Goal: Task Accomplishment & Management: Use online tool/utility

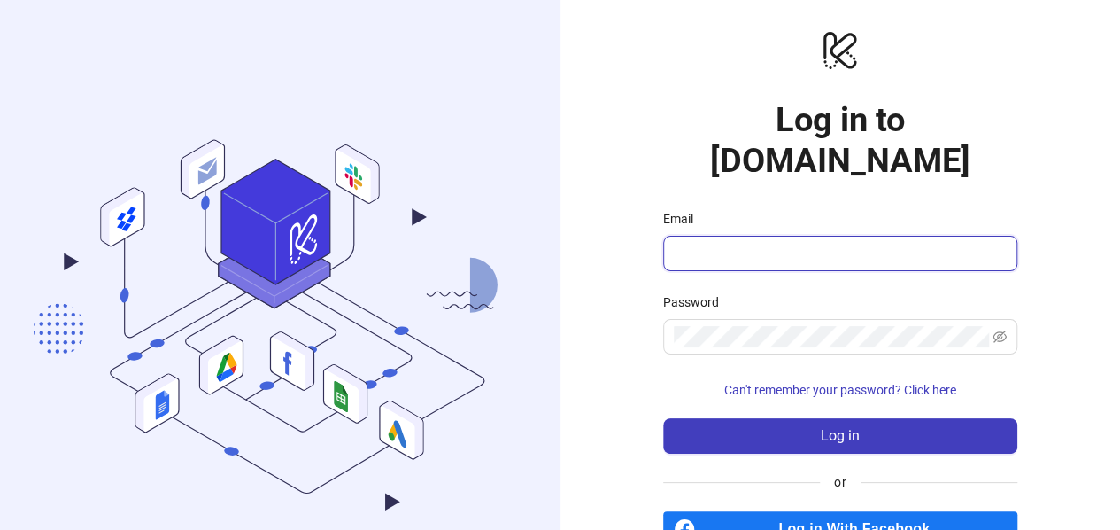
click at [713, 243] on input "Email" at bounding box center [838, 253] width 329 height 21
type input "**********"
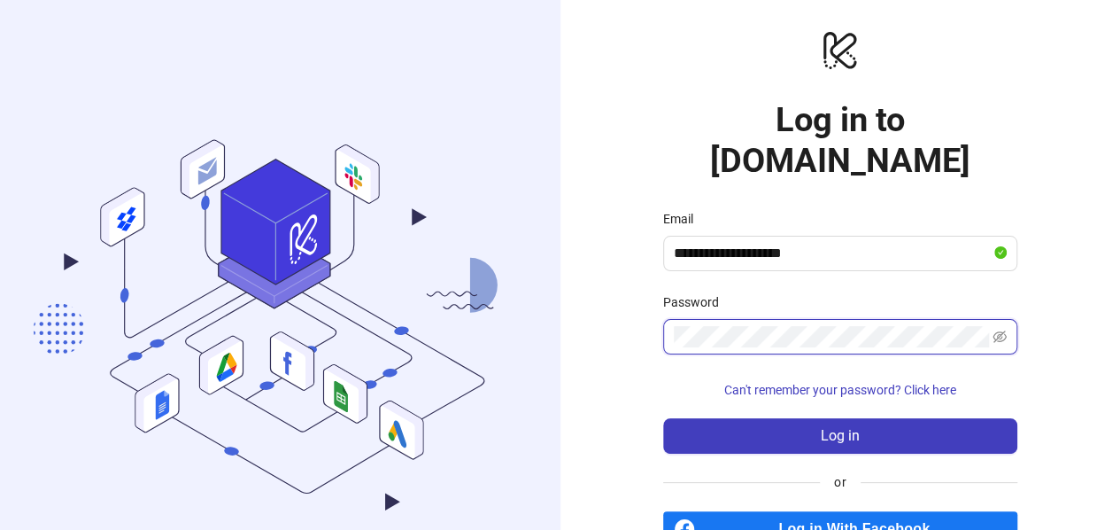
click at [663, 418] on button "Log in" at bounding box center [840, 435] width 354 height 35
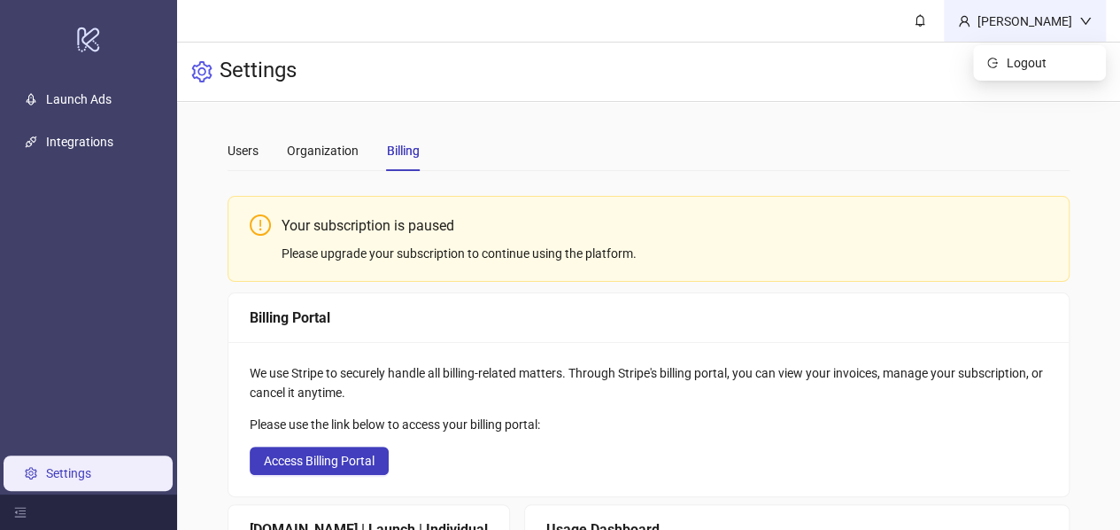
click at [1056, 29] on div "Ricky ma" at bounding box center [1025, 21] width 109 height 19
click at [1039, 58] on span "Logout" at bounding box center [1049, 62] width 85 height 19
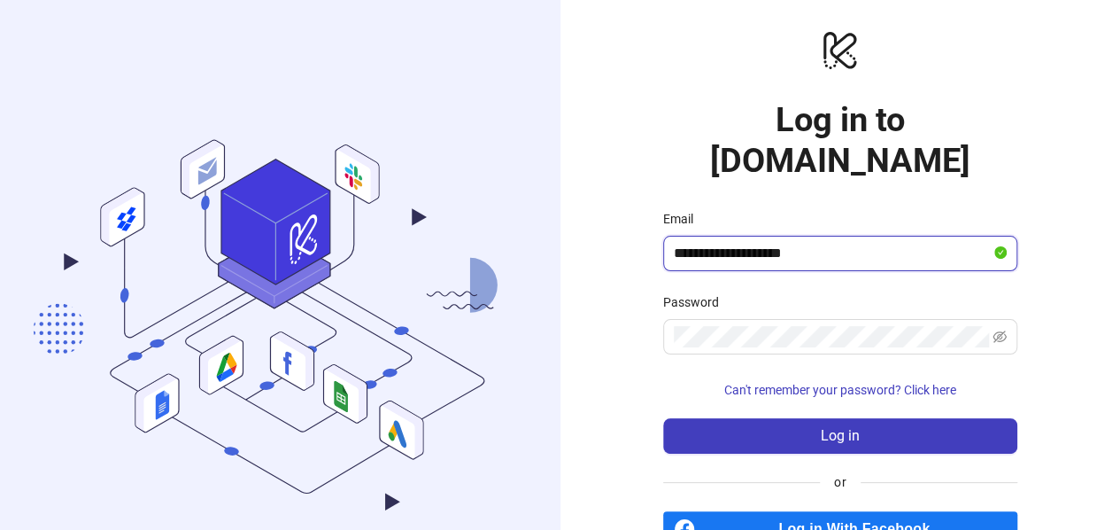
click at [747, 243] on input "**********" at bounding box center [832, 253] width 317 height 21
type input "**********"
click at [663, 418] on button "Log in" at bounding box center [840, 435] width 354 height 35
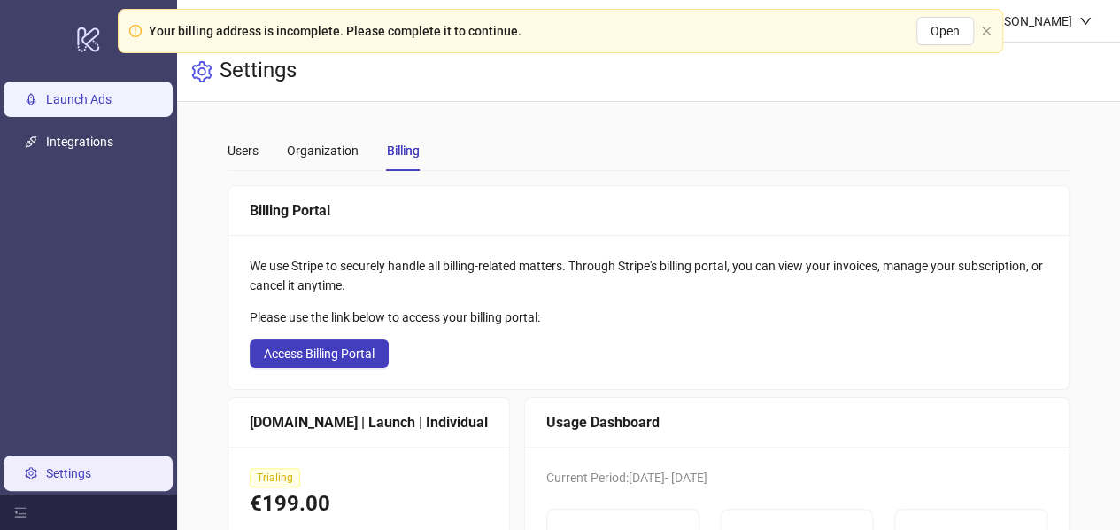
click at [90, 98] on link "Launch Ads" at bounding box center [79, 99] width 66 height 14
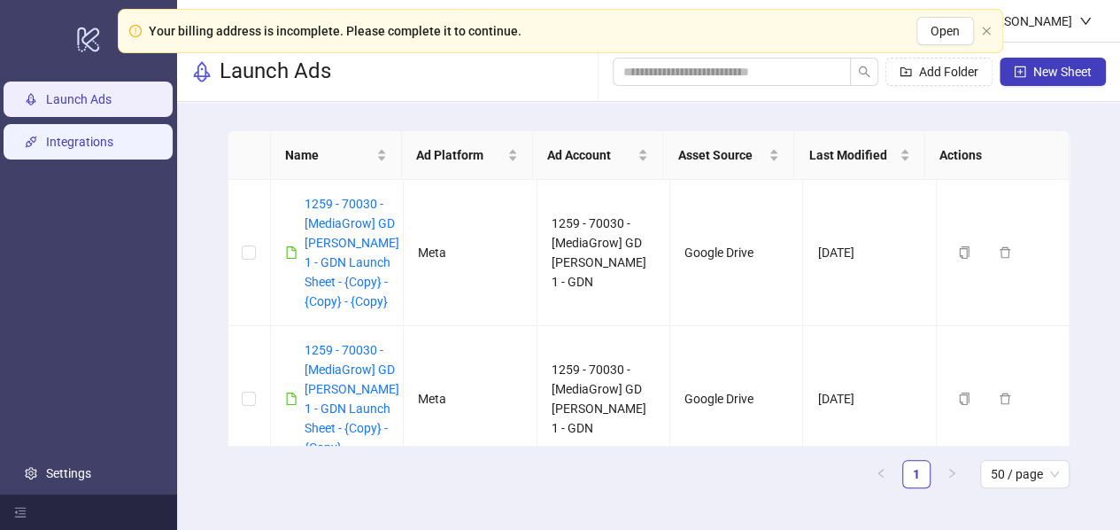
click at [71, 143] on link "Integrations" at bounding box center [79, 142] width 67 height 14
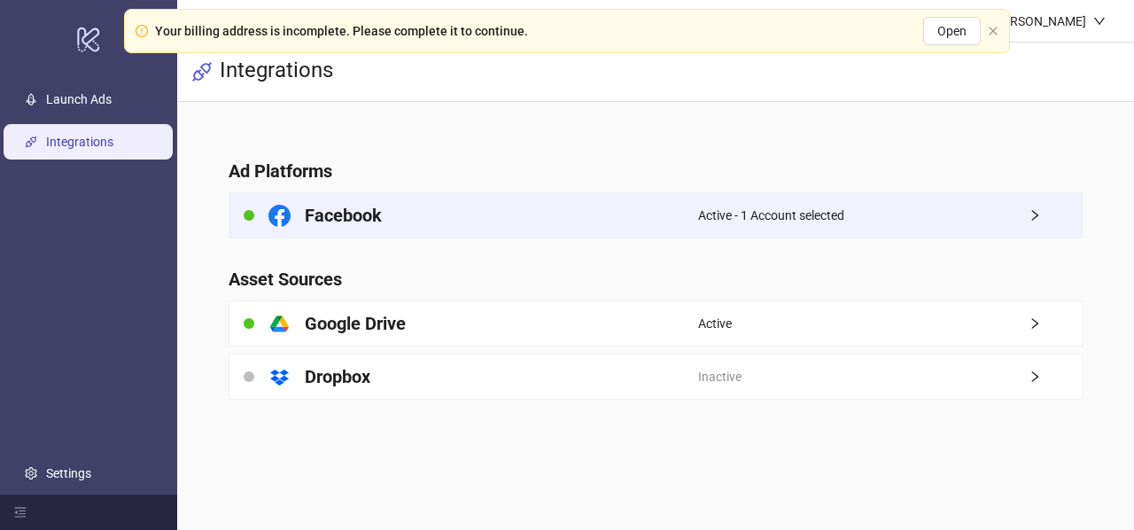
click at [985, 211] on div "Active - 1 Account selected" at bounding box center [889, 215] width 383 height 44
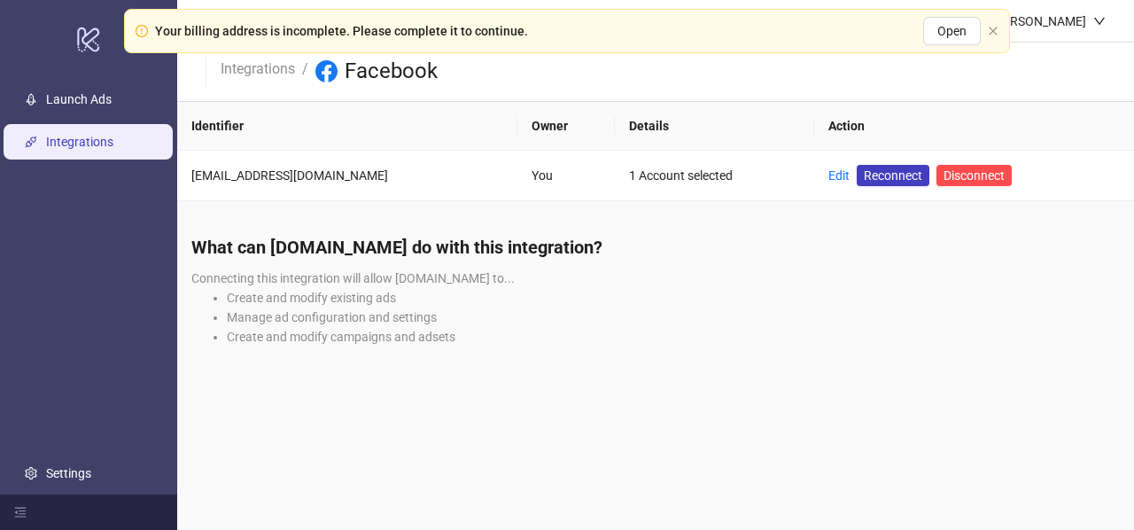
click at [79, 149] on link "Integrations" at bounding box center [79, 142] width 67 height 14
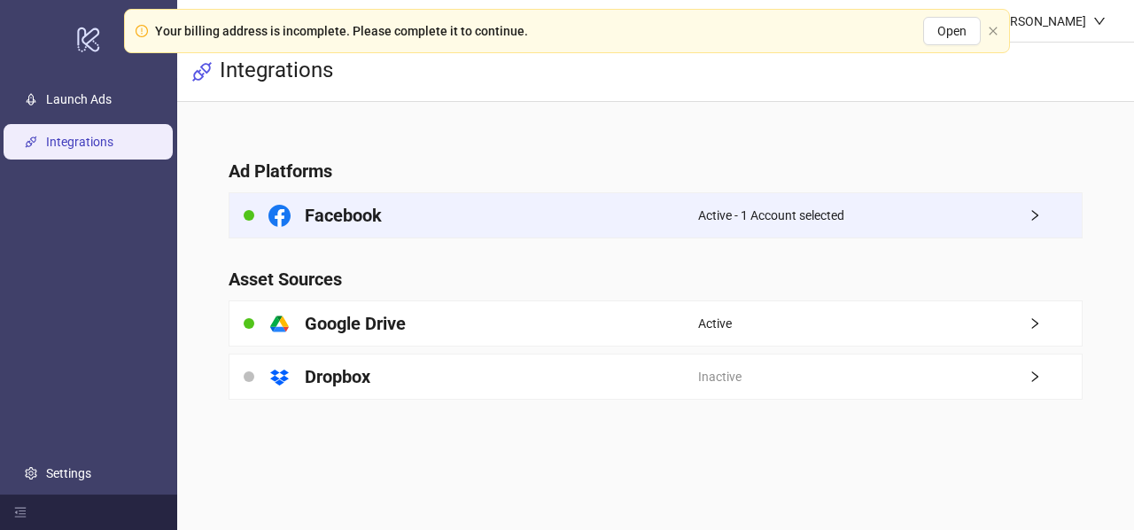
click at [960, 216] on div "Active - 1 Account selected" at bounding box center [889, 215] width 383 height 44
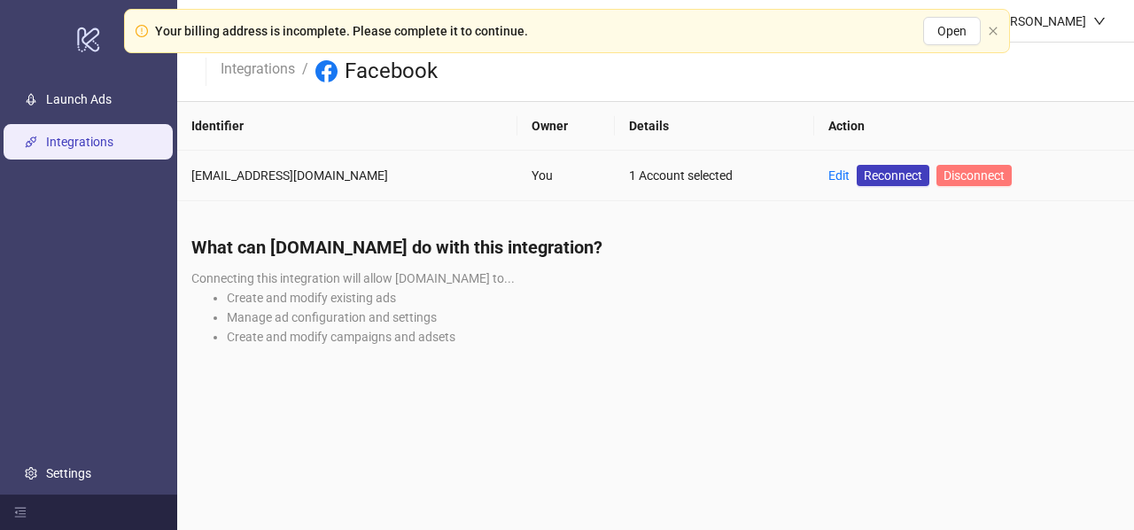
click at [943, 173] on span "Disconnect" at bounding box center [973, 175] width 61 height 14
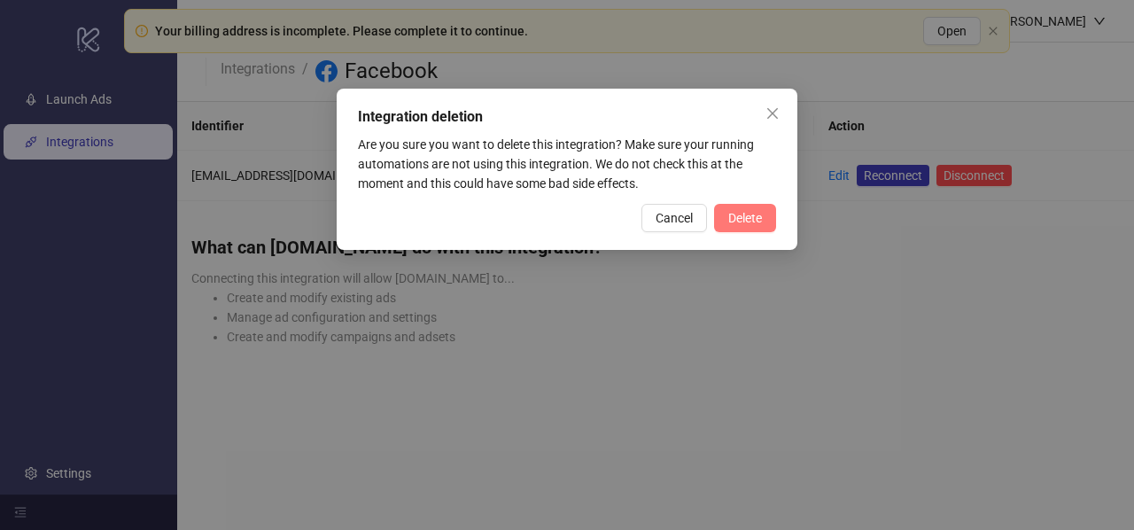
click at [742, 221] on span "Delete" at bounding box center [745, 218] width 34 height 14
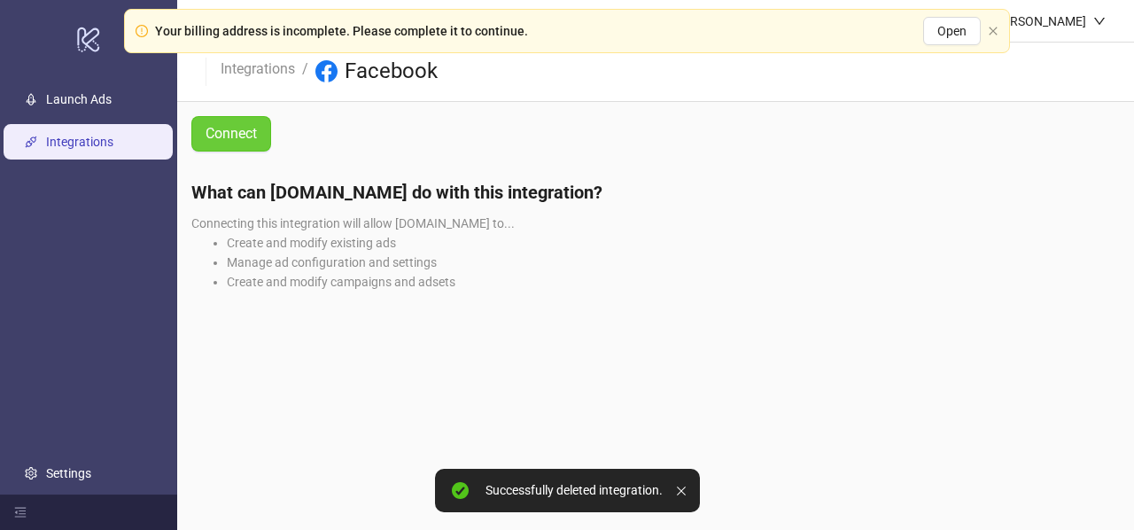
click at [228, 143] on span "Connect" at bounding box center [230, 133] width 51 height 22
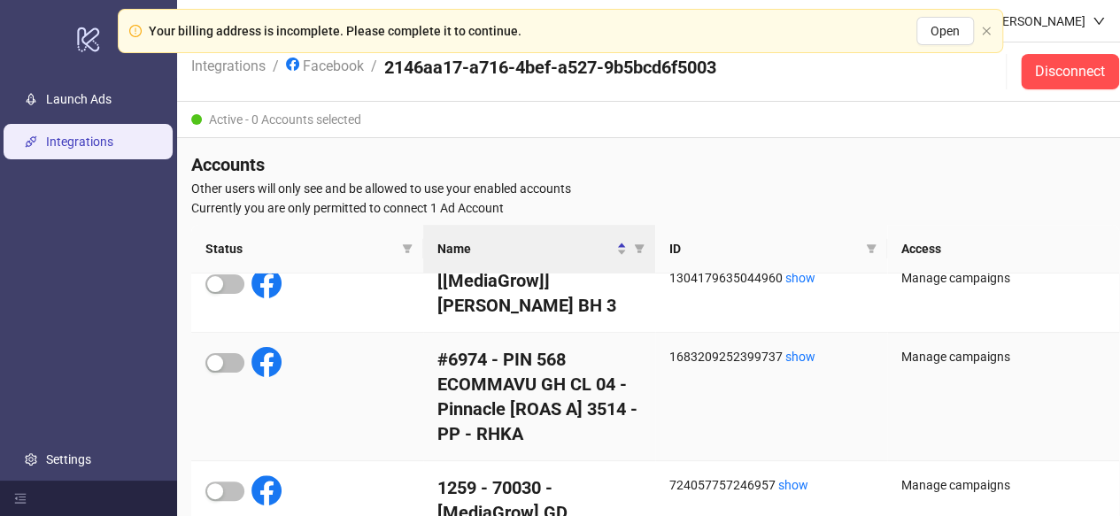
scroll to position [266, 0]
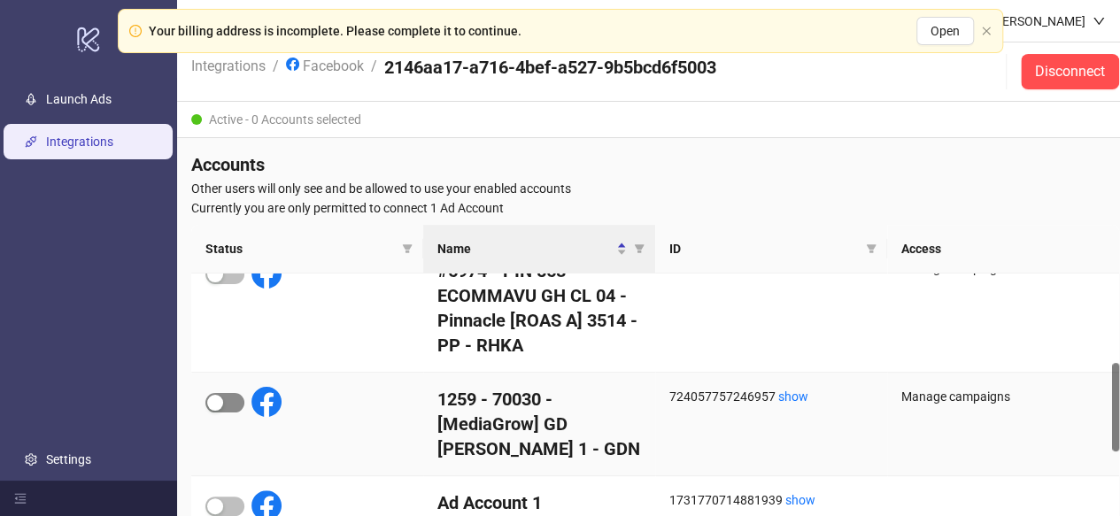
click at [222, 403] on div "button" at bounding box center [215, 403] width 16 height 16
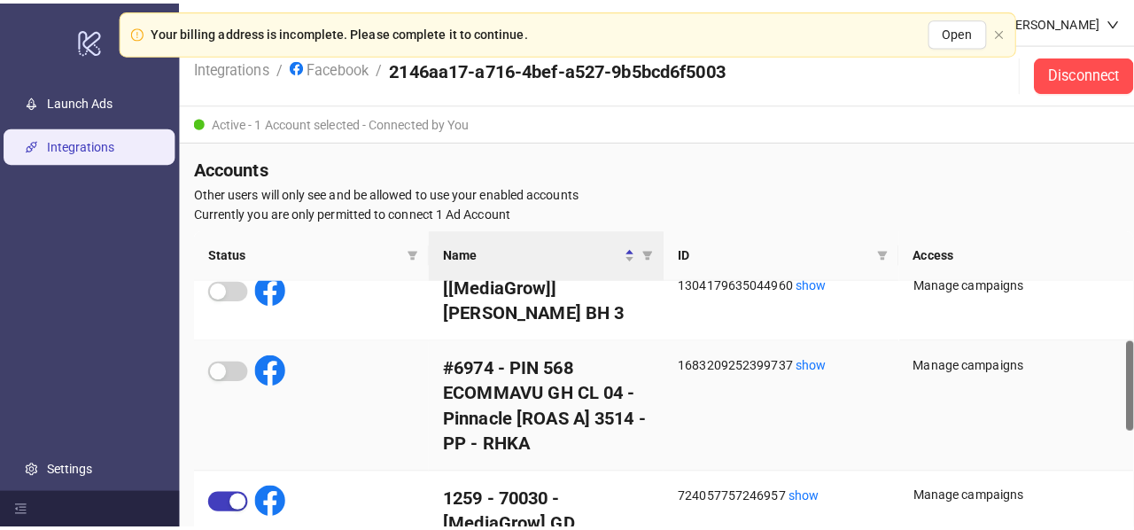
scroll to position [0, 0]
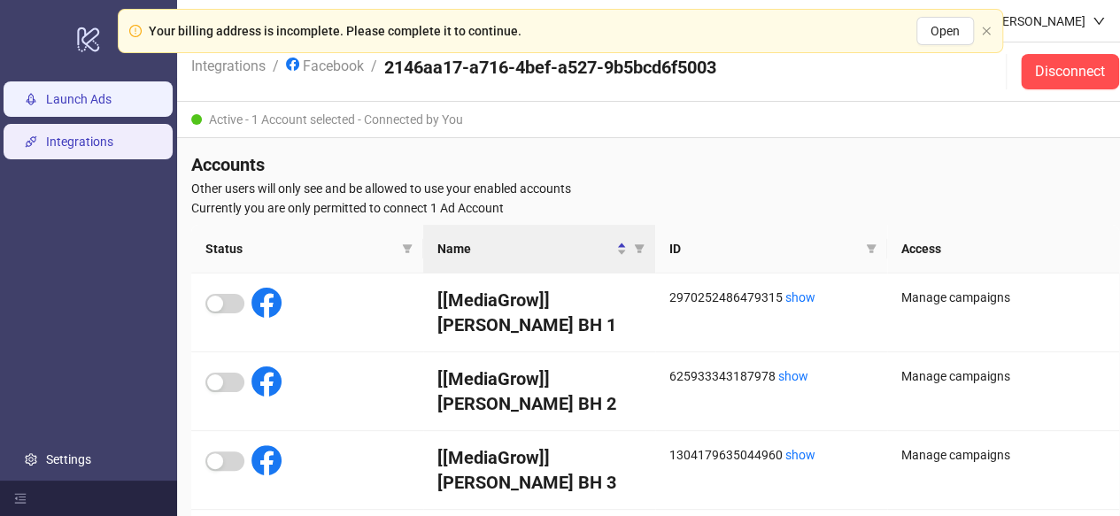
click at [81, 95] on link "Launch Ads" at bounding box center [79, 99] width 66 height 14
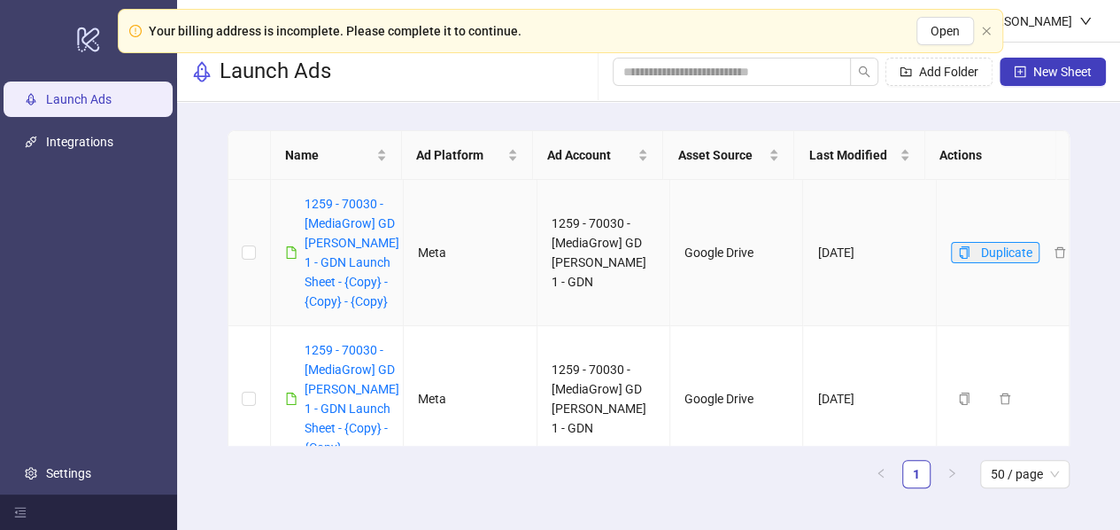
click at [958, 259] on icon "copy" at bounding box center [964, 252] width 12 height 12
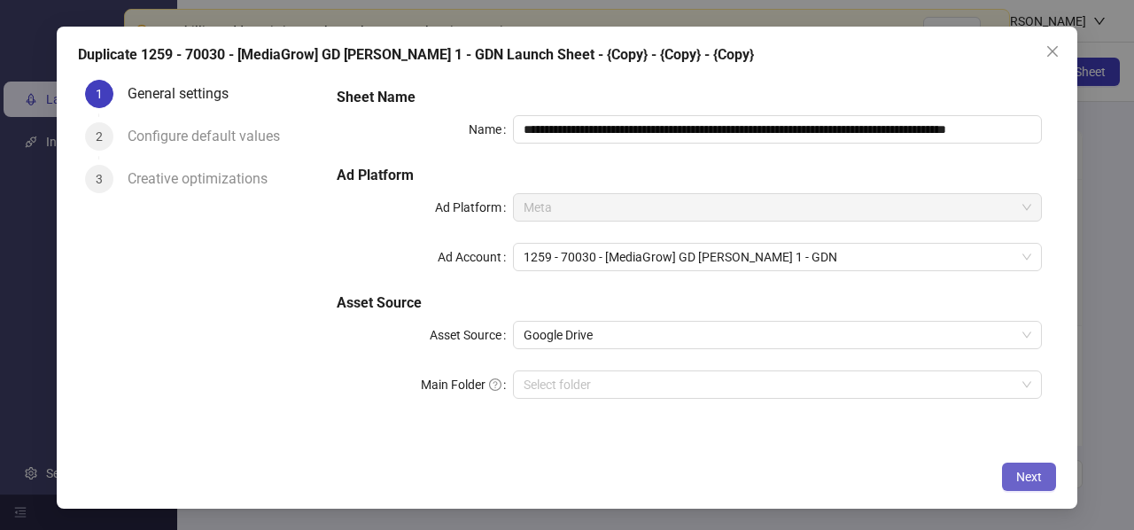
click at [1018, 477] on span "Next" at bounding box center [1029, 476] width 26 height 14
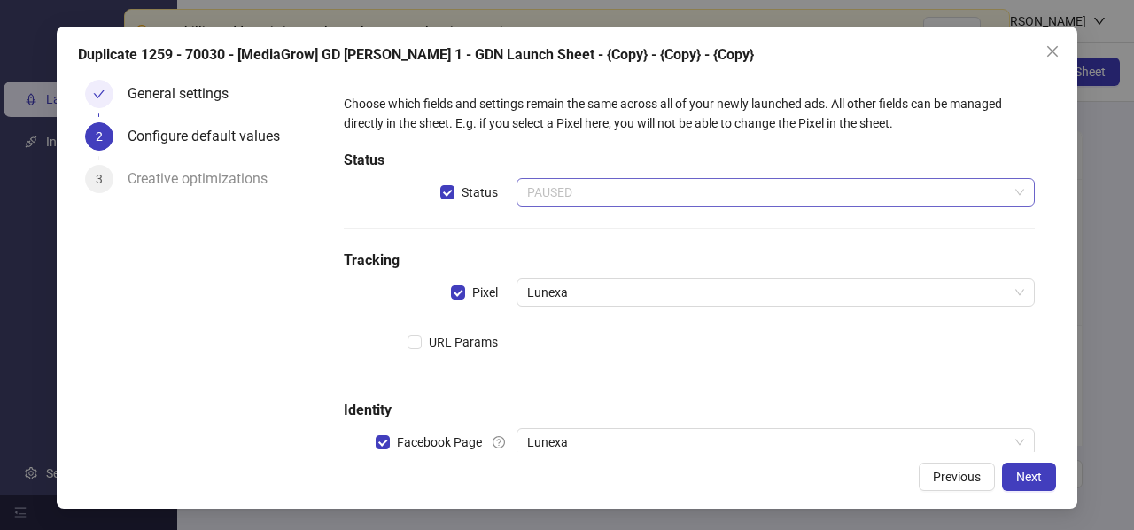
click at [569, 183] on span "PAUSED" at bounding box center [775, 192] width 497 height 27
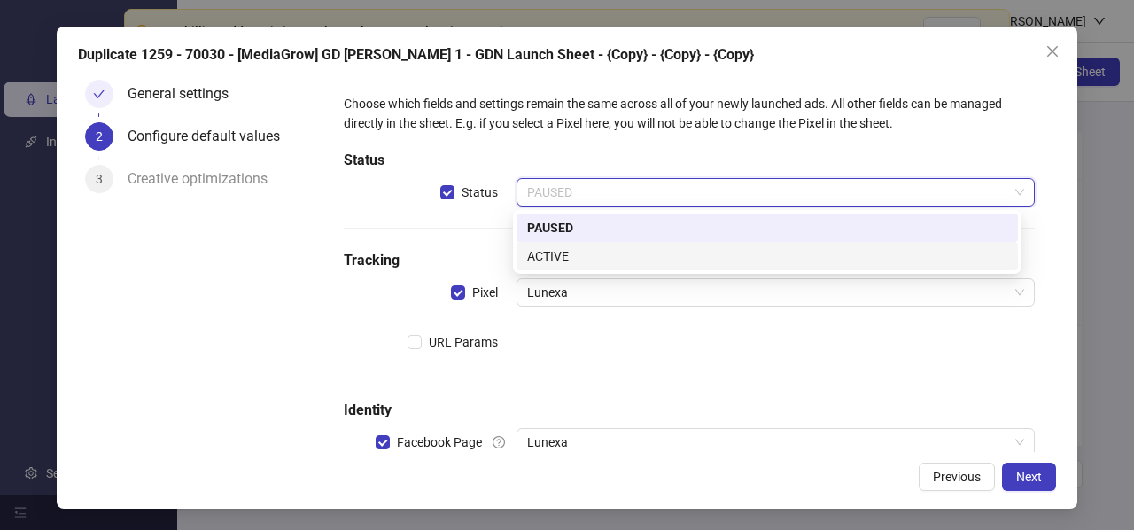
click at [562, 255] on div "ACTIVE" at bounding box center [767, 255] width 480 height 19
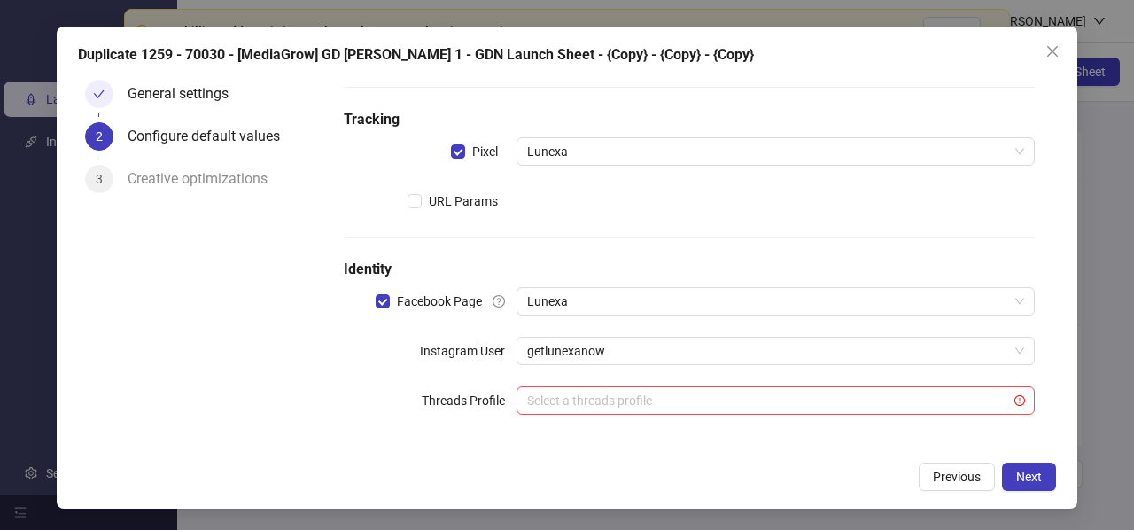
scroll to position [145, 0]
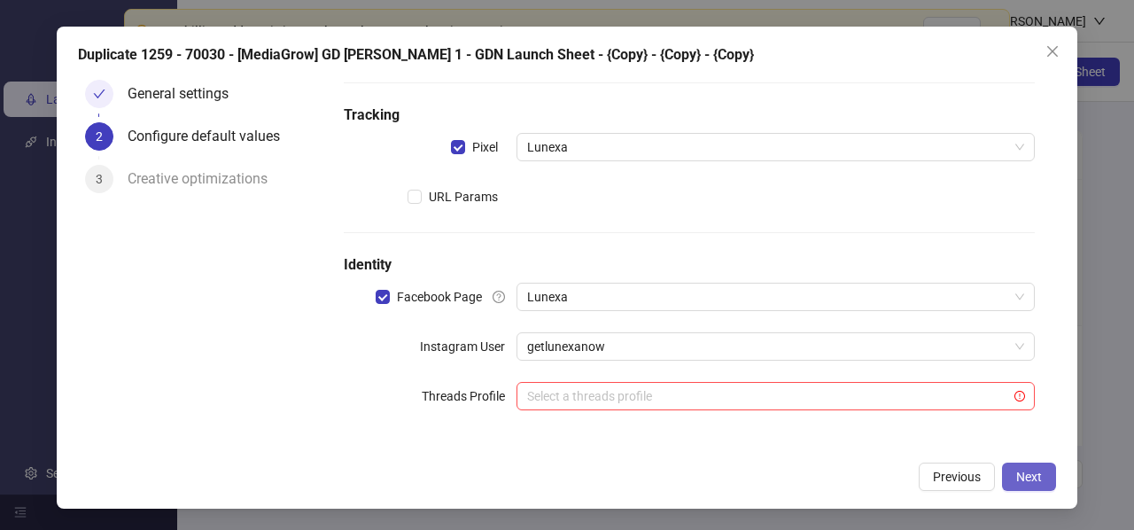
click at [1026, 485] on button "Next" at bounding box center [1029, 476] width 54 height 28
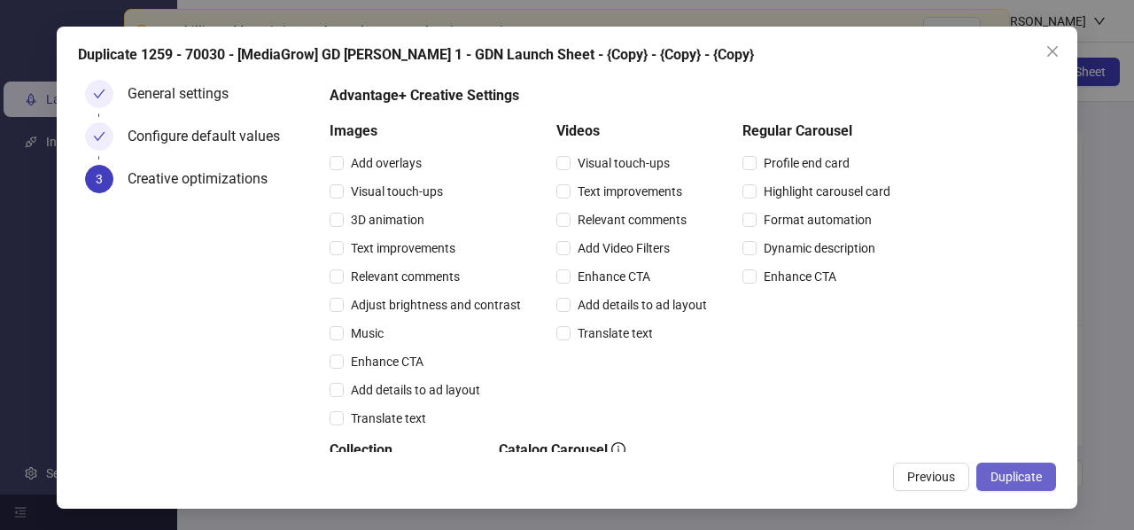
click at [1001, 478] on span "Duplicate" at bounding box center [1015, 476] width 51 height 14
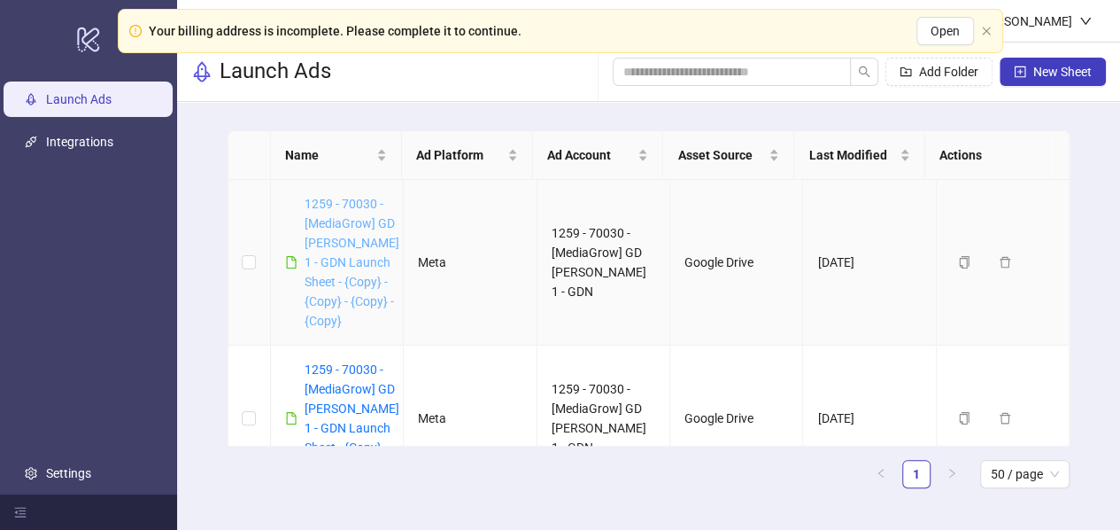
click at [352, 263] on link "1259 - 70030 - [MediaGrow] GD [PERSON_NAME] 1 - GDN Launch Sheet - {Copy} - {Co…" at bounding box center [352, 262] width 95 height 131
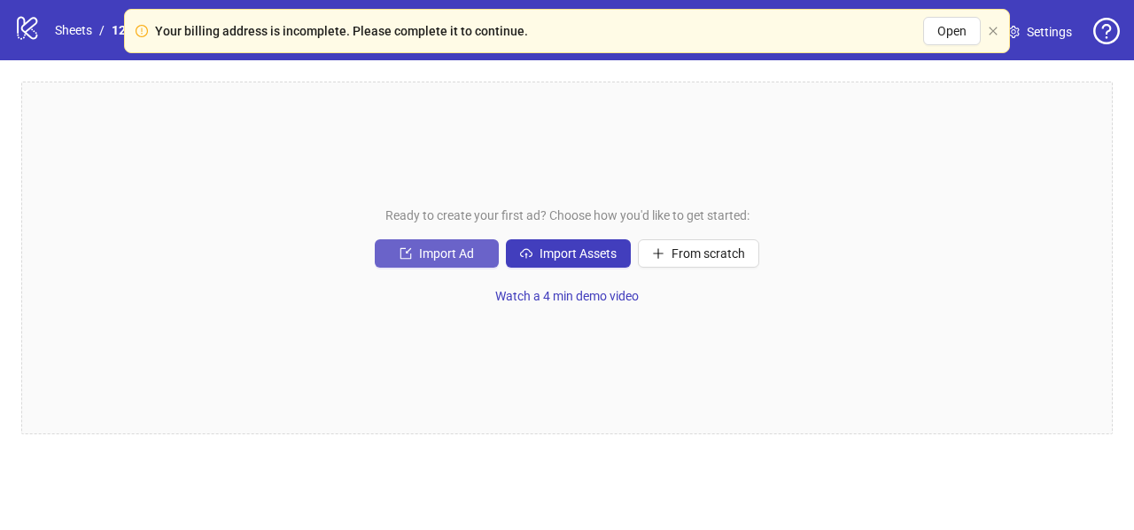
click at [414, 261] on button "Import Ad" at bounding box center [437, 253] width 124 height 28
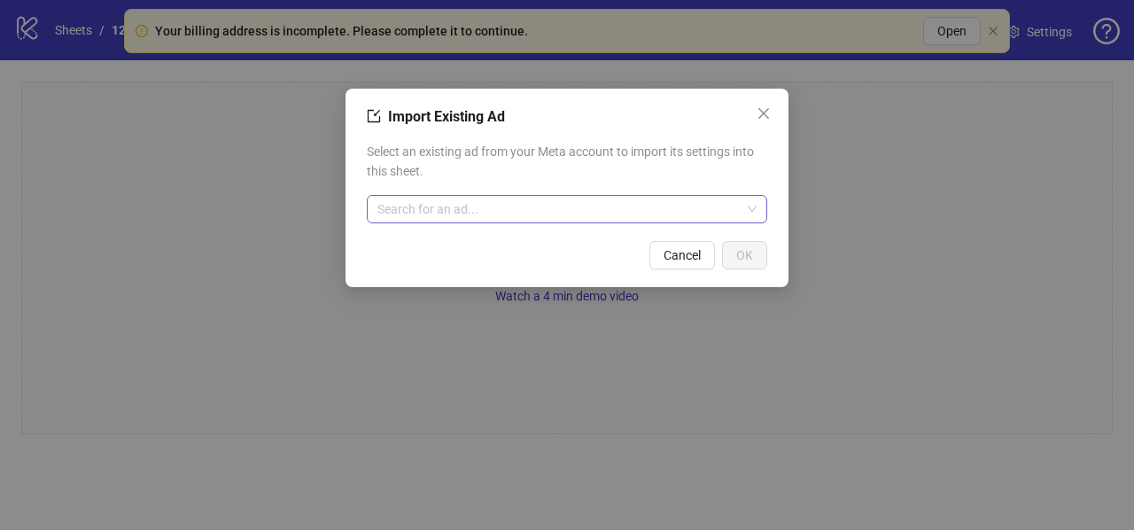
click at [436, 214] on input "search" at bounding box center [558, 209] width 363 height 27
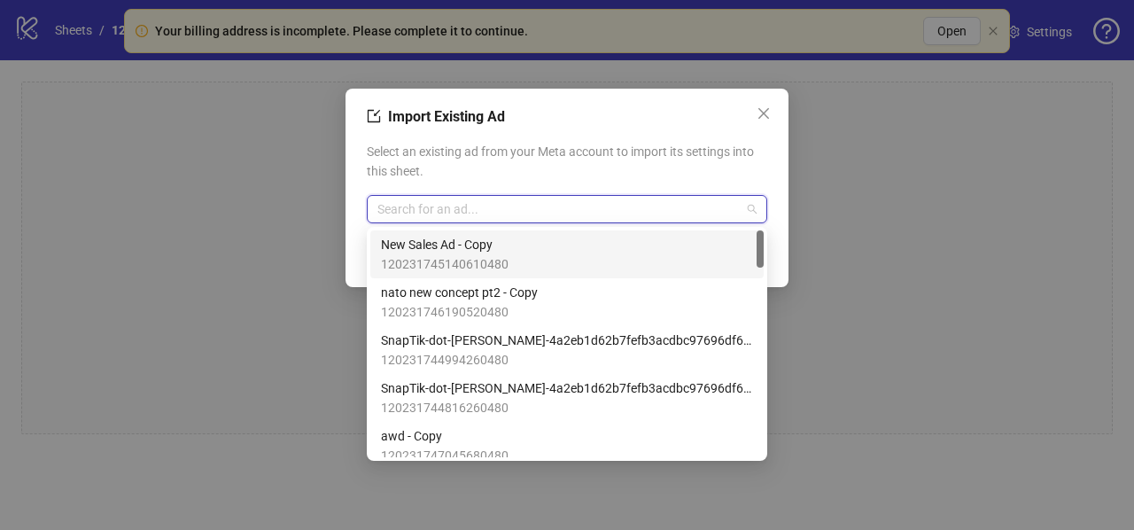
click at [404, 251] on span "New Sales Ad - Copy" at bounding box center [445, 244] width 128 height 19
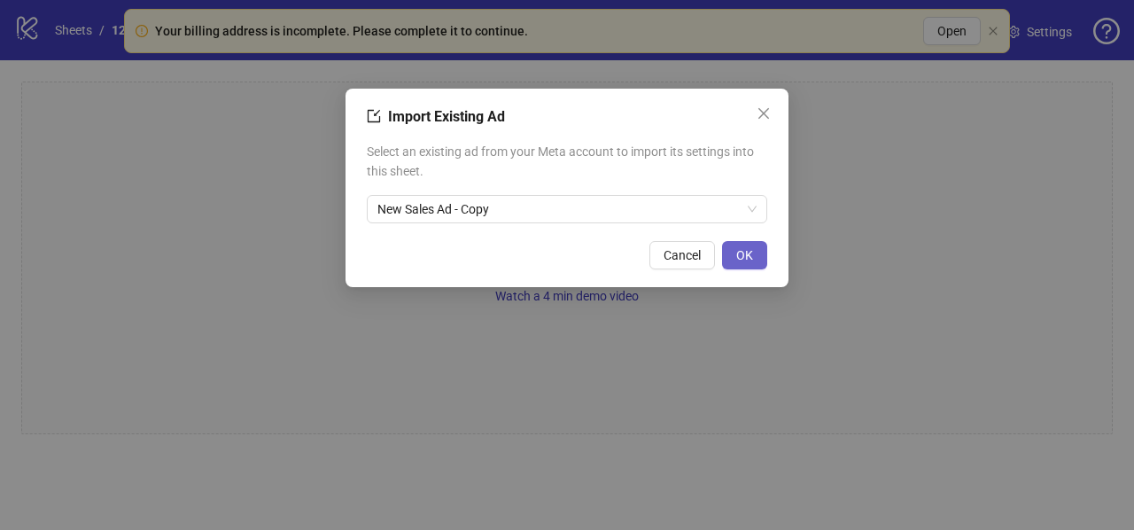
click at [734, 255] on button "OK" at bounding box center [744, 255] width 45 height 28
click at [738, 257] on span "OK" at bounding box center [744, 255] width 17 height 14
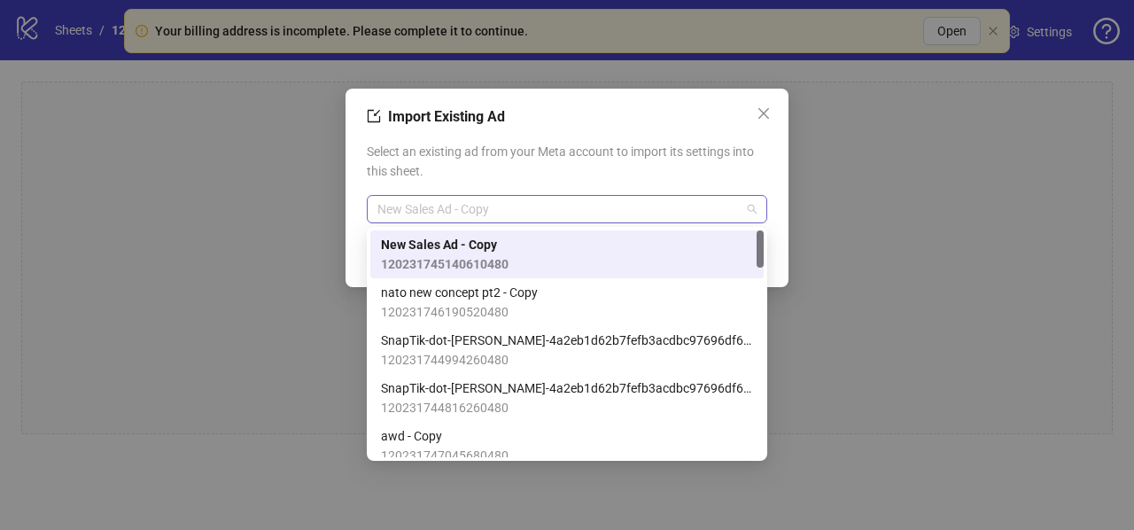
click at [469, 209] on span "New Sales Ad - Copy" at bounding box center [566, 209] width 379 height 27
click at [507, 252] on span "New Sales Ad - Copy" at bounding box center [445, 244] width 128 height 19
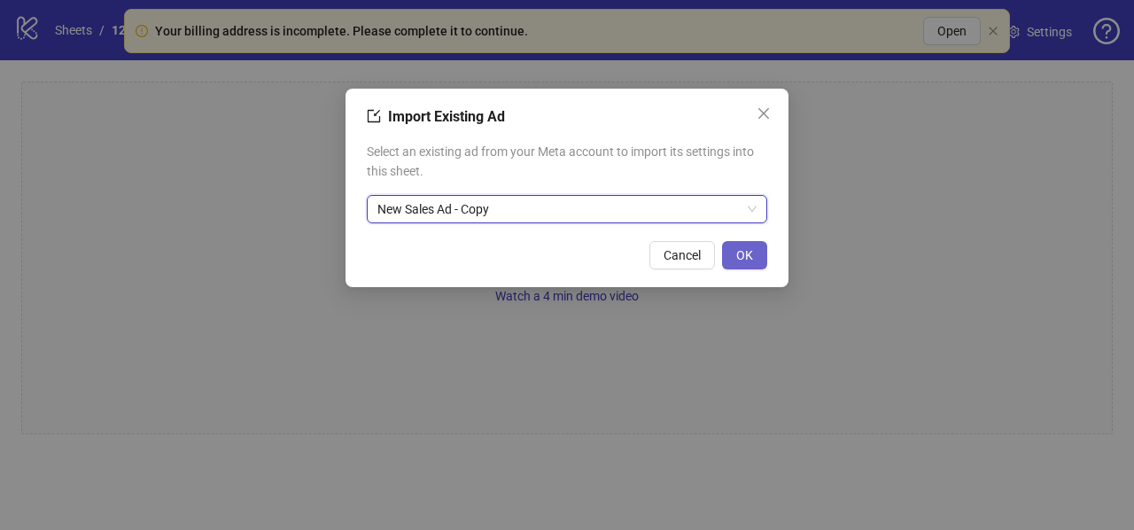
click at [752, 252] on span "OK" at bounding box center [744, 255] width 17 height 14
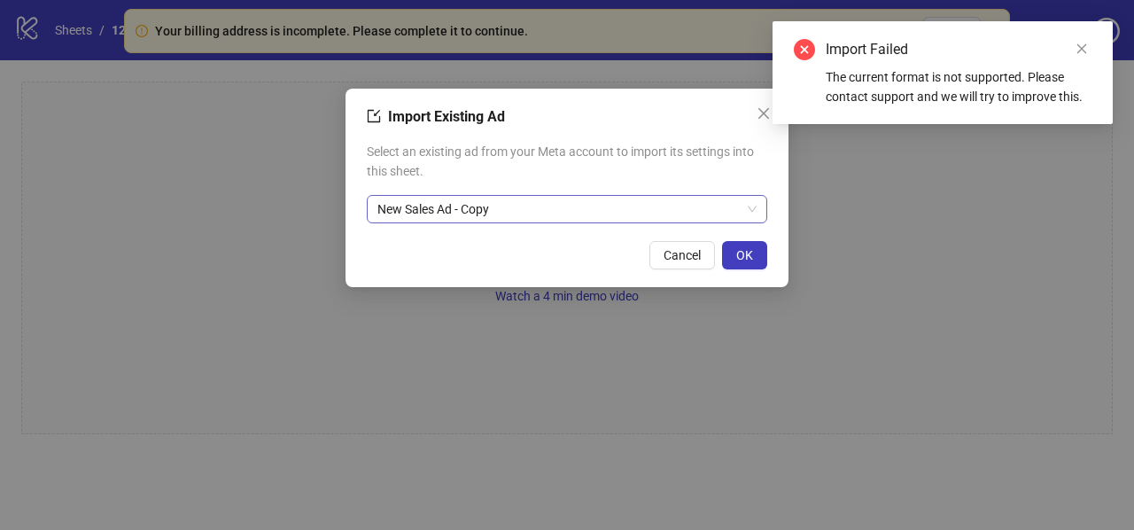
click at [499, 209] on span "New Sales Ad - Copy" at bounding box center [566, 209] width 379 height 27
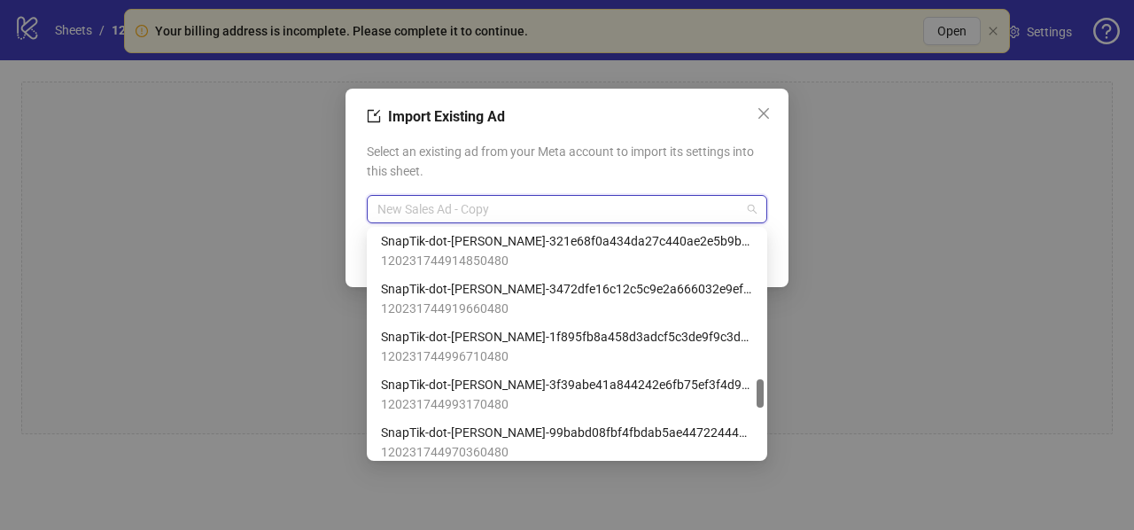
scroll to position [1240, 0]
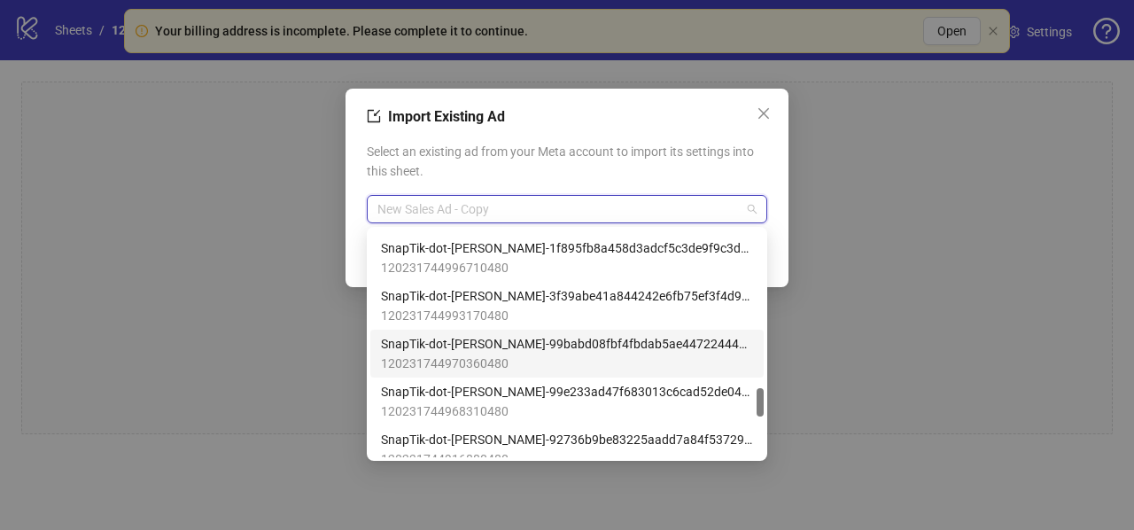
click at [434, 341] on span "SnapTik-dot-Kim-99babd08fbf4fbdab5ae447224442bb3" at bounding box center [567, 343] width 372 height 19
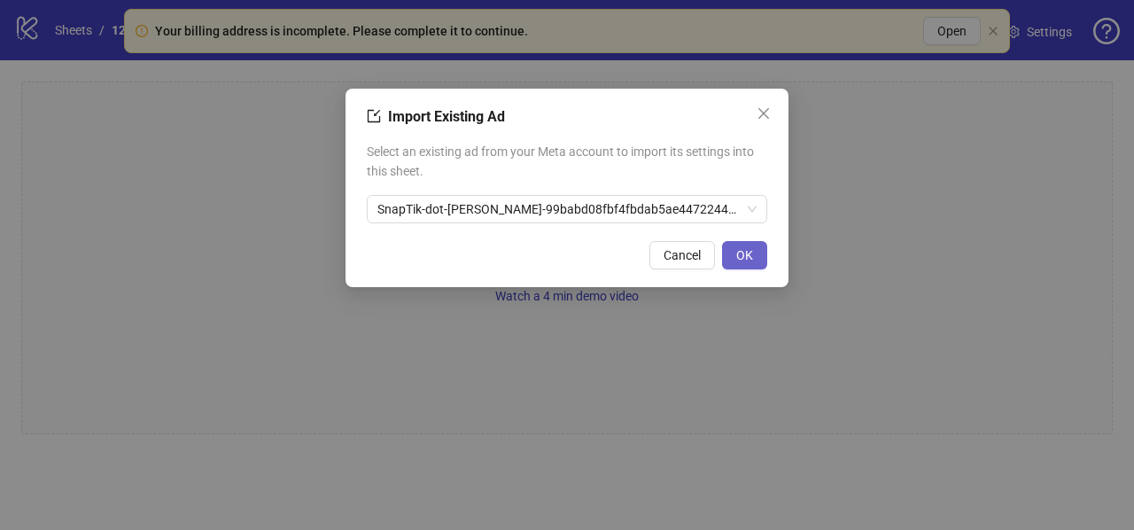
click at [752, 259] on span "OK" at bounding box center [744, 255] width 17 height 14
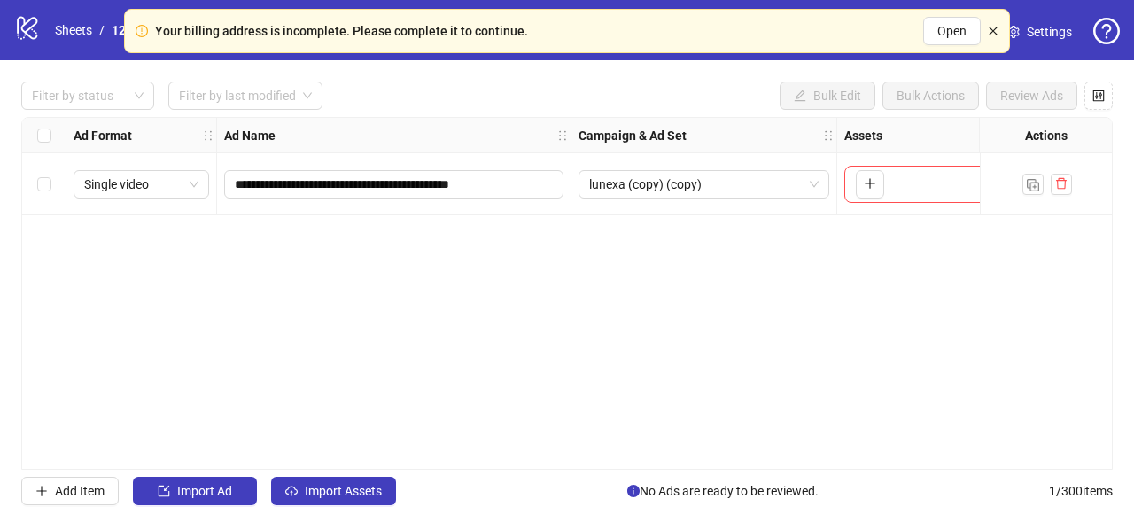
click at [992, 29] on icon "close" at bounding box center [992, 31] width 8 height 8
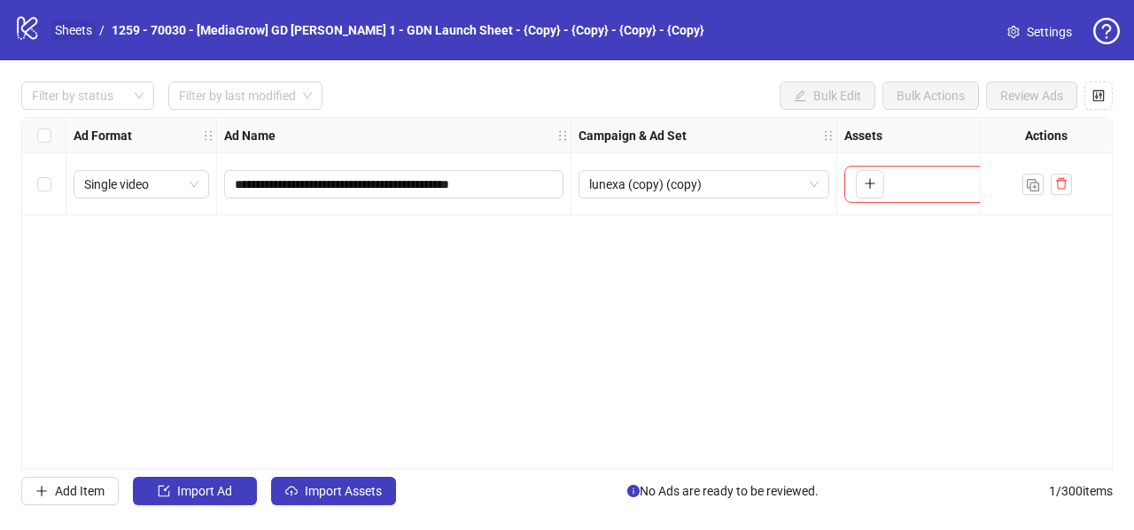
click at [77, 29] on link "Sheets" at bounding box center [73, 29] width 44 height 19
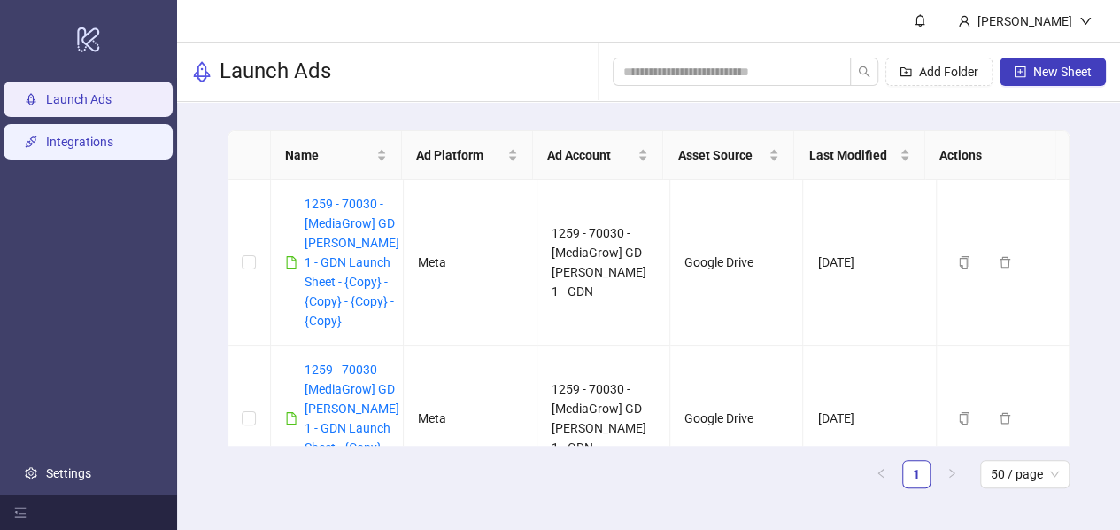
click at [90, 144] on link "Integrations" at bounding box center [79, 142] width 67 height 14
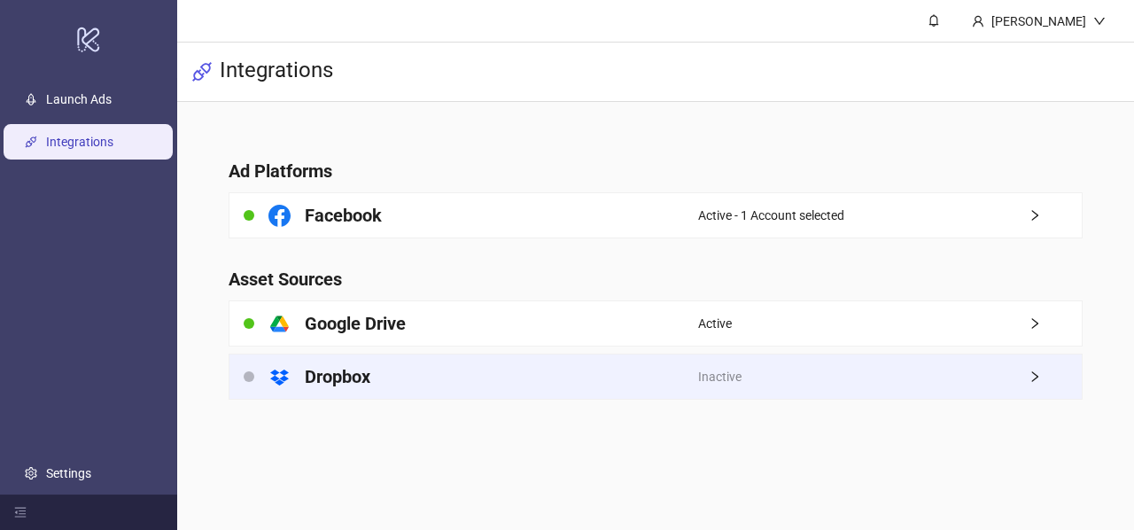
click at [955, 378] on div "Inactive" at bounding box center [889, 376] width 383 height 44
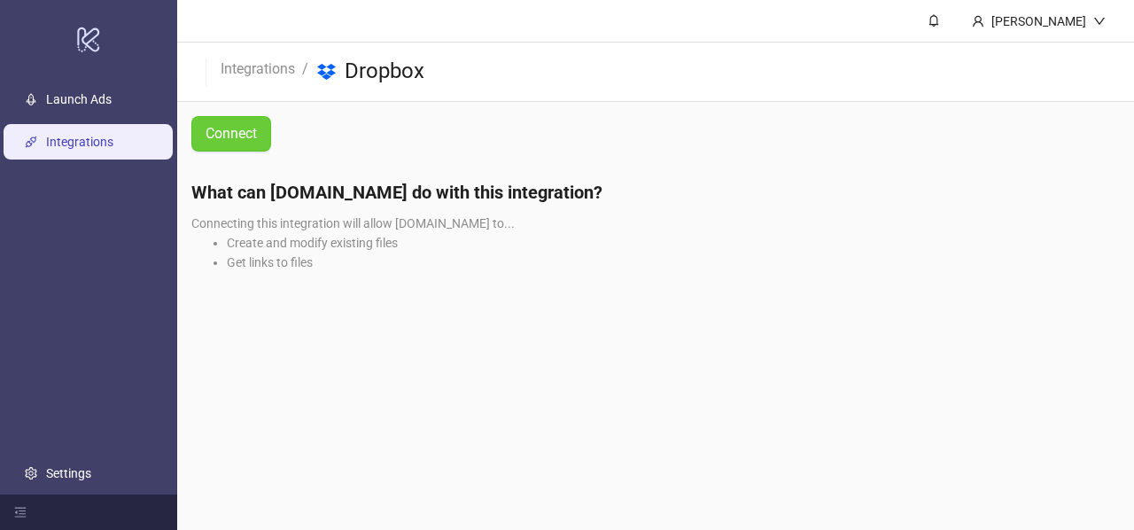
click at [240, 136] on span "Connect" at bounding box center [230, 133] width 51 height 22
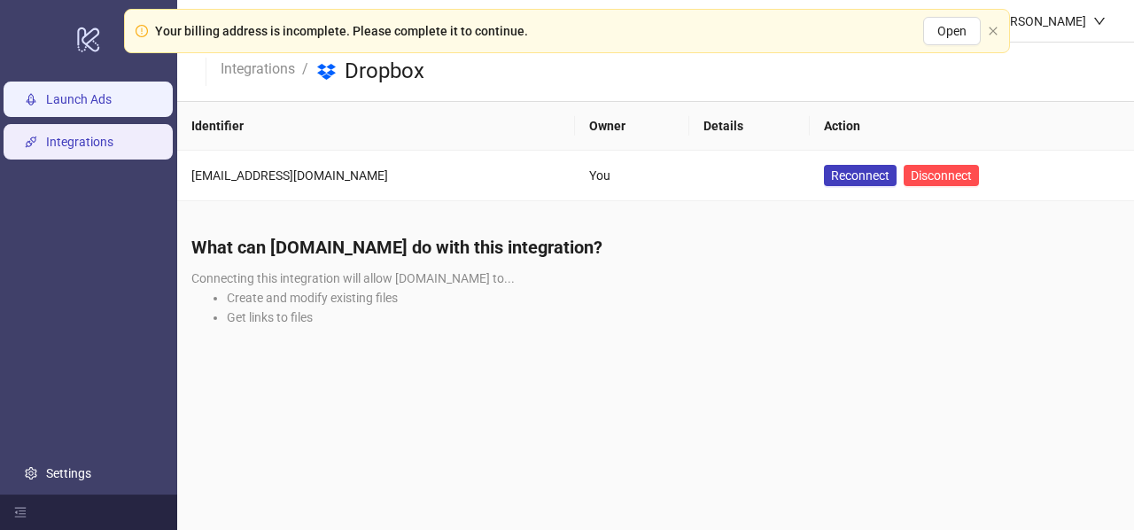
click at [100, 106] on link "Launch Ads" at bounding box center [79, 99] width 66 height 14
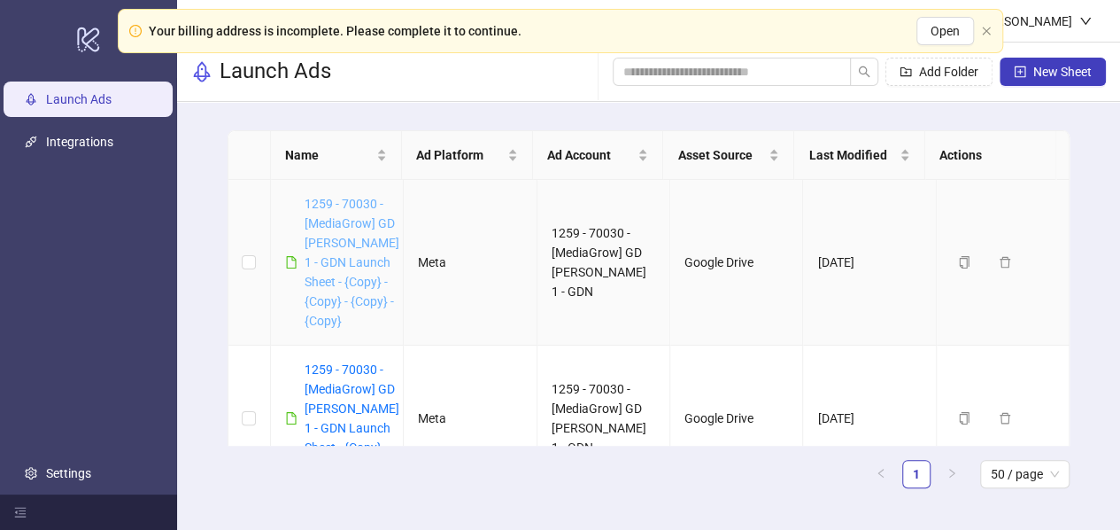
click at [345, 242] on link "1259 - 70030 - [MediaGrow] GD Ricky Ma 1 - GDN Launch Sheet - {Copy} - {Copy} -…" at bounding box center [352, 262] width 95 height 131
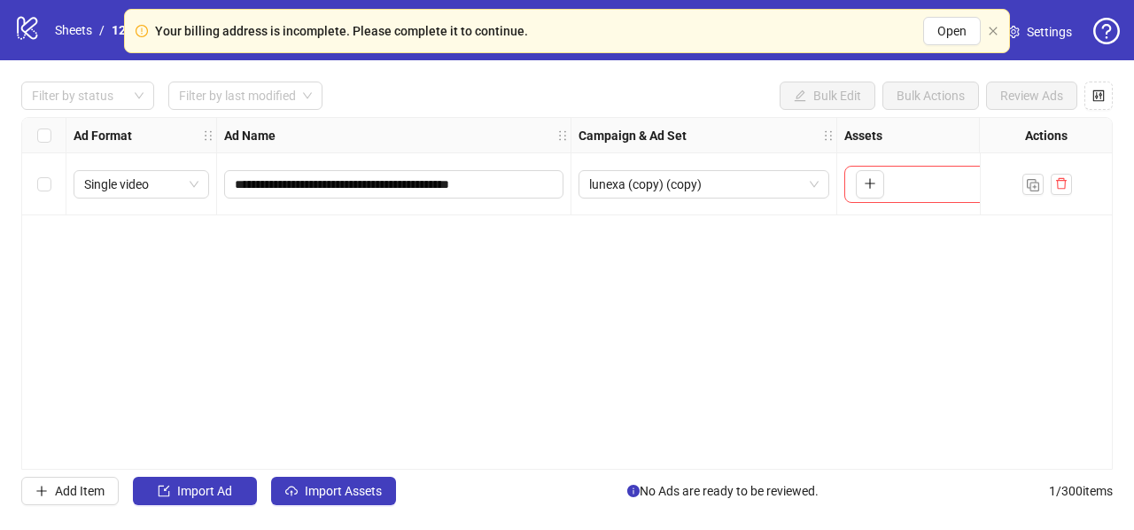
click at [293, 461] on div "**********" at bounding box center [566, 293] width 1091 height 352
click at [303, 493] on button "Import Assets" at bounding box center [333, 490] width 125 height 28
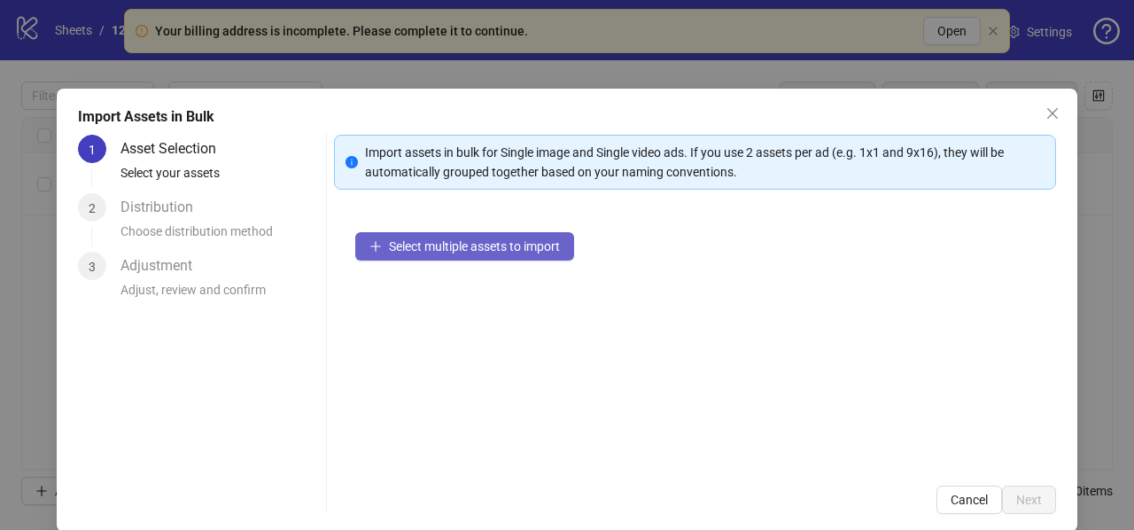
click at [399, 253] on button "Select multiple assets to import" at bounding box center [464, 246] width 219 height 28
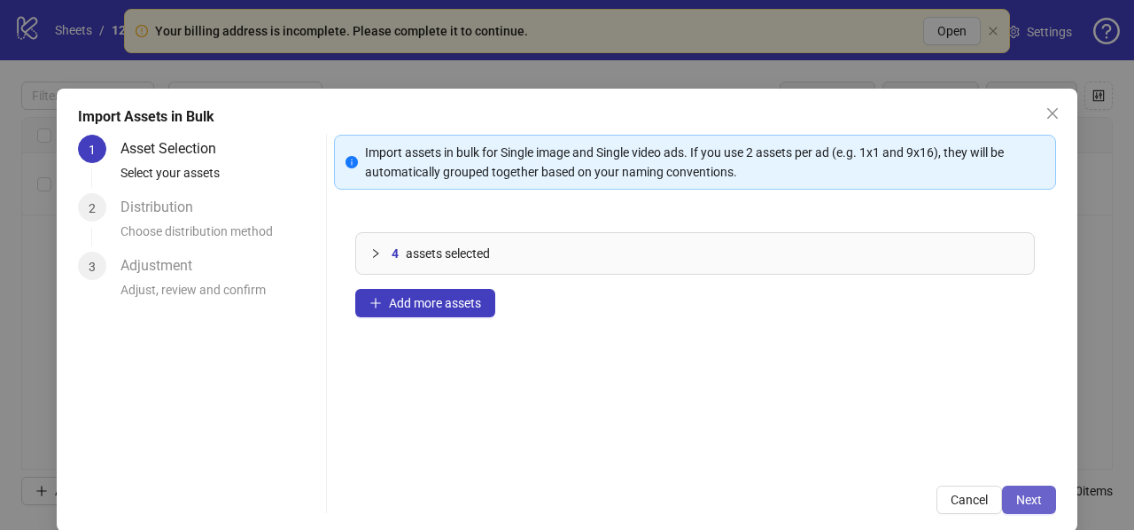
click at [1033, 495] on button "Next" at bounding box center [1029, 499] width 54 height 28
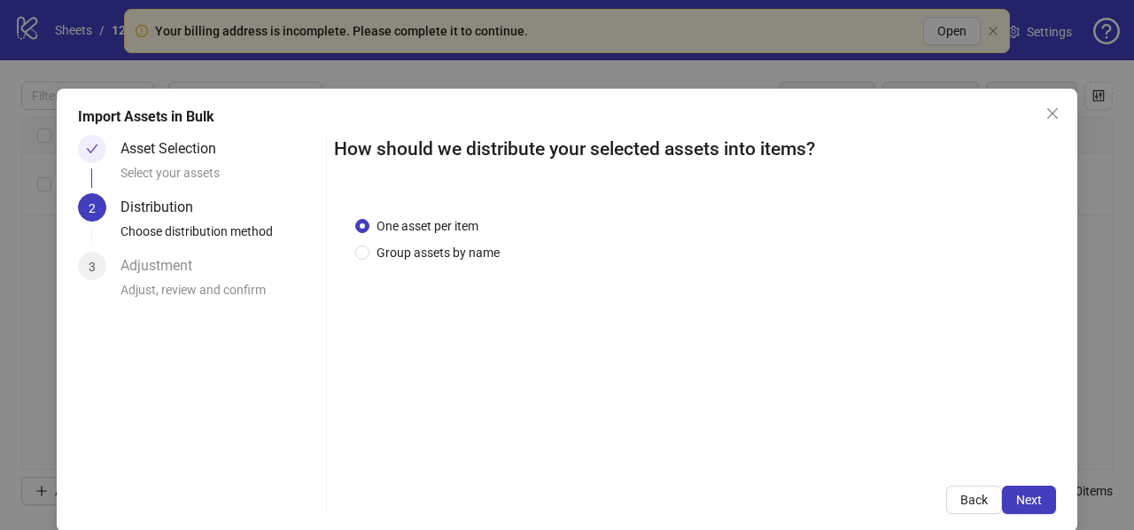
click at [1033, 495] on button "Next" at bounding box center [1029, 499] width 54 height 28
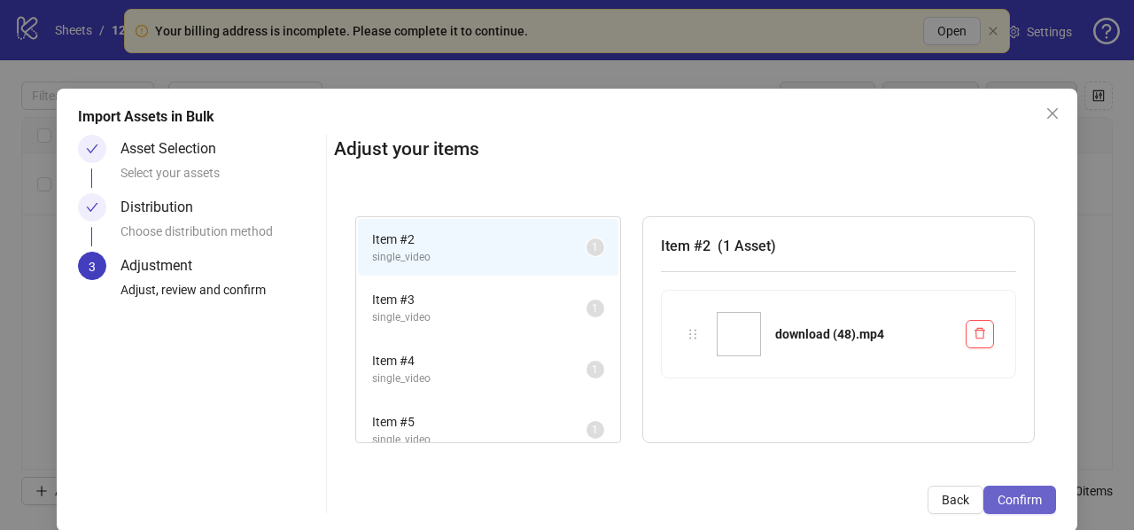
click at [1032, 495] on button "Confirm" at bounding box center [1019, 499] width 73 height 28
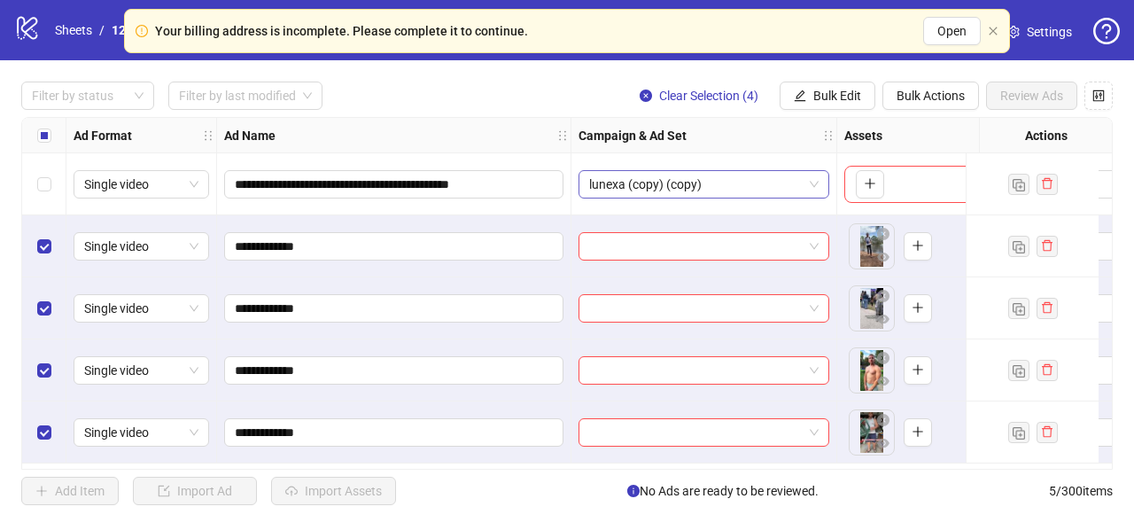
click at [627, 185] on span "lunexa (copy) (copy)" at bounding box center [703, 184] width 229 height 27
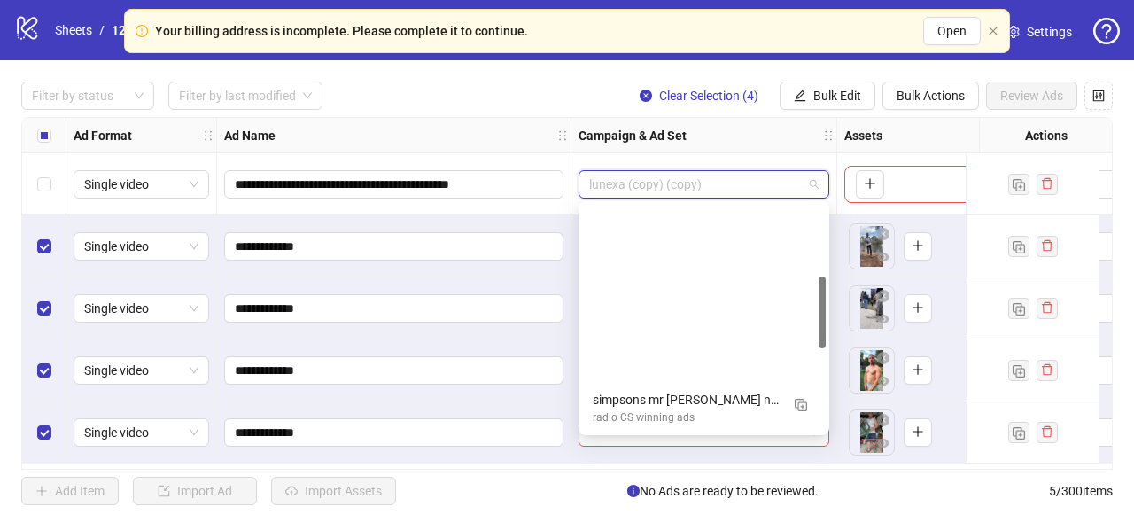
scroll to position [225, 0]
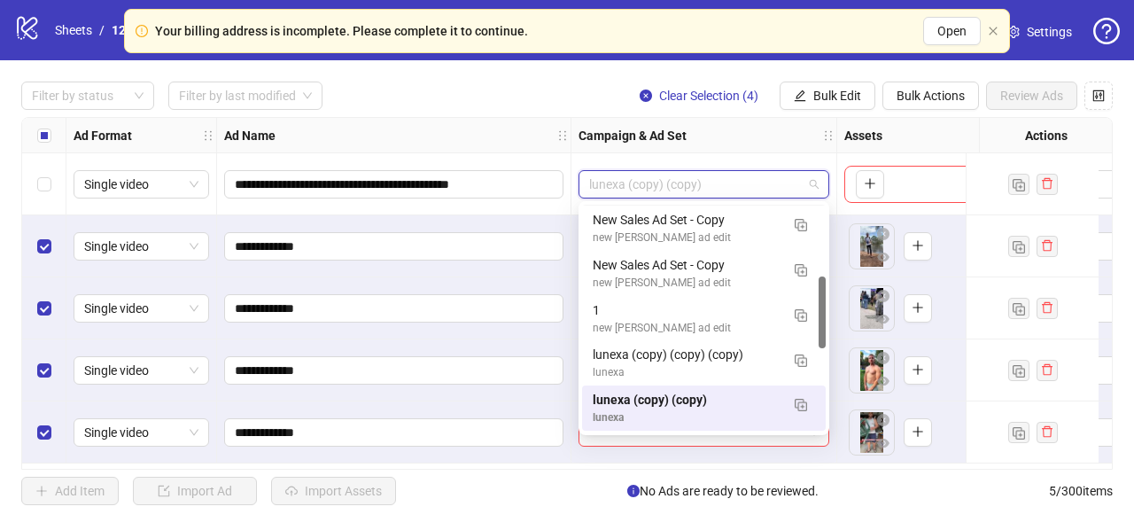
click at [631, 177] on span "lunexa (copy) (copy)" at bounding box center [703, 184] width 229 height 27
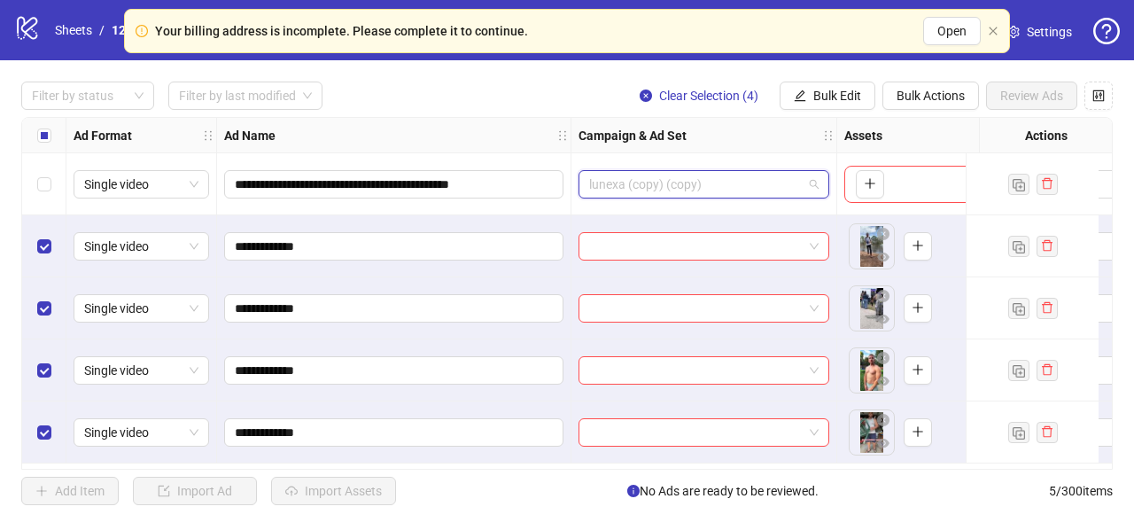
click at [630, 182] on span "lunexa (copy) (copy)" at bounding box center [703, 184] width 229 height 27
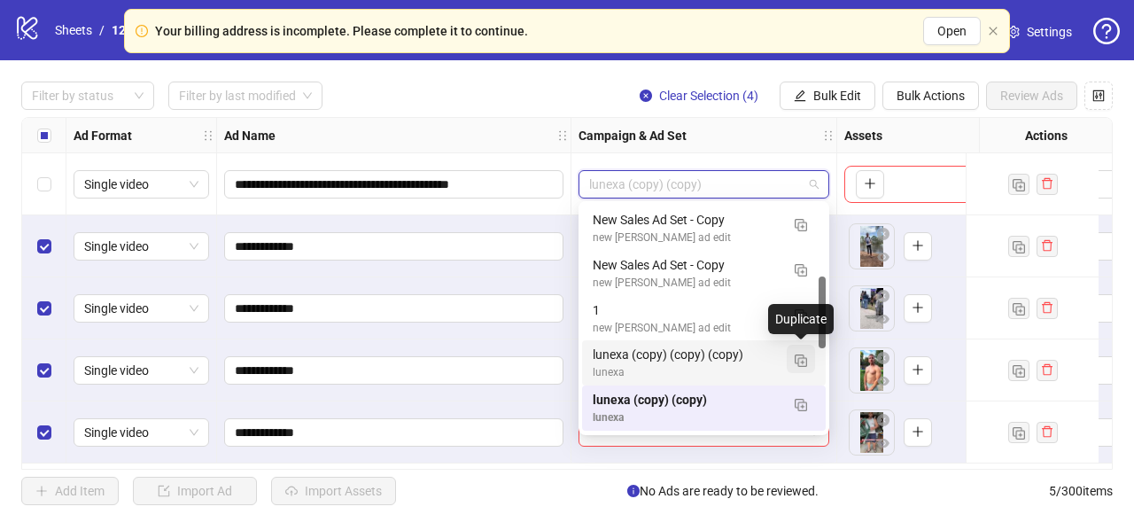
click at [801, 356] on img "button" at bounding box center [800, 360] width 12 height 12
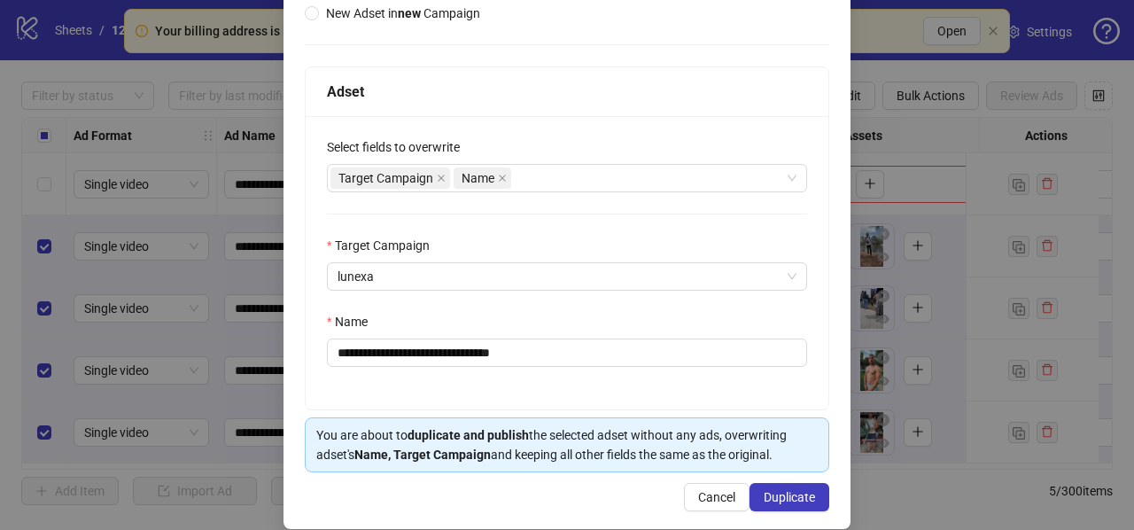
scroll to position [244, 0]
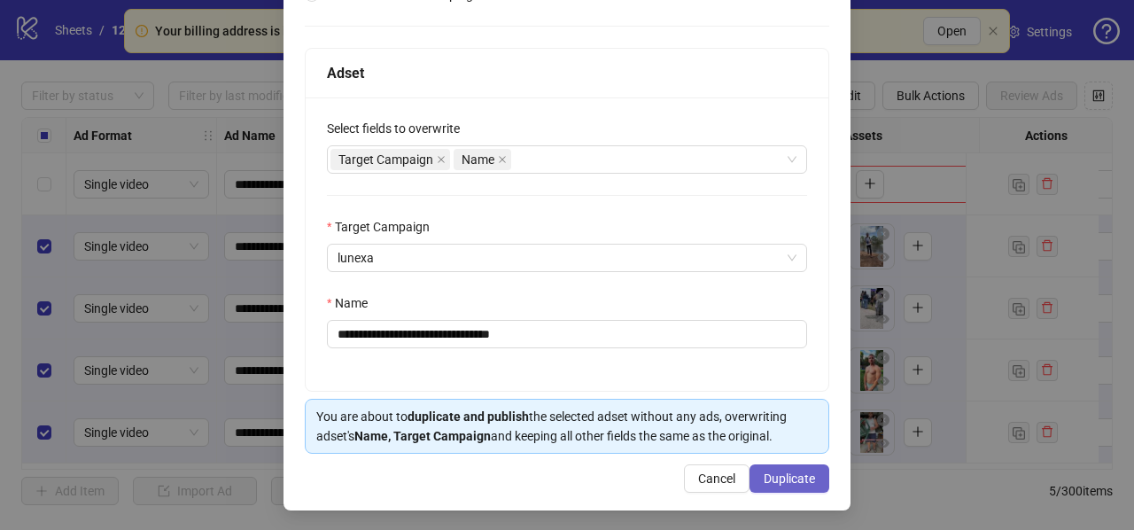
click at [763, 477] on span "Duplicate" at bounding box center [788, 478] width 51 height 14
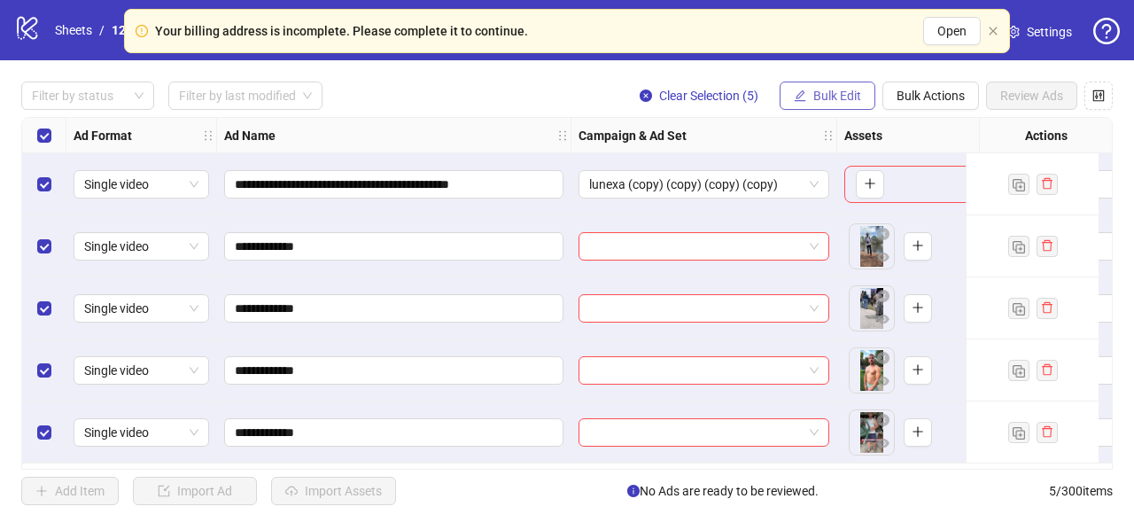
click at [817, 99] on span "Bulk Edit" at bounding box center [837, 96] width 48 height 14
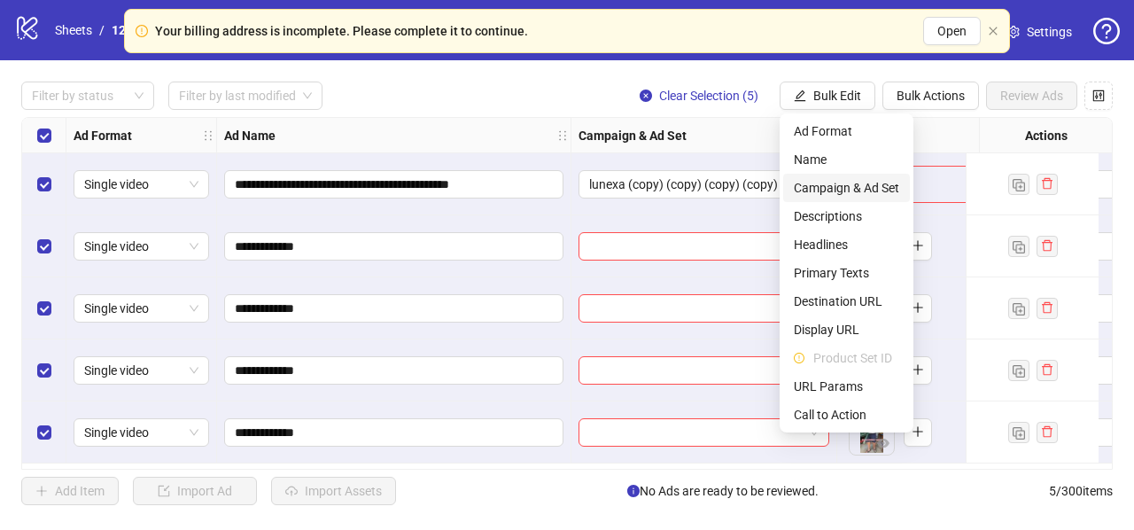
click at [803, 184] on span "Campaign & Ad Set" at bounding box center [846, 187] width 105 height 19
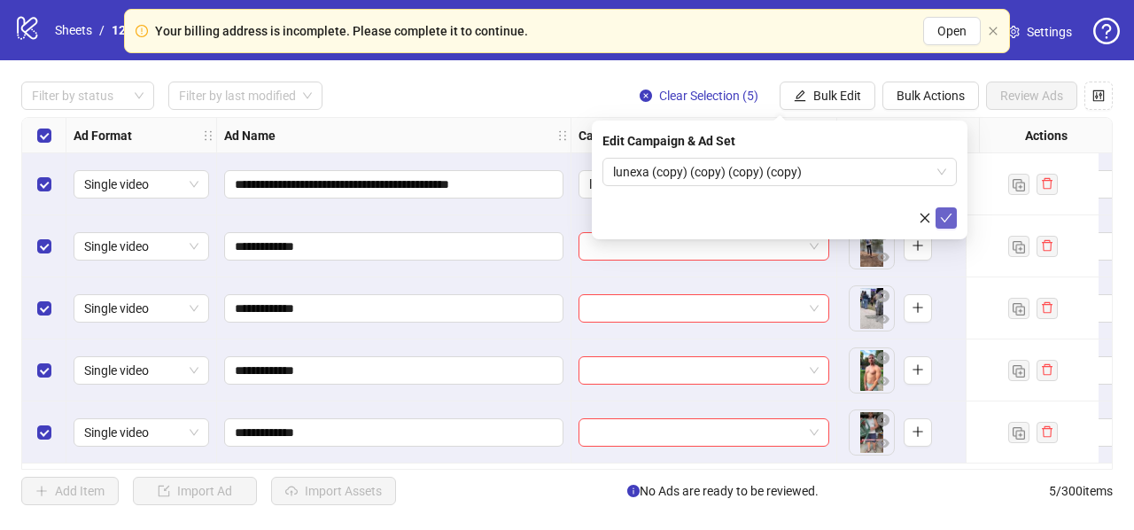
click at [946, 214] on icon "check" at bounding box center [946, 218] width 12 height 12
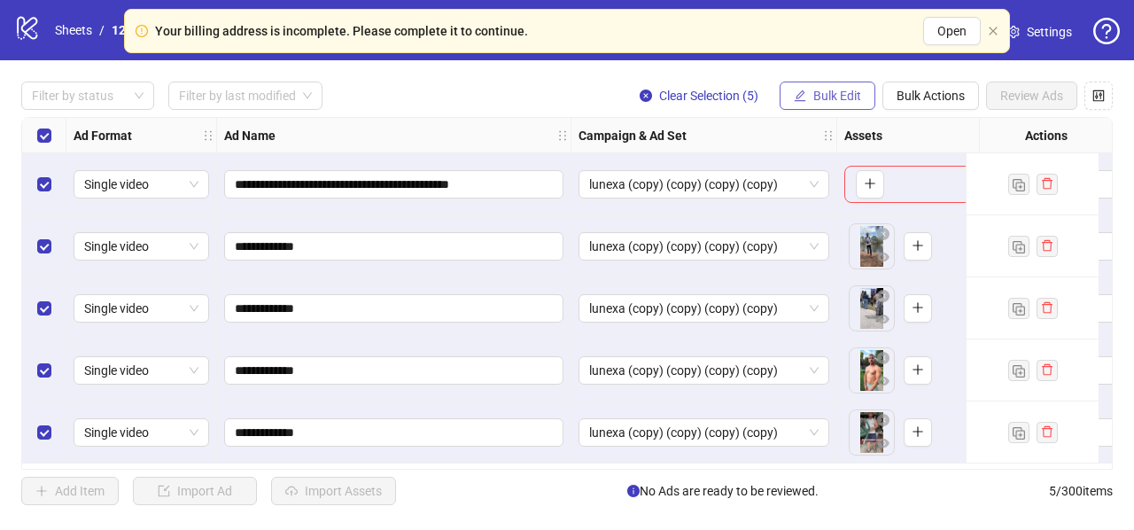
click at [843, 100] on span "Bulk Edit" at bounding box center [837, 96] width 48 height 14
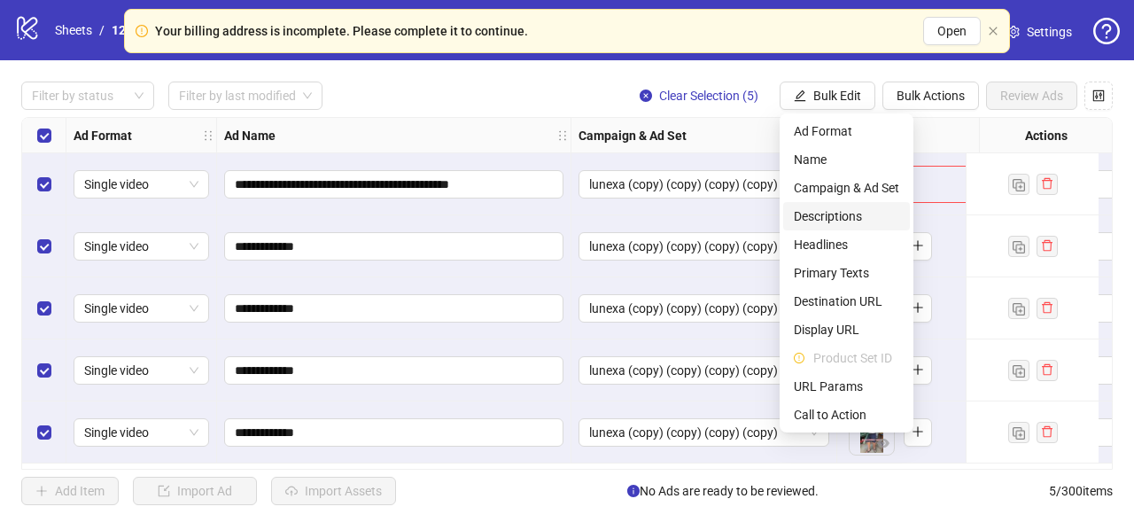
click at [820, 211] on span "Descriptions" at bounding box center [846, 215] width 105 height 19
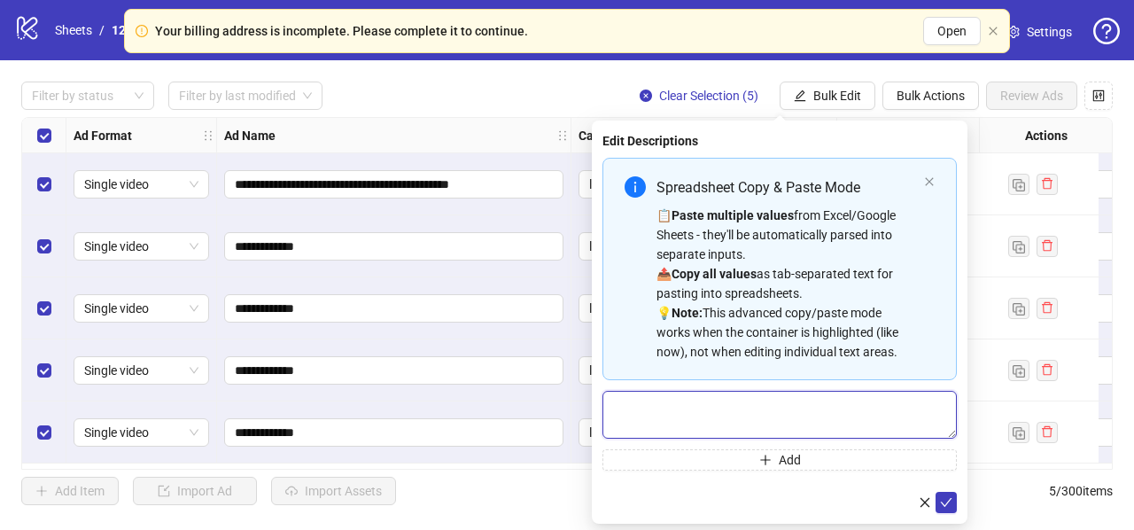
click at [708, 421] on textarea "Multi-text input container - paste or copy values" at bounding box center [779, 415] width 354 height 48
click at [808, 178] on div "Spreadsheet Copy & Paste Mode" at bounding box center [786, 187] width 260 height 22
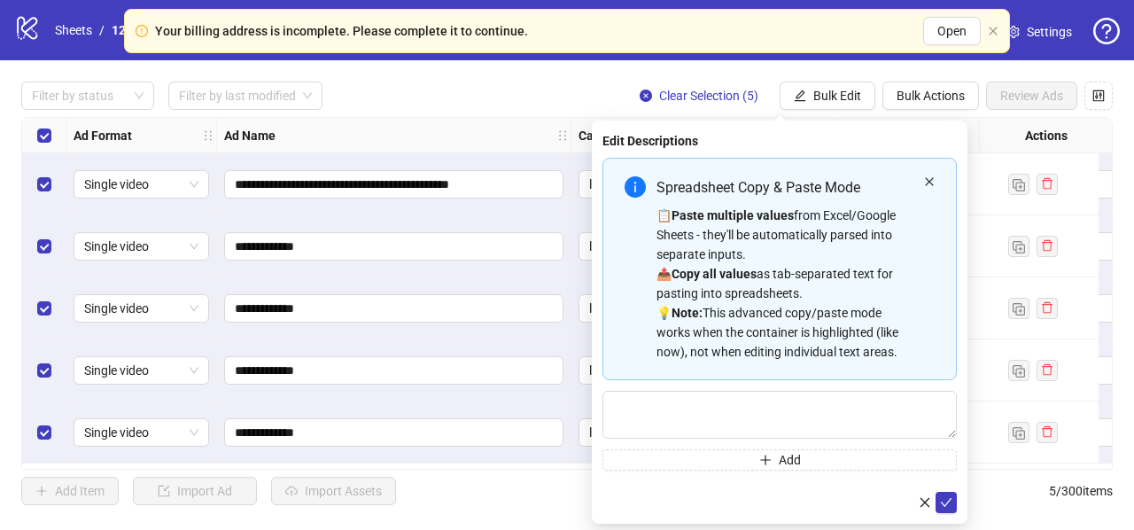
click at [926, 183] on icon "close" at bounding box center [929, 181] width 8 height 8
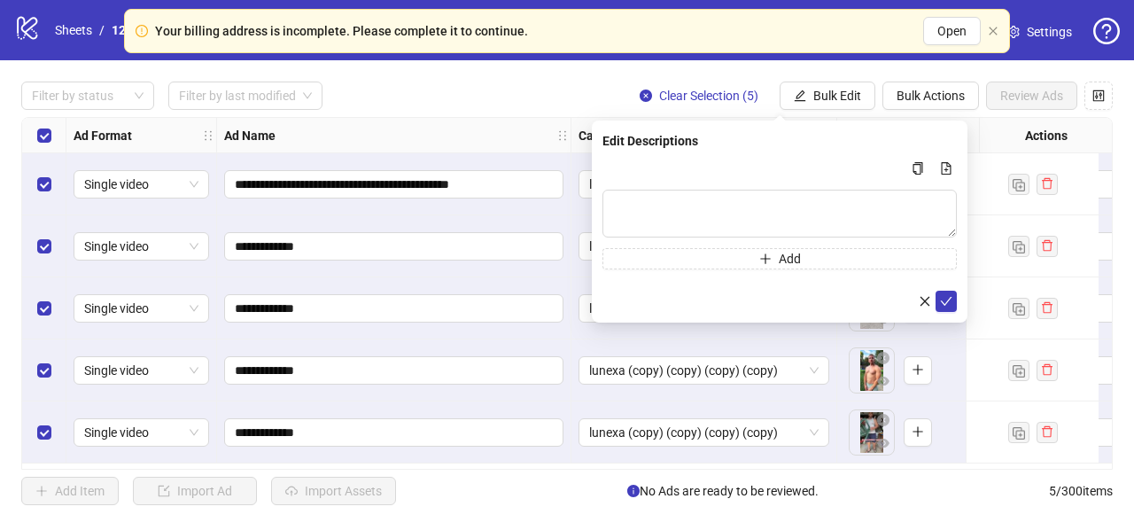
click at [542, 500] on div "Add Item Import Ad Import Assets No Ads are ready to be reviewed. 5 / 300 items" at bounding box center [566, 490] width 1091 height 28
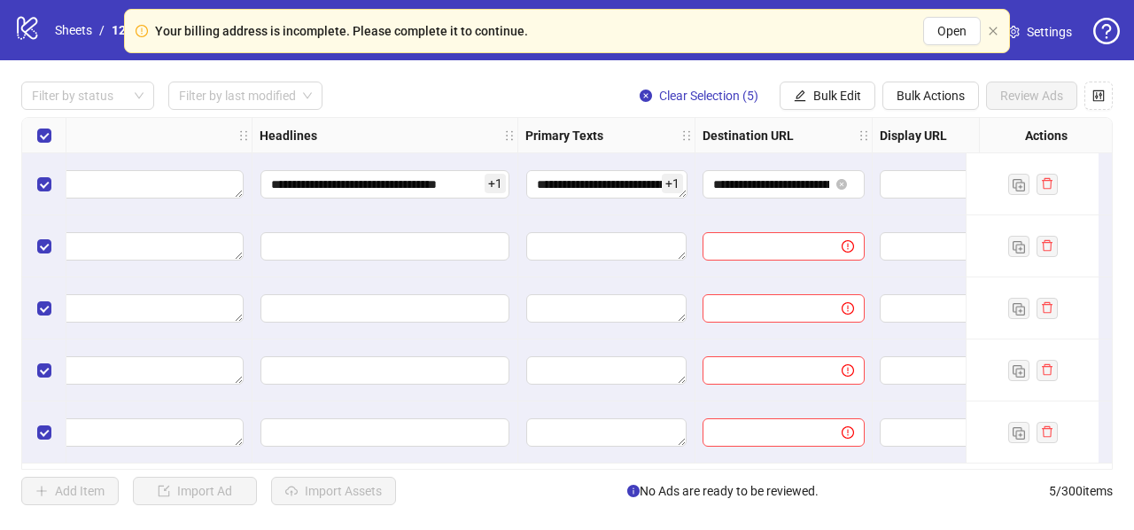
scroll to position [0, 1099]
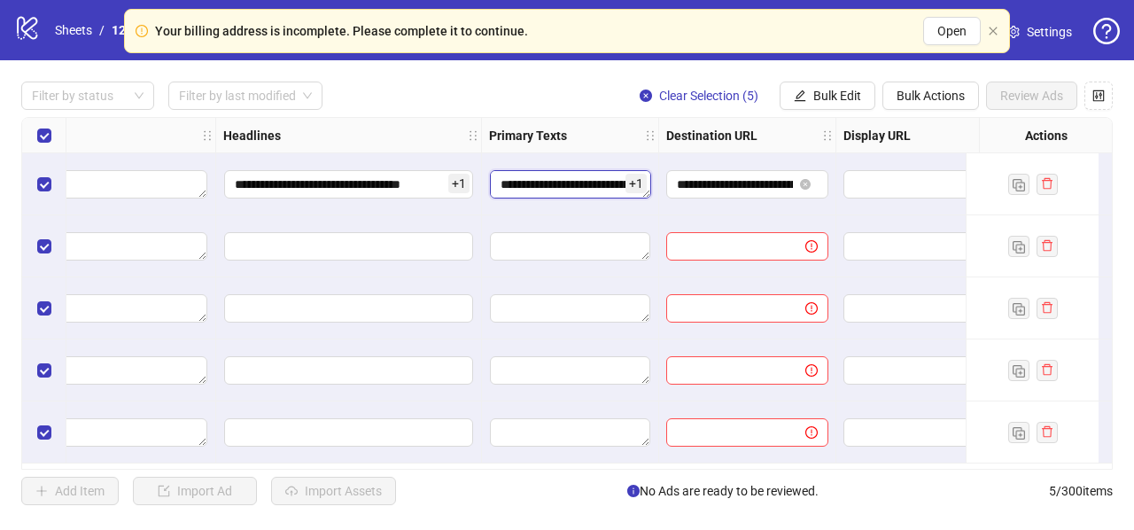
click at [565, 183] on textarea "**********" at bounding box center [570, 184] width 161 height 28
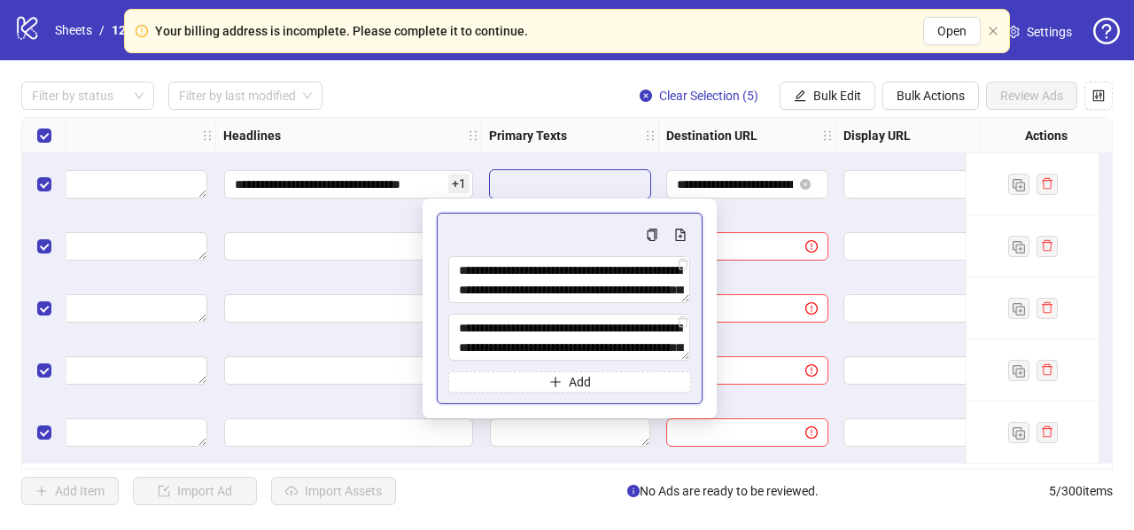
drag, startPoint x: 453, startPoint y: 497, endPoint x: 453, endPoint y: 485, distance: 11.5
click at [453, 497] on div "Add Item Import Ad Import Assets No Ads are ready to be reviewed. 5 / 300 items" at bounding box center [566, 490] width 1091 height 28
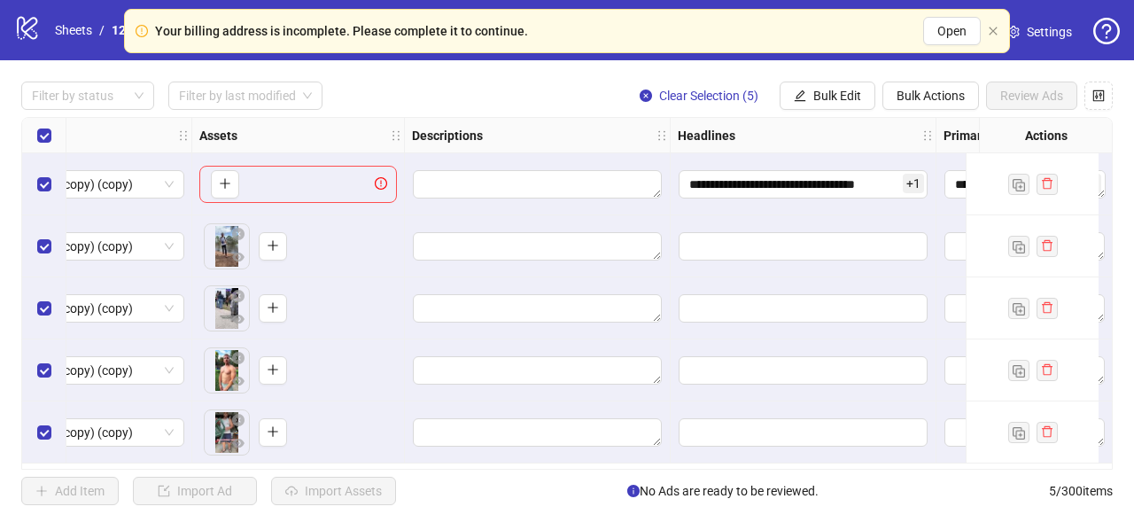
scroll to position [0, 635]
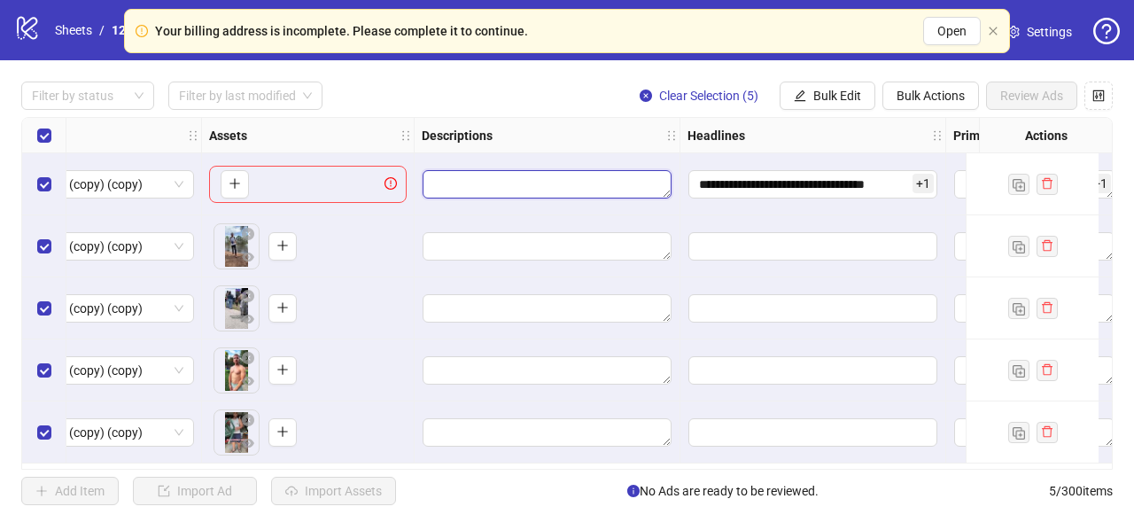
click at [516, 180] on textarea "Edit values" at bounding box center [546, 184] width 249 height 28
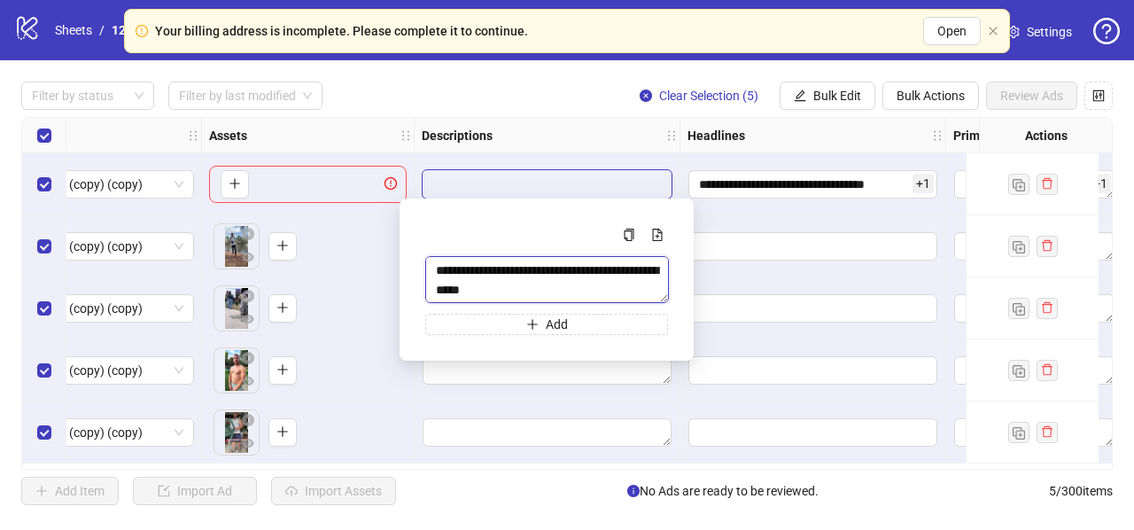
type textarea "**********"
click at [479, 150] on div "Descriptions" at bounding box center [547, 135] width 266 height 35
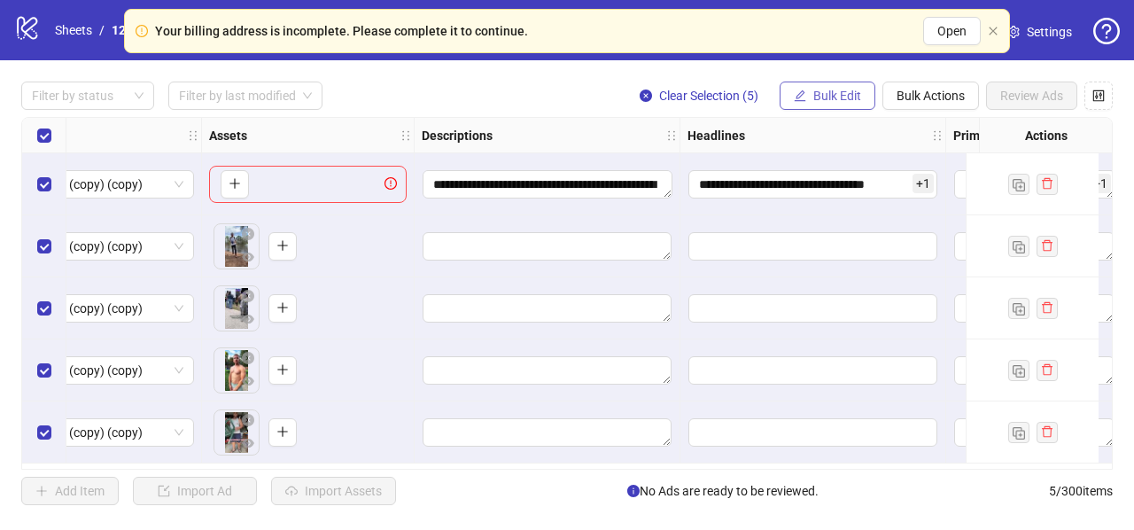
click at [819, 91] on span "Bulk Edit" at bounding box center [837, 96] width 48 height 14
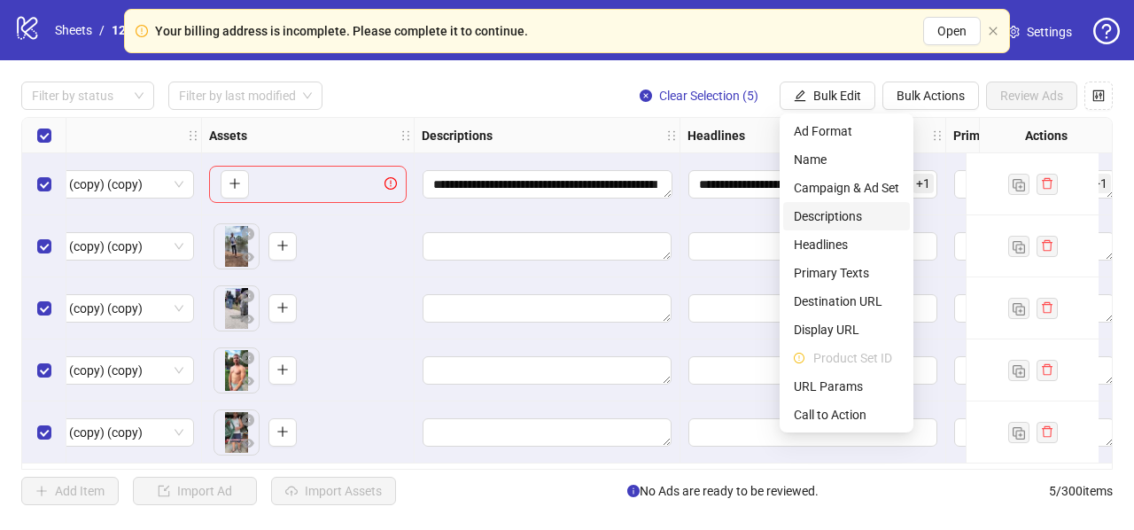
click at [813, 216] on span "Descriptions" at bounding box center [846, 215] width 105 height 19
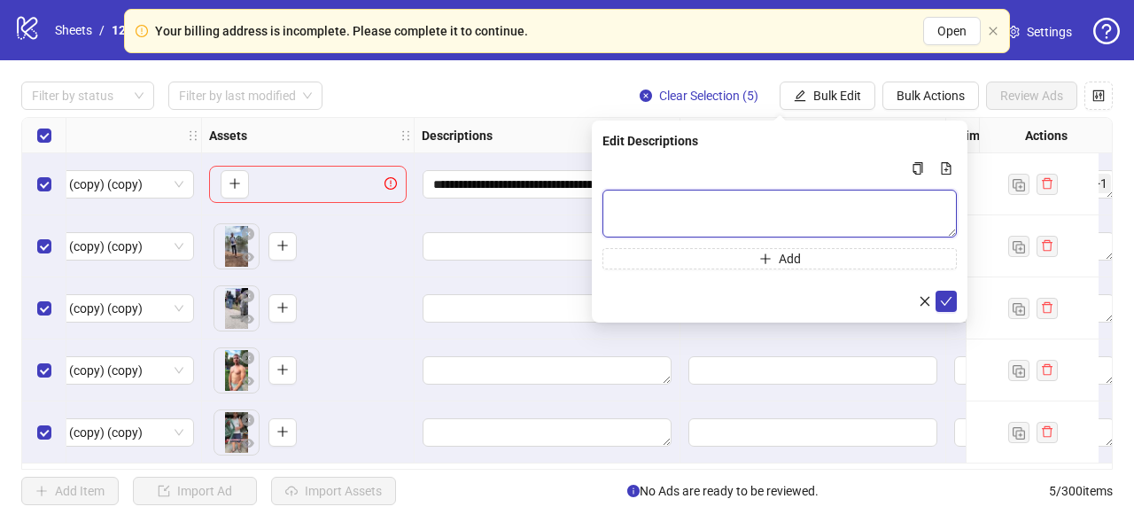
click at [732, 197] on textarea "Multi-text input container - paste or copy values" at bounding box center [779, 214] width 354 height 48
click at [532, 130] on div "Descriptions" at bounding box center [547, 135] width 266 height 35
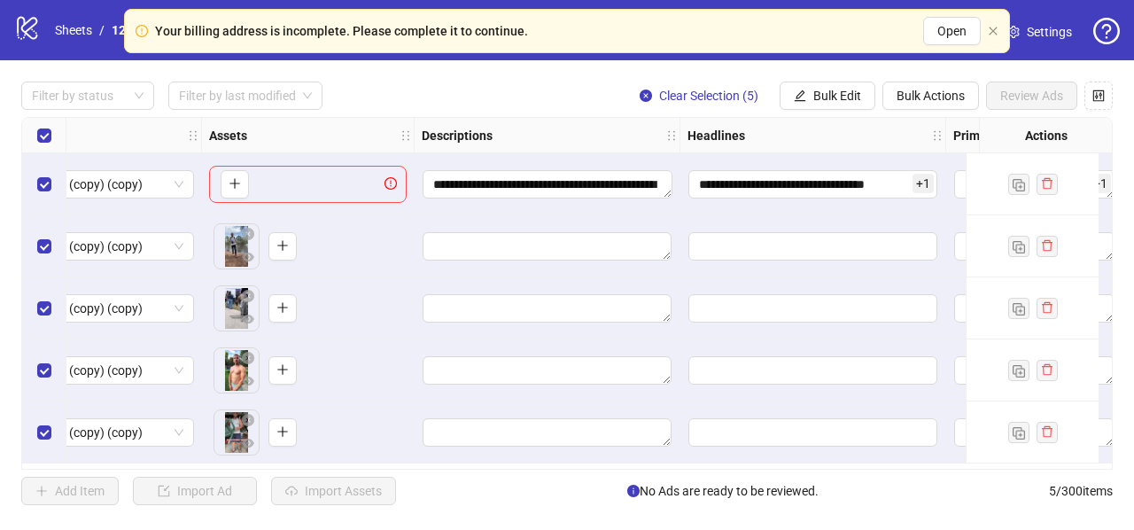
click at [54, 150] on div "Select all rows" at bounding box center [44, 135] width 44 height 35
click at [840, 94] on span "Bulk Edit" at bounding box center [837, 96] width 48 height 14
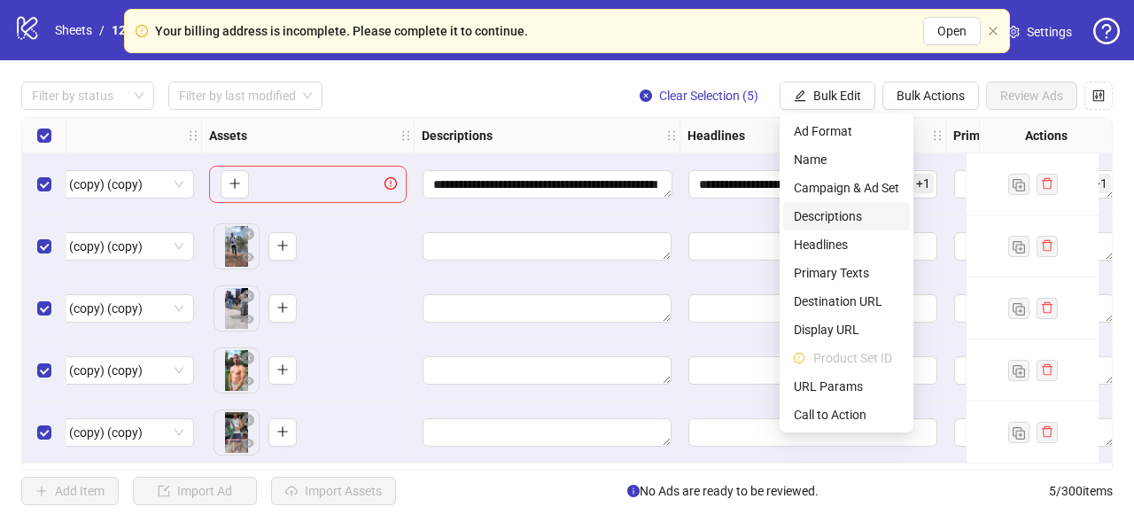
click at [831, 212] on span "Descriptions" at bounding box center [846, 215] width 105 height 19
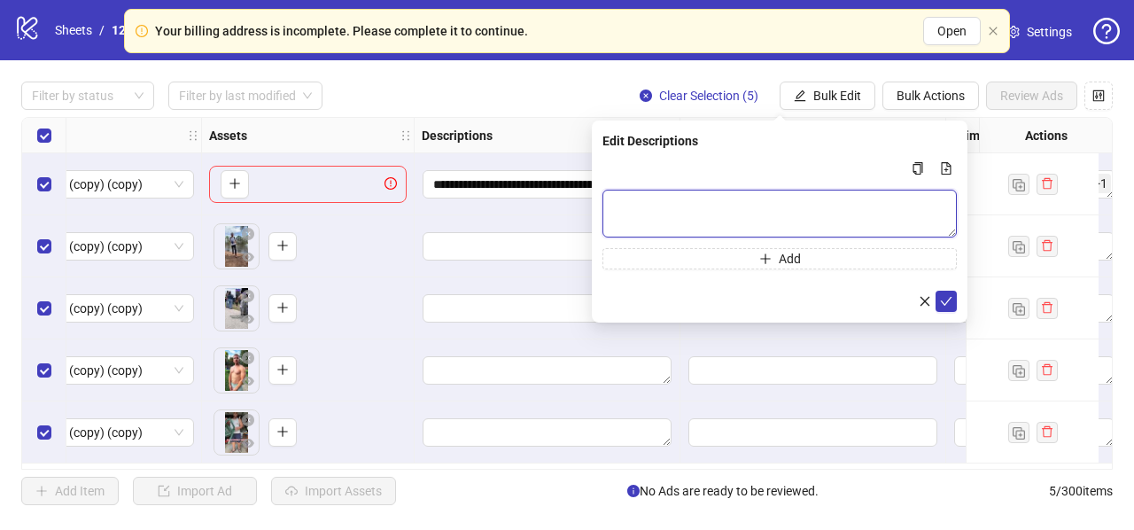
click at [634, 194] on textarea "Multi-text input container - paste or copy values" at bounding box center [779, 214] width 354 height 48
click at [843, 81] on button "Bulk Edit" at bounding box center [827, 95] width 96 height 28
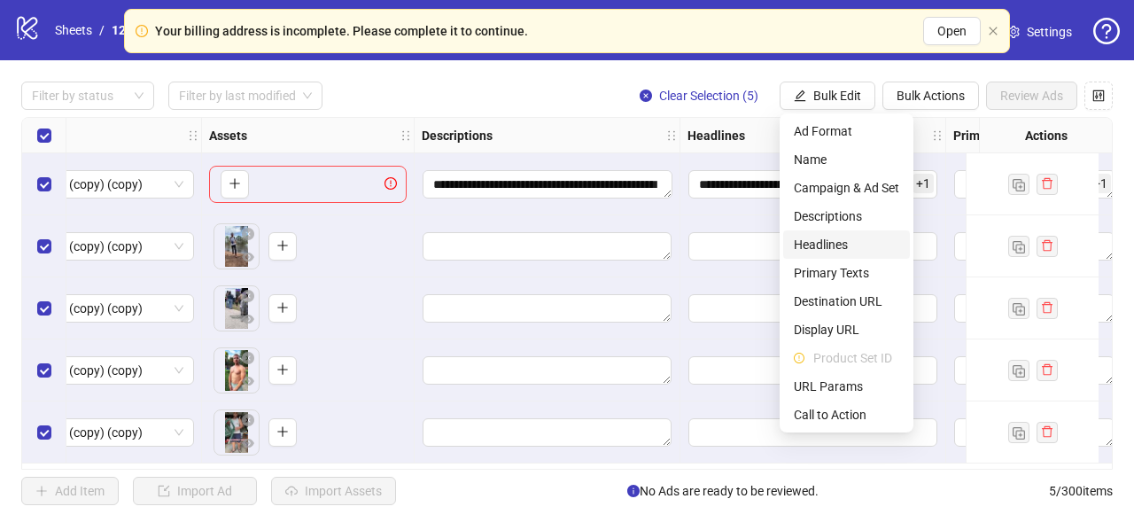
click at [818, 246] on span "Headlines" at bounding box center [846, 244] width 105 height 19
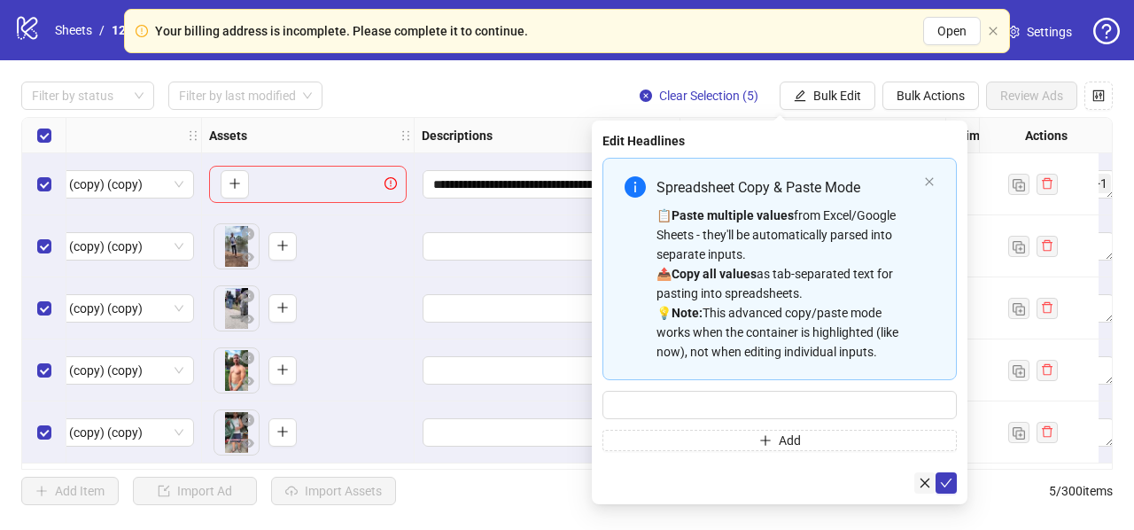
click at [927, 484] on icon "close" at bounding box center [925, 482] width 10 height 10
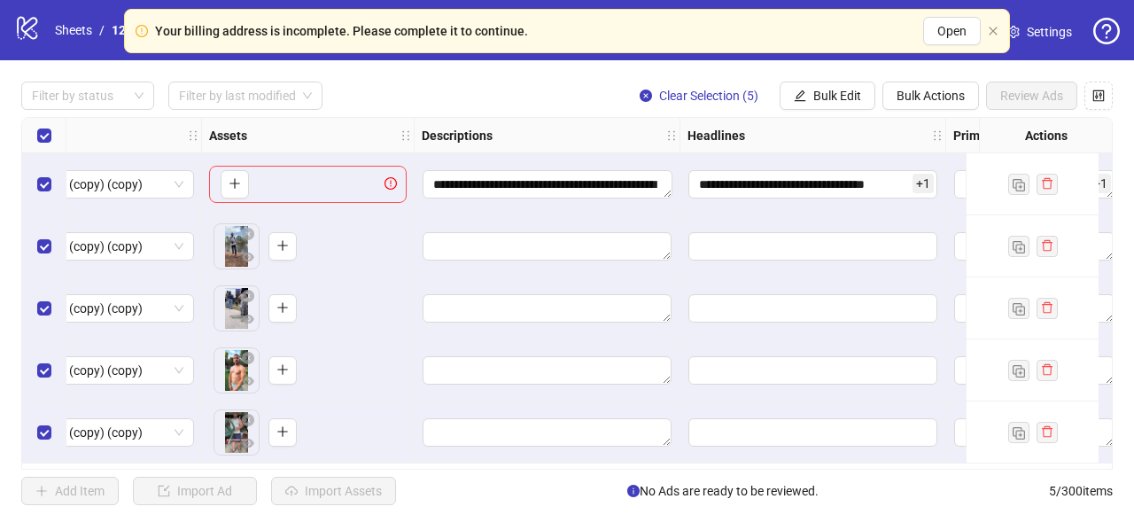
drag, startPoint x: 793, startPoint y: 475, endPoint x: 567, endPoint y: 475, distance: 225.8
click at [770, 476] on div "**********" at bounding box center [567, 293] width 1134 height 466
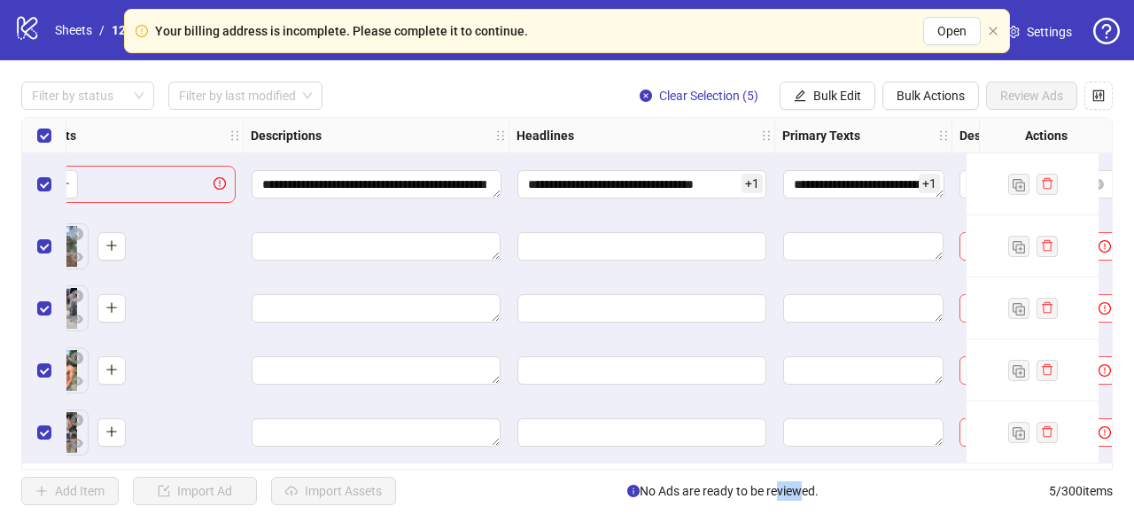
scroll to position [0, 845]
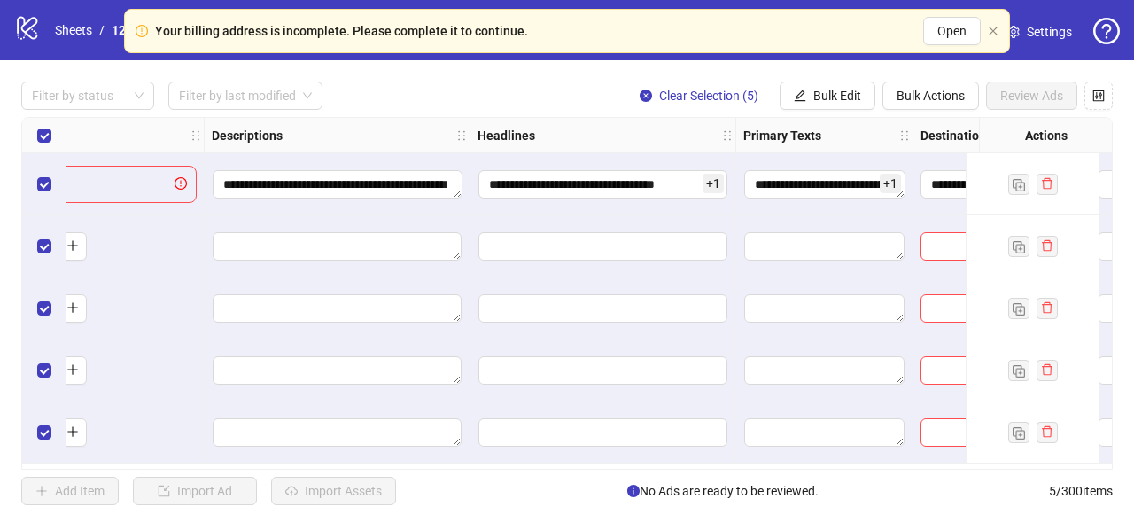
drag, startPoint x: 539, startPoint y: 470, endPoint x: 406, endPoint y: 476, distance: 133.8
click at [404, 476] on div "**********" at bounding box center [567, 293] width 1134 height 466
drag, startPoint x: 414, startPoint y: 468, endPoint x: 306, endPoint y: 468, distance: 107.2
click at [298, 468] on div "**********" at bounding box center [566, 293] width 1091 height 352
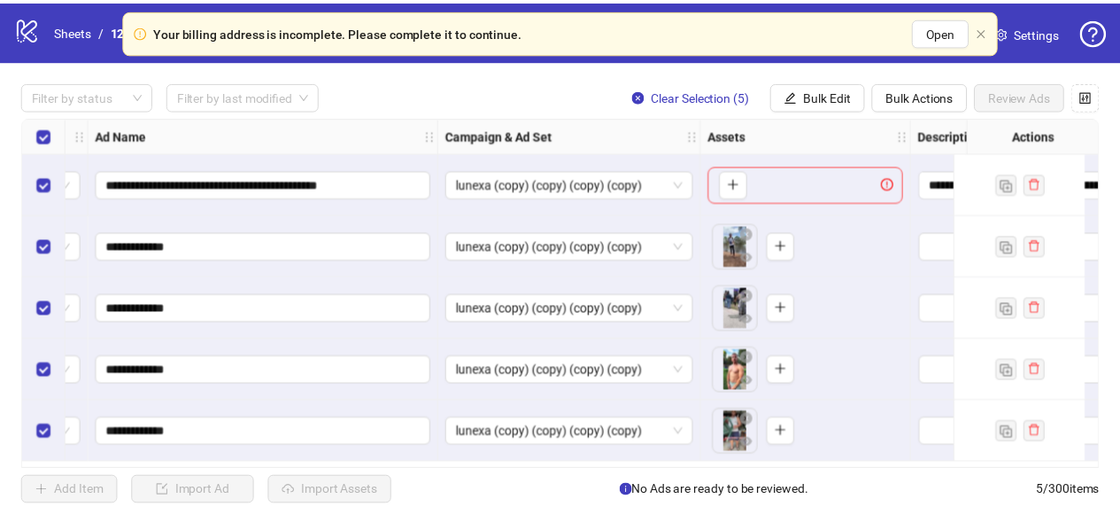
scroll to position [0, 0]
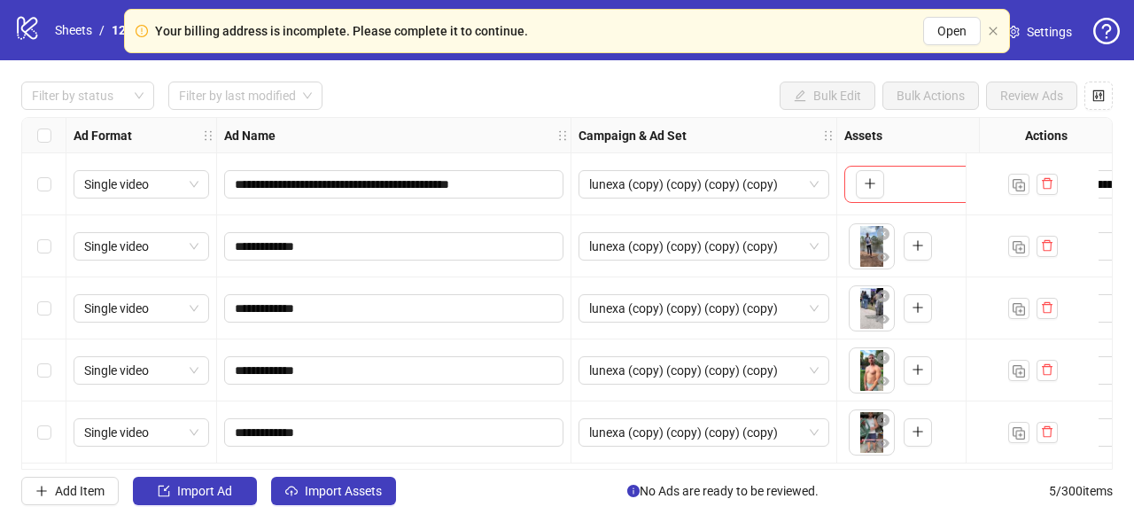
click at [55, 189] on div "Select row 1" at bounding box center [44, 184] width 44 height 62
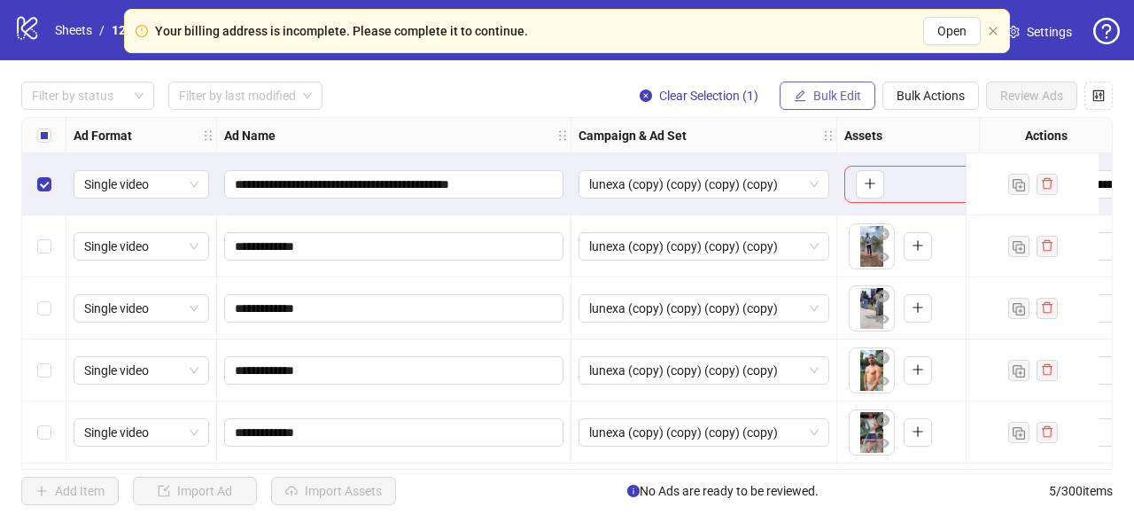
click at [815, 87] on button "Bulk Edit" at bounding box center [827, 95] width 96 height 28
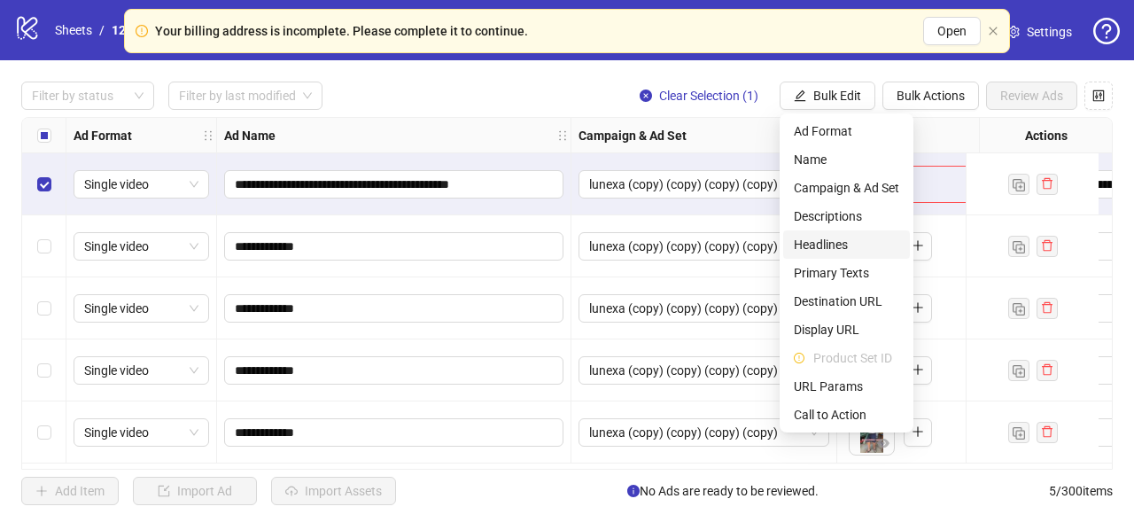
click at [802, 241] on span "Headlines" at bounding box center [846, 244] width 105 height 19
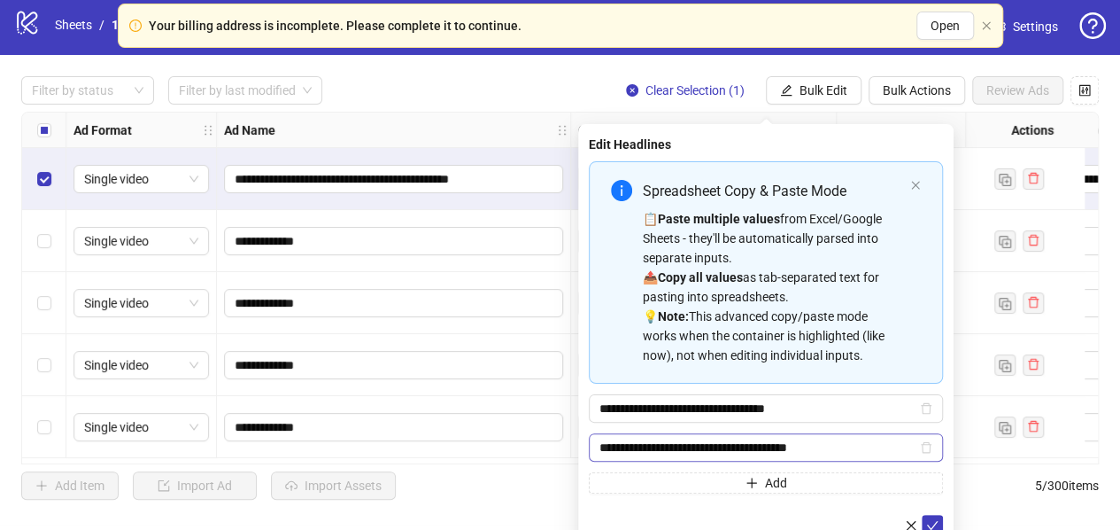
scroll to position [12, 0]
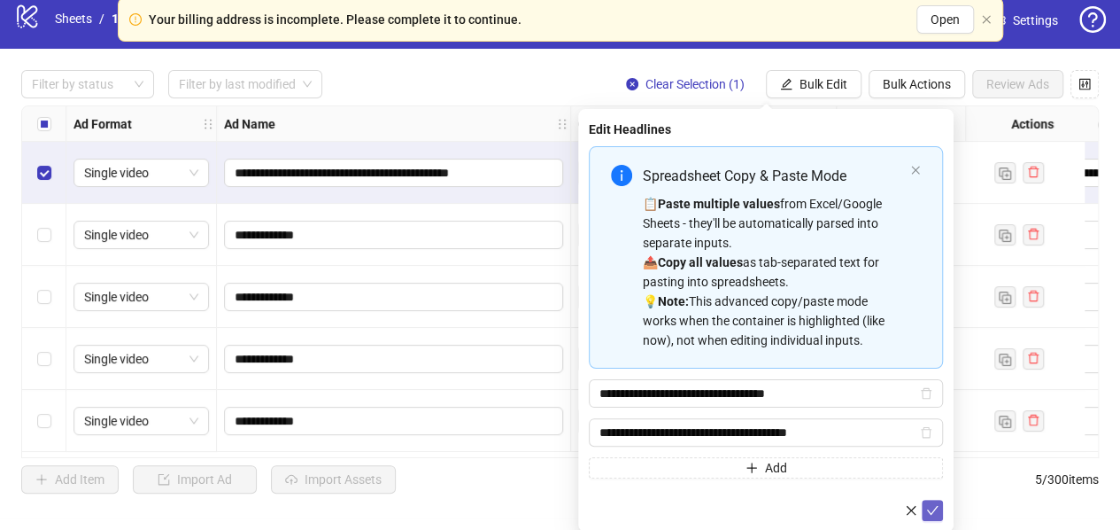
click at [930, 506] on icon "check" at bounding box center [932, 510] width 12 height 12
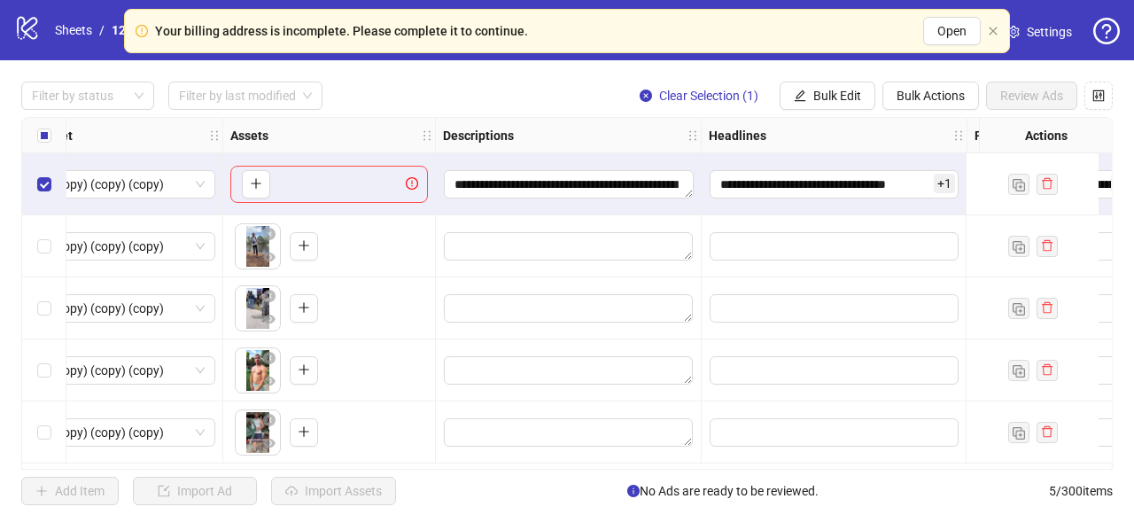
scroll to position [0, 606]
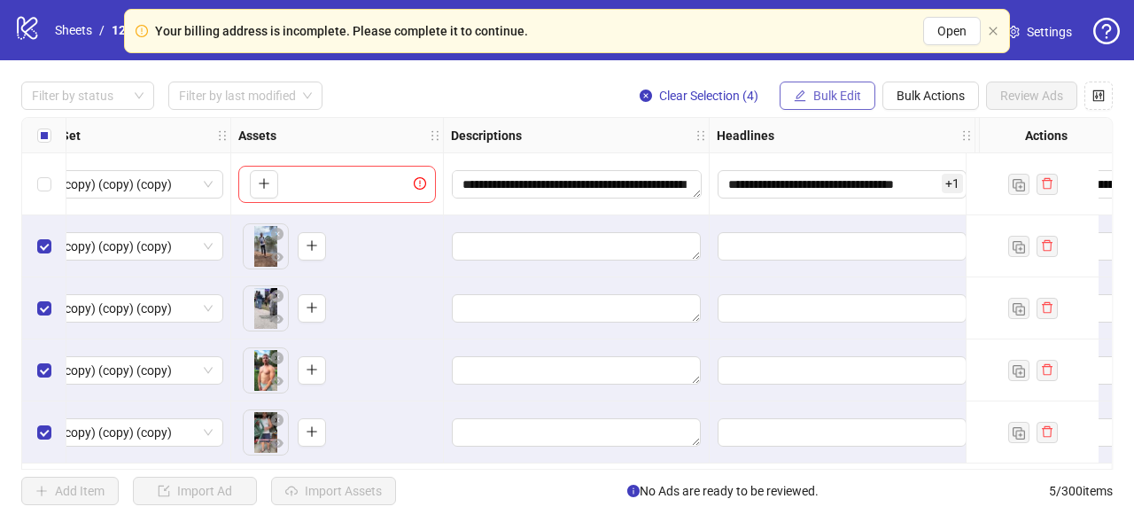
click at [825, 97] on span "Bulk Edit" at bounding box center [837, 96] width 48 height 14
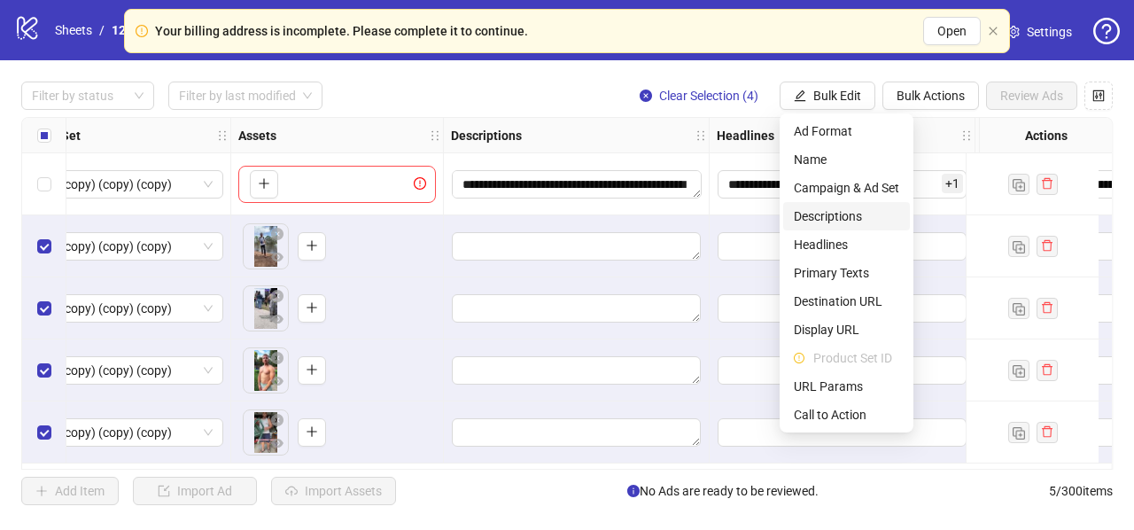
click at [813, 214] on span "Descriptions" at bounding box center [846, 215] width 105 height 19
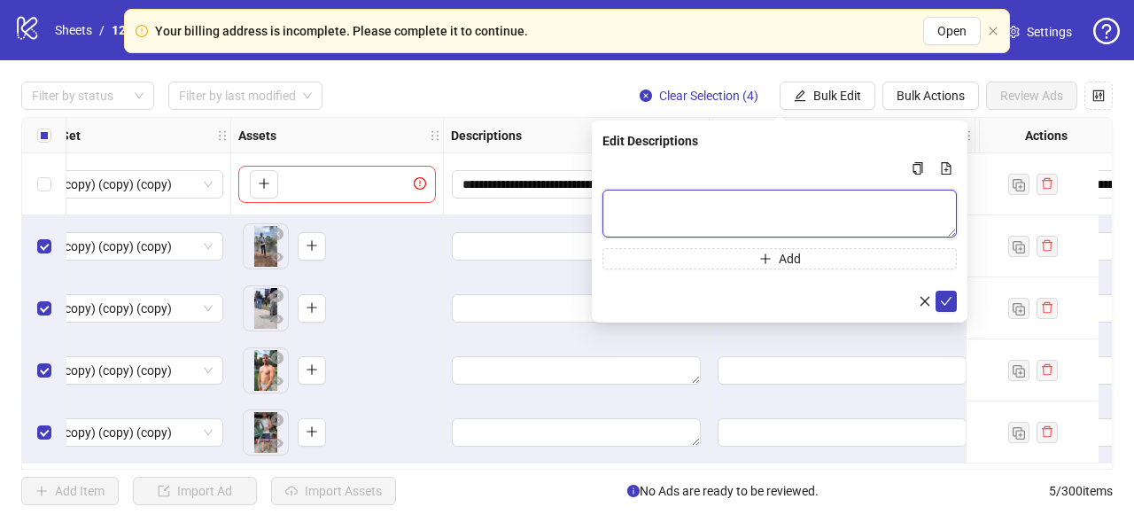
click at [723, 200] on textarea "Multi-text input container - paste or copy values" at bounding box center [779, 214] width 354 height 48
click at [28, 187] on div "Select row 1" at bounding box center [44, 184] width 44 height 62
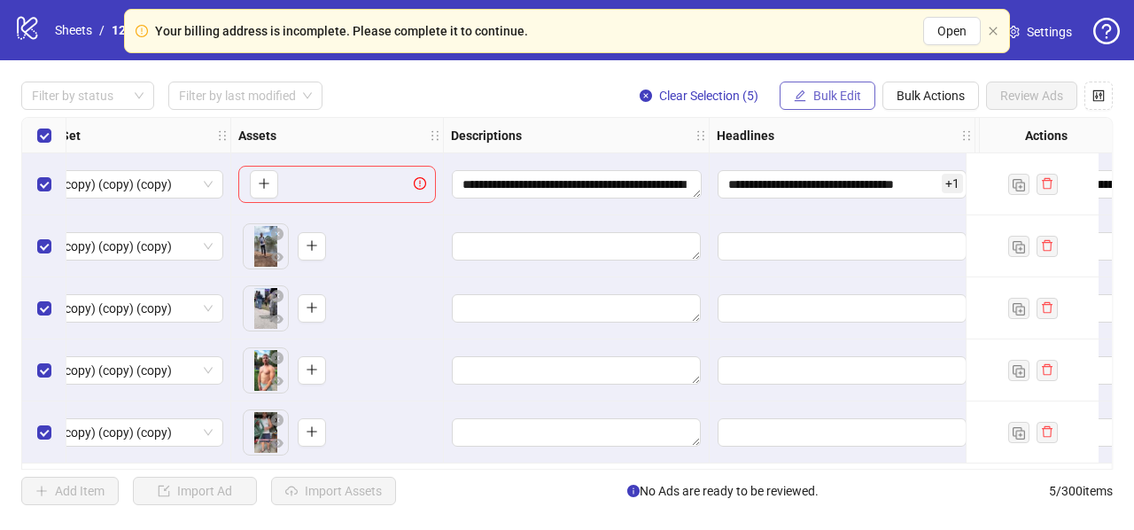
click at [839, 82] on button "Bulk Edit" at bounding box center [827, 95] width 96 height 28
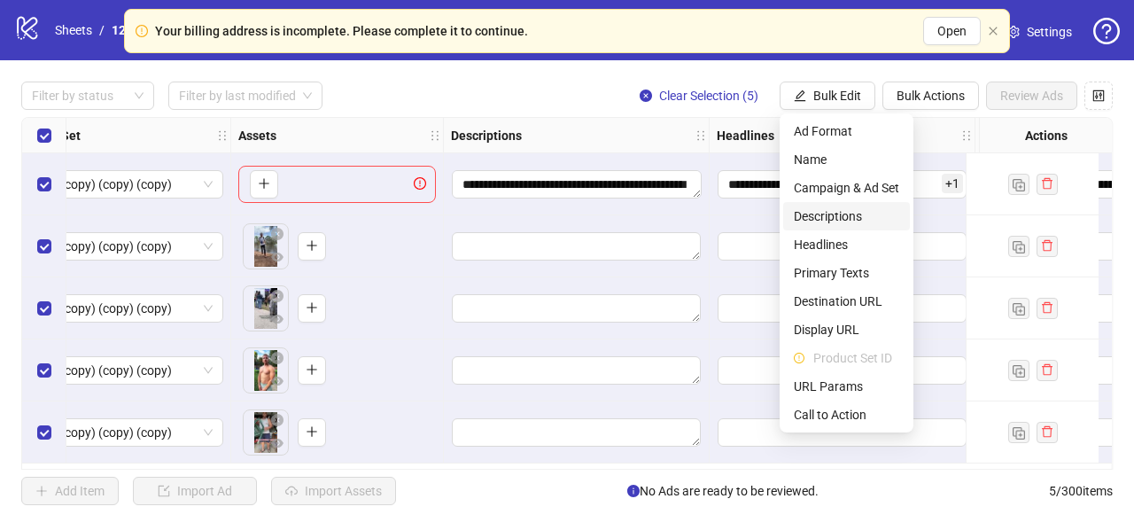
click at [822, 213] on span "Descriptions" at bounding box center [846, 215] width 105 height 19
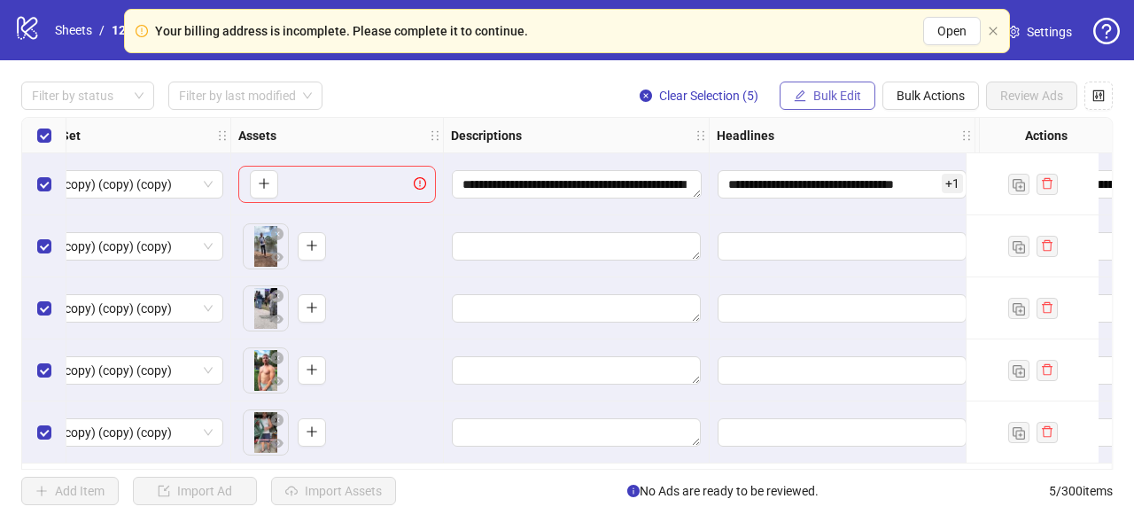
click at [821, 101] on span "Bulk Edit" at bounding box center [837, 96] width 48 height 14
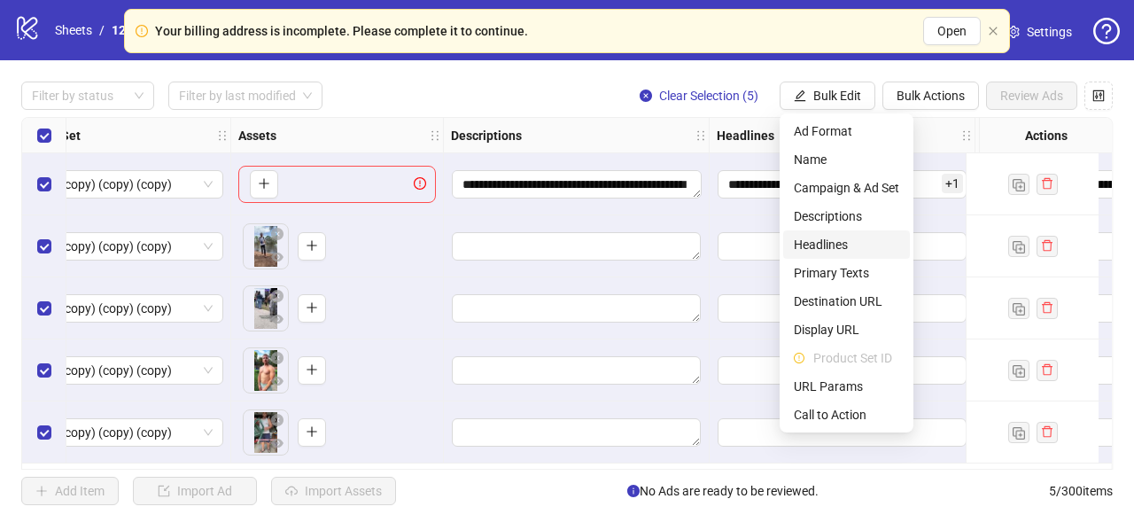
click at [809, 242] on span "Headlines" at bounding box center [846, 244] width 105 height 19
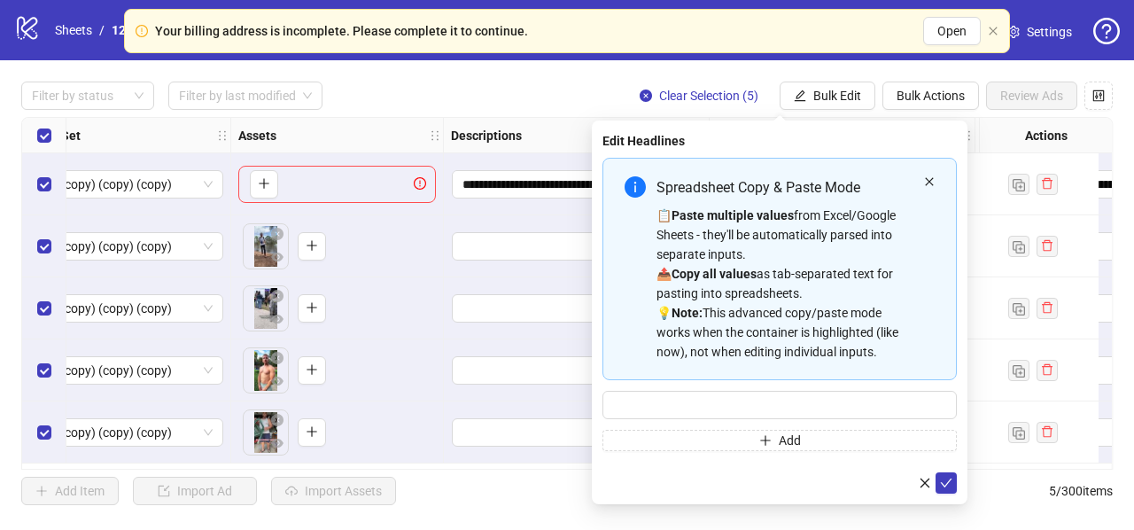
click at [932, 182] on icon "close" at bounding box center [929, 181] width 11 height 11
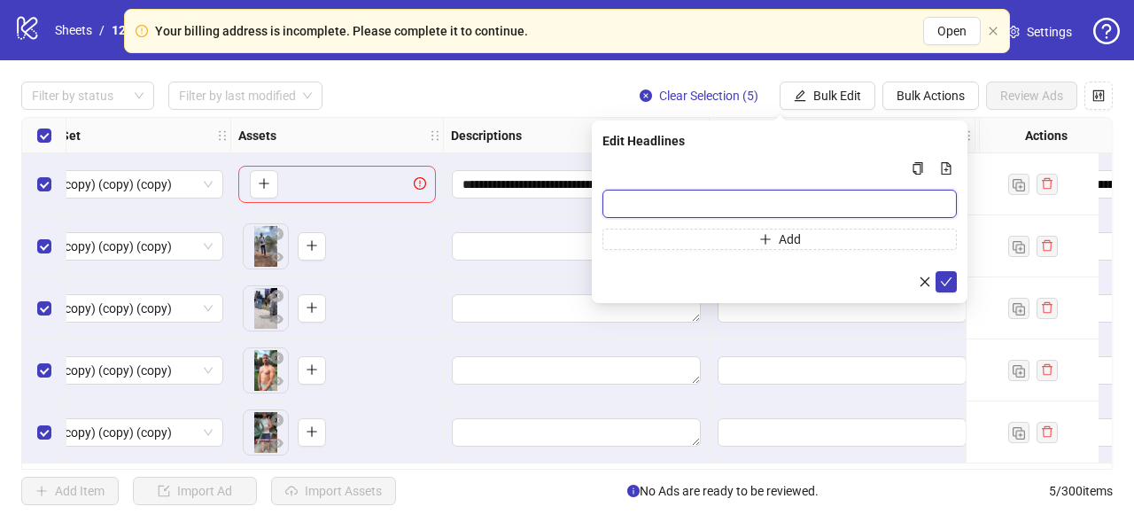
click at [677, 201] on input "Multi-input container - paste or copy values" at bounding box center [779, 204] width 354 height 28
click at [620, 170] on div "Multi-input container - paste or copy values" at bounding box center [779, 168] width 354 height 21
click at [536, 165] on div "**********" at bounding box center [577, 184] width 266 height 62
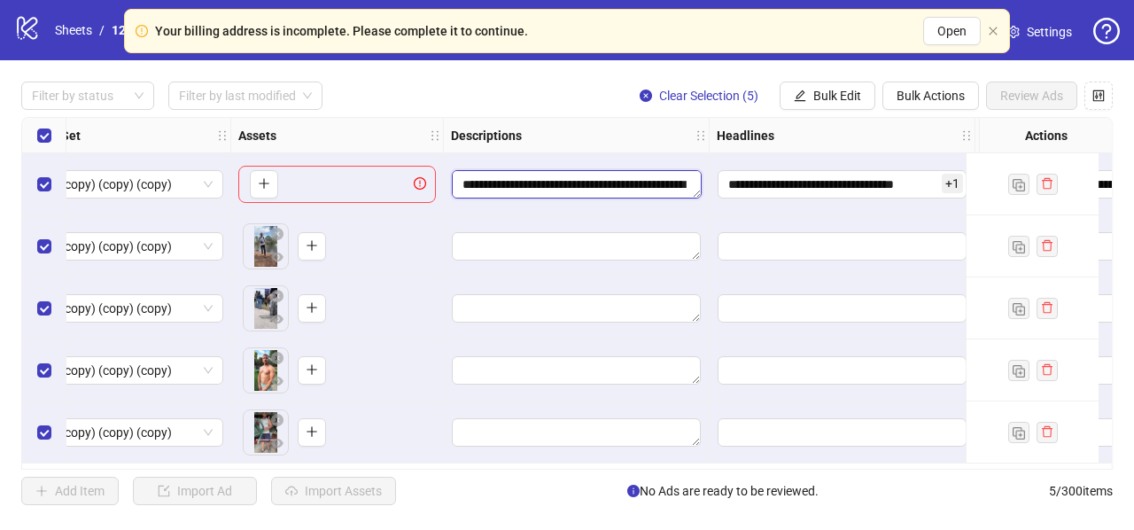
click at [598, 183] on textarea "**********" at bounding box center [577, 184] width 250 height 28
click at [795, 190] on input "**********" at bounding box center [841, 184] width 249 height 28
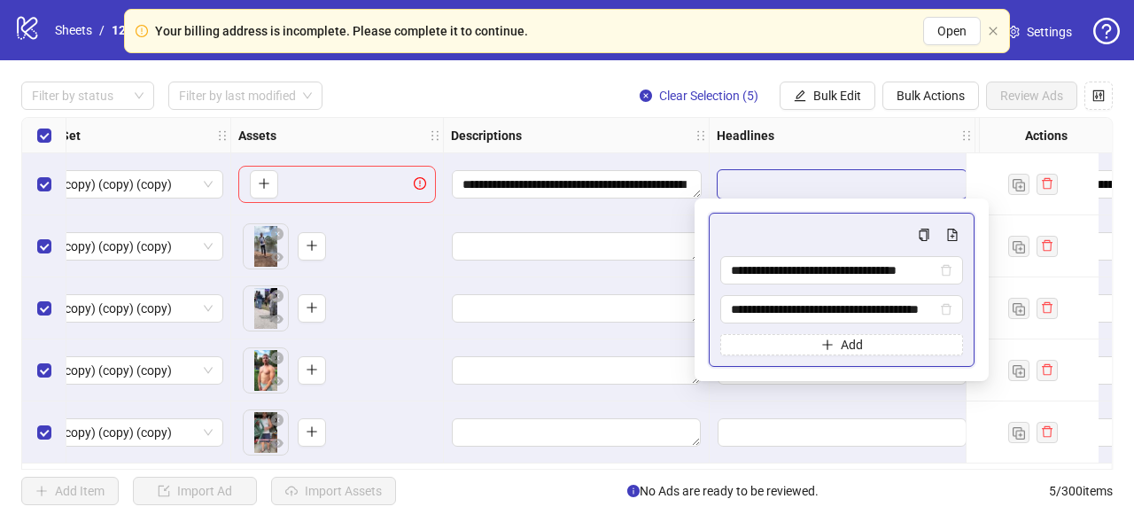
click at [755, 140] on strong "Headlines" at bounding box center [745, 135] width 58 height 19
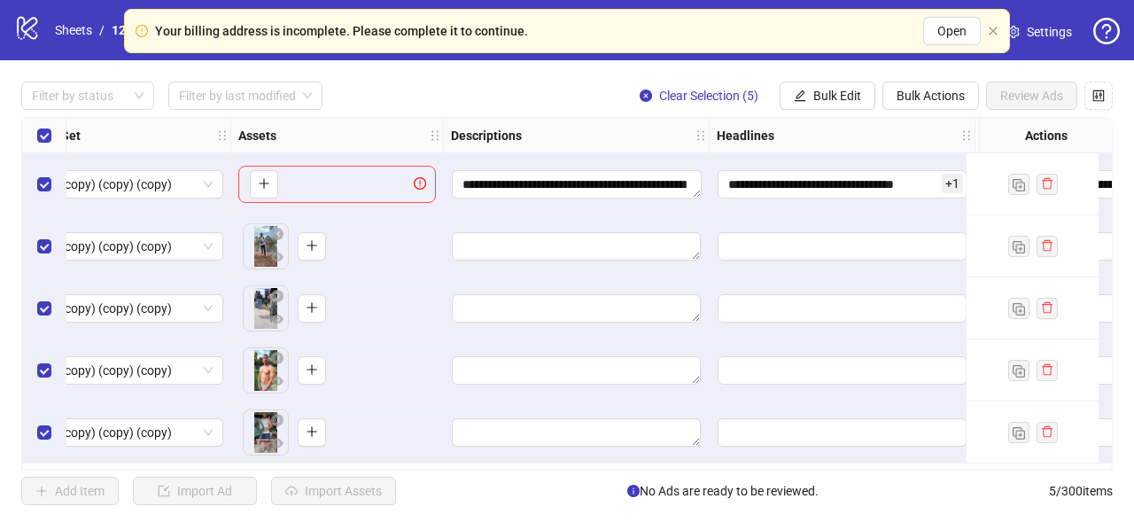
drag, startPoint x: 621, startPoint y: 140, endPoint x: 596, endPoint y: 148, distance: 26.0
click at [620, 140] on div "Descriptions" at bounding box center [577, 135] width 266 height 35
click at [579, 174] on textarea "**********" at bounding box center [577, 184] width 250 height 28
click at [589, 141] on div "Descriptions" at bounding box center [577, 135] width 266 height 35
click at [836, 98] on span "Bulk Edit" at bounding box center [837, 96] width 48 height 14
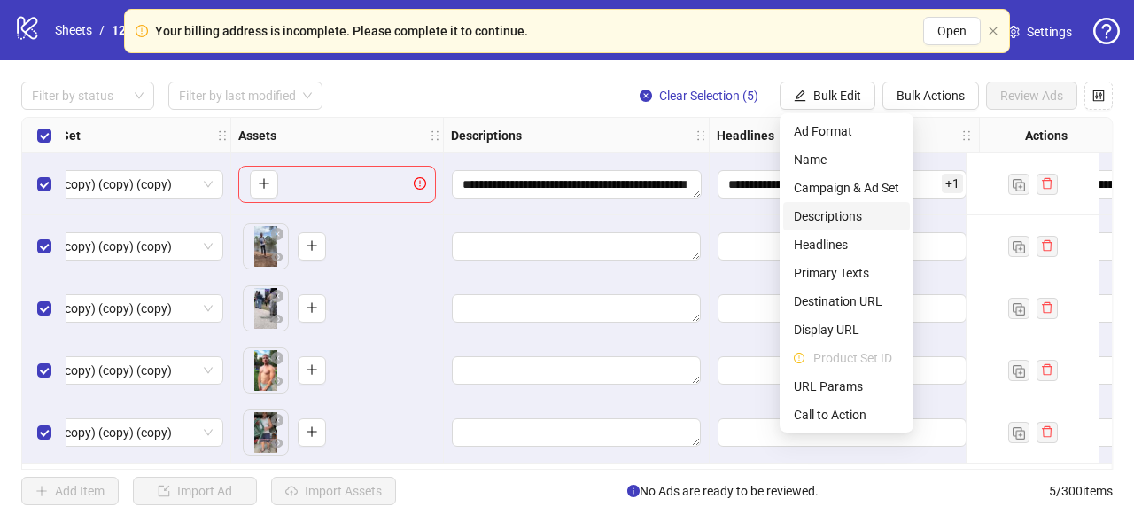
click at [810, 213] on span "Descriptions" at bounding box center [846, 215] width 105 height 19
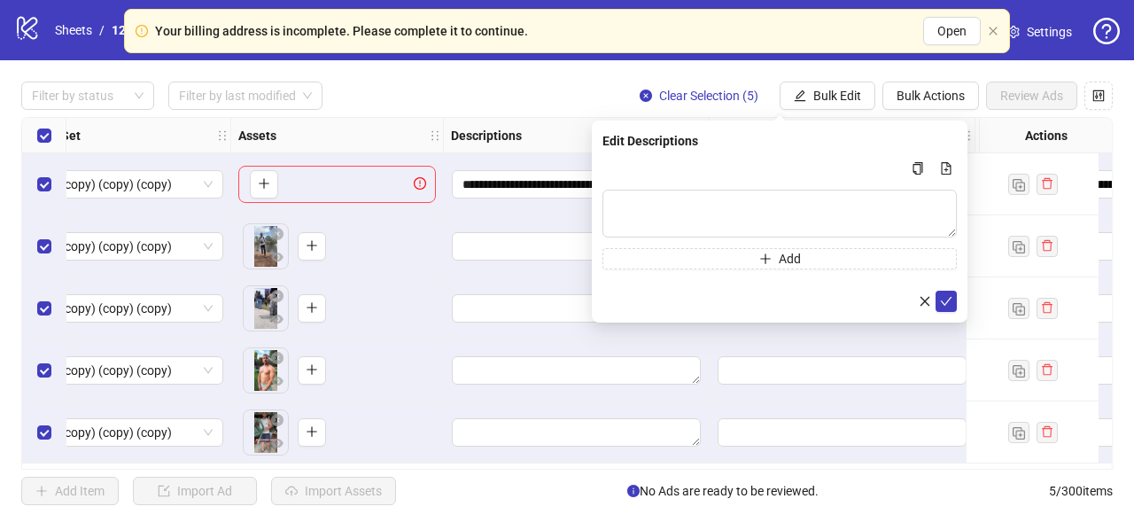
click at [435, 143] on div "Assets" at bounding box center [337, 135] width 213 height 35
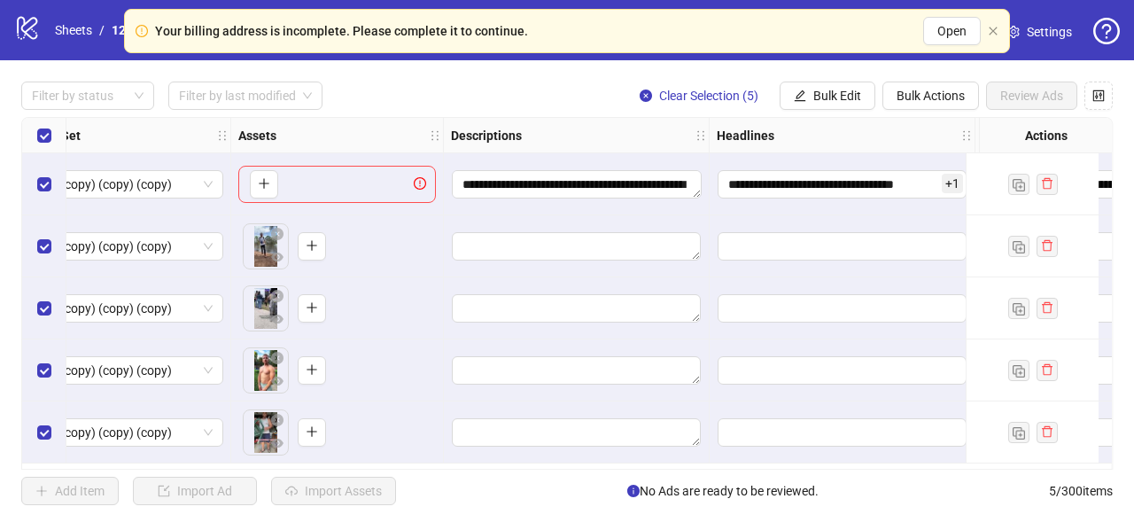
click at [28, 37] on icon "logo/logo-mobile" at bounding box center [27, 27] width 27 height 27
click at [29, 47] on div "logo/logo-mobile Sheets / 1259 - 70030 - [MediaGrow] GD Ricky Ma 1 - GDN Launch…" at bounding box center [567, 30] width 1134 height 60
click at [25, 35] on icon at bounding box center [27, 28] width 20 height 23
click at [80, 30] on link "Sheets" at bounding box center [73, 29] width 44 height 19
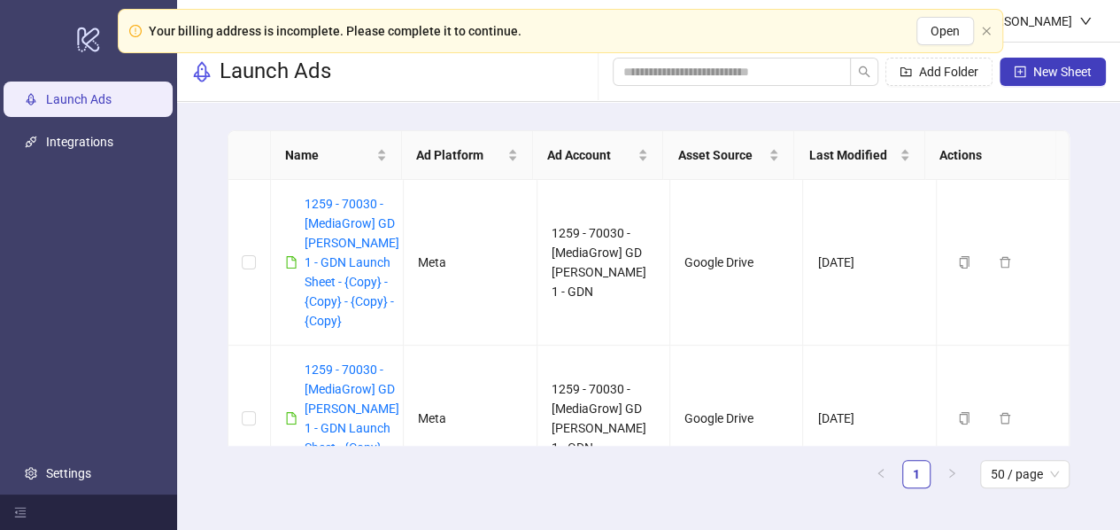
click at [1039, 86] on button "New Sheet" at bounding box center [1053, 72] width 106 height 28
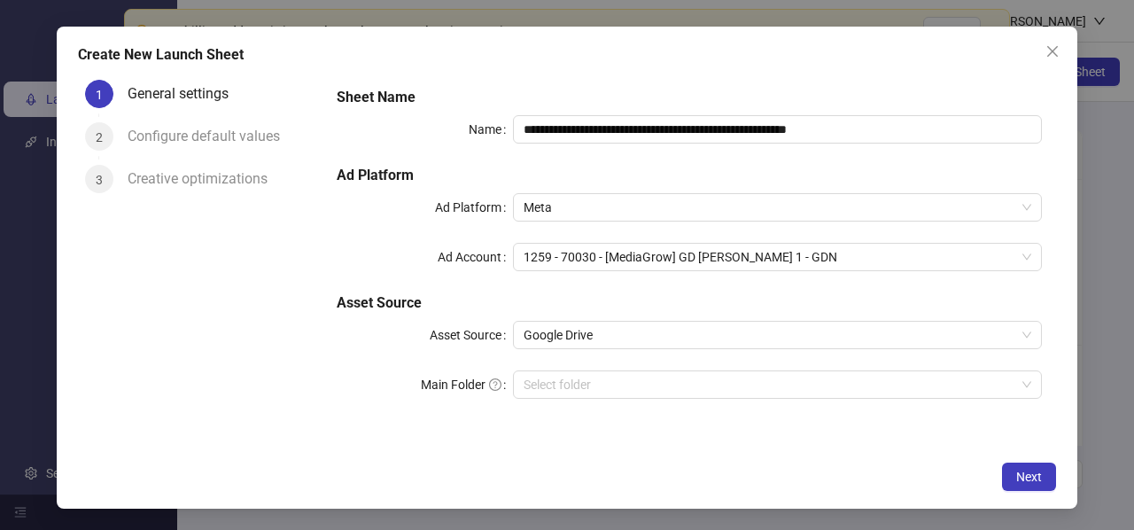
click at [1041, 84] on div "**********" at bounding box center [688, 253] width 719 height 347
click at [583, 332] on span "Google Drive" at bounding box center [776, 334] width 507 height 27
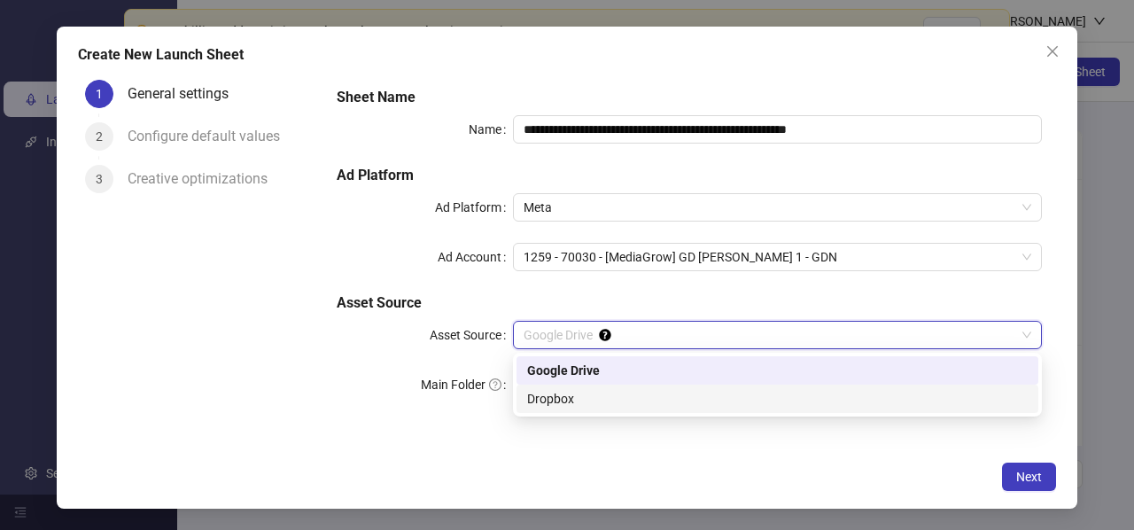
click at [581, 396] on div "Dropbox" at bounding box center [777, 398] width 500 height 19
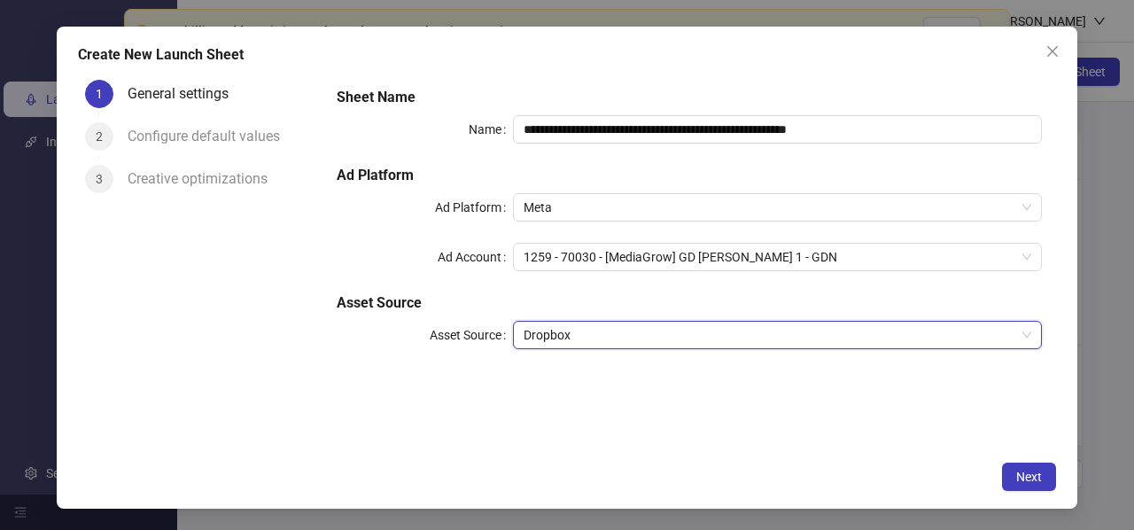
click at [856, 380] on form "**********" at bounding box center [688, 229] width 733 height 312
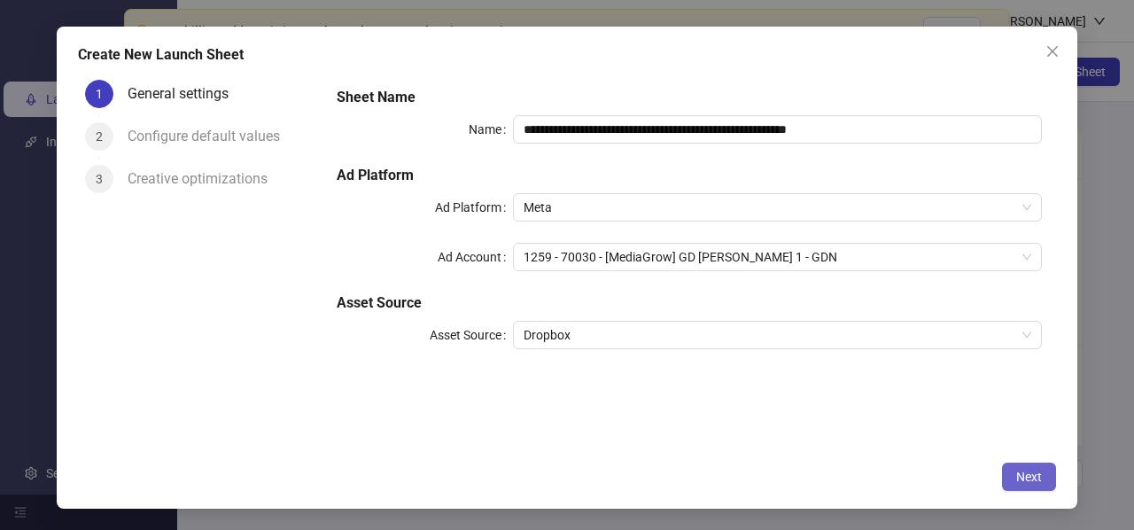
click at [1024, 469] on span "Next" at bounding box center [1029, 476] width 26 height 14
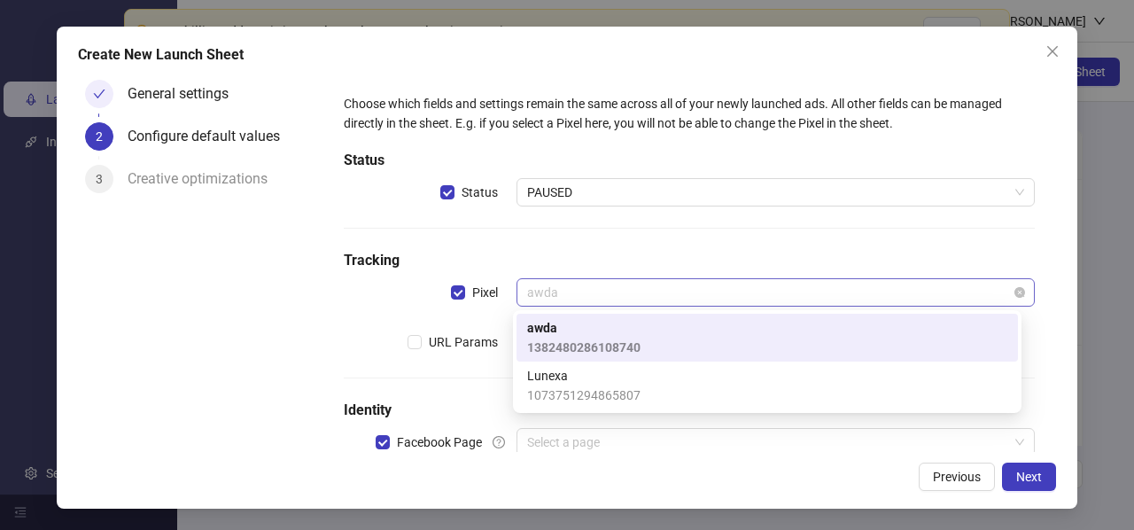
click at [619, 297] on span "awda" at bounding box center [775, 292] width 497 height 27
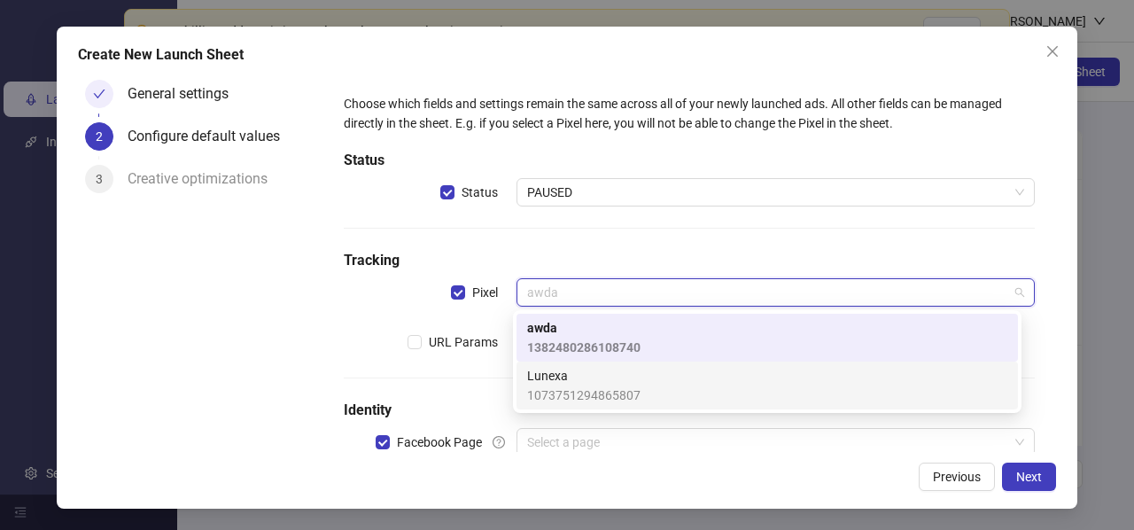
click at [586, 380] on span "Lunexa" at bounding box center [583, 375] width 113 height 19
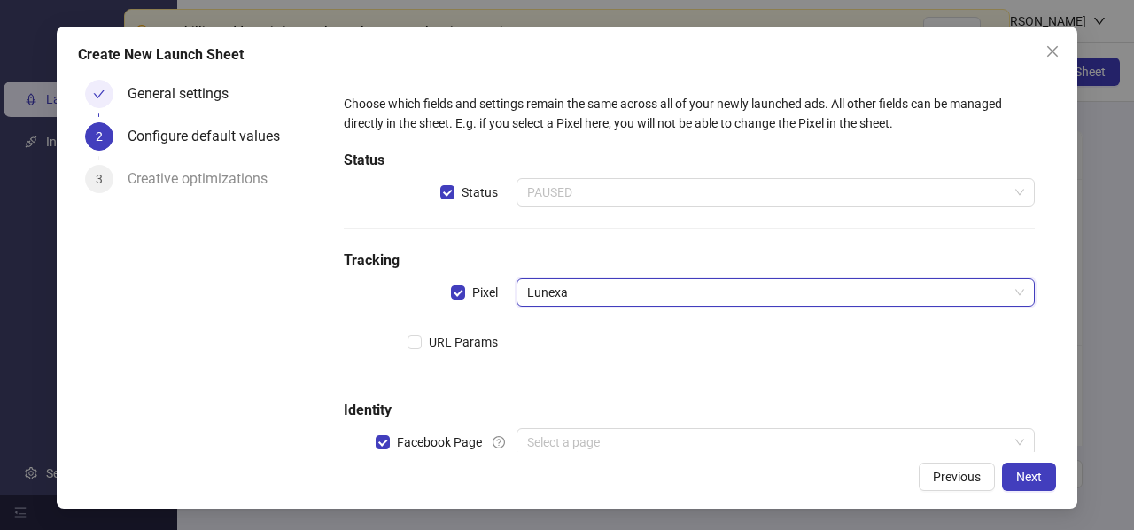
drag, startPoint x: 570, startPoint y: 189, endPoint x: 568, endPoint y: 226, distance: 37.3
click at [570, 190] on span "PAUSED" at bounding box center [775, 192] width 497 height 27
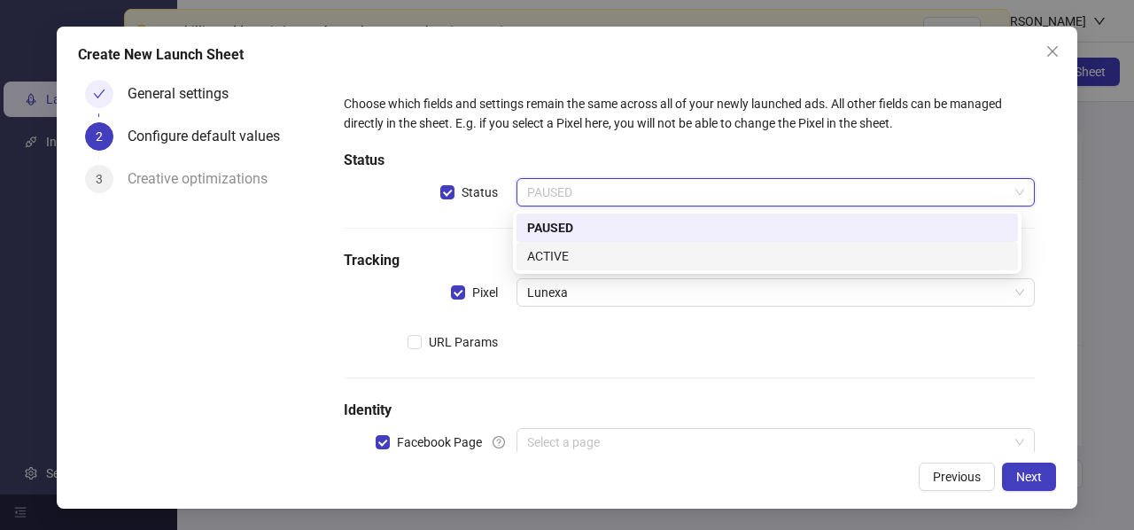
click at [566, 262] on div "ACTIVE" at bounding box center [767, 255] width 480 height 19
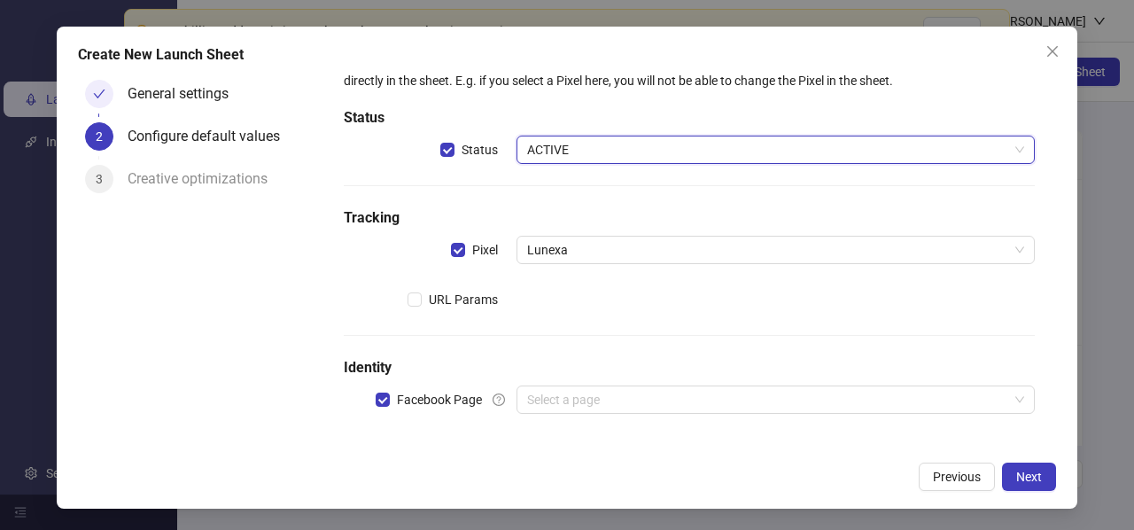
scroll to position [46, 0]
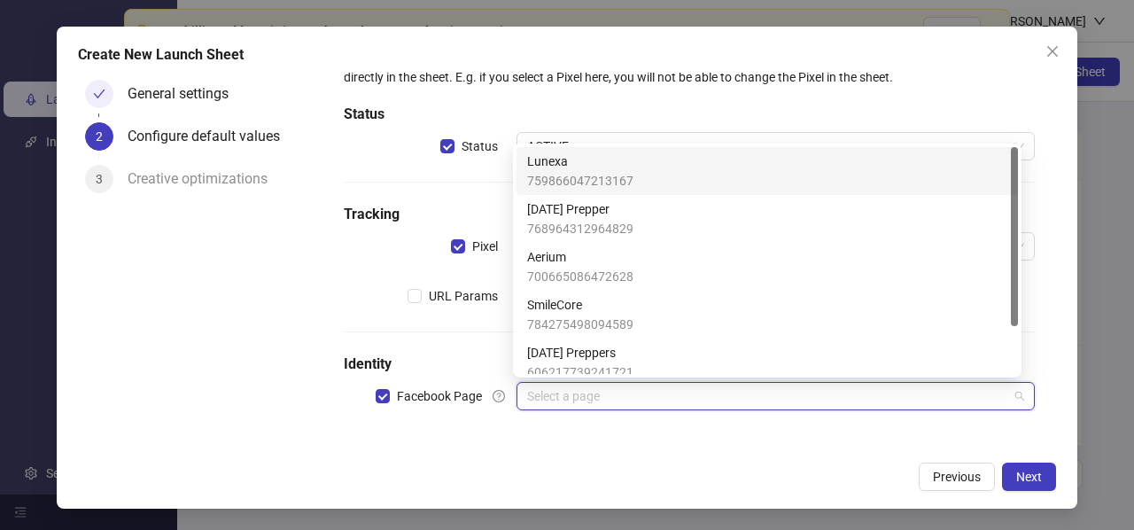
click at [582, 384] on input "search" at bounding box center [767, 396] width 481 height 27
click at [574, 167] on span "Lunexa" at bounding box center [580, 160] width 106 height 19
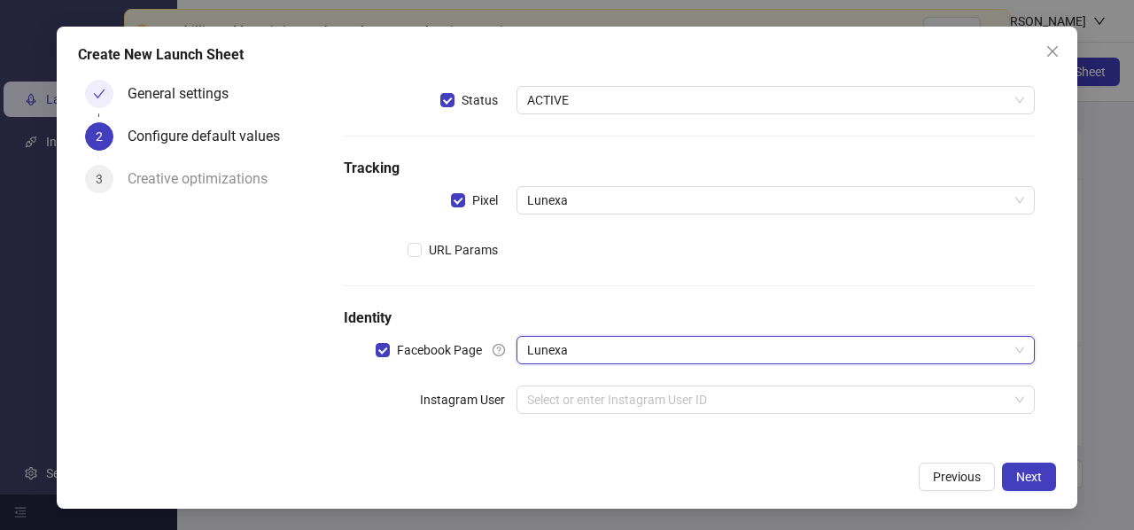
scroll to position [96, 0]
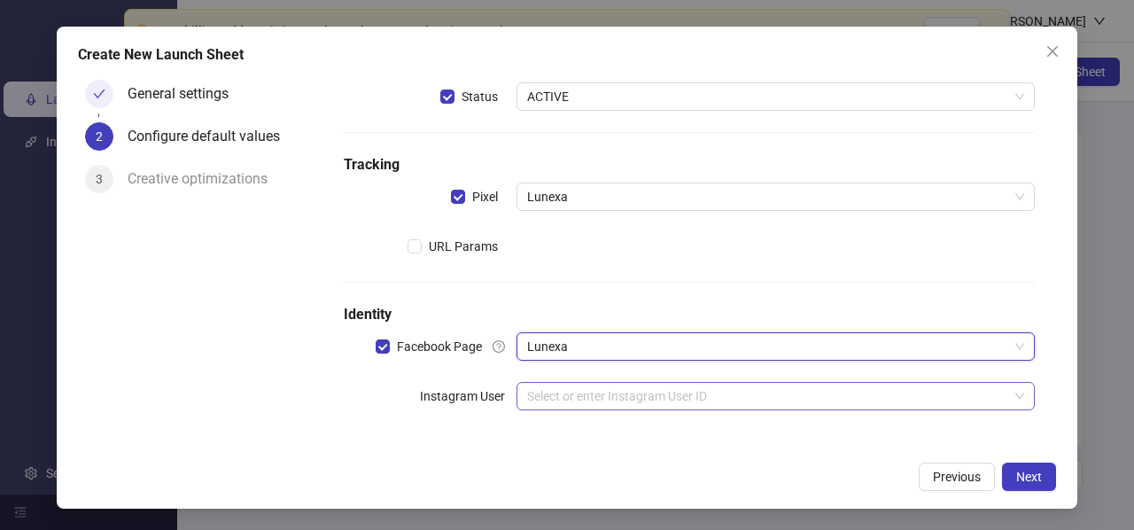
click at [593, 403] on input "search" at bounding box center [767, 396] width 481 height 27
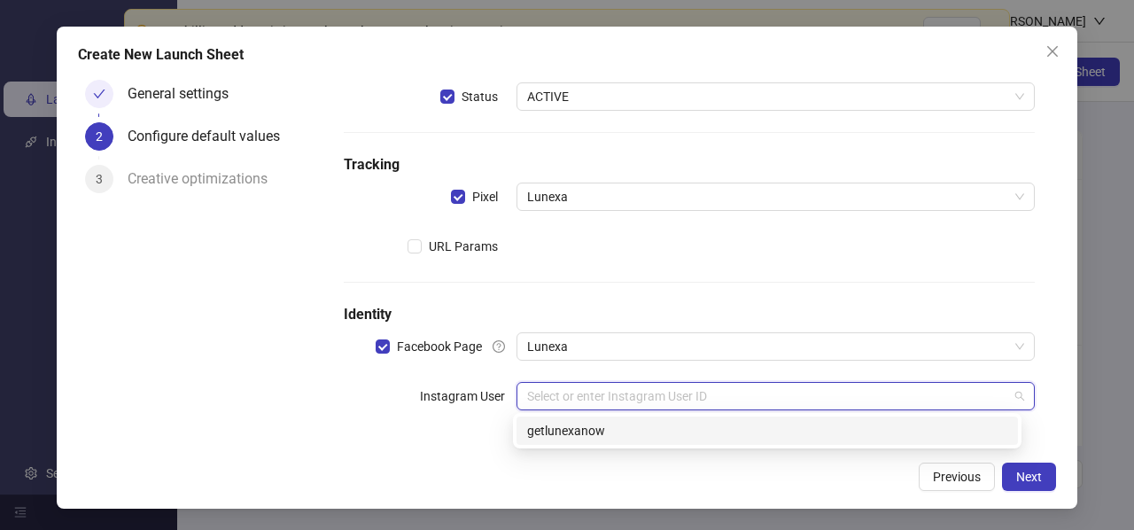
click at [594, 425] on div "getlunexanow" at bounding box center [767, 430] width 480 height 19
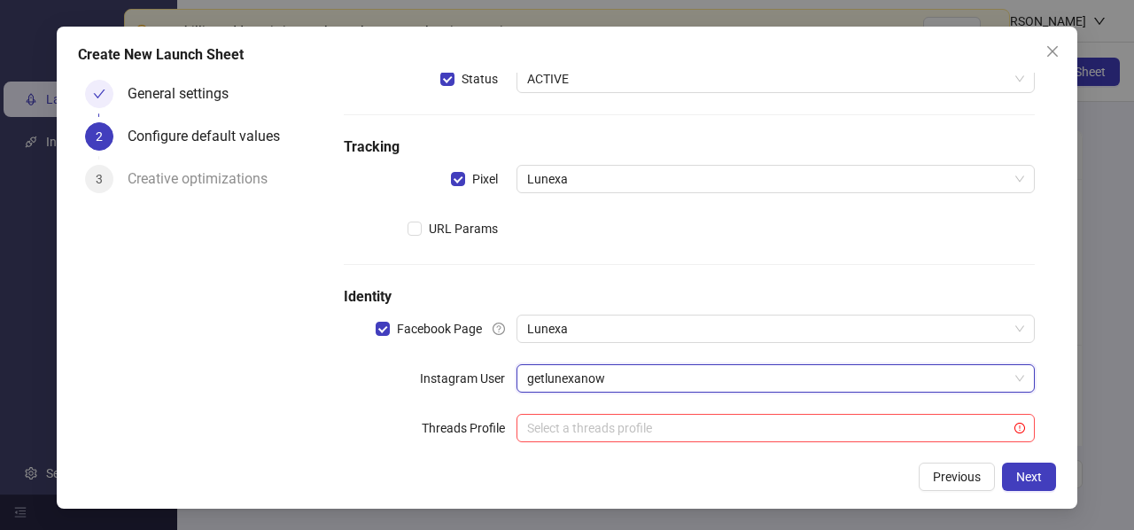
scroll to position [145, 0]
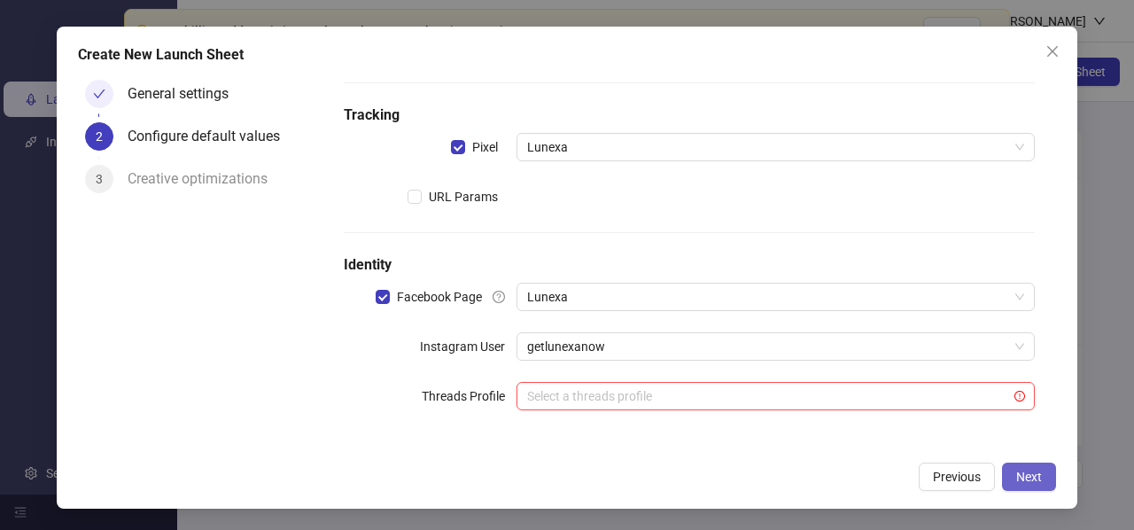
click at [1041, 485] on button "Next" at bounding box center [1029, 476] width 54 height 28
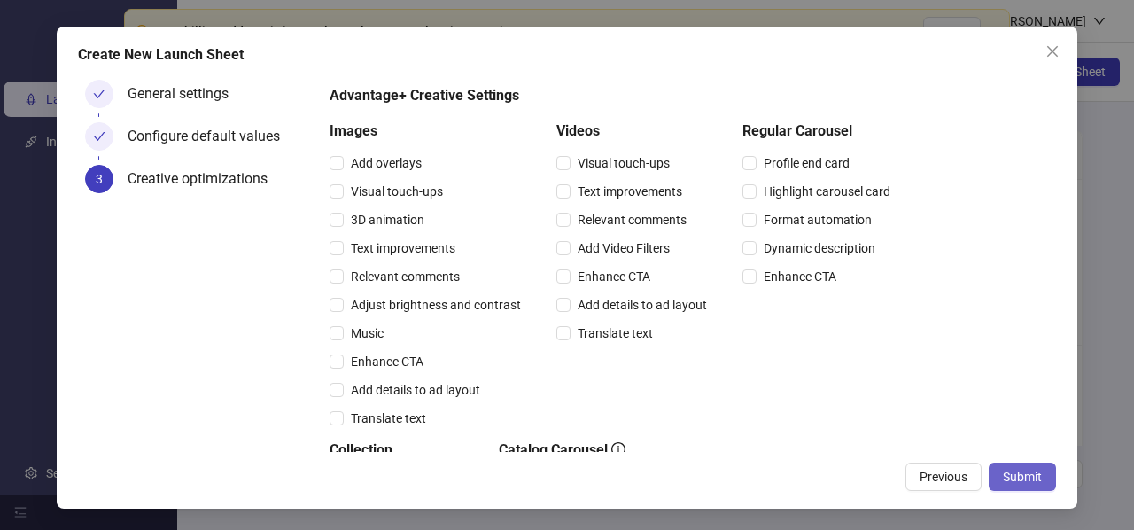
click at [1041, 477] on span "Submit" at bounding box center [1022, 476] width 39 height 14
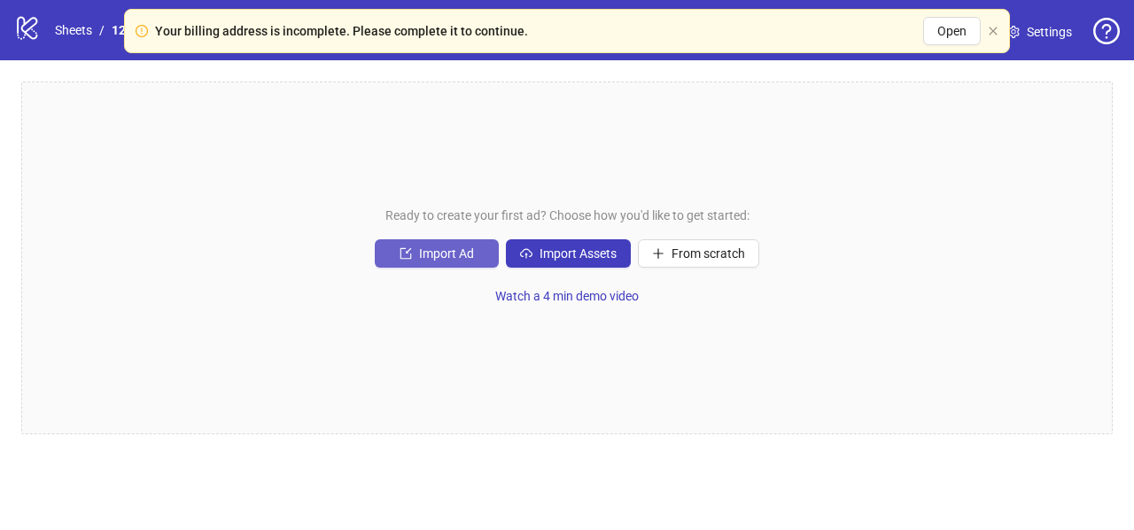
click at [437, 259] on span "Import Ad" at bounding box center [446, 253] width 55 height 14
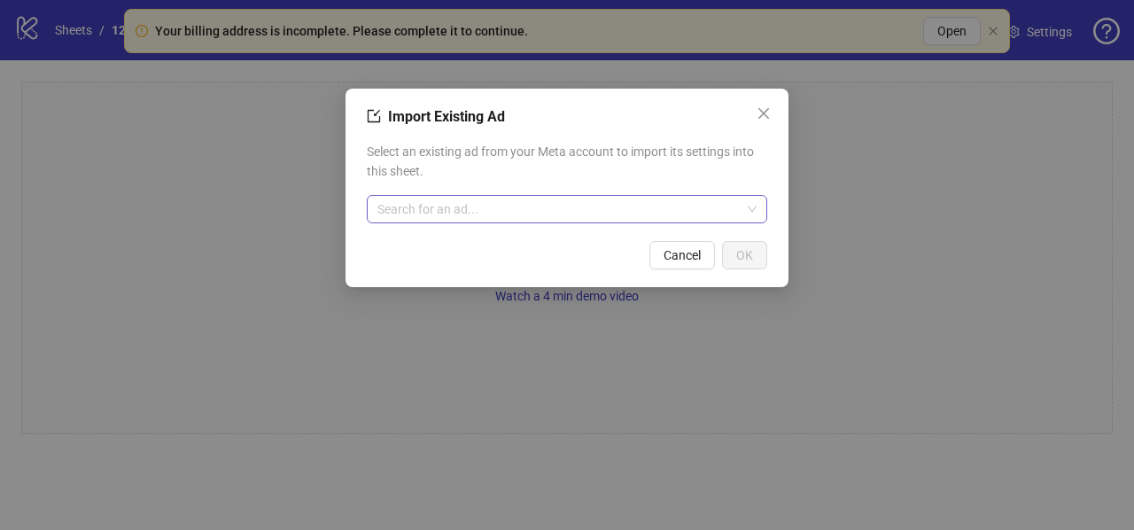
click at [471, 212] on input "search" at bounding box center [558, 209] width 363 height 27
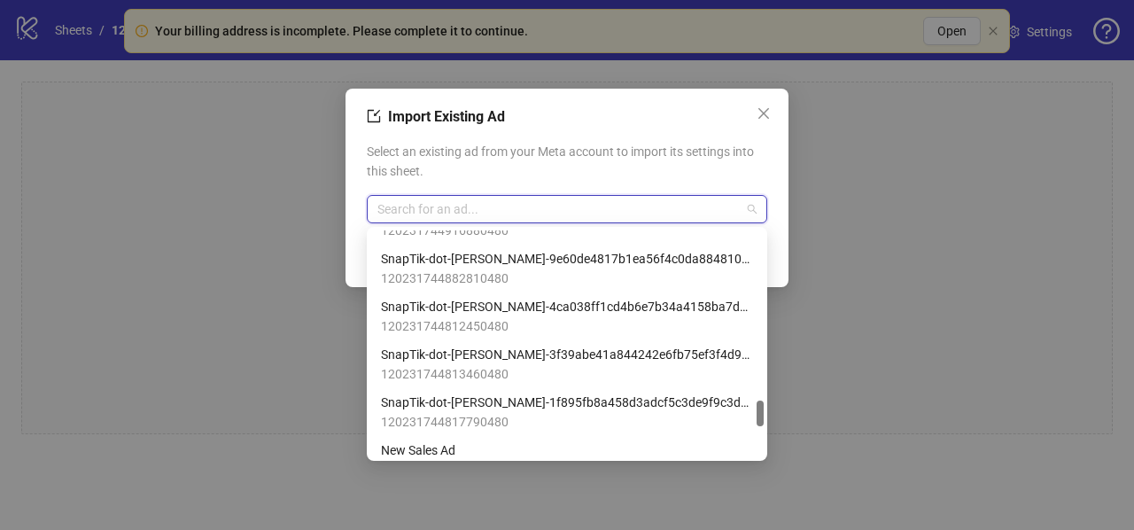
scroll to position [1380, 0]
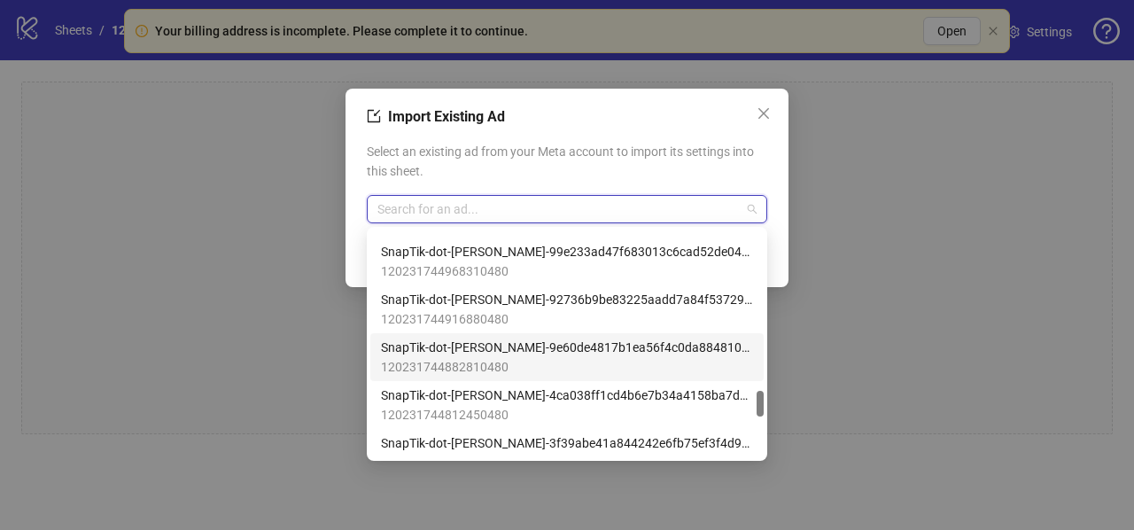
click at [447, 359] on span "120231744882810480" at bounding box center [567, 366] width 372 height 19
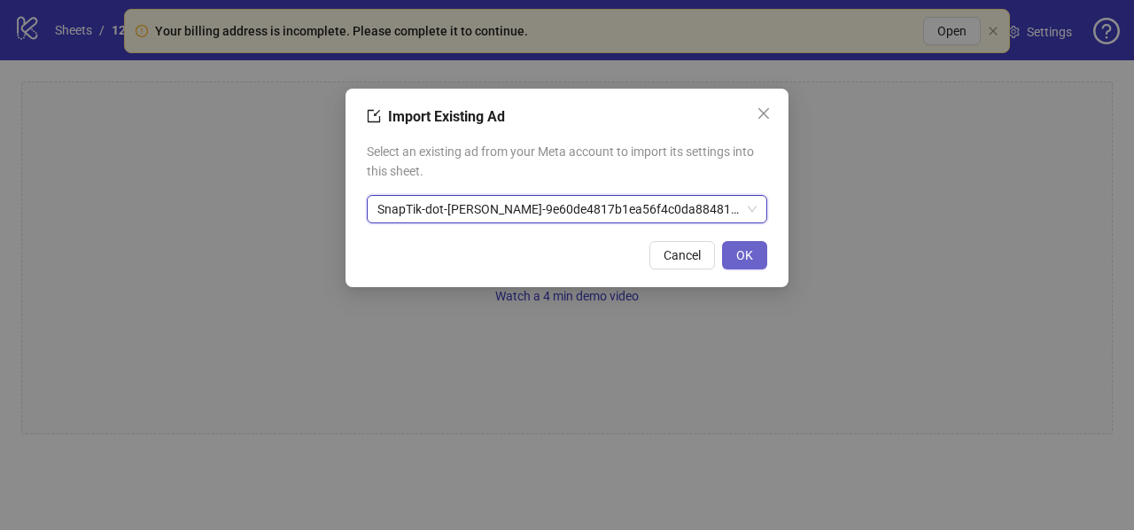
click at [735, 258] on button "OK" at bounding box center [744, 255] width 45 height 28
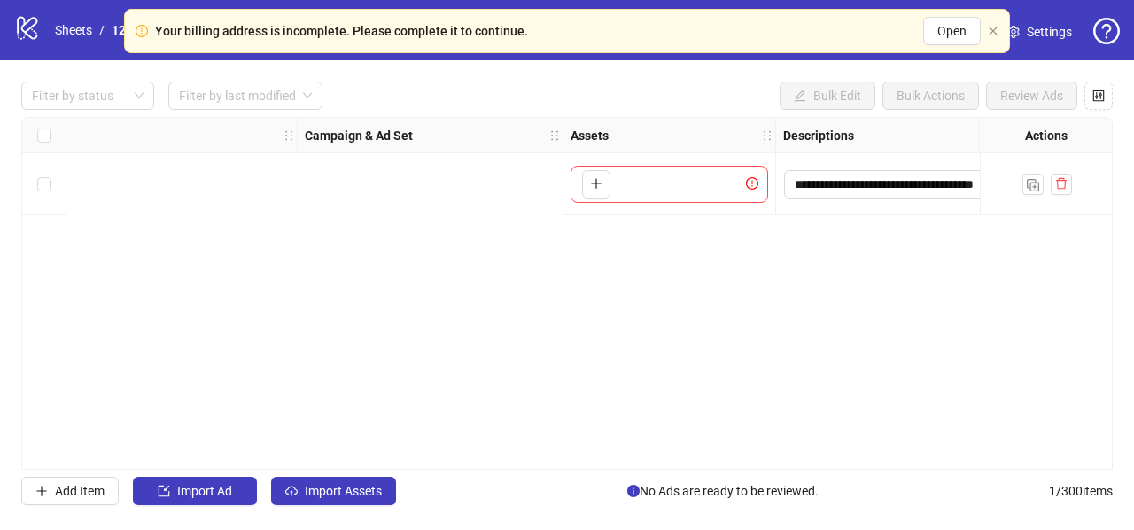
scroll to position [0, 0]
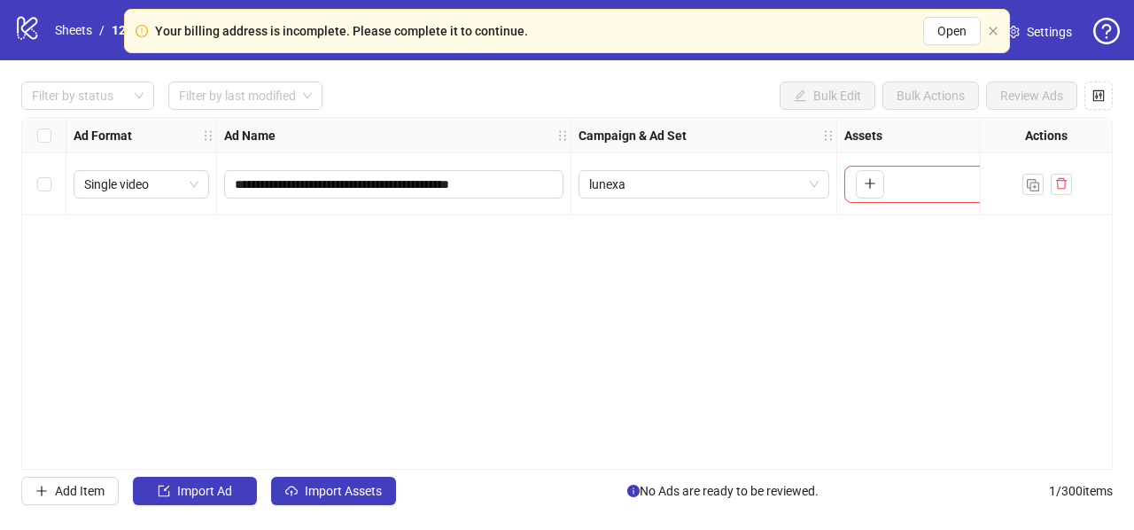
click at [222, 373] on div "**********" at bounding box center [566, 293] width 1091 height 352
click at [312, 492] on span "Import Assets" at bounding box center [343, 491] width 77 height 14
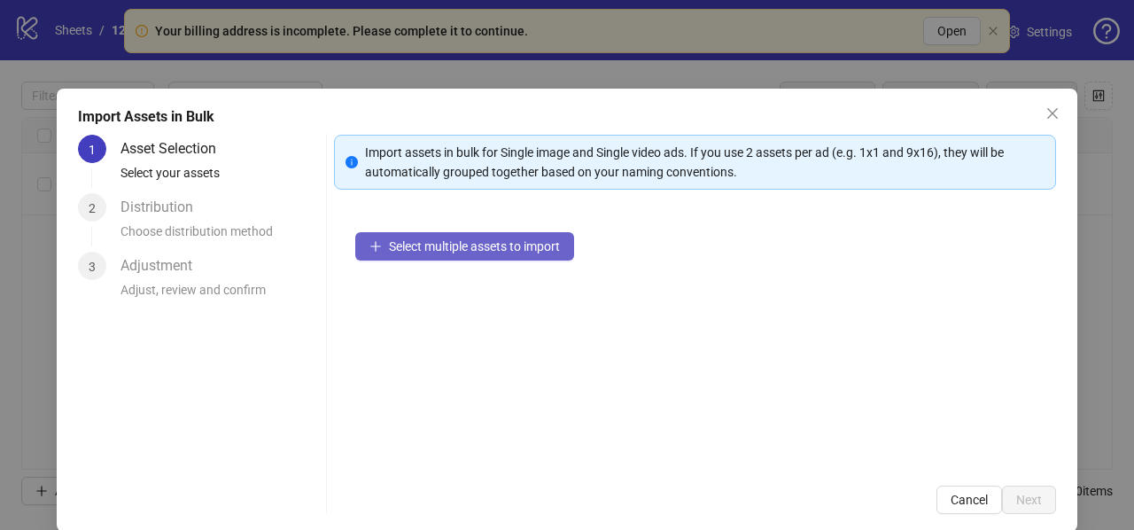
click at [431, 248] on span "Select multiple assets to import" at bounding box center [474, 246] width 171 height 14
click at [487, 247] on span "Select multiple assets to import" at bounding box center [474, 246] width 171 height 14
click at [477, 236] on button "Select multiple assets to import" at bounding box center [464, 246] width 219 height 28
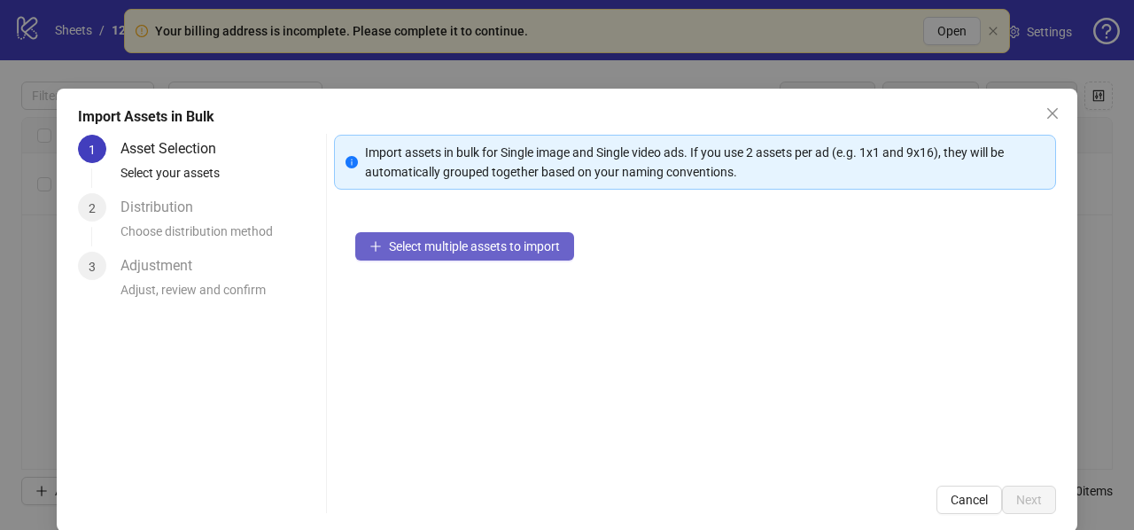
click at [477, 236] on button "Select multiple assets to import" at bounding box center [464, 246] width 219 height 28
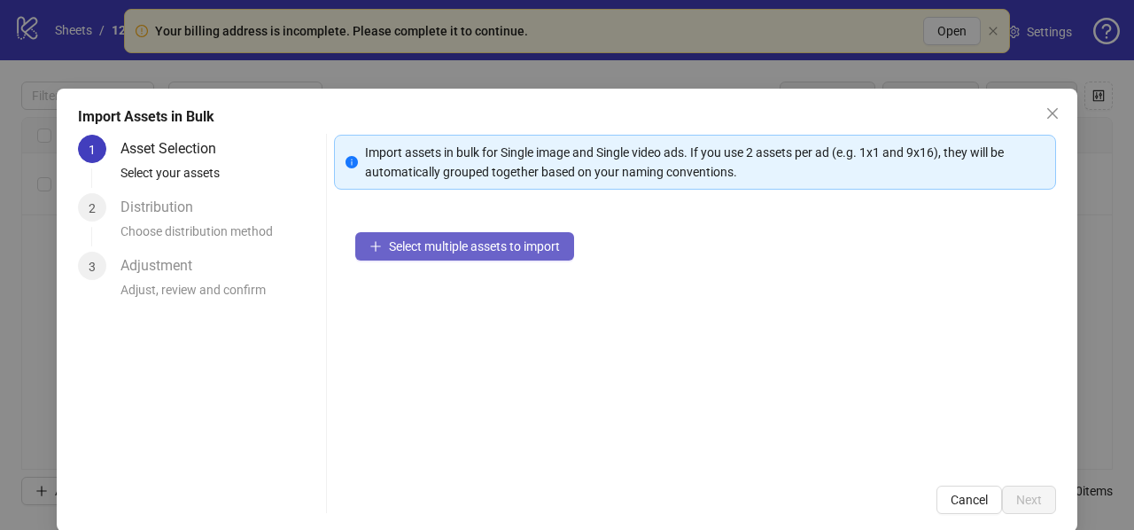
click at [477, 236] on button "Select multiple assets to import" at bounding box center [464, 246] width 219 height 28
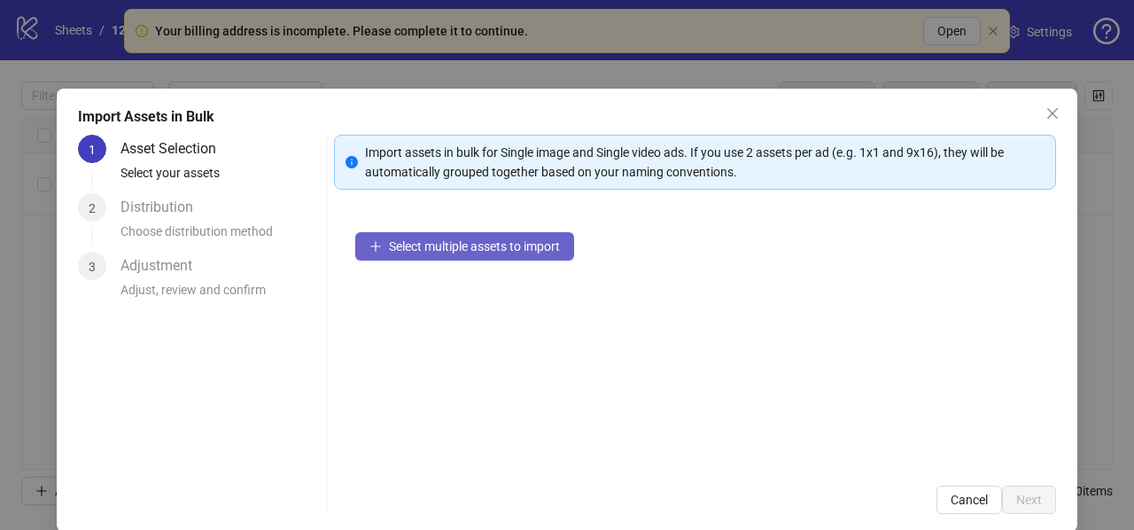
click at [477, 236] on button "Select multiple assets to import" at bounding box center [464, 246] width 219 height 28
click at [496, 313] on div "Select multiple assets to import" at bounding box center [695, 337] width 722 height 253
click at [408, 244] on span "Select multiple assets to import" at bounding box center [474, 246] width 171 height 14
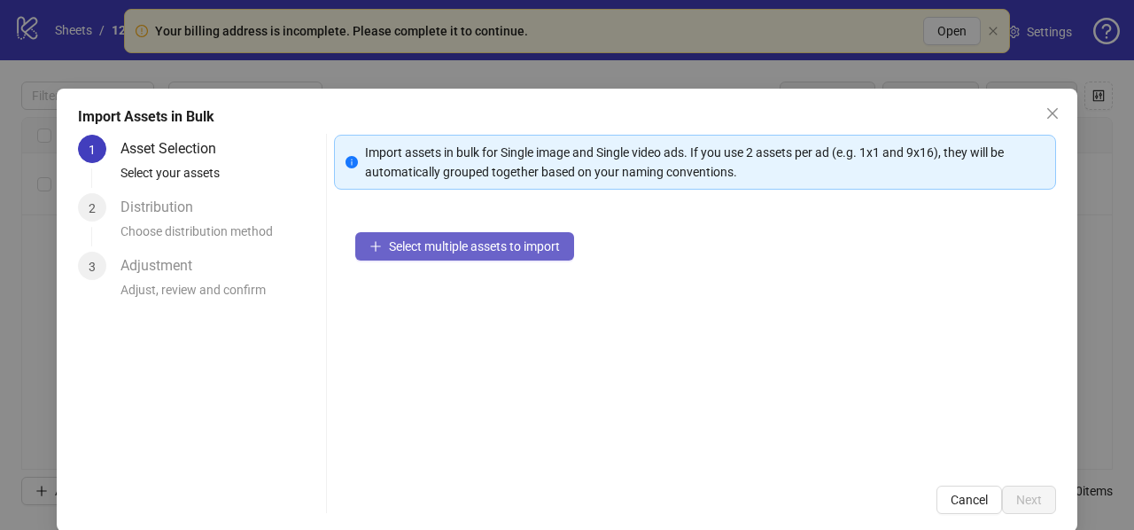
click at [408, 244] on span "Select multiple assets to import" at bounding box center [474, 246] width 171 height 14
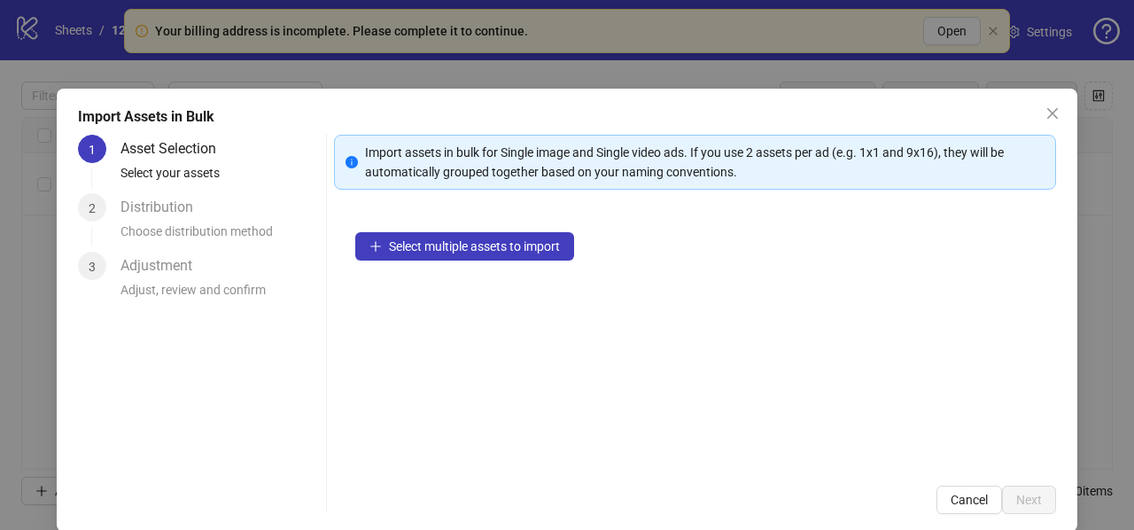
click at [159, 223] on div "Choose distribution method" at bounding box center [219, 236] width 198 height 30
click at [516, 239] on span "Select multiple assets to import" at bounding box center [474, 246] width 171 height 14
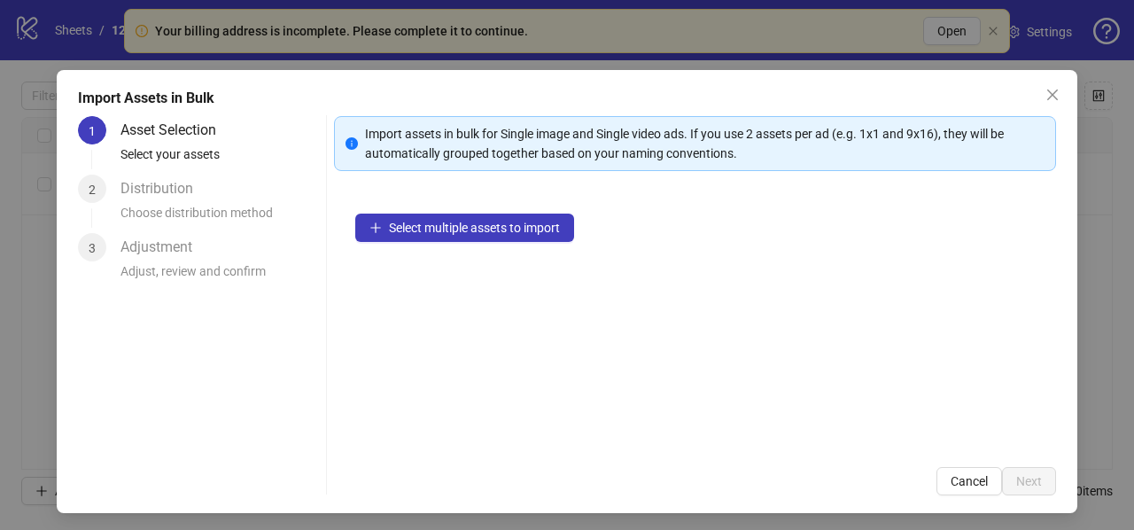
scroll to position [23, 0]
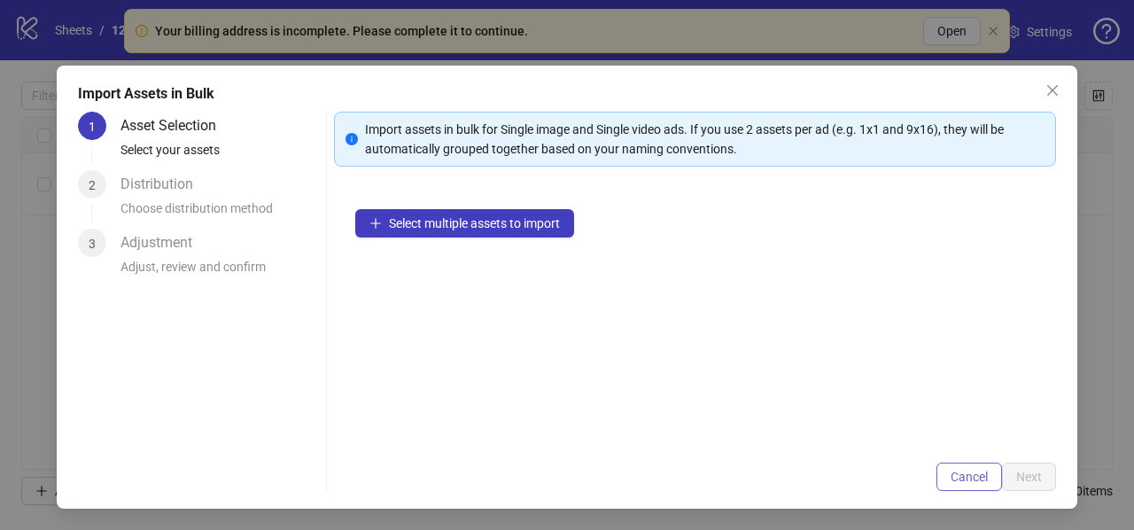
click at [964, 478] on span "Cancel" at bounding box center [968, 476] width 37 height 14
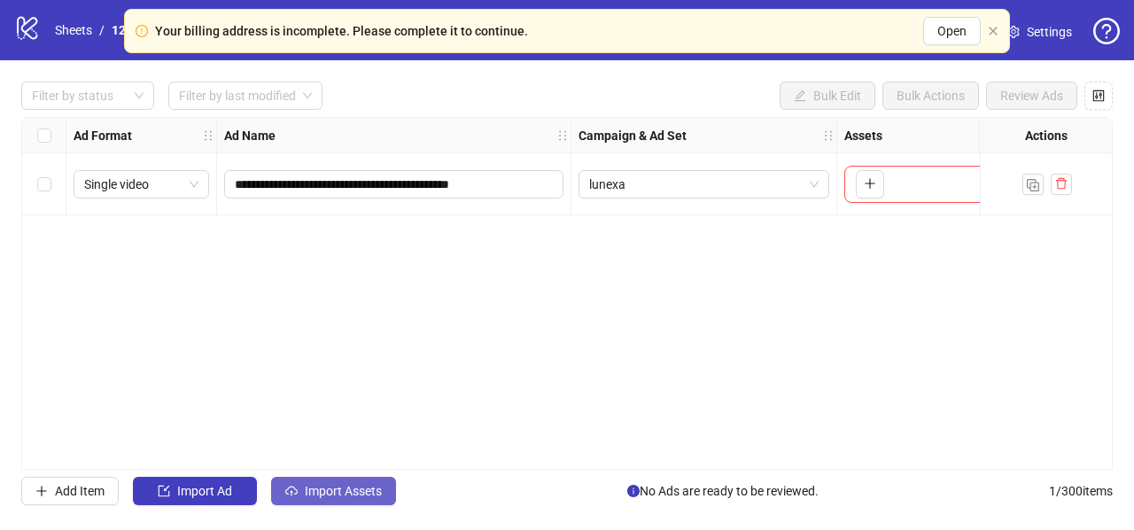
click at [322, 489] on span "Import Assets" at bounding box center [343, 491] width 77 height 14
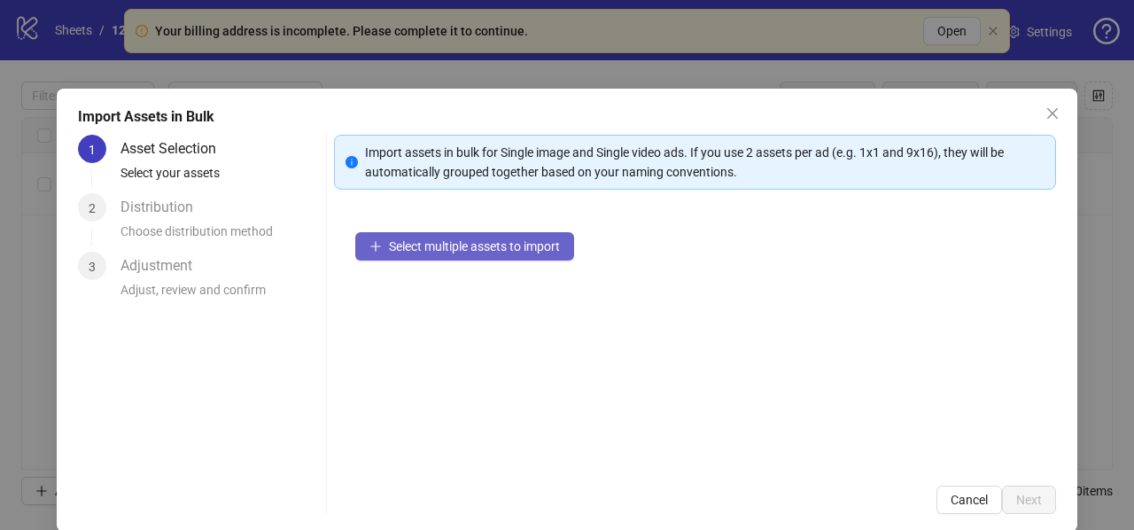
click at [469, 235] on button "Select multiple assets to import" at bounding box center [464, 246] width 219 height 28
click at [469, 236] on button "Select multiple assets to import" at bounding box center [464, 246] width 219 height 28
click at [590, 26] on div "Import Assets in Bulk 1 Asset Selection Select your assets 2 Distribution Choos…" at bounding box center [567, 265] width 1134 height 530
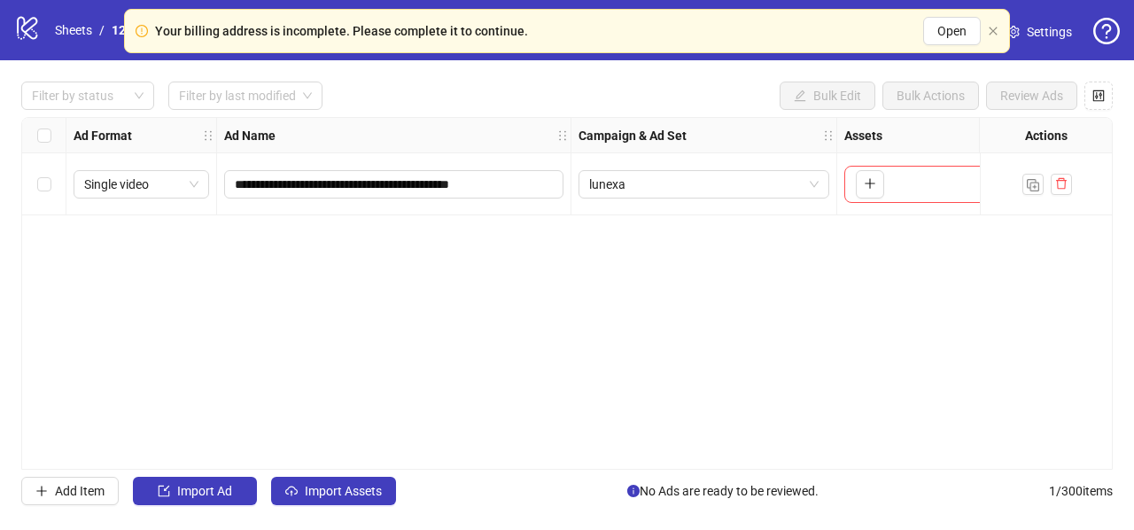
click at [1029, 26] on span "Settings" at bounding box center [1048, 31] width 45 height 19
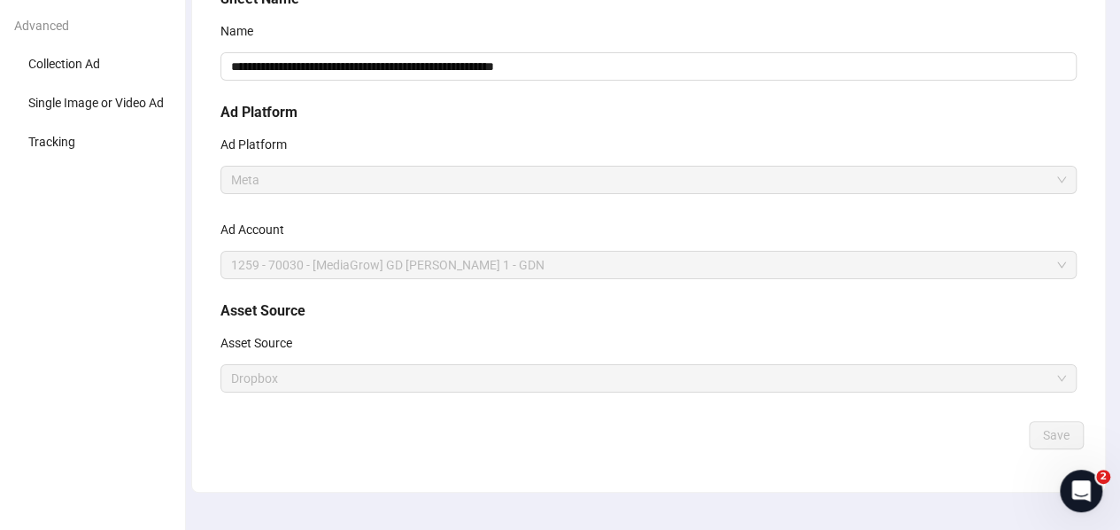
scroll to position [177, 0]
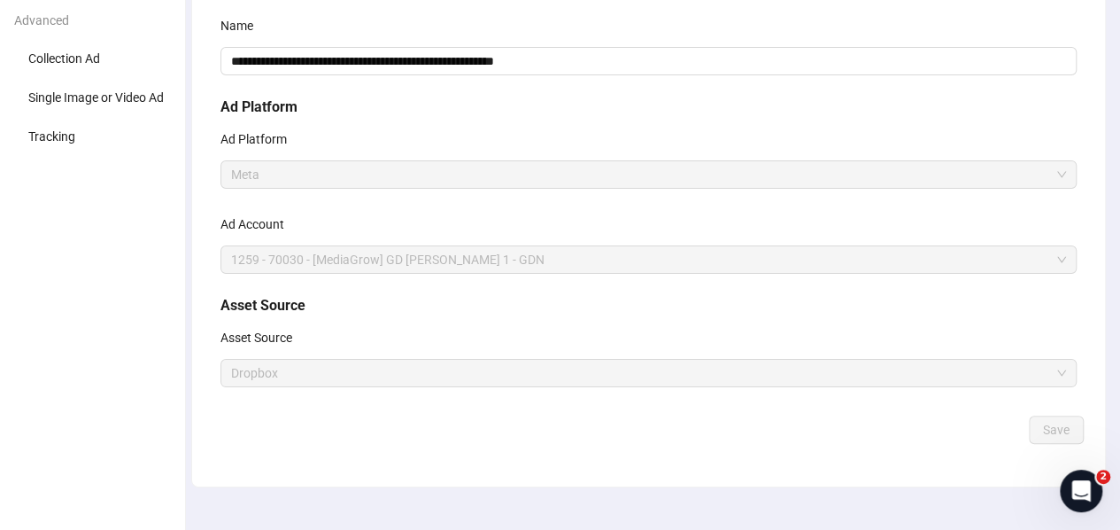
click at [329, 374] on span "Dropbox" at bounding box center [648, 373] width 835 height 27
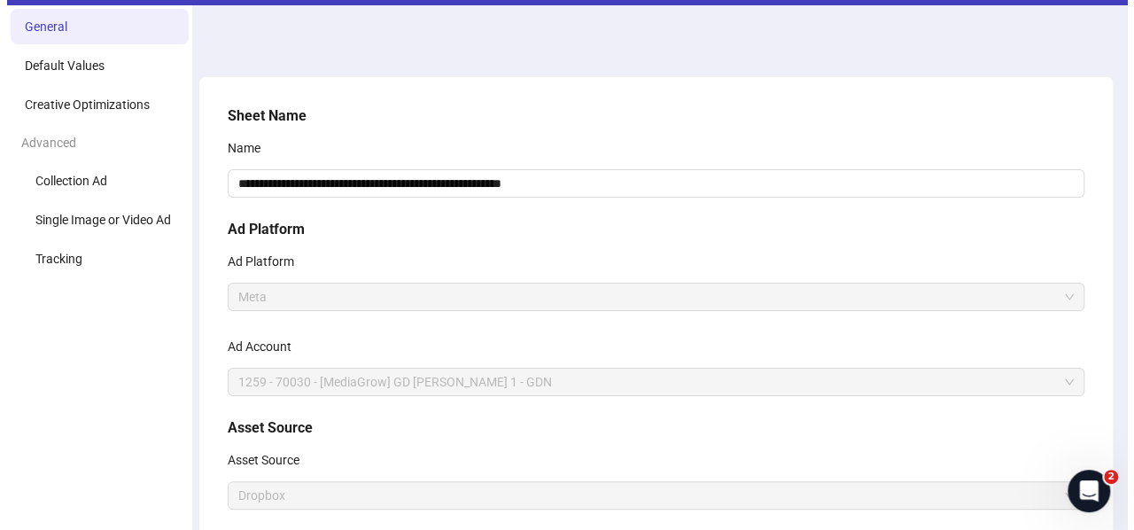
scroll to position [0, 0]
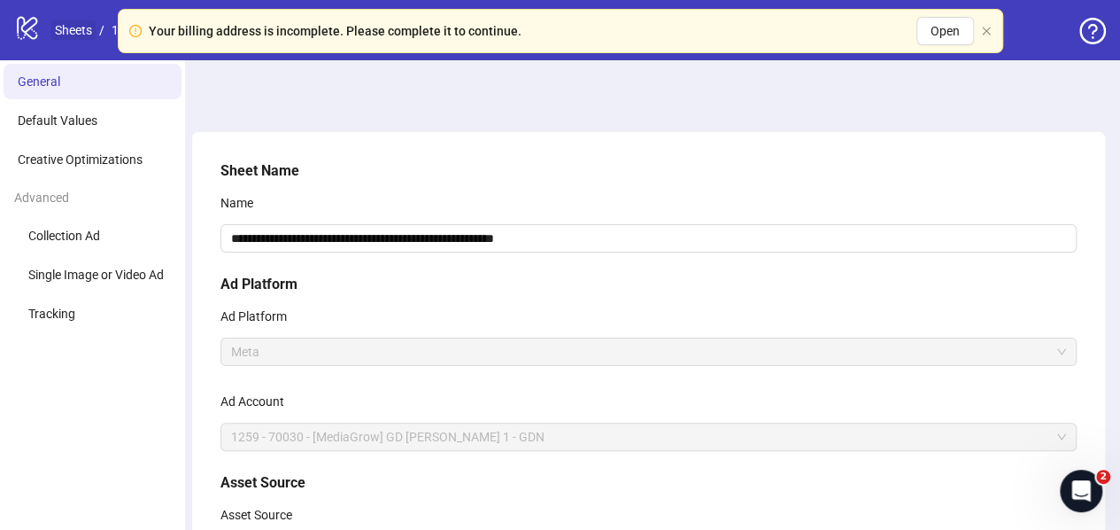
click at [69, 30] on link "Sheets" at bounding box center [73, 29] width 44 height 19
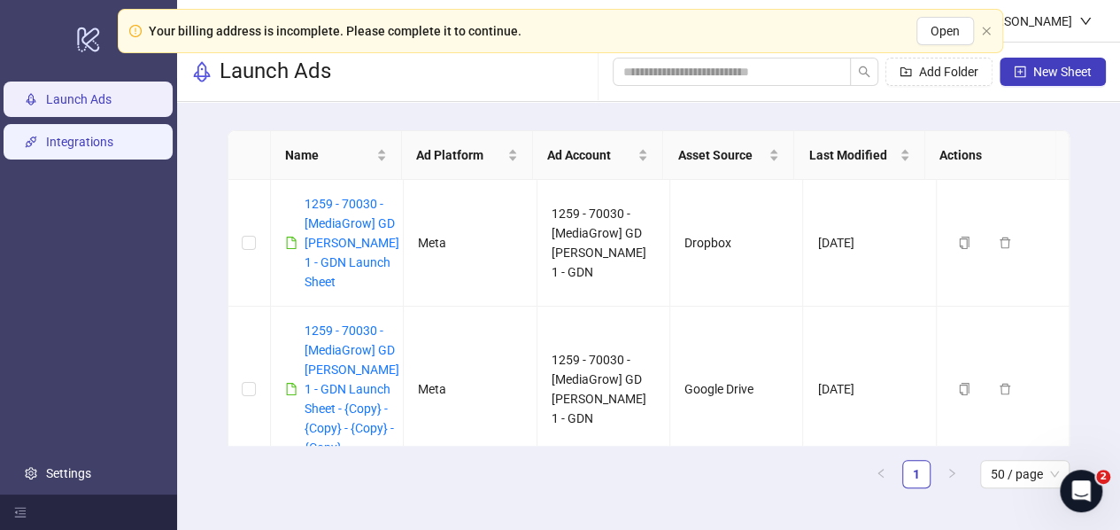
click at [53, 135] on link "Integrations" at bounding box center [79, 142] width 67 height 14
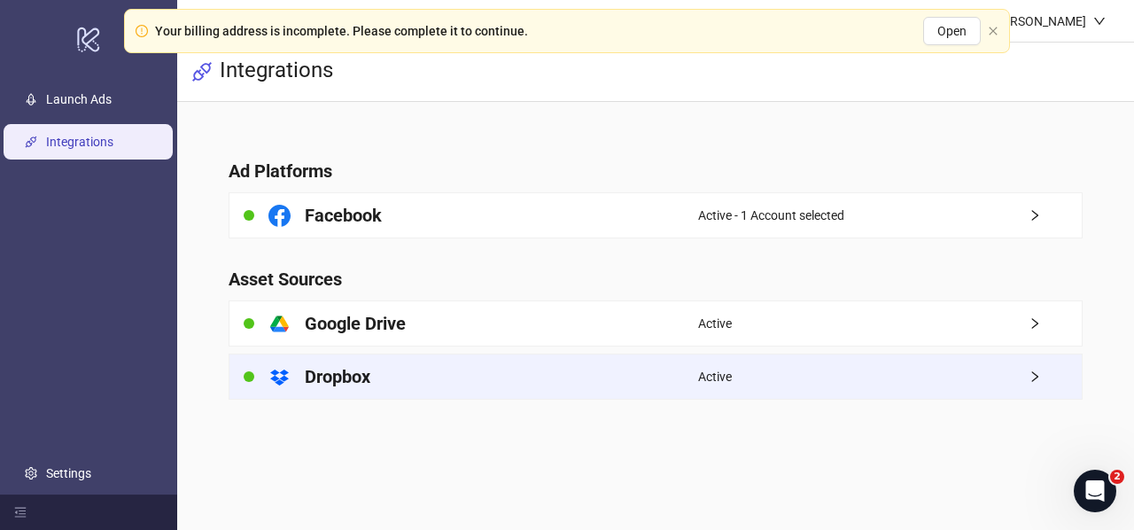
click at [791, 380] on div "Active" at bounding box center [889, 376] width 383 height 44
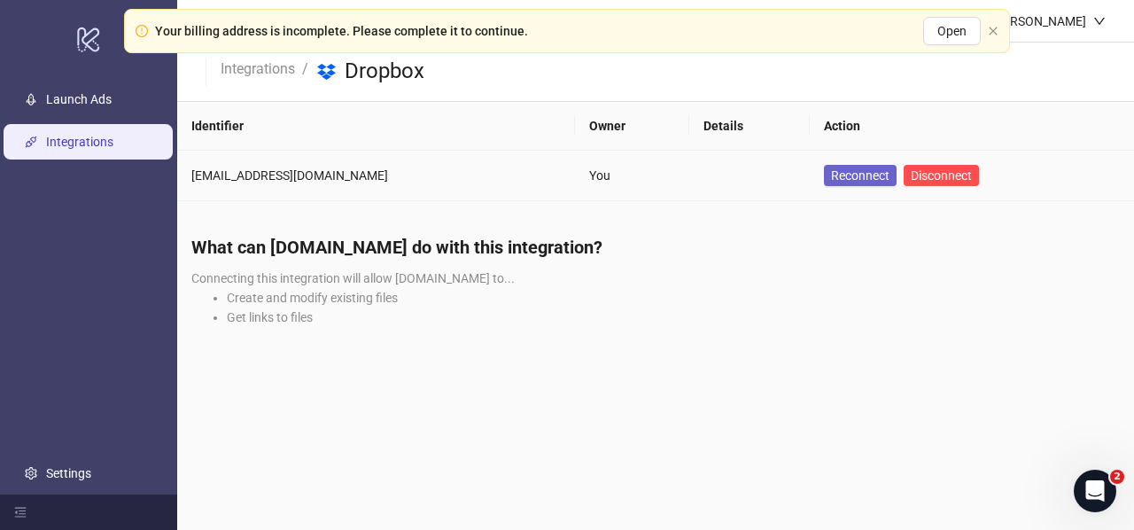
click at [831, 174] on span "Reconnect" at bounding box center [860, 175] width 58 height 19
click at [910, 178] on span "Disconnect" at bounding box center [940, 175] width 61 height 14
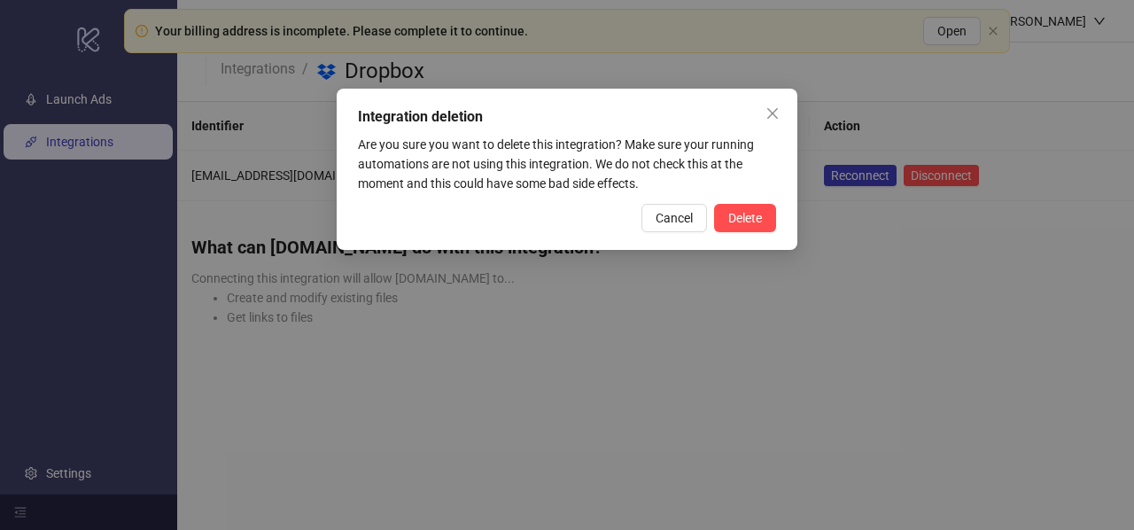
click at [751, 233] on div "Integration deletion Are you sure you want to delete this integration? Make sur…" at bounding box center [567, 169] width 461 height 161
click at [751, 222] on span "Delete" at bounding box center [745, 218] width 34 height 14
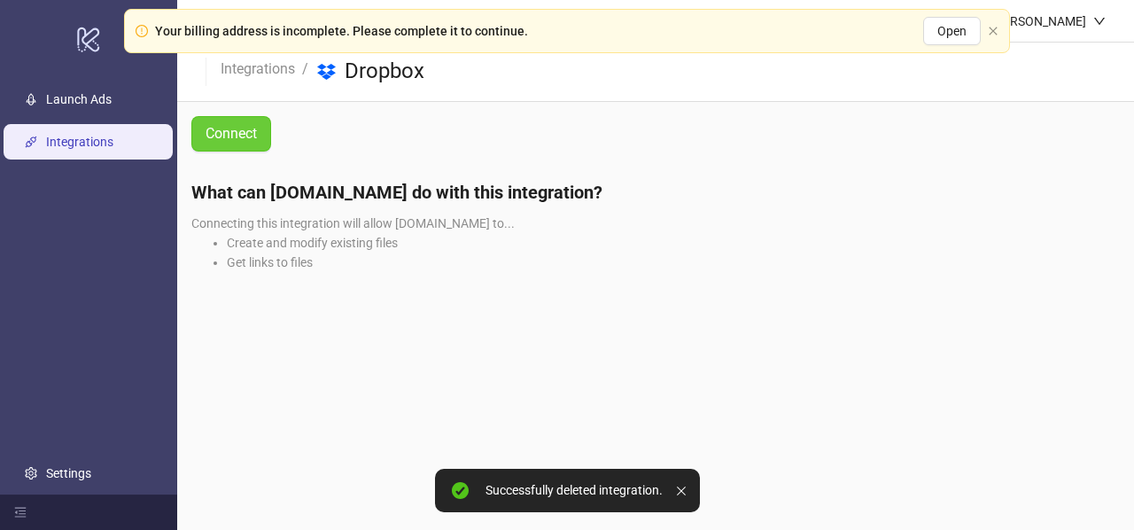
click at [246, 136] on span "Connect" at bounding box center [230, 133] width 51 height 22
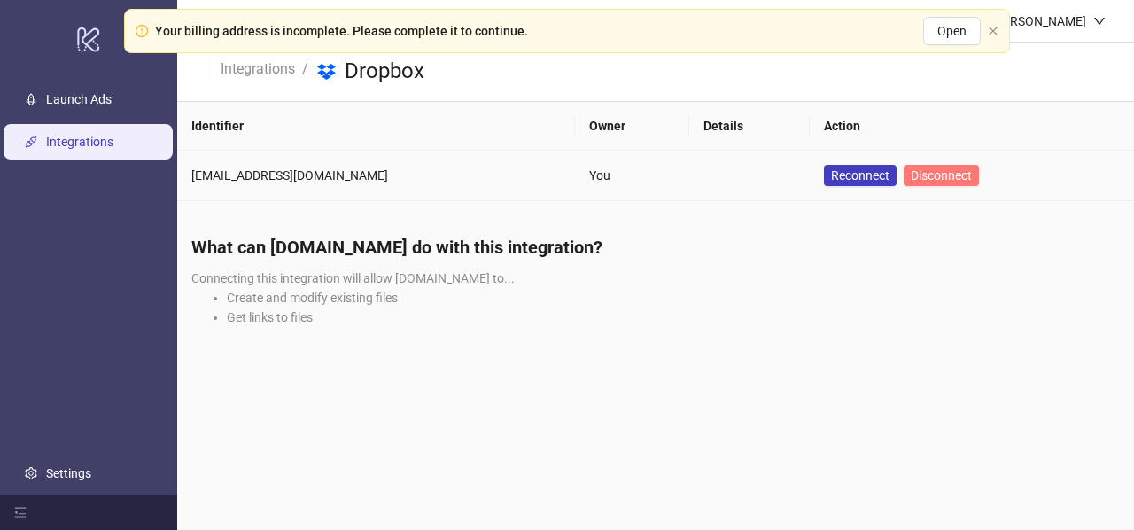
click at [910, 179] on span "Disconnect" at bounding box center [940, 175] width 61 height 14
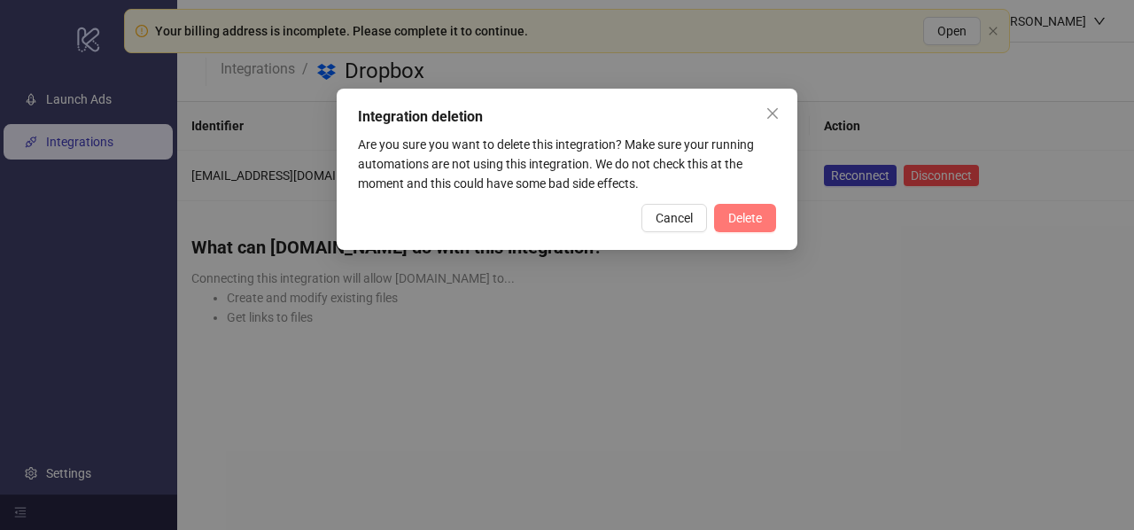
click at [754, 221] on span "Delete" at bounding box center [745, 218] width 34 height 14
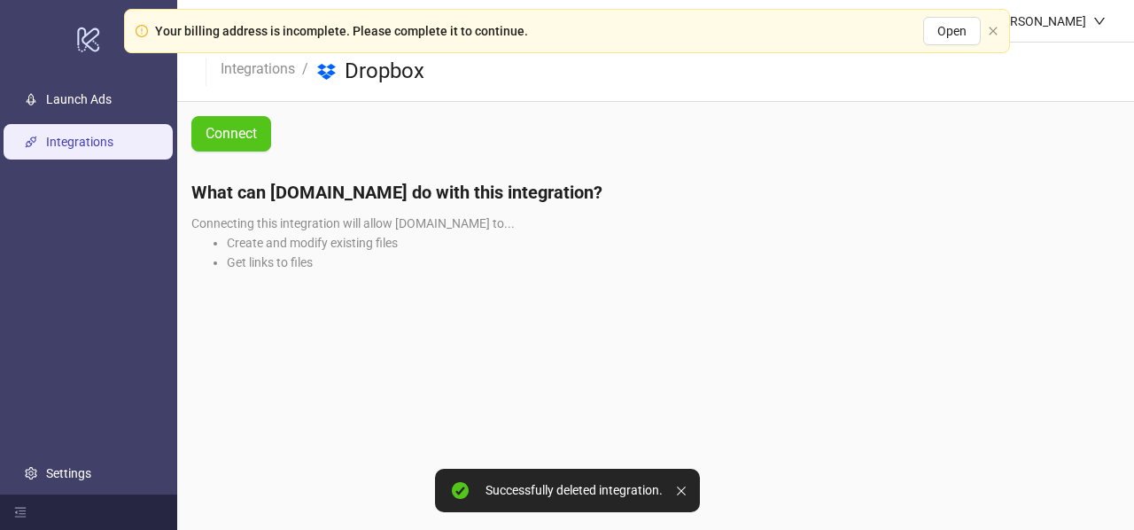
click at [96, 143] on link "Integrations" at bounding box center [79, 142] width 67 height 14
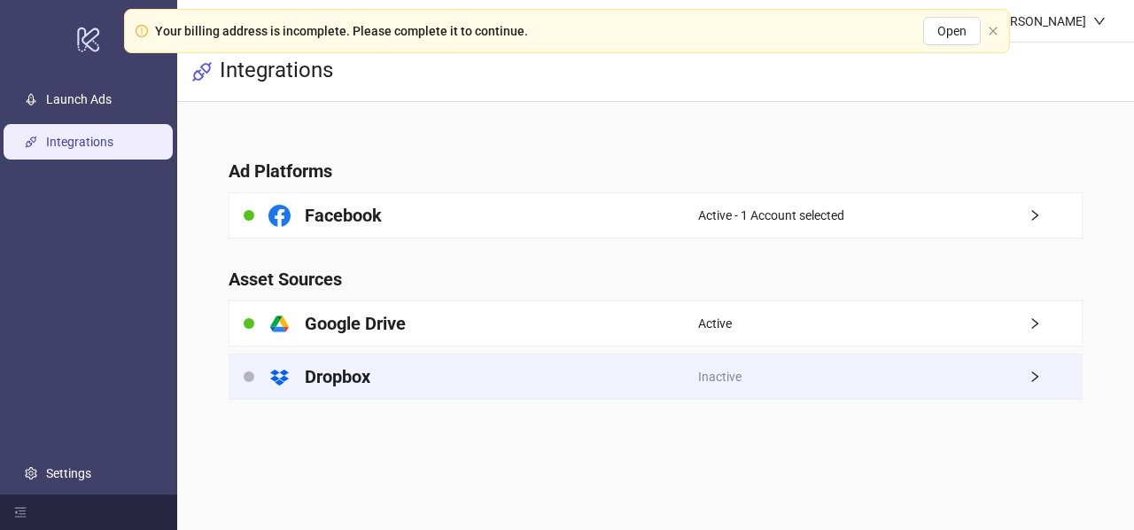
click at [918, 378] on div "Inactive" at bounding box center [889, 376] width 383 height 44
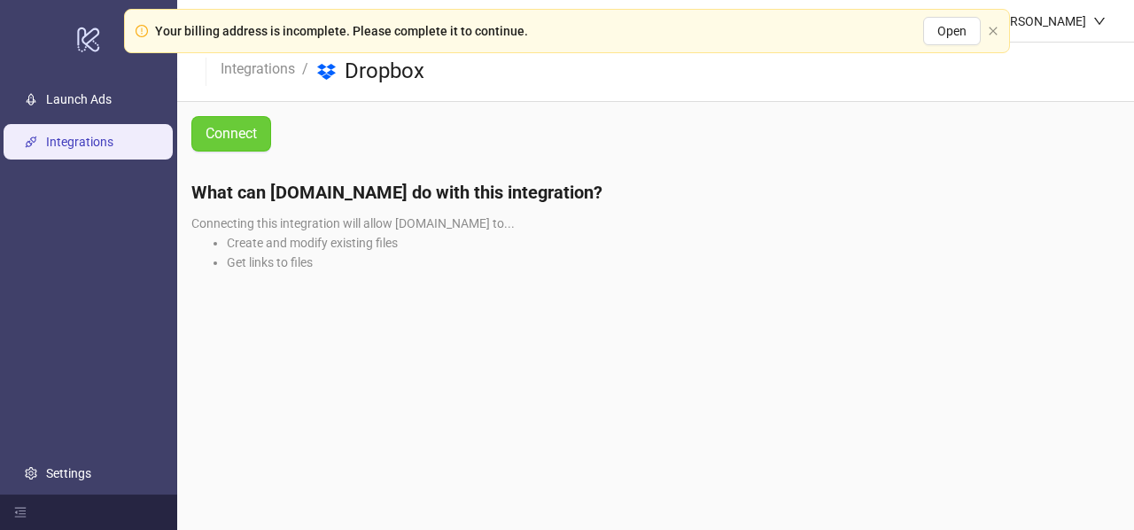
click at [216, 134] on span "Connect" at bounding box center [230, 133] width 51 height 22
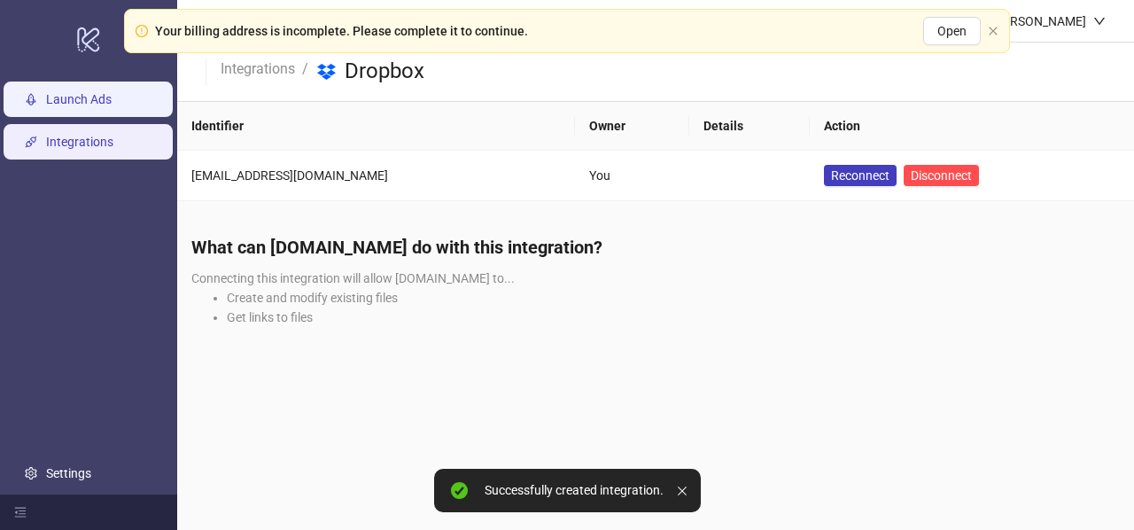
click at [77, 95] on link "Launch Ads" at bounding box center [79, 99] width 66 height 14
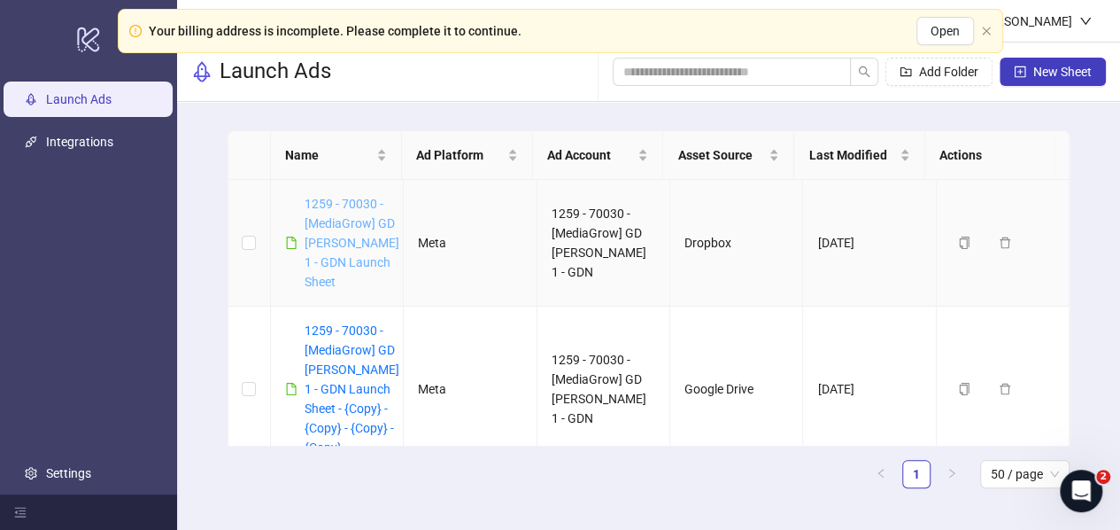
click at [357, 243] on link "1259 - 70030 - [MediaGrow] GD [PERSON_NAME] 1 - GDN Launch Sheet" at bounding box center [352, 243] width 95 height 92
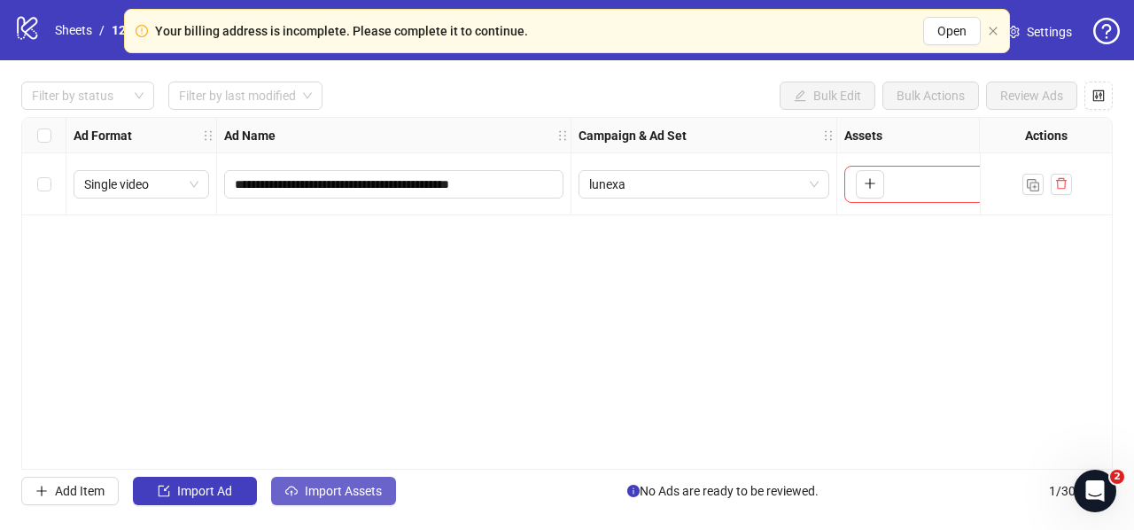
click at [316, 501] on button "Import Assets" at bounding box center [333, 490] width 125 height 28
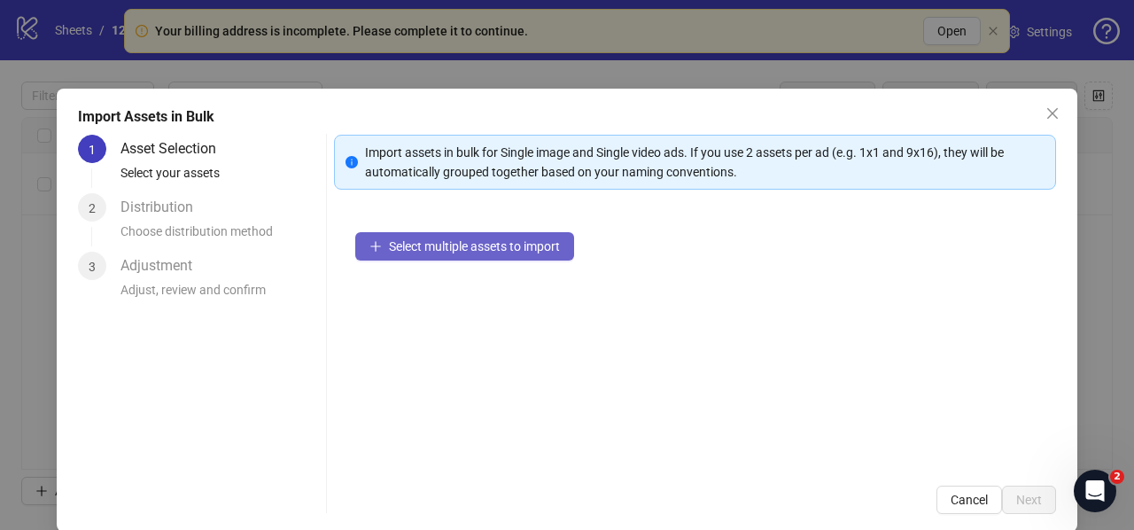
click at [422, 252] on span "Select multiple assets to import" at bounding box center [474, 246] width 171 height 14
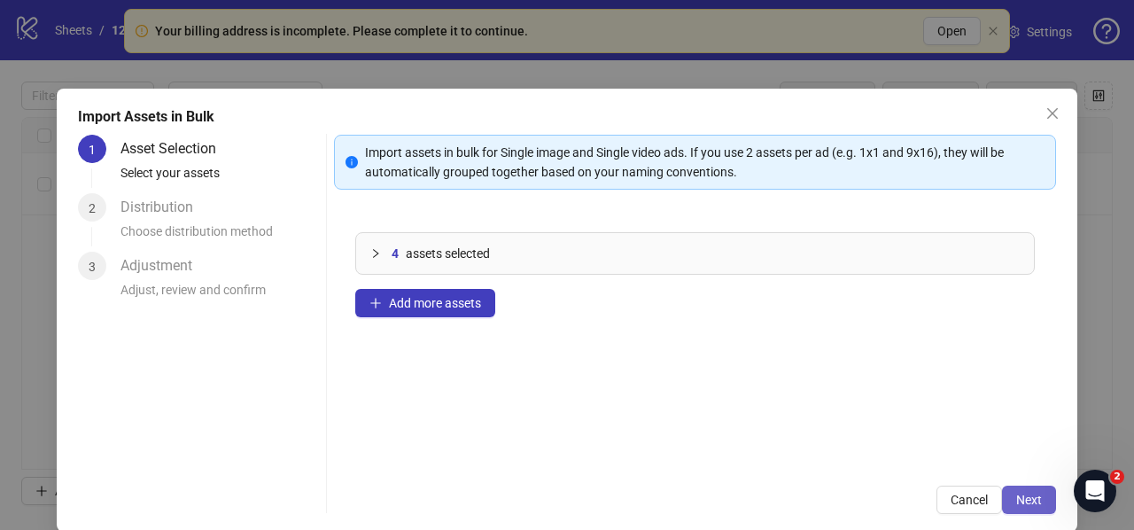
click at [1022, 492] on span "Next" at bounding box center [1029, 499] width 26 height 14
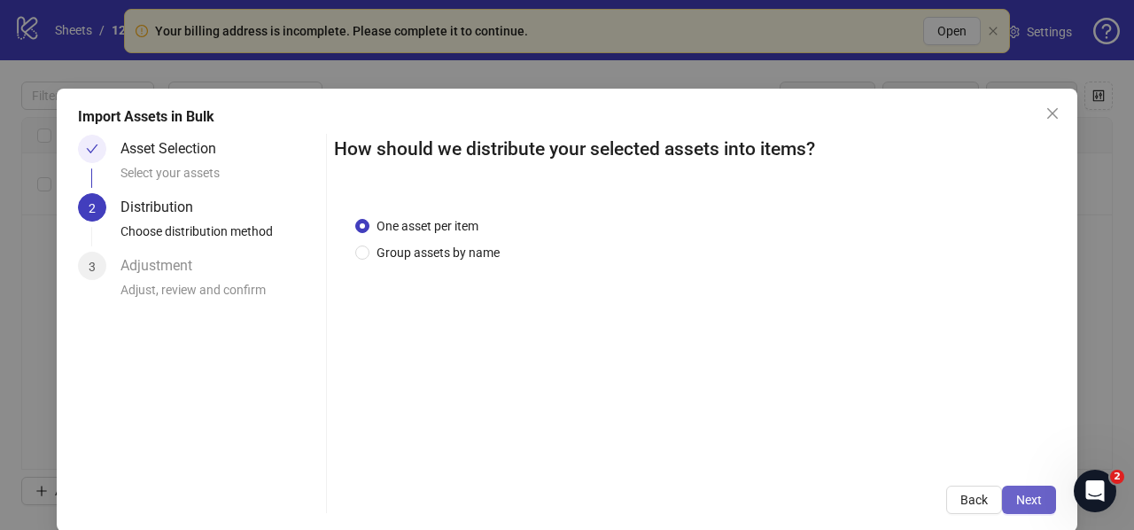
click at [1018, 492] on span "Next" at bounding box center [1029, 499] width 26 height 14
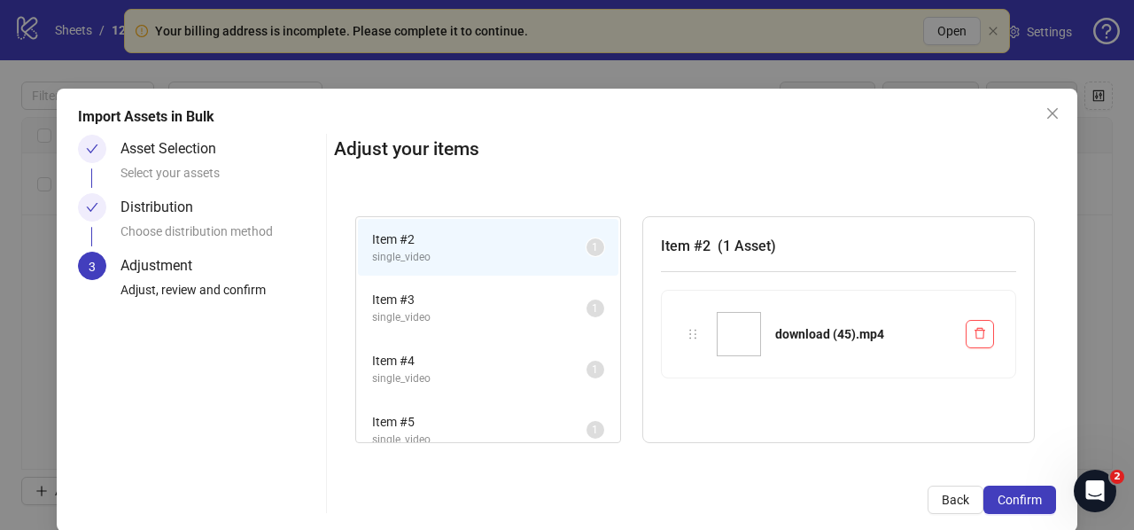
click at [1018, 492] on span "Confirm" at bounding box center [1019, 499] width 44 height 14
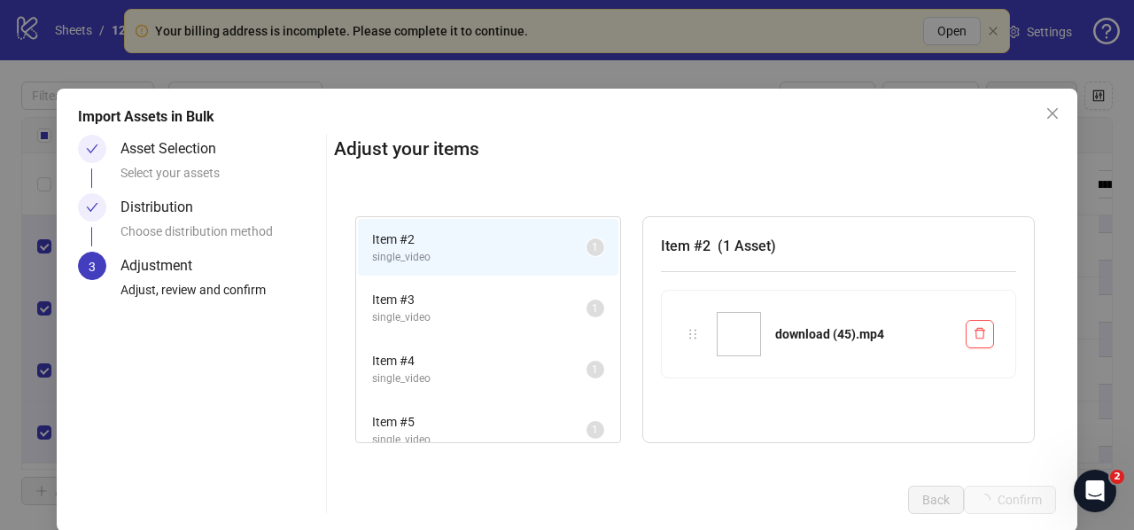
scroll to position [1, 0]
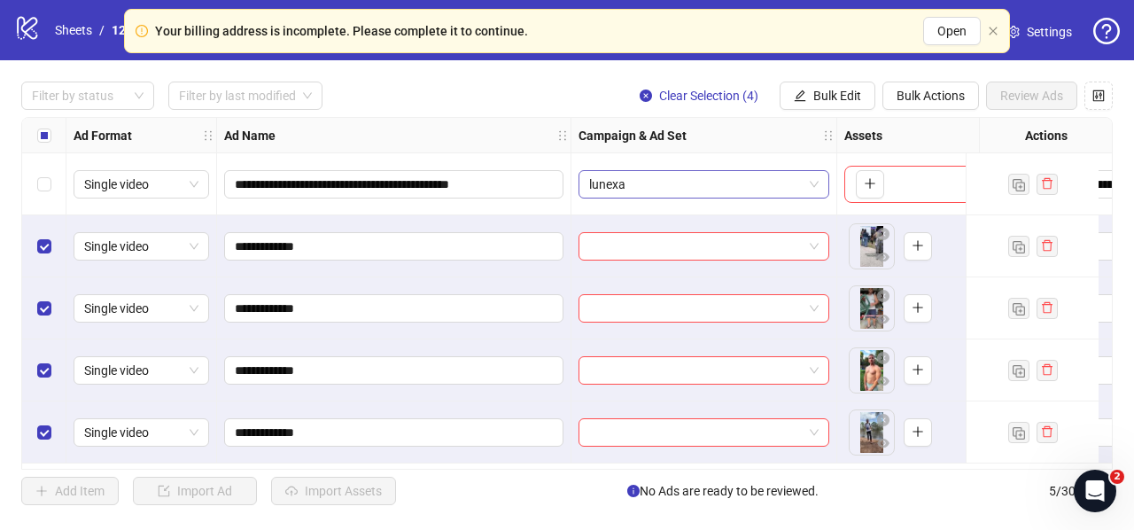
click at [661, 182] on span "lunexa" at bounding box center [703, 184] width 229 height 27
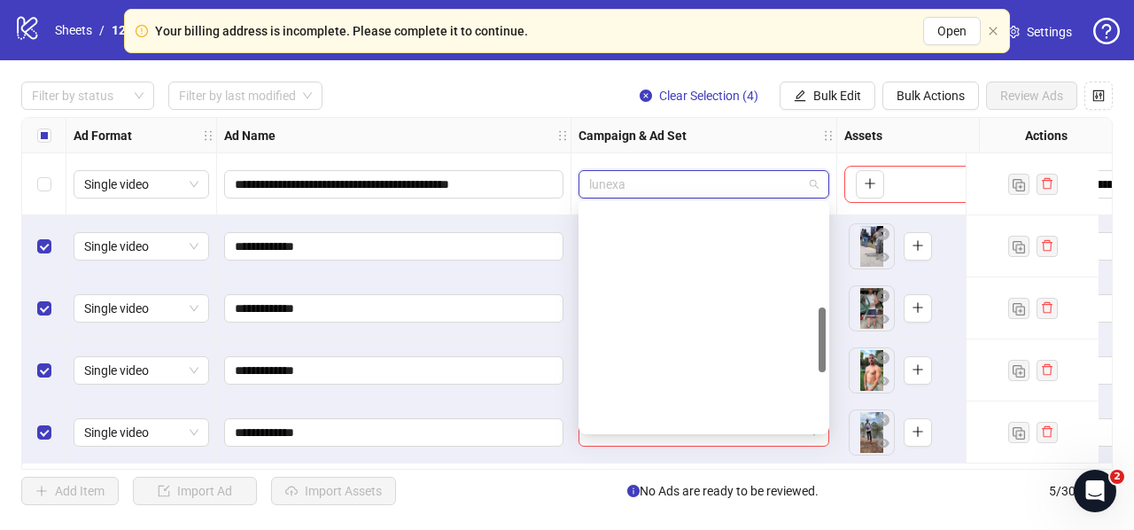
scroll to position [360, 0]
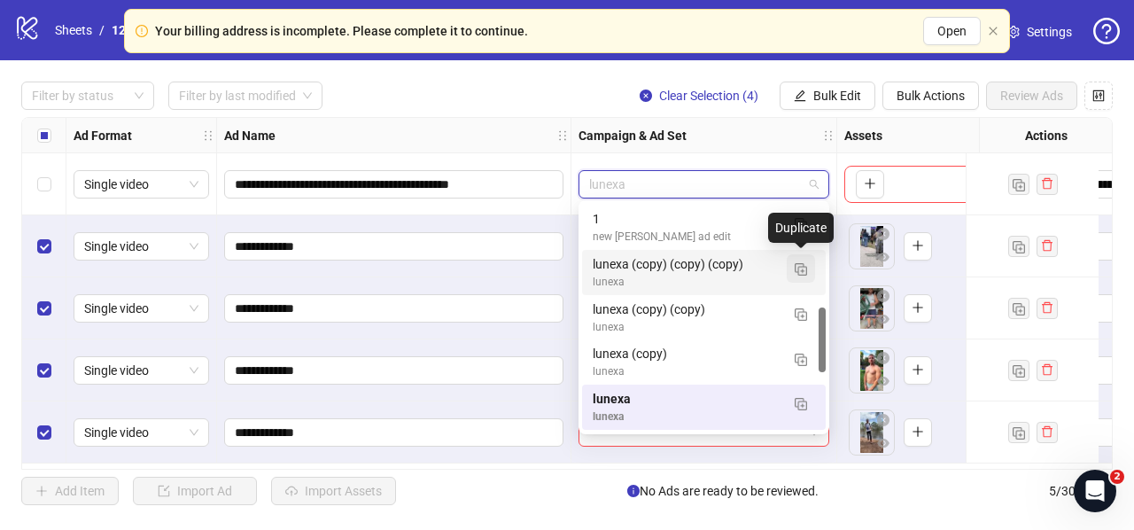
click at [804, 267] on img "button" at bounding box center [800, 269] width 12 height 12
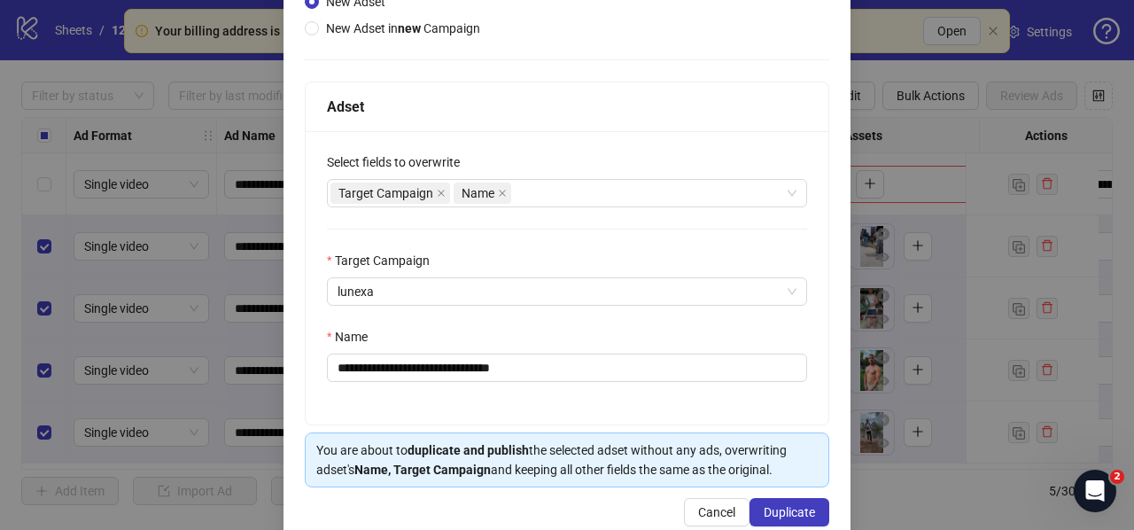
scroll to position [244, 0]
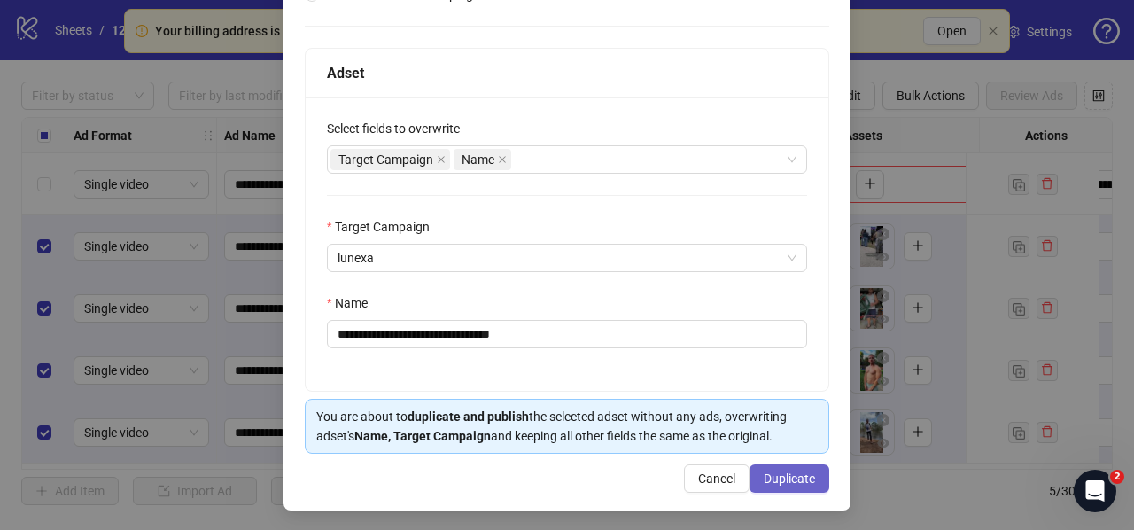
click at [774, 465] on button "Duplicate" at bounding box center [789, 478] width 80 height 28
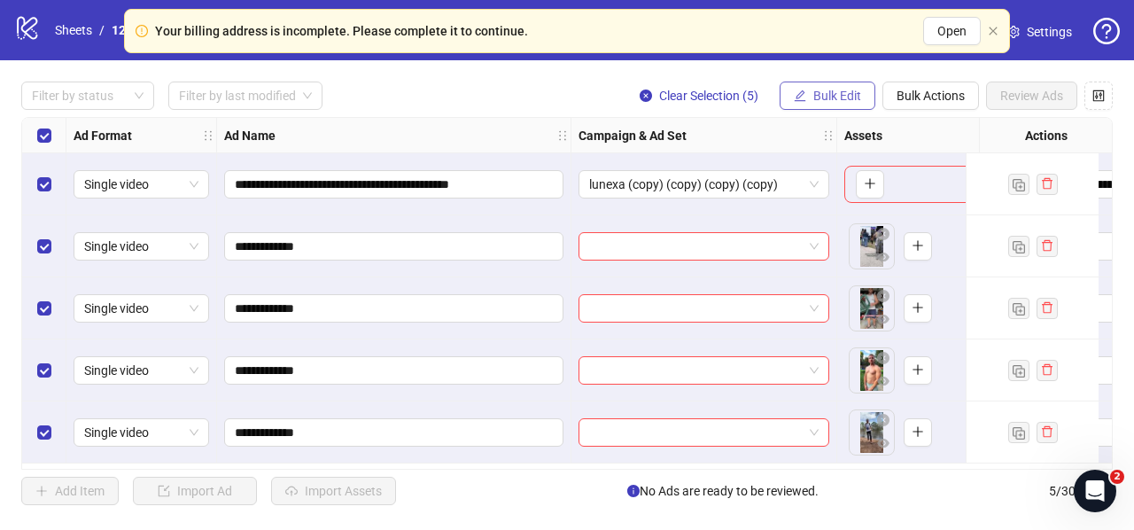
click at [834, 98] on span "Bulk Edit" at bounding box center [837, 96] width 48 height 14
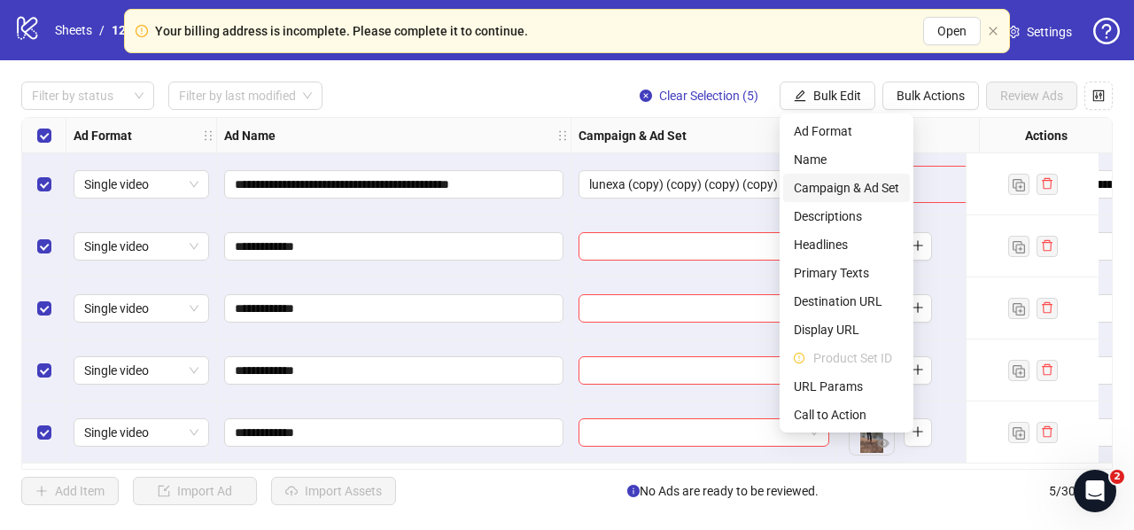
click at [800, 187] on span "Campaign & Ad Set" at bounding box center [846, 187] width 105 height 19
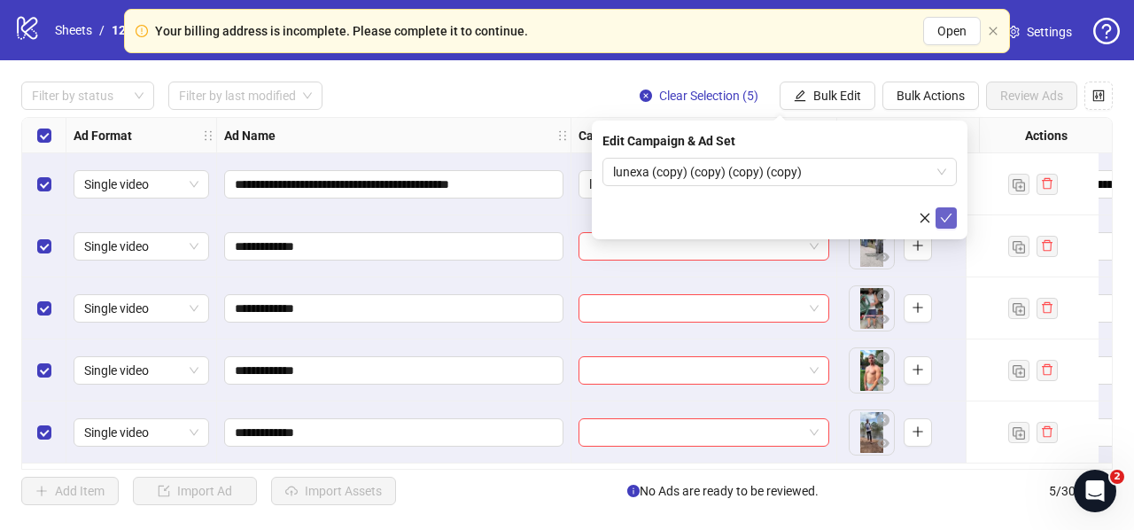
click at [951, 215] on icon "check" at bounding box center [946, 218] width 12 height 12
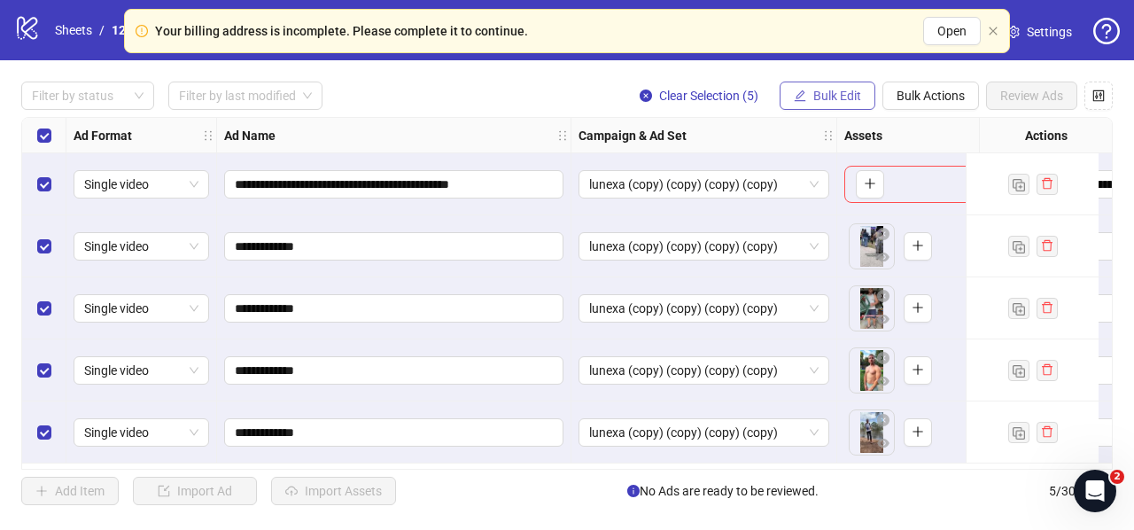
click at [838, 98] on span "Bulk Edit" at bounding box center [837, 96] width 48 height 14
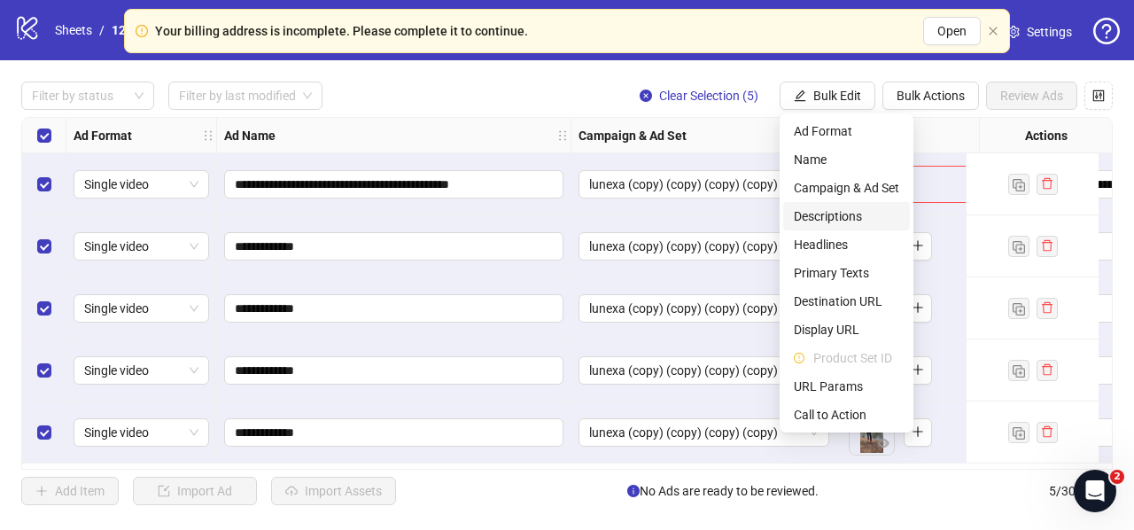
click at [829, 215] on span "Descriptions" at bounding box center [846, 215] width 105 height 19
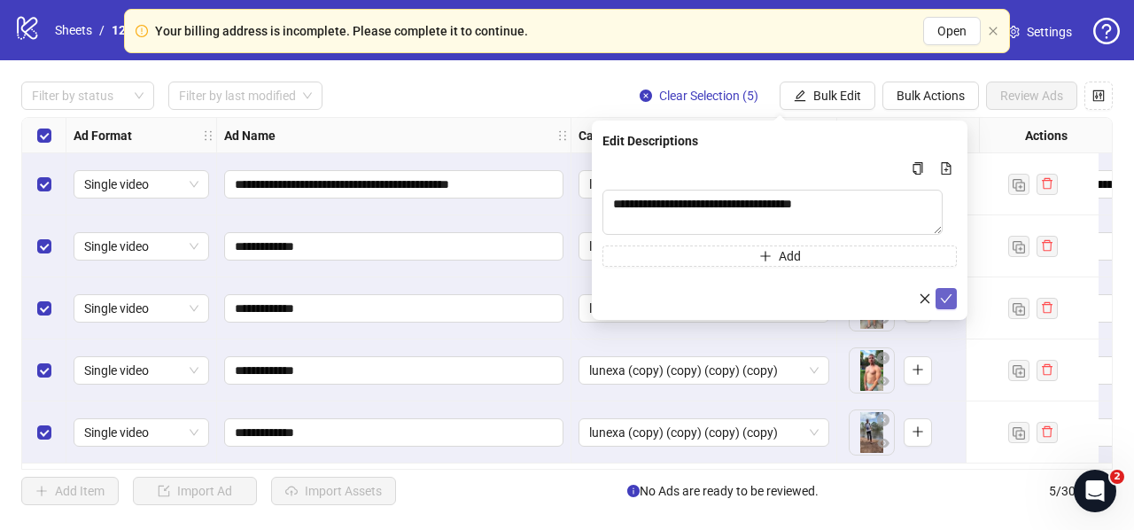
click at [951, 298] on icon "check" at bounding box center [946, 298] width 12 height 12
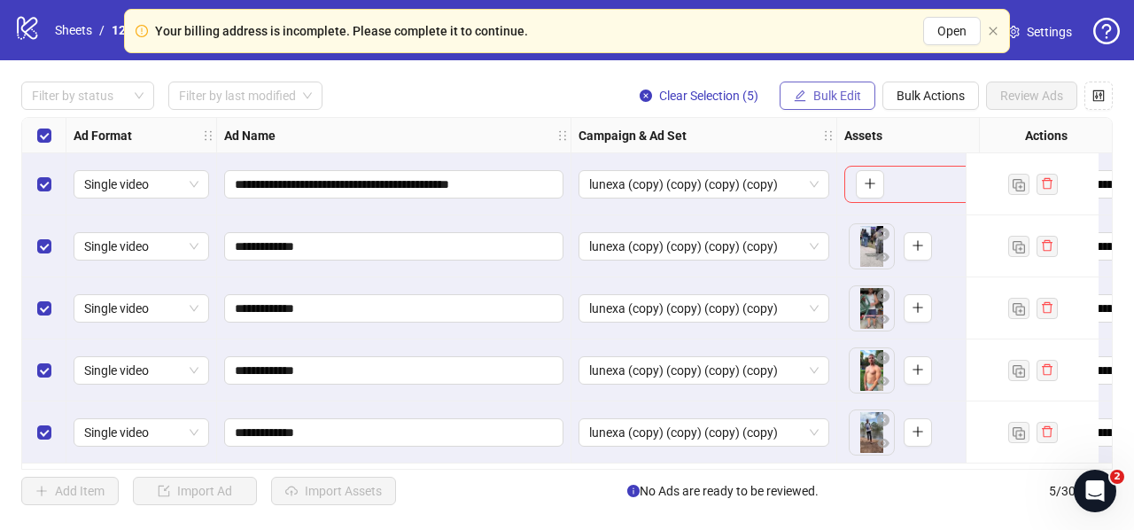
click at [813, 97] on span "Bulk Edit" at bounding box center [837, 96] width 48 height 14
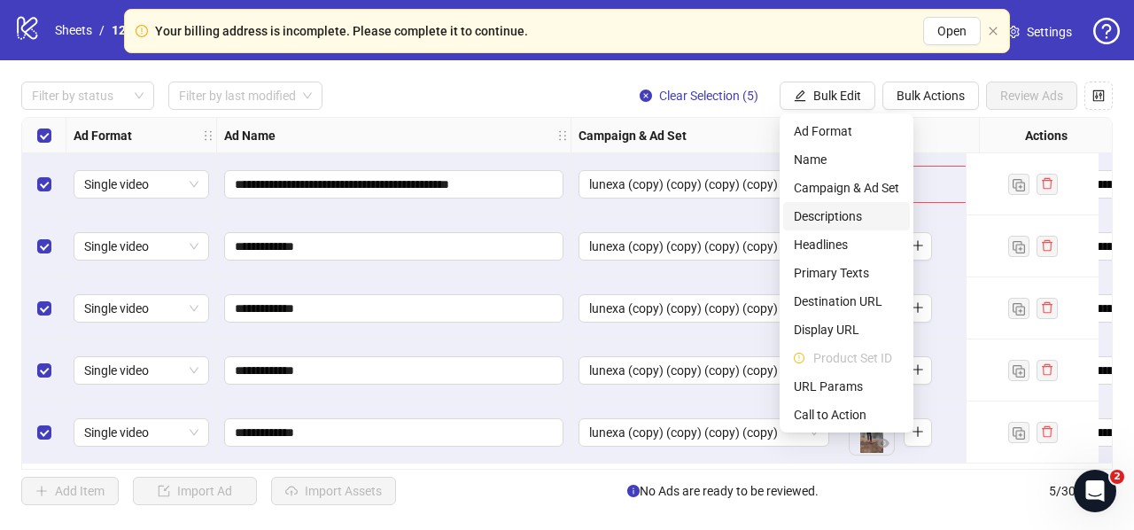
click at [831, 221] on span "Descriptions" at bounding box center [846, 215] width 105 height 19
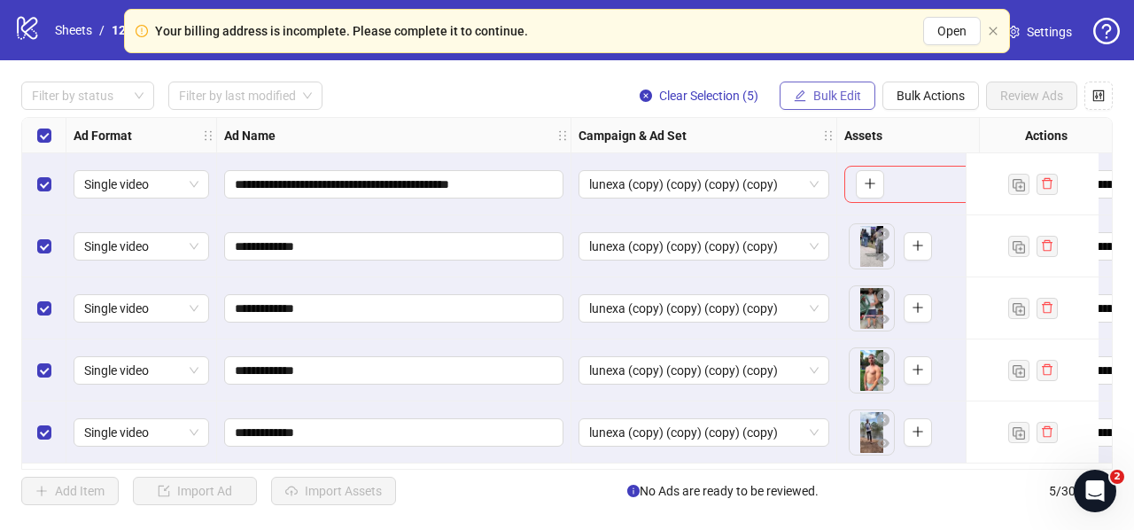
click at [833, 93] on span "Bulk Edit" at bounding box center [837, 96] width 48 height 14
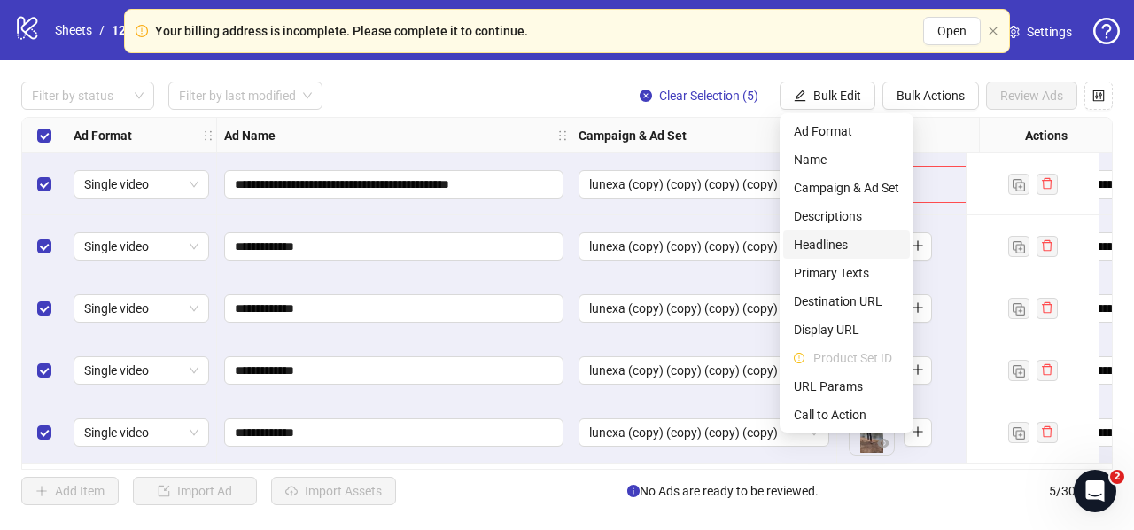
click at [821, 241] on span "Headlines" at bounding box center [846, 244] width 105 height 19
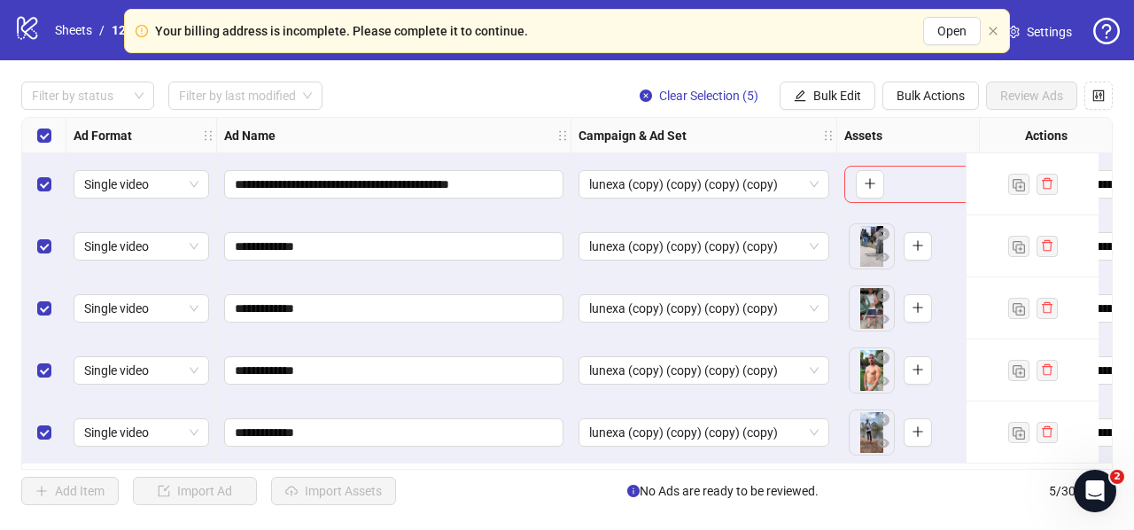
click at [429, 477] on div "Add Item Import Ad Import Assets No Ads are ready to be reviewed. 5 / 300 items" at bounding box center [566, 490] width 1091 height 28
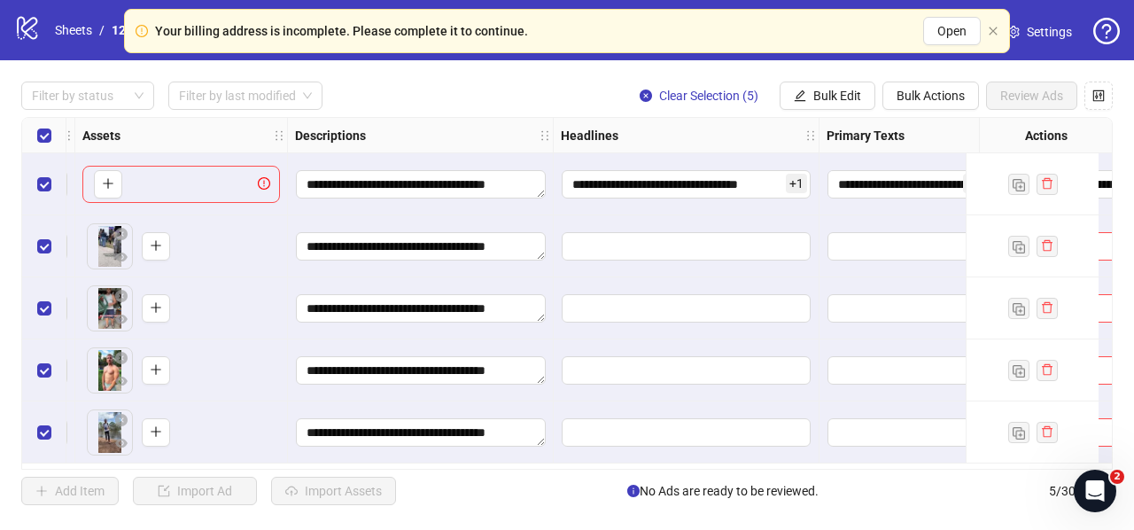
scroll to position [1, 769]
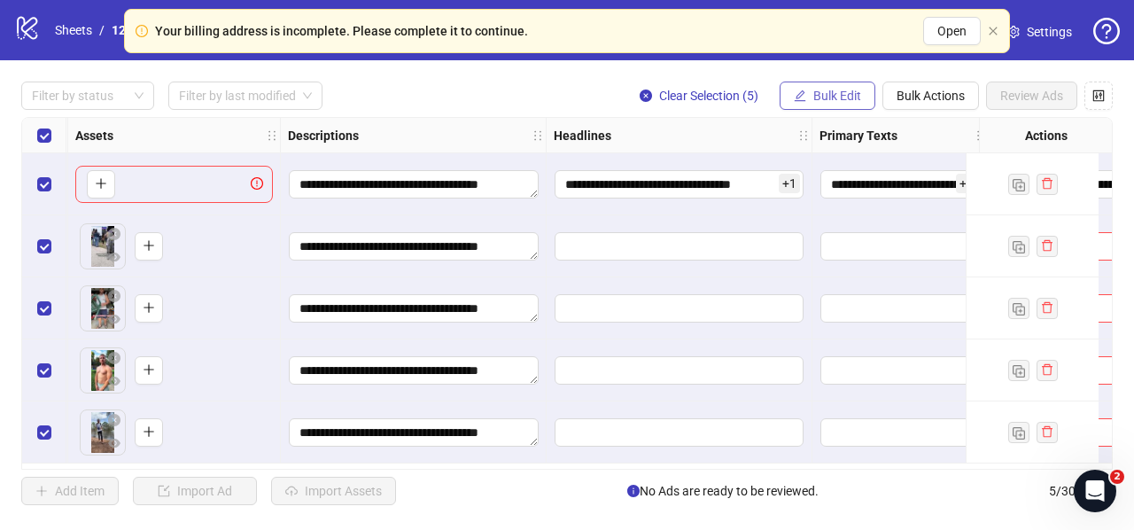
click at [842, 89] on span "Bulk Edit" at bounding box center [837, 96] width 48 height 14
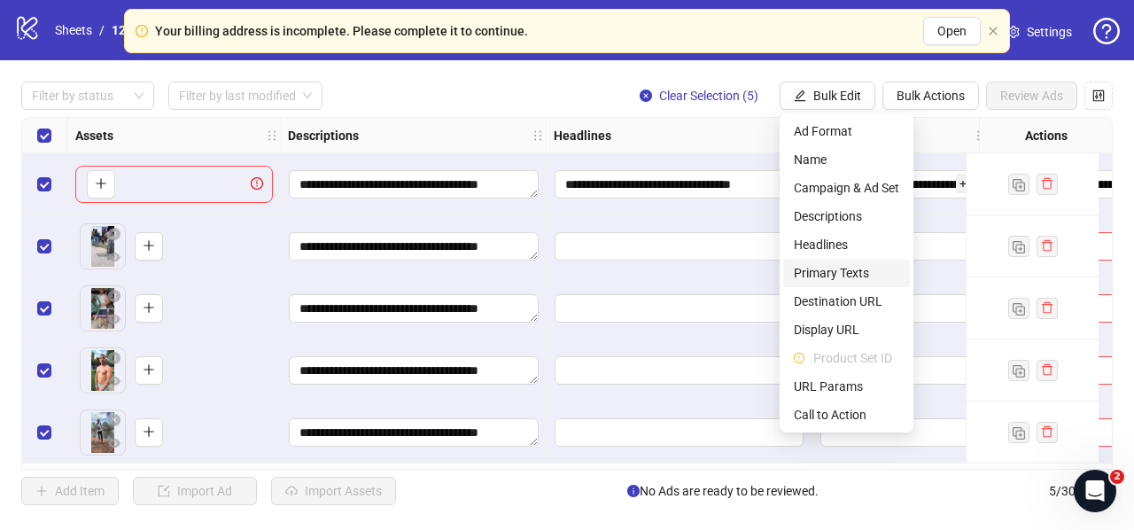
click at [837, 273] on span "Primary Texts" at bounding box center [846, 272] width 105 height 19
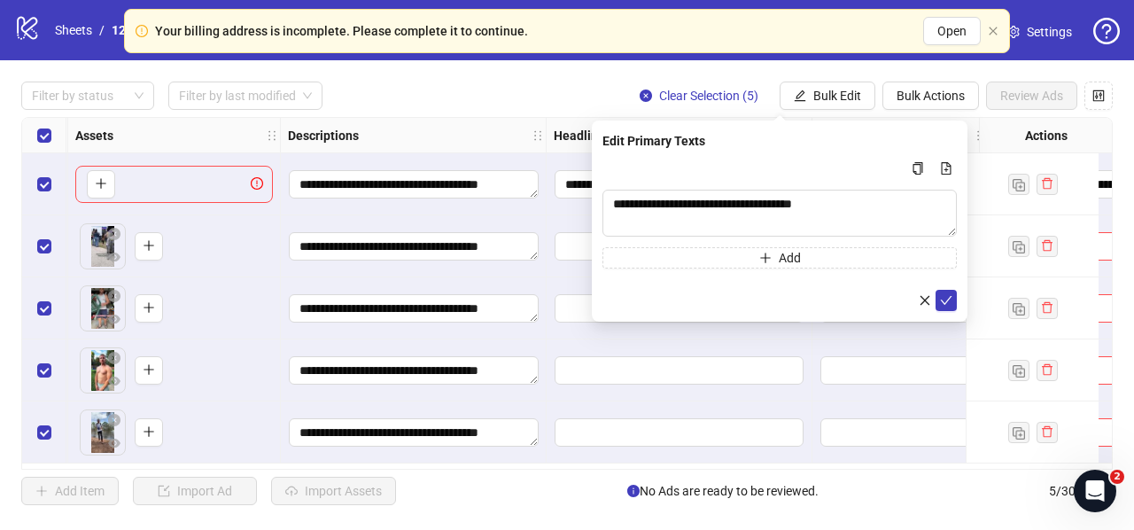
click at [730, 283] on form "**********" at bounding box center [779, 234] width 354 height 153
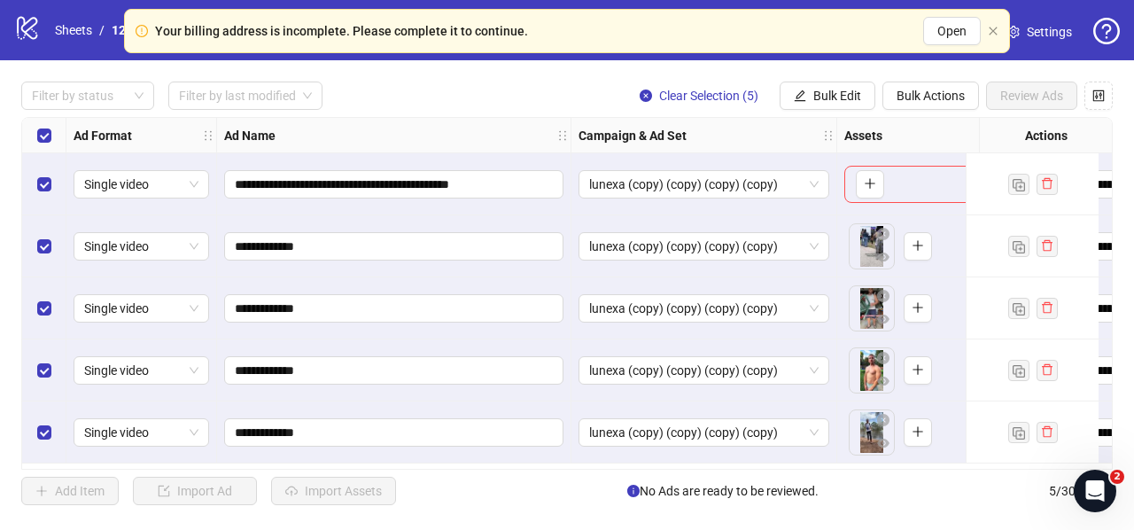
drag, startPoint x: 386, startPoint y: 468, endPoint x: 444, endPoint y: 465, distance: 57.7
click at [444, 465] on div "**********" at bounding box center [566, 293] width 1091 height 352
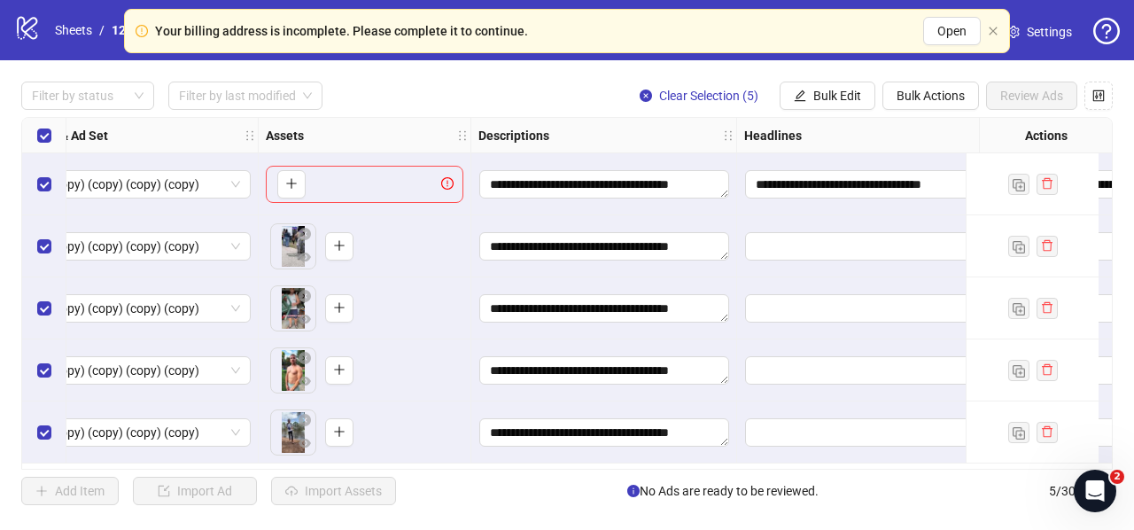
scroll to position [0, 602]
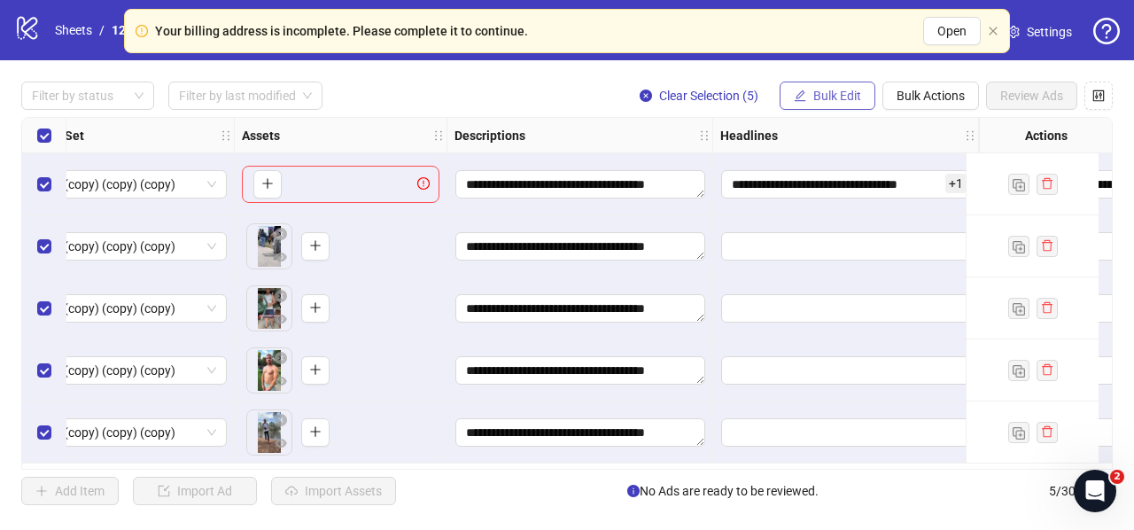
click at [815, 93] on span "Bulk Edit" at bounding box center [837, 96] width 48 height 14
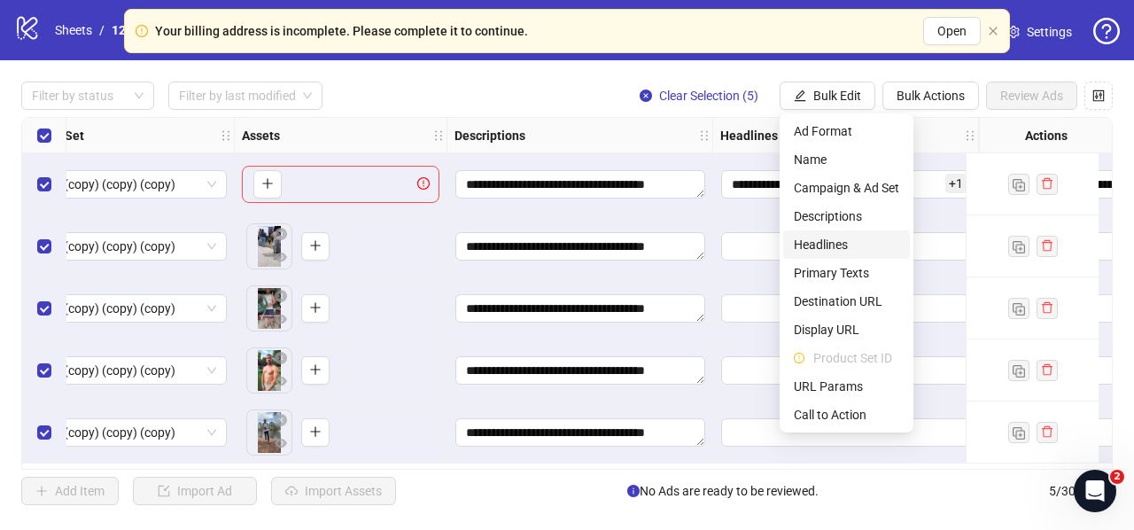
click at [825, 246] on span "Headlines" at bounding box center [846, 244] width 105 height 19
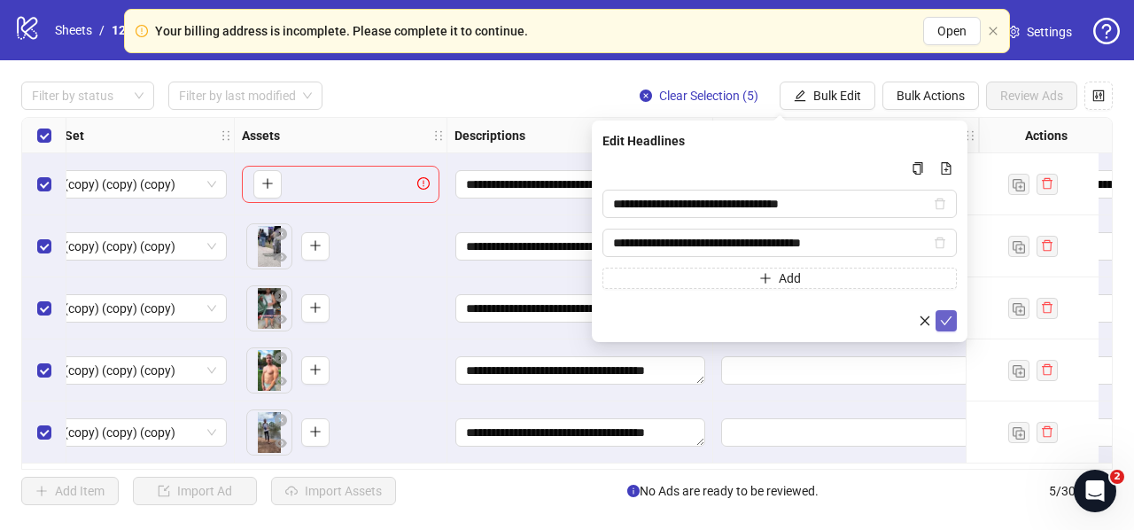
click at [953, 319] on button "submit" at bounding box center [945, 320] width 21 height 21
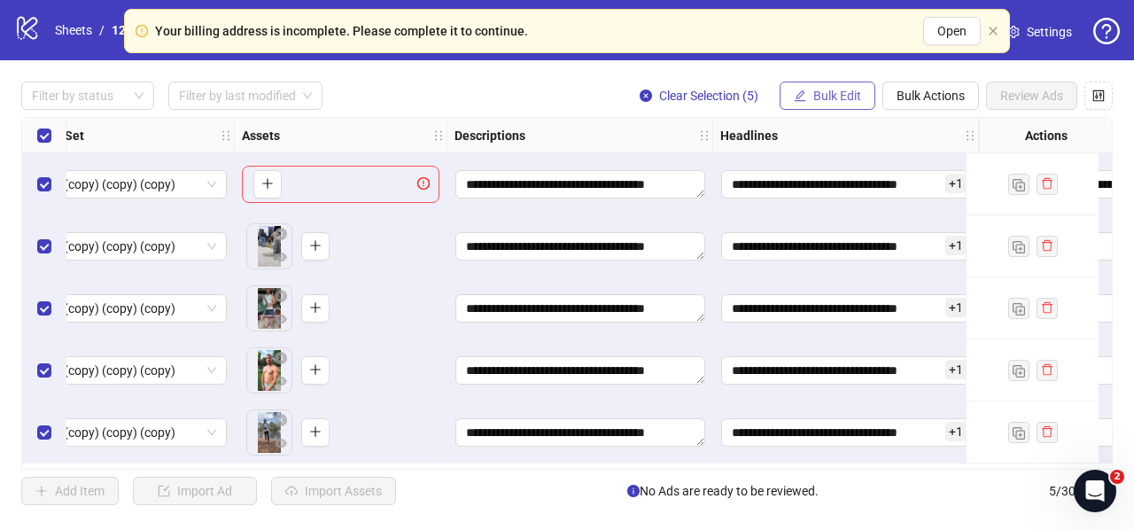
click at [824, 93] on span "Bulk Edit" at bounding box center [837, 96] width 48 height 14
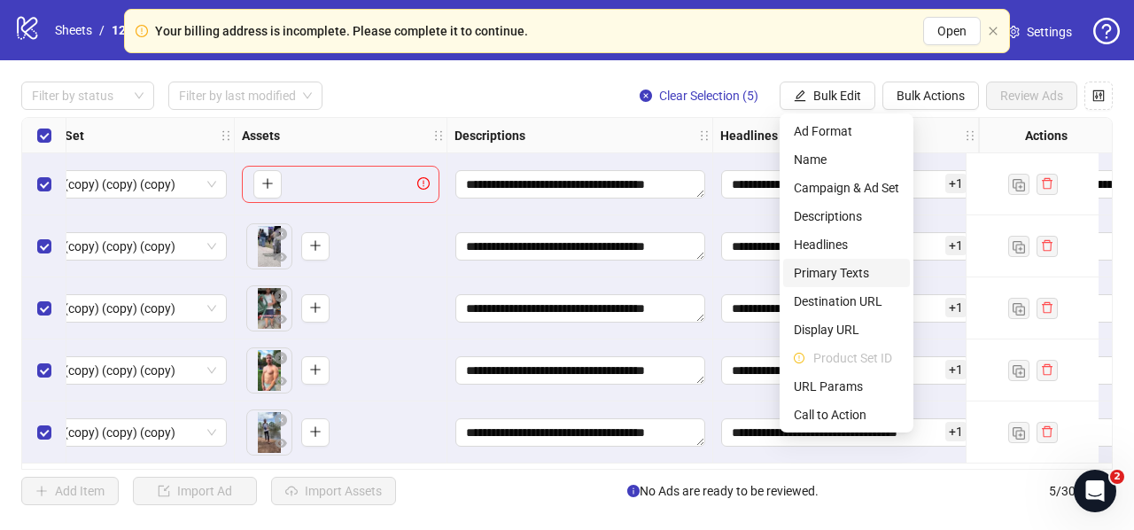
click at [806, 268] on span "Primary Texts" at bounding box center [846, 272] width 105 height 19
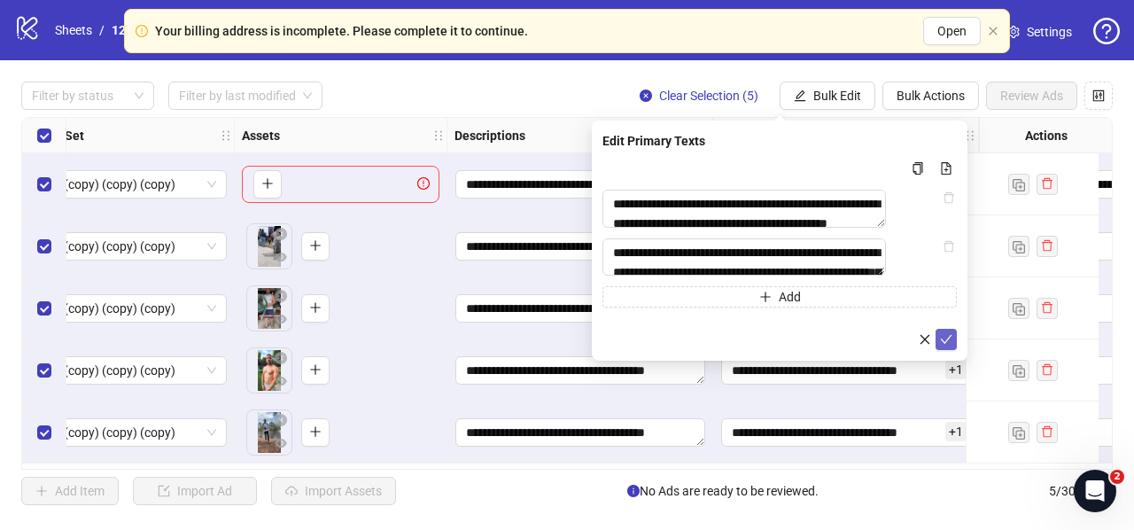
click at [949, 345] on icon "check" at bounding box center [946, 339] width 12 height 12
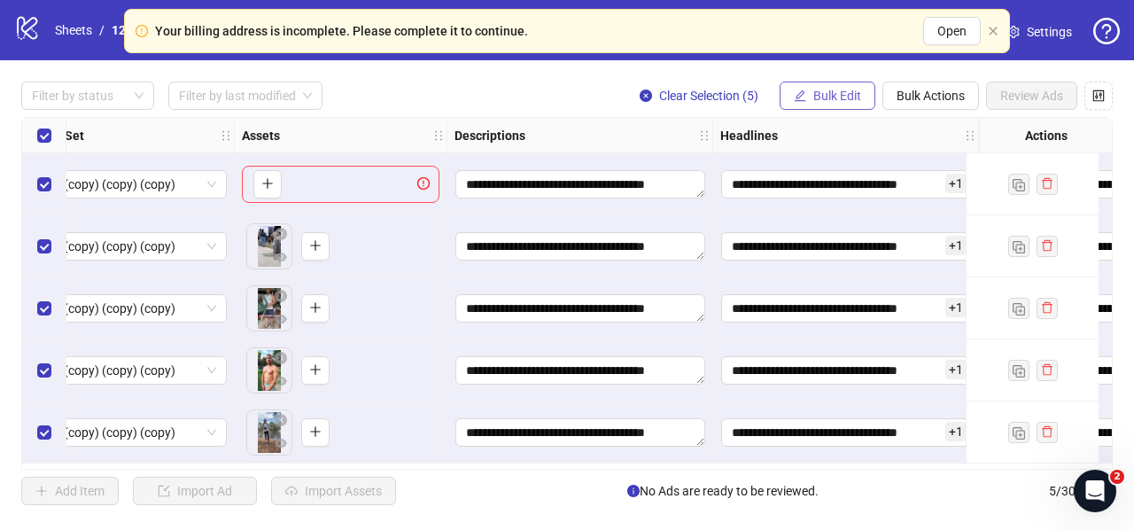
click at [833, 91] on span "Bulk Edit" at bounding box center [837, 96] width 48 height 14
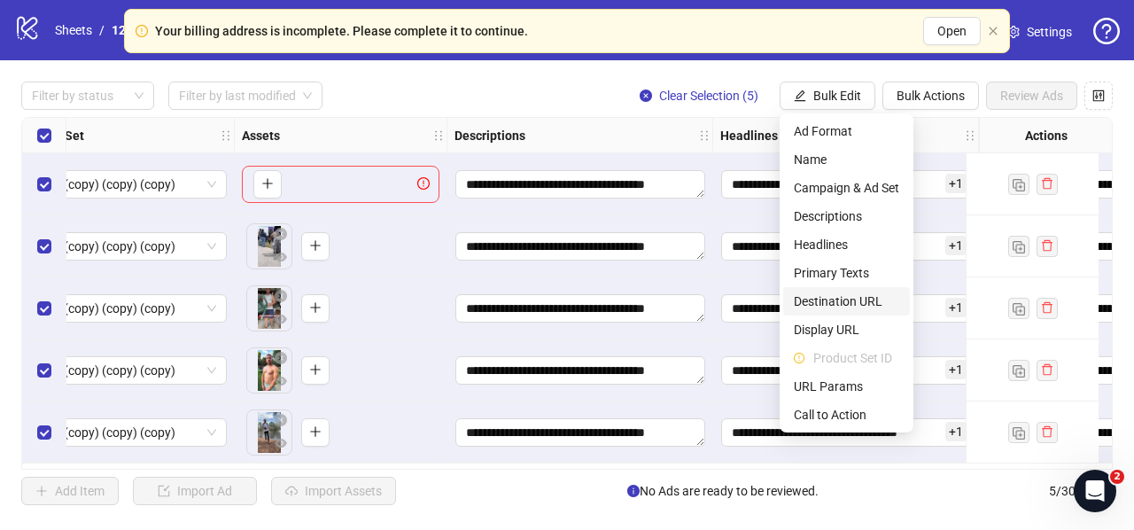
click at [829, 296] on span "Destination URL" at bounding box center [846, 300] width 105 height 19
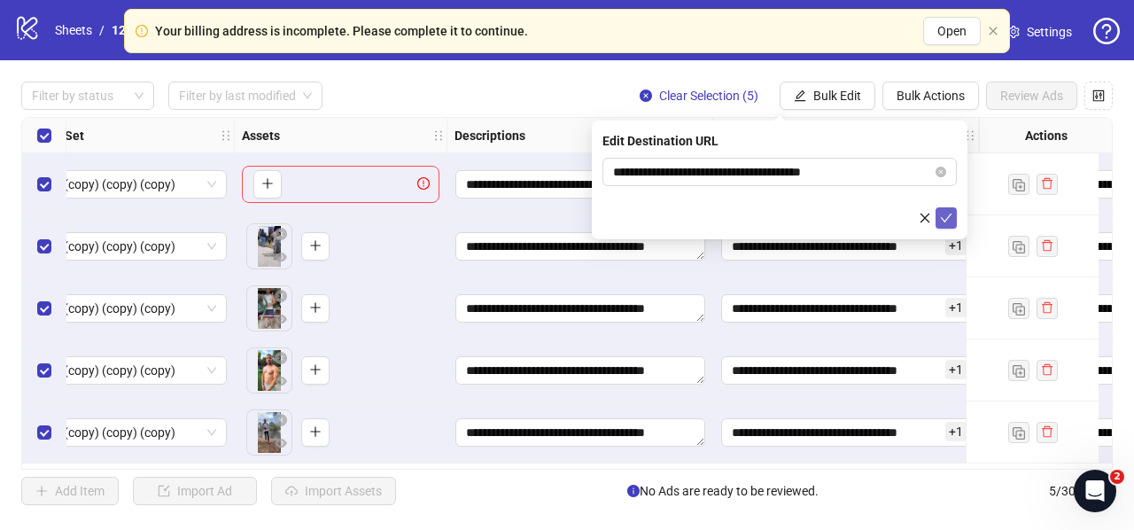
click at [947, 221] on icon "check" at bounding box center [946, 218] width 12 height 12
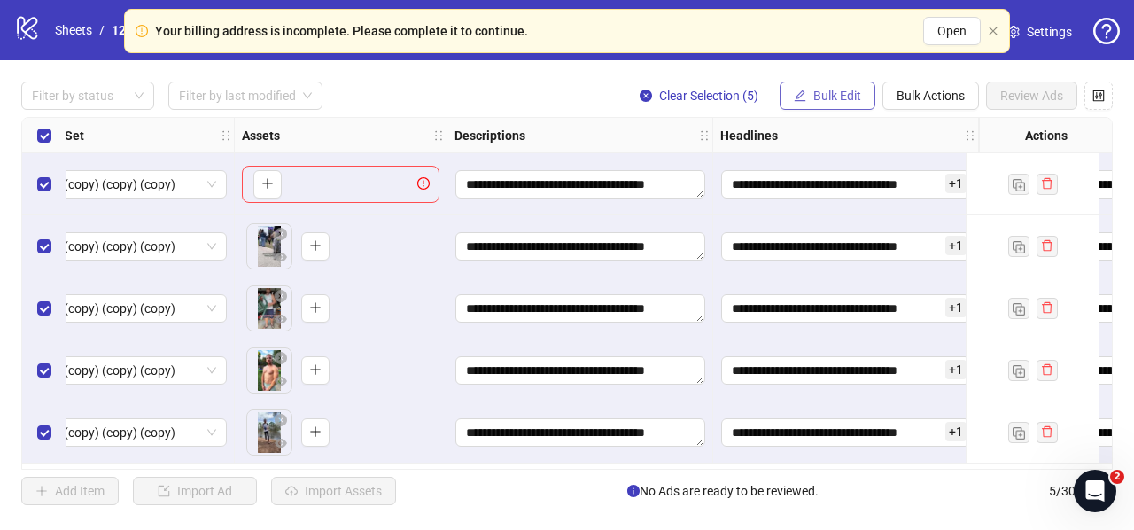
click at [829, 97] on span "Bulk Edit" at bounding box center [837, 96] width 48 height 14
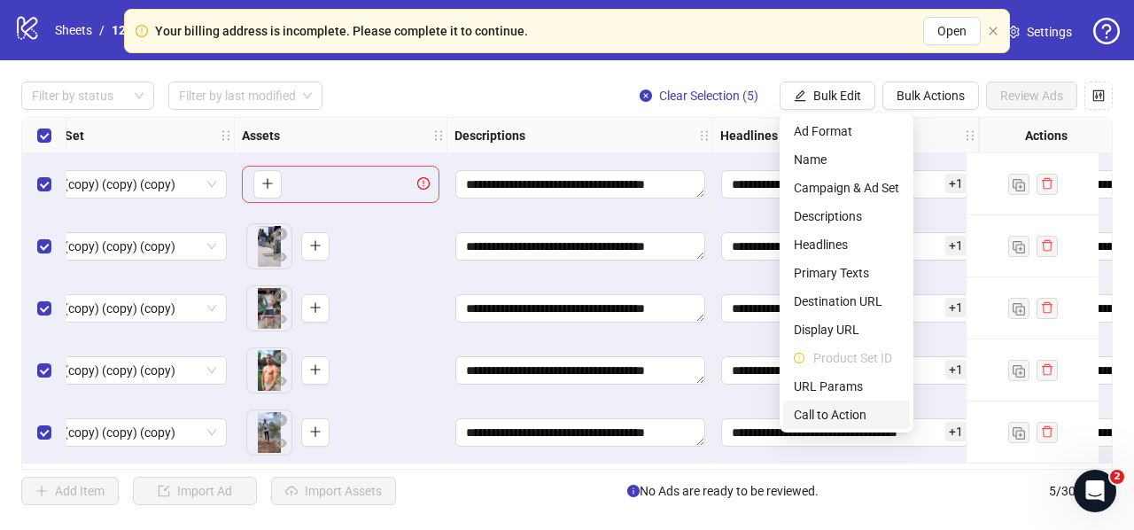
click at [824, 403] on li "Call to Action" at bounding box center [846, 414] width 127 height 28
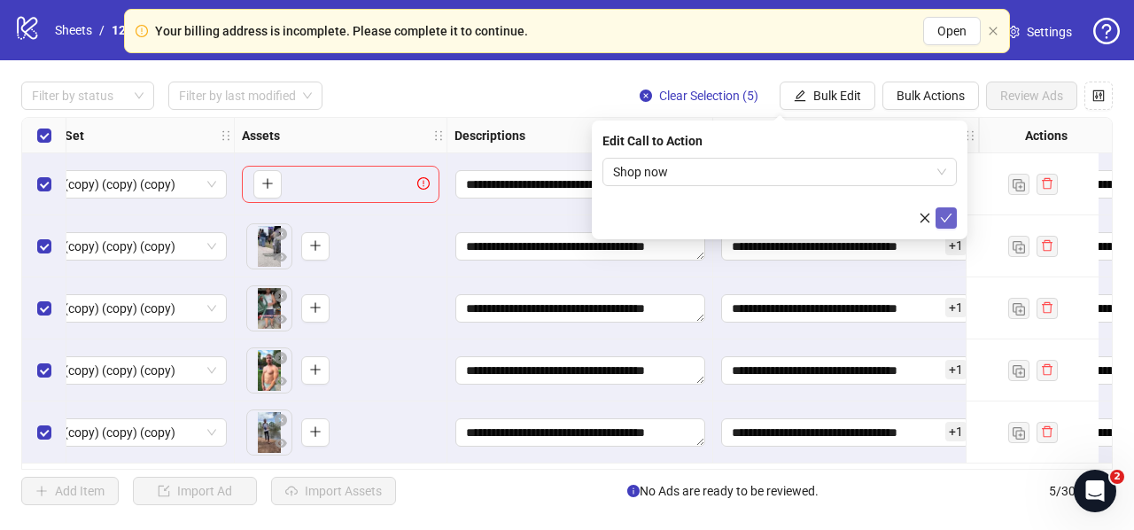
click at [946, 221] on icon "check" at bounding box center [946, 218] width 12 height 12
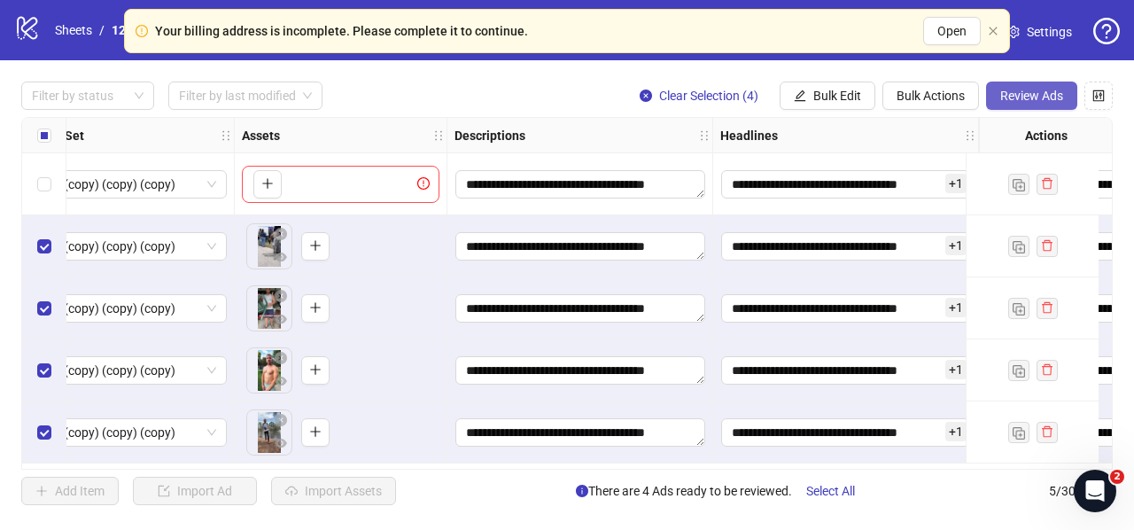
click at [1029, 98] on span "Review Ads" at bounding box center [1031, 96] width 63 height 14
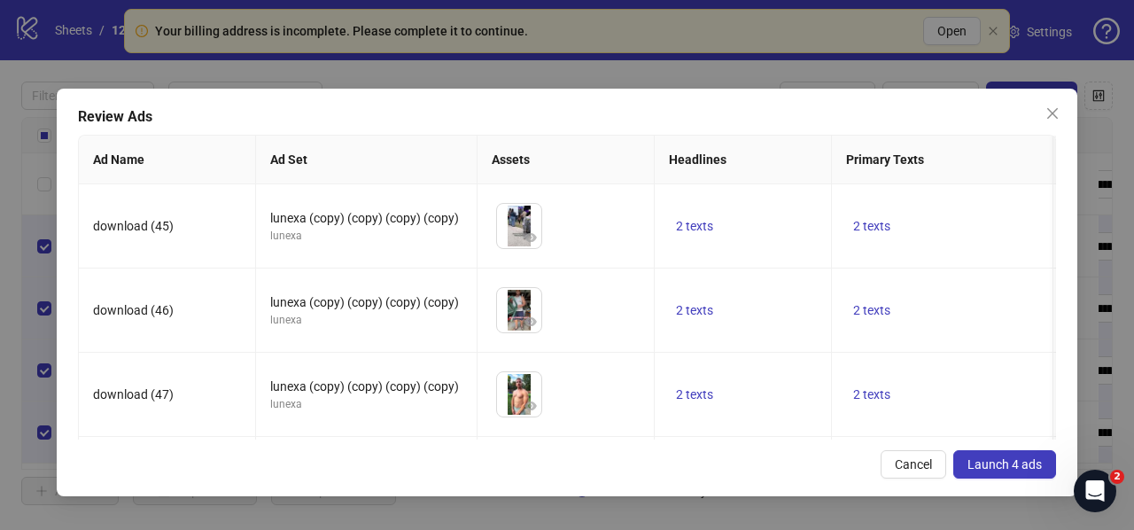
click at [991, 468] on span "Launch 4 ads" at bounding box center [1004, 464] width 74 height 14
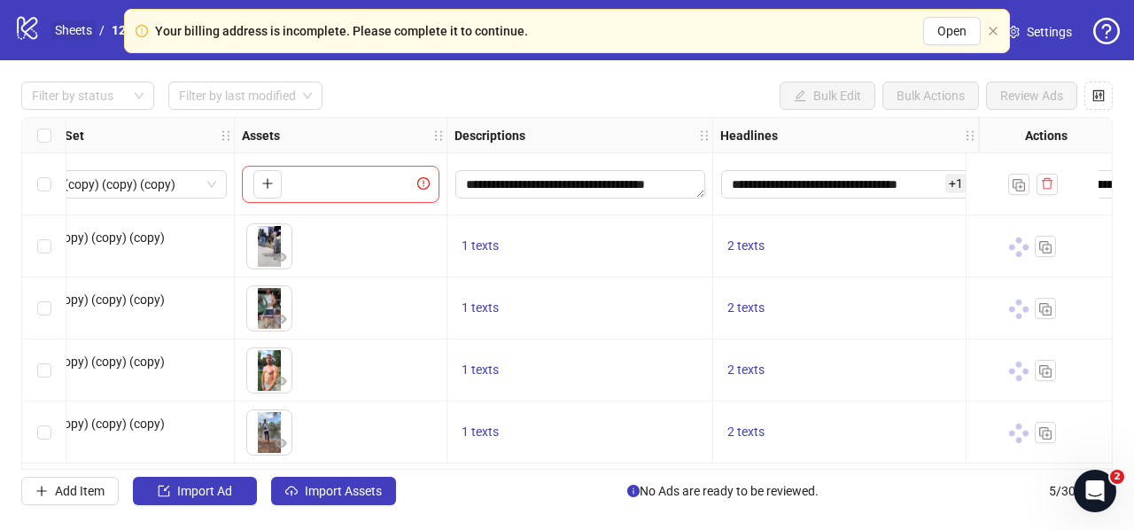
click at [74, 31] on link "Sheets" at bounding box center [73, 29] width 44 height 19
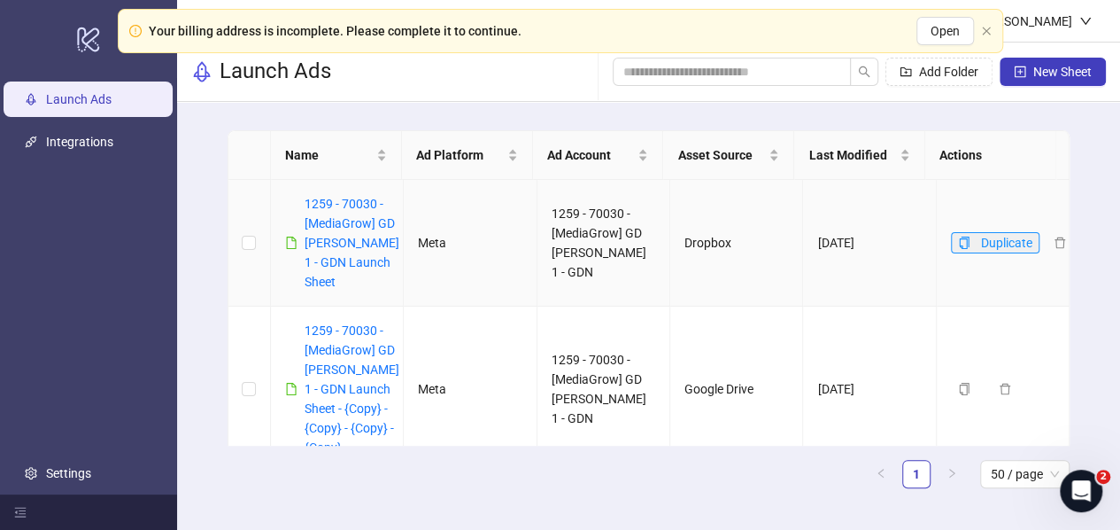
click at [958, 245] on icon "copy" at bounding box center [964, 242] width 12 height 12
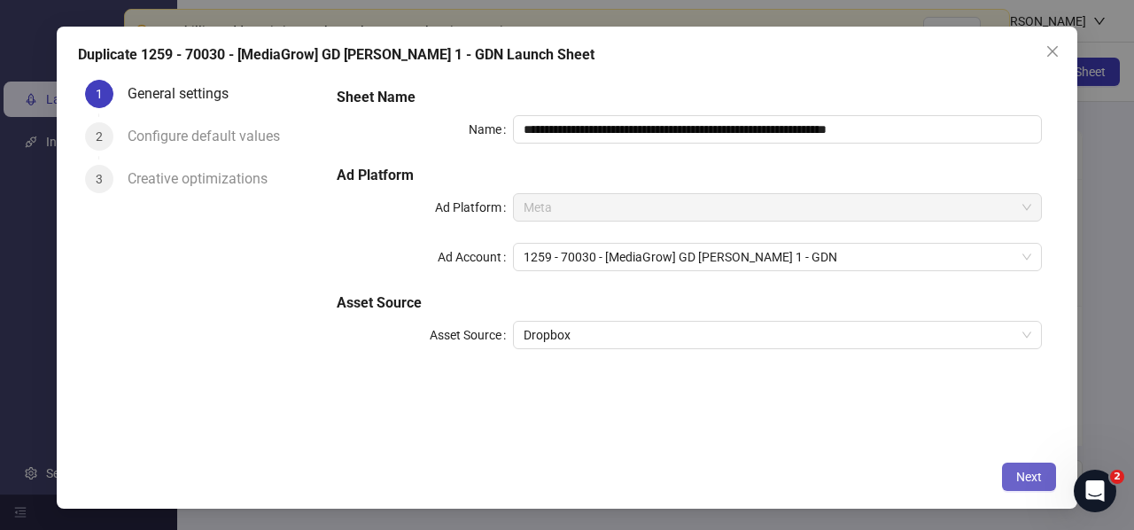
click at [1034, 471] on span "Next" at bounding box center [1029, 476] width 26 height 14
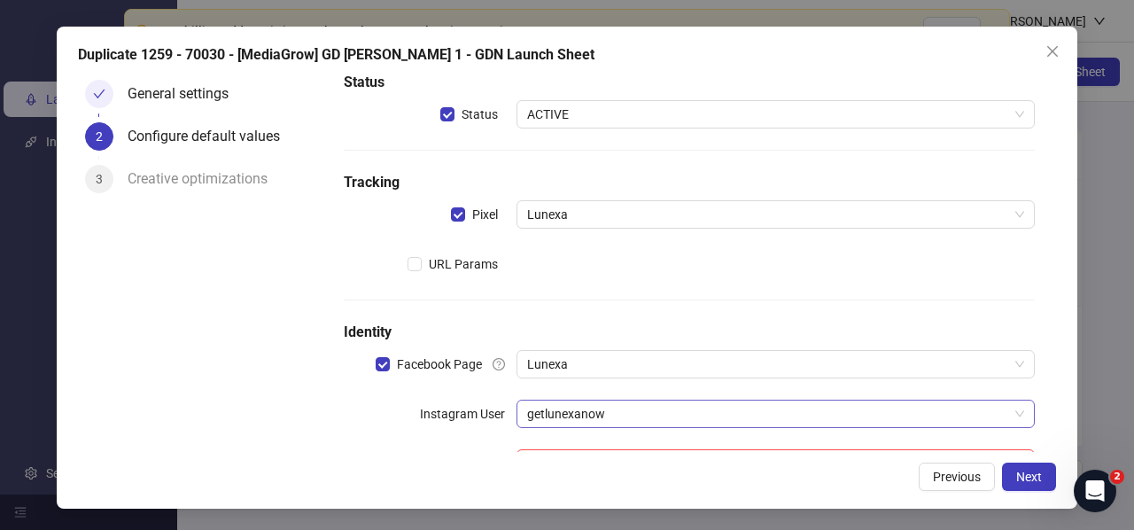
scroll to position [89, 0]
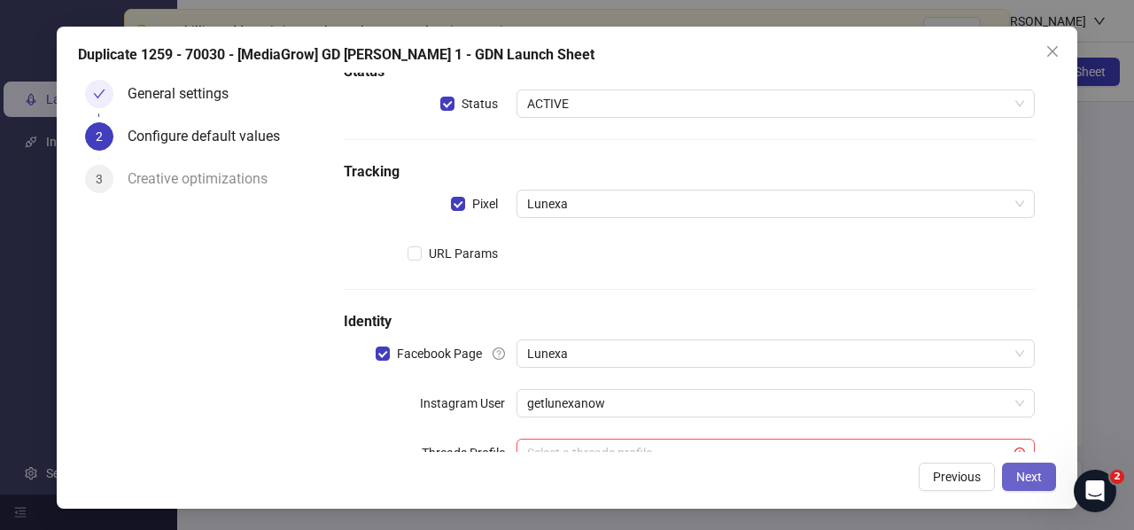
click at [1025, 473] on span "Next" at bounding box center [1029, 476] width 26 height 14
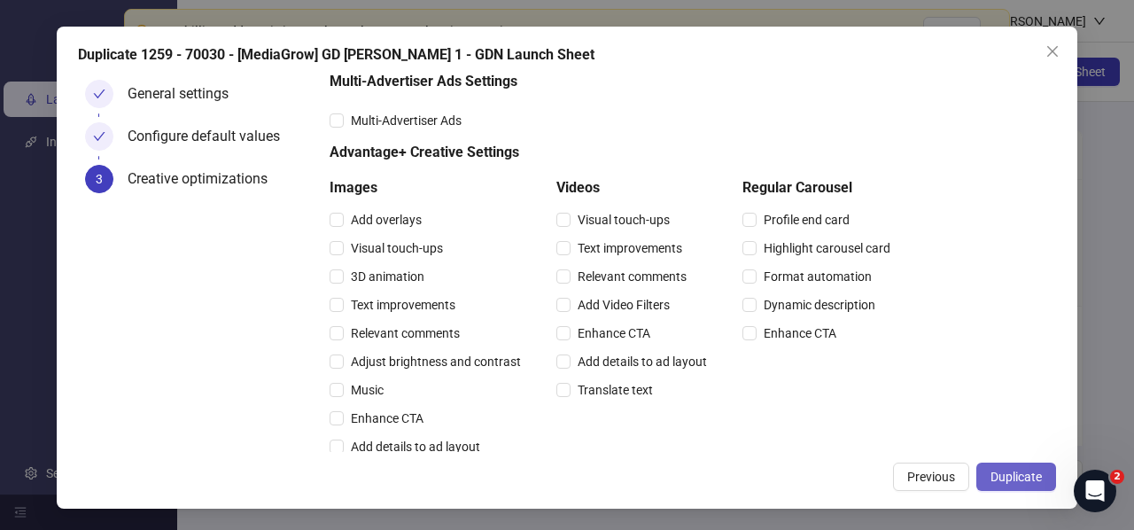
click at [1033, 476] on span "Duplicate" at bounding box center [1015, 476] width 51 height 14
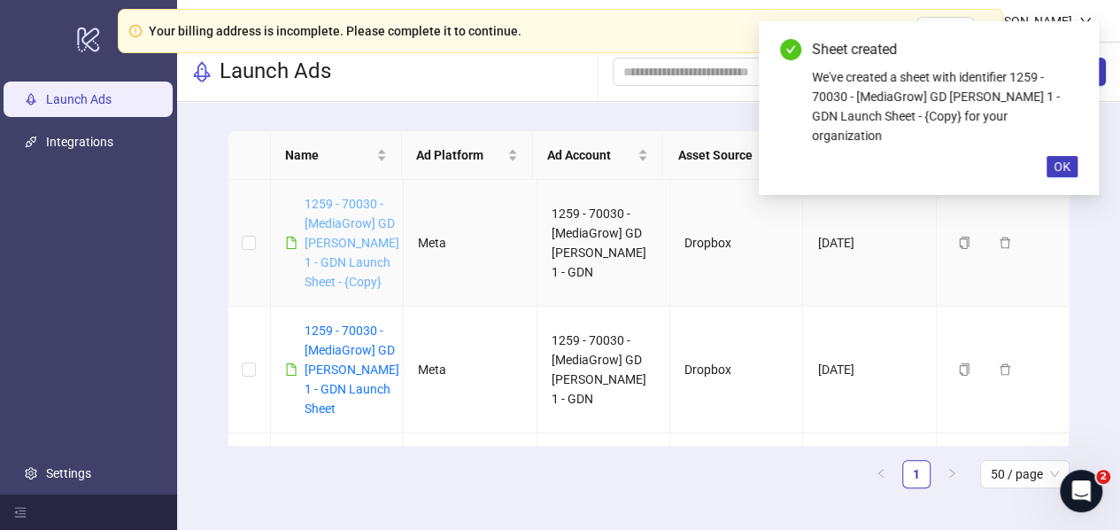
click at [324, 260] on link "1259 - 70030 - [MediaGrow] GD [PERSON_NAME] 1 - GDN Launch Sheet - {Copy}" at bounding box center [352, 243] width 95 height 92
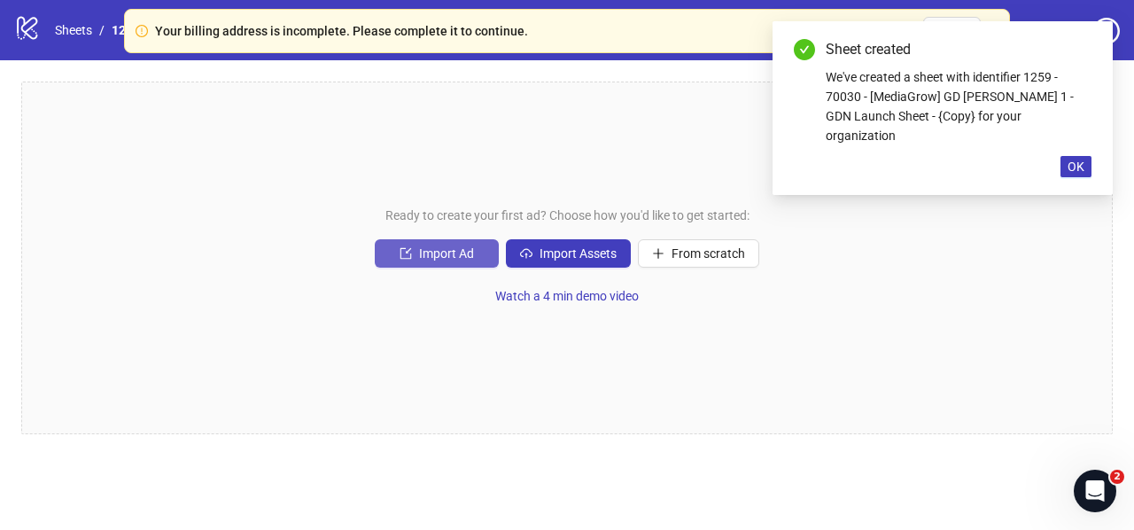
click at [473, 244] on button "Import Ad" at bounding box center [437, 253] width 124 height 28
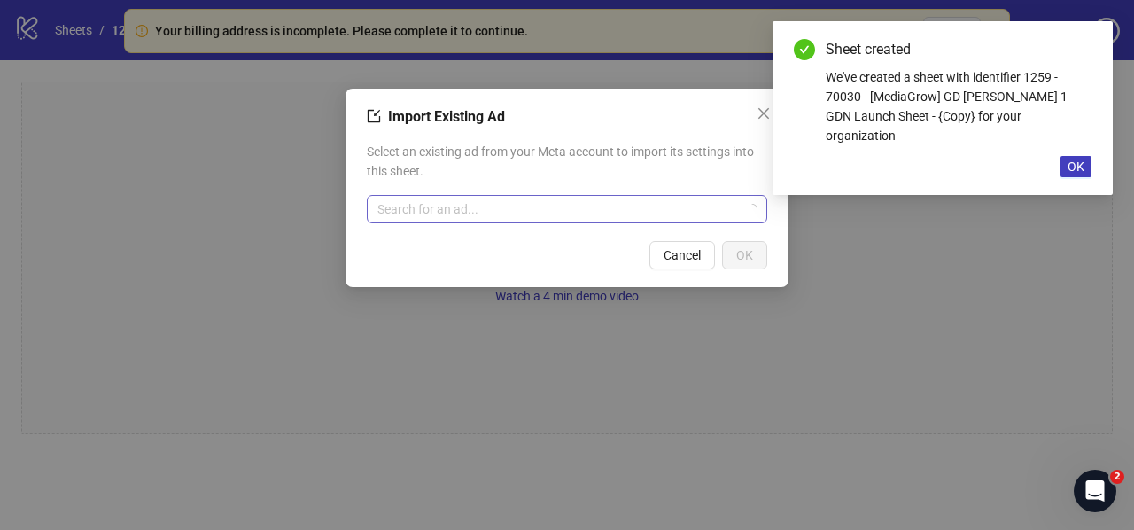
click at [484, 198] on input "search" at bounding box center [558, 209] width 363 height 27
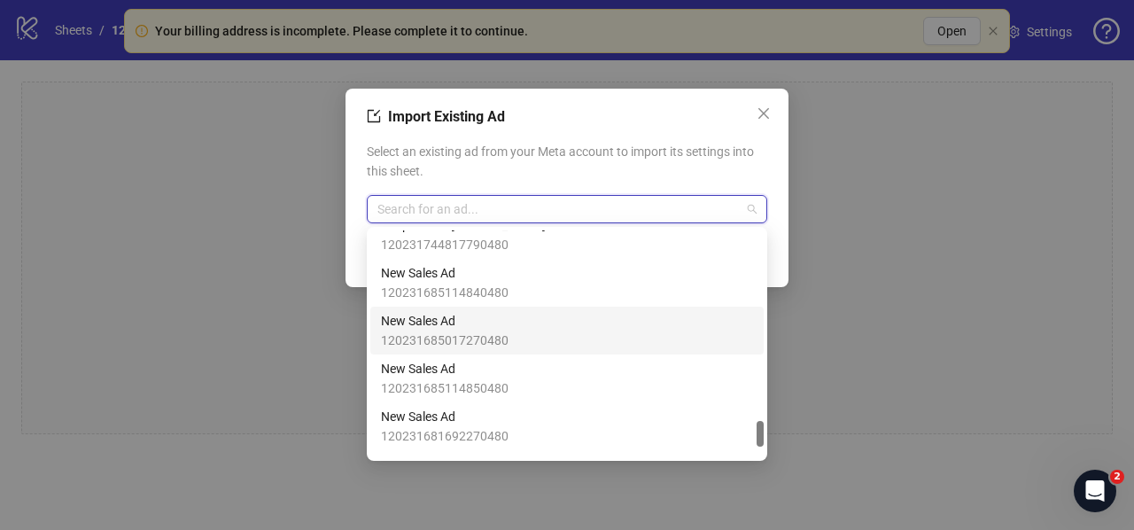
scroll to position [1557, 0]
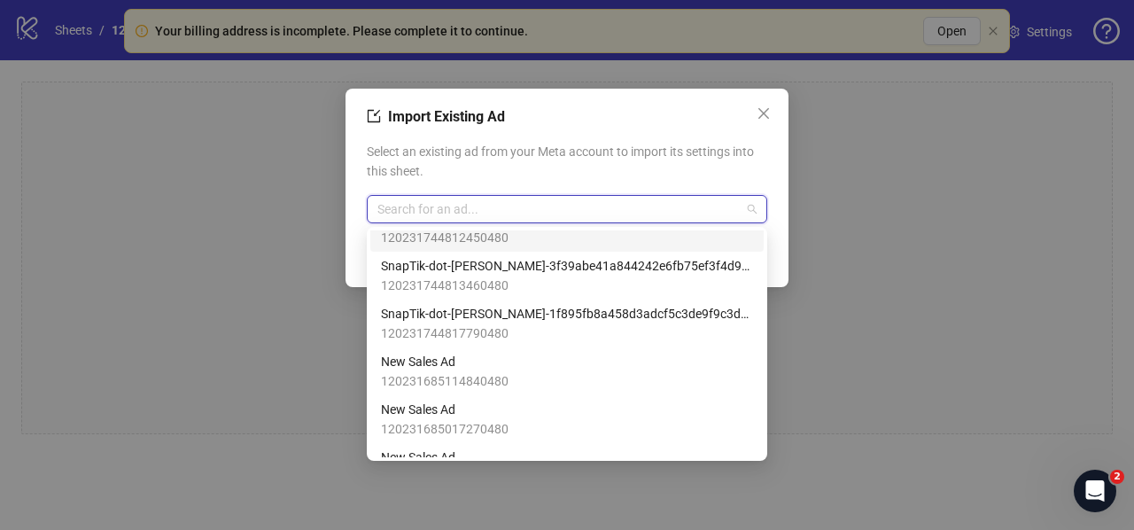
click at [445, 236] on span "120231744812450480" at bounding box center [567, 237] width 372 height 19
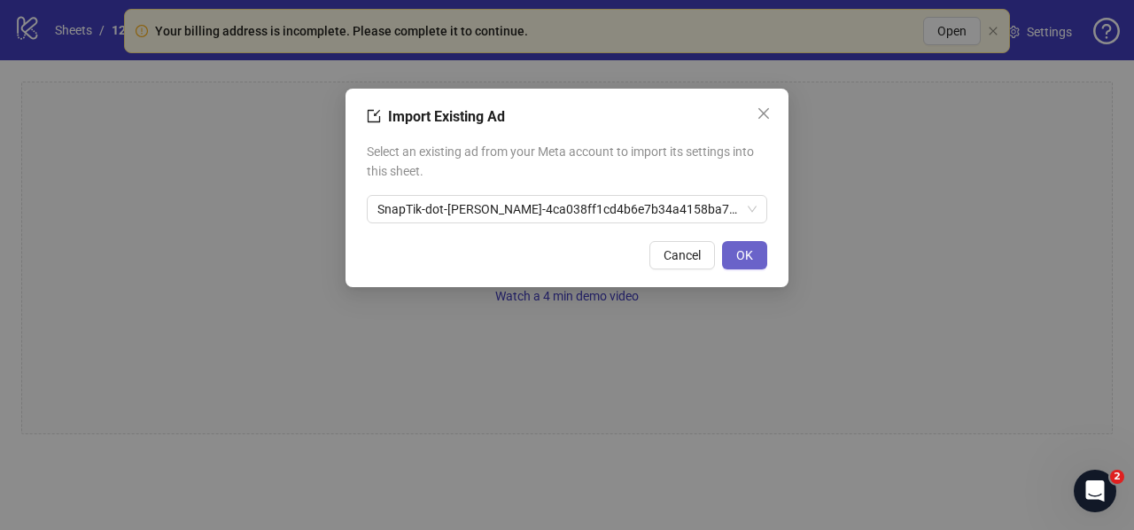
click at [747, 258] on span "OK" at bounding box center [744, 255] width 17 height 14
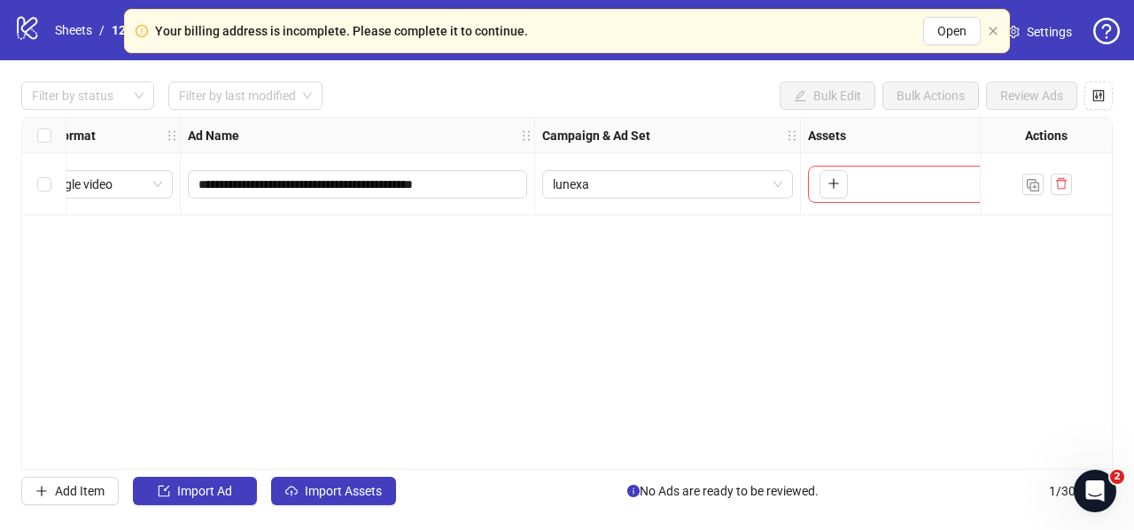
scroll to position [0, 0]
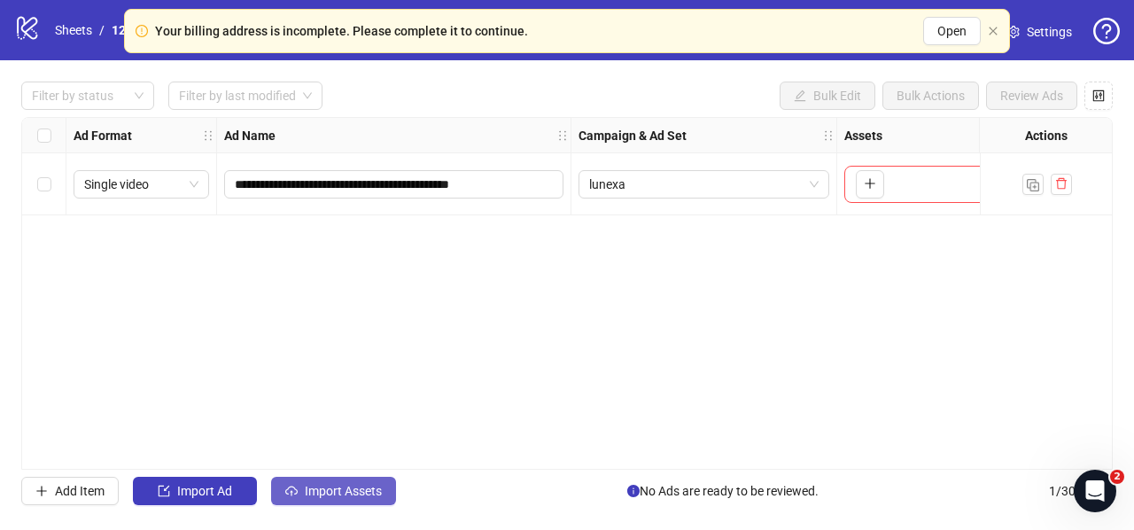
click at [340, 499] on button "Import Assets" at bounding box center [333, 490] width 125 height 28
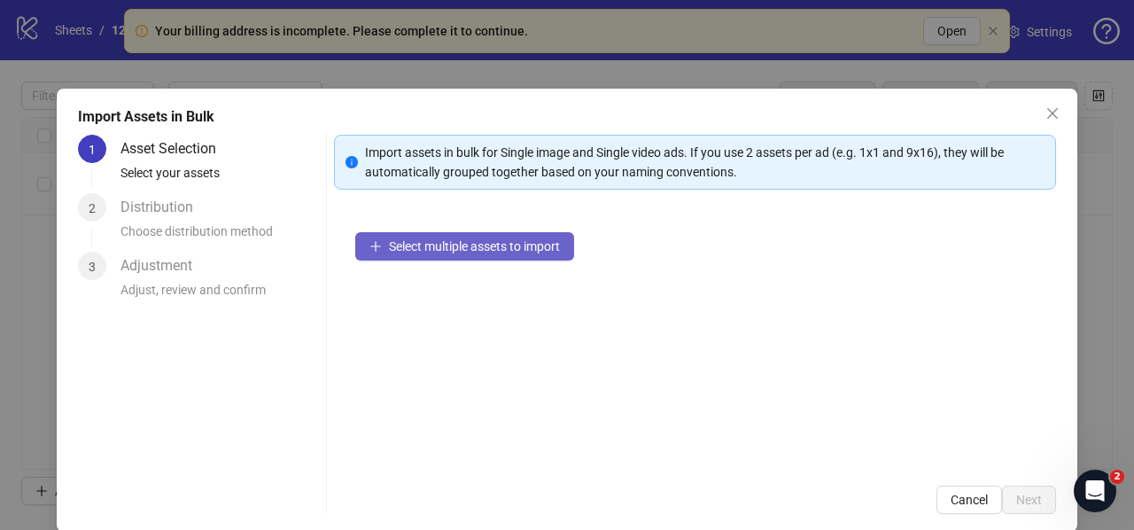
click at [407, 244] on span "Select multiple assets to import" at bounding box center [474, 246] width 171 height 14
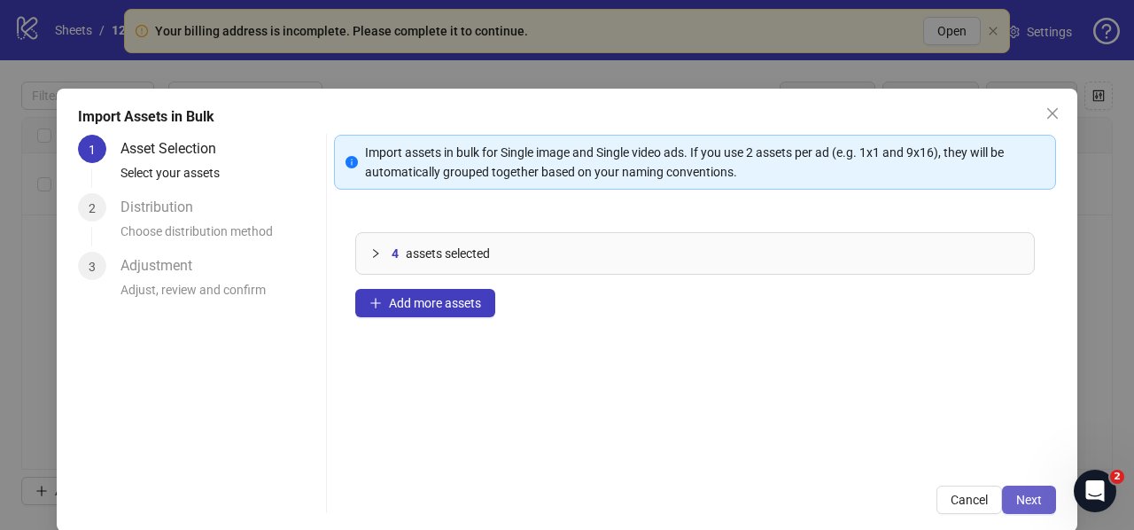
click at [1016, 492] on span "Next" at bounding box center [1029, 499] width 26 height 14
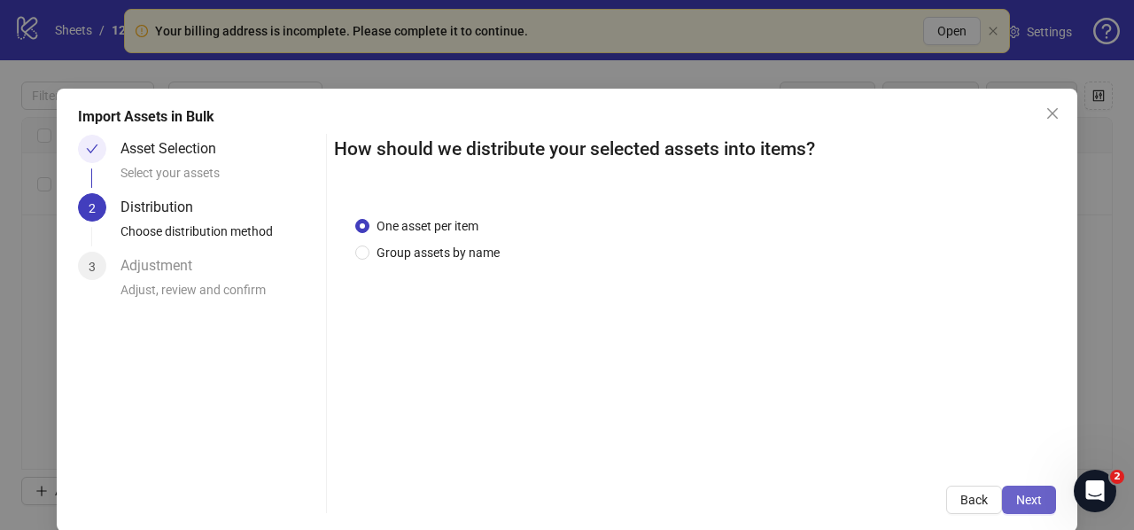
click at [1016, 493] on span "Next" at bounding box center [1029, 499] width 26 height 14
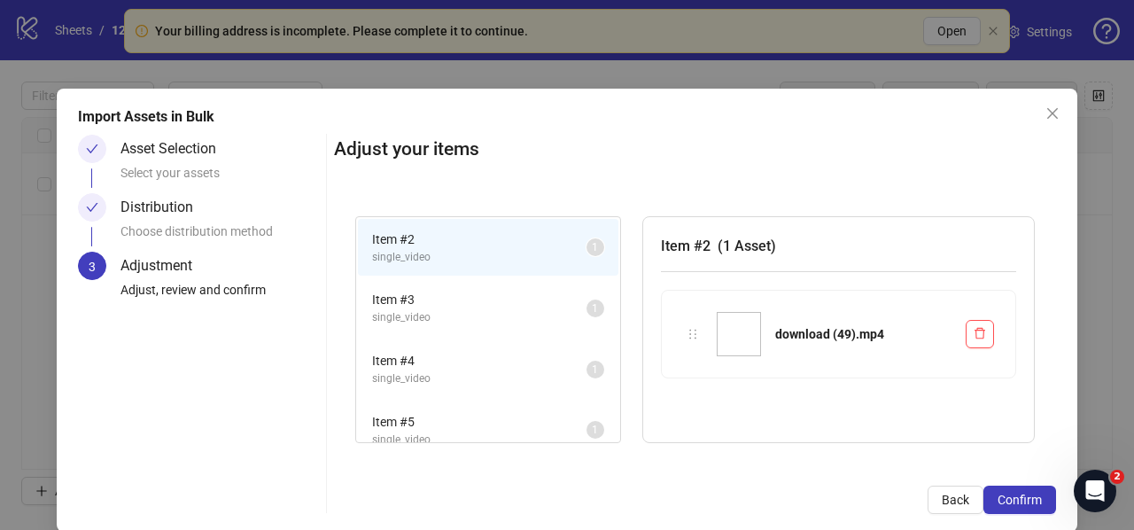
click at [1015, 493] on span "Confirm" at bounding box center [1019, 499] width 44 height 14
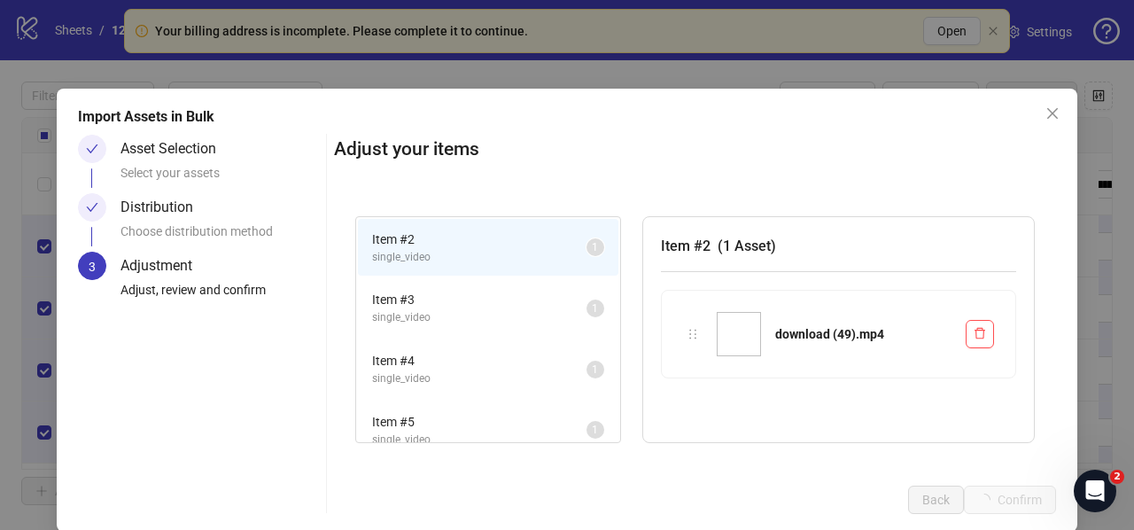
scroll to position [1, 0]
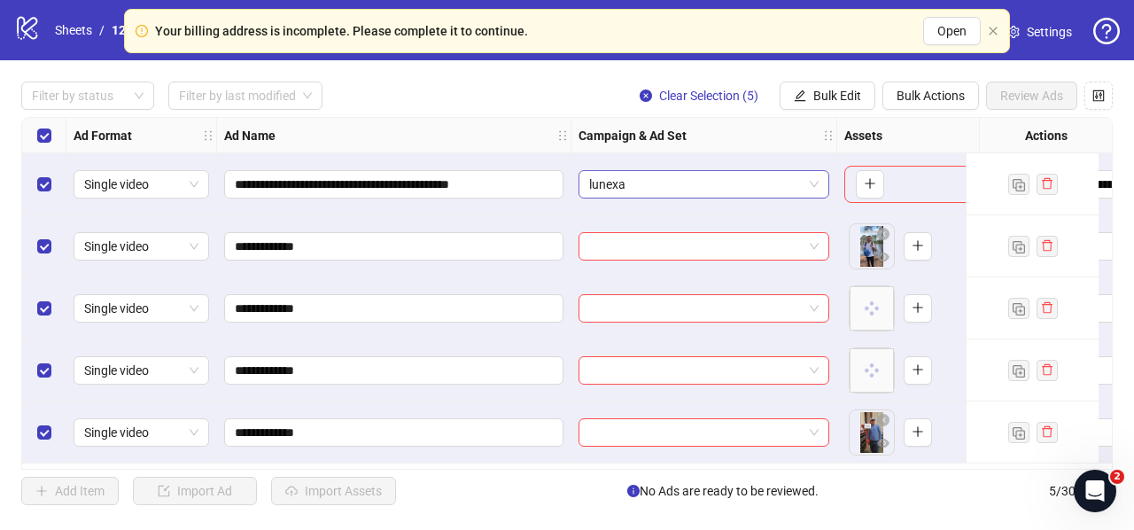
click at [681, 180] on span "lunexa" at bounding box center [703, 184] width 229 height 27
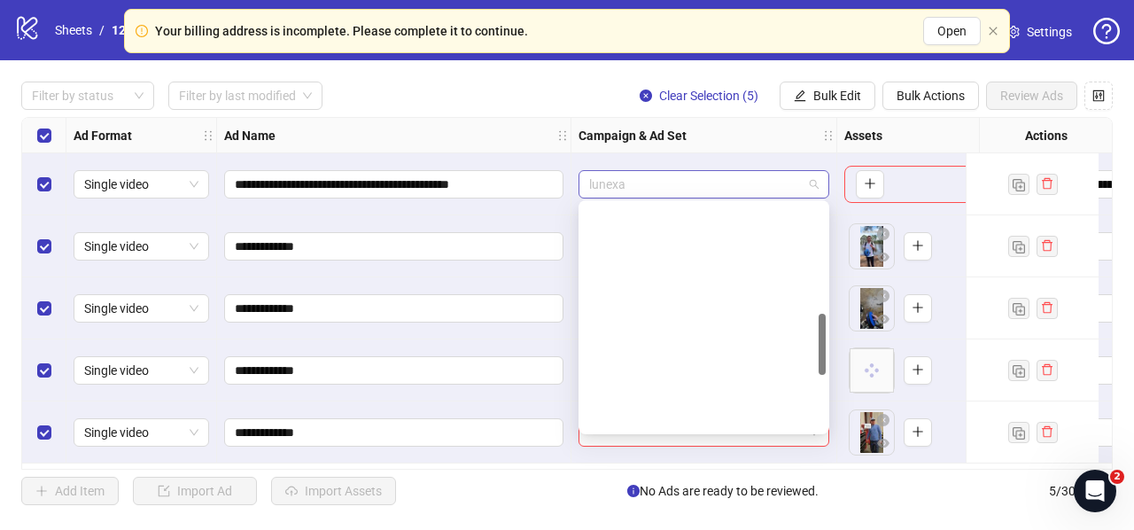
scroll to position [406, 0]
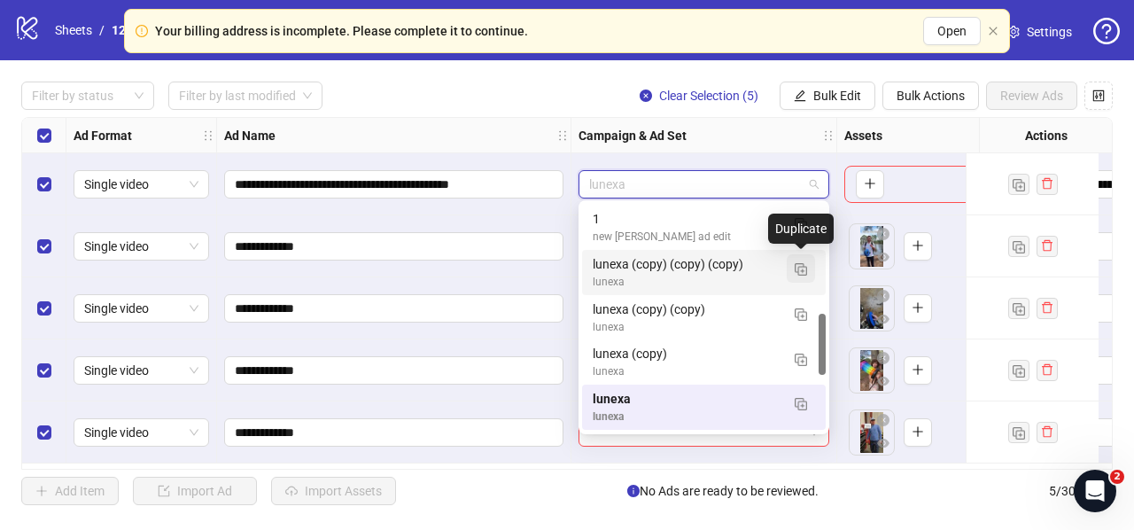
click at [797, 264] on img "button" at bounding box center [800, 269] width 12 height 12
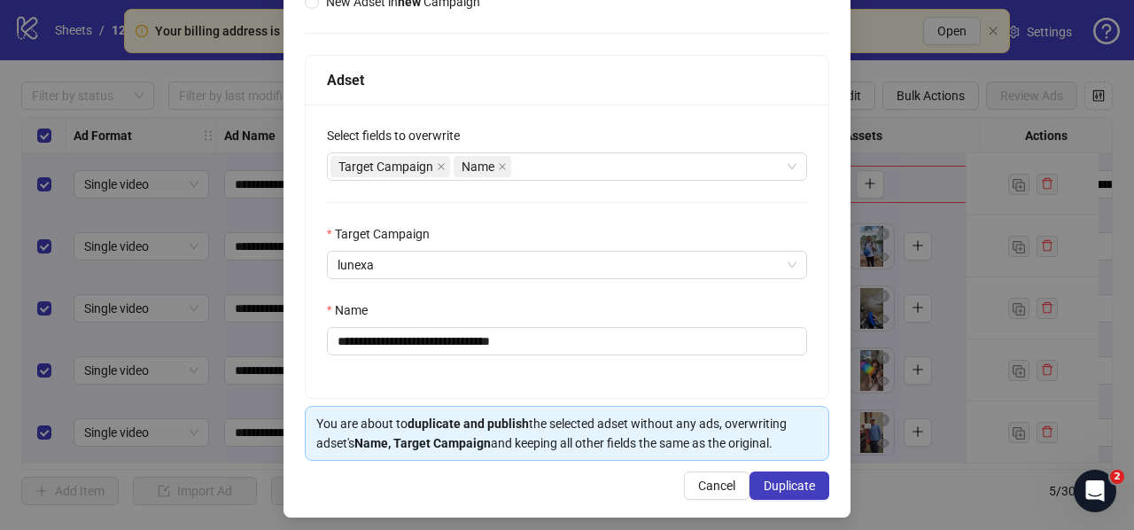
scroll to position [244, 0]
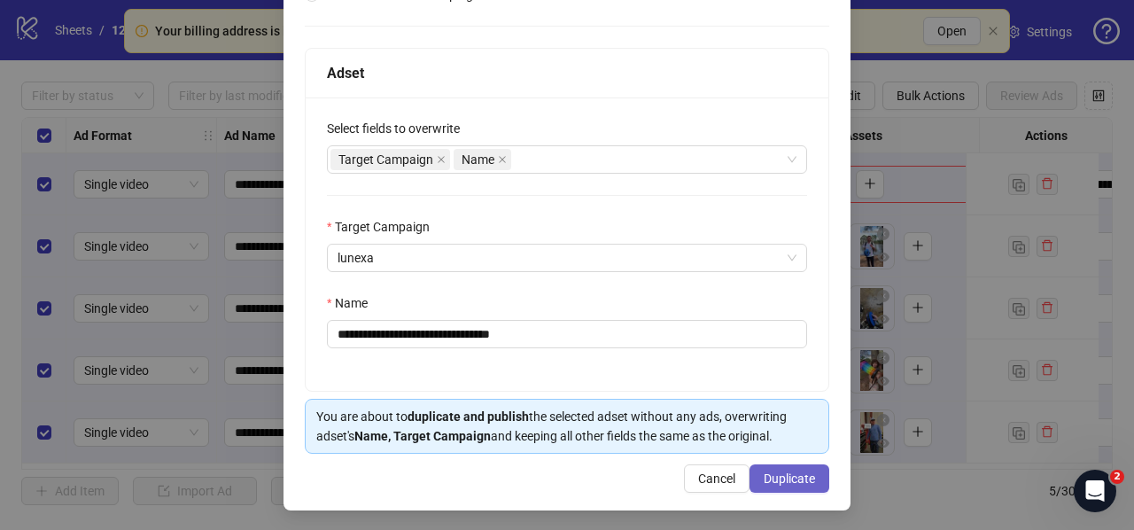
click at [765, 473] on span "Duplicate" at bounding box center [788, 478] width 51 height 14
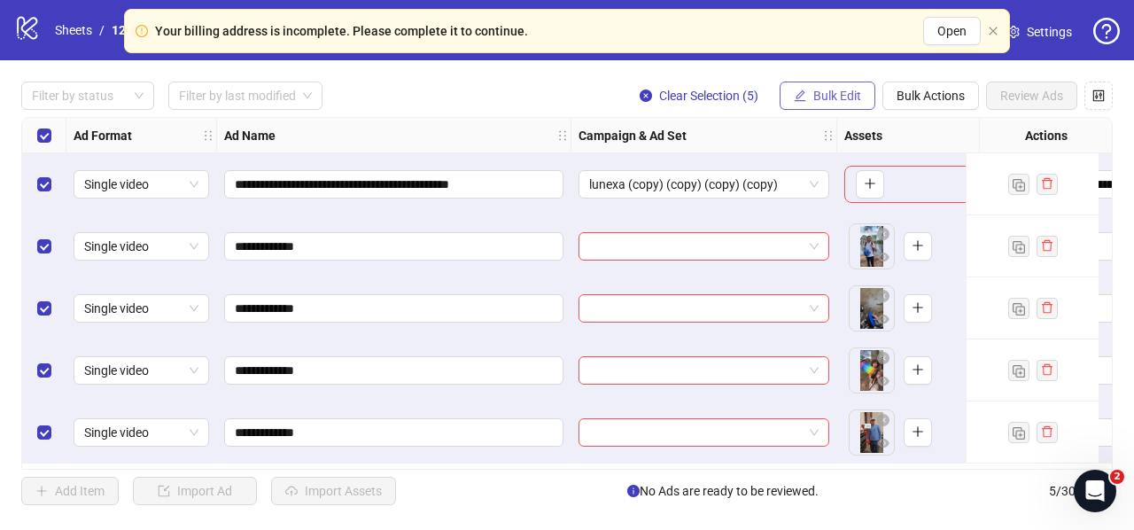
click at [817, 98] on span "Bulk Edit" at bounding box center [837, 96] width 48 height 14
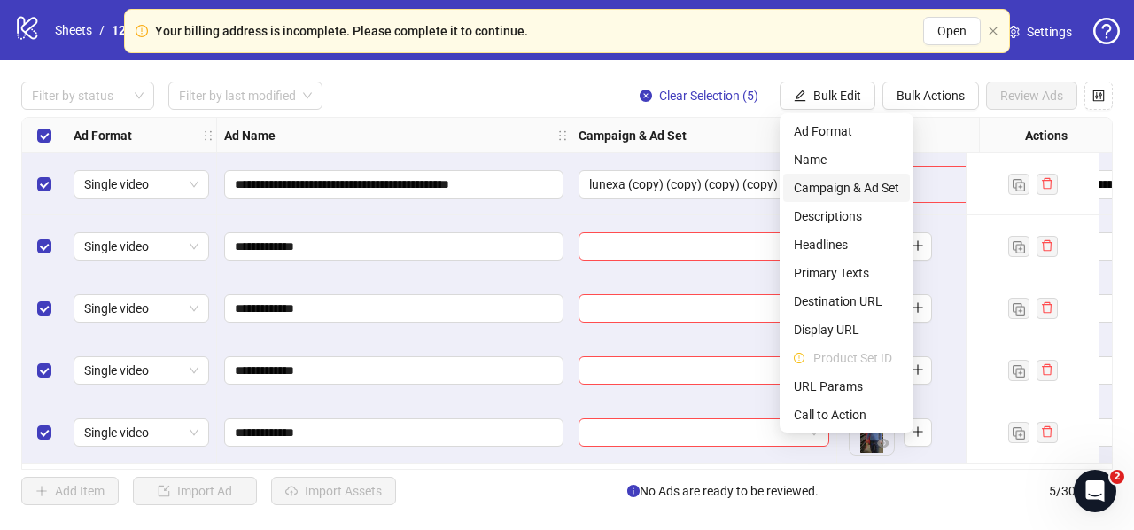
click at [817, 187] on span "Campaign & Ad Set" at bounding box center [846, 187] width 105 height 19
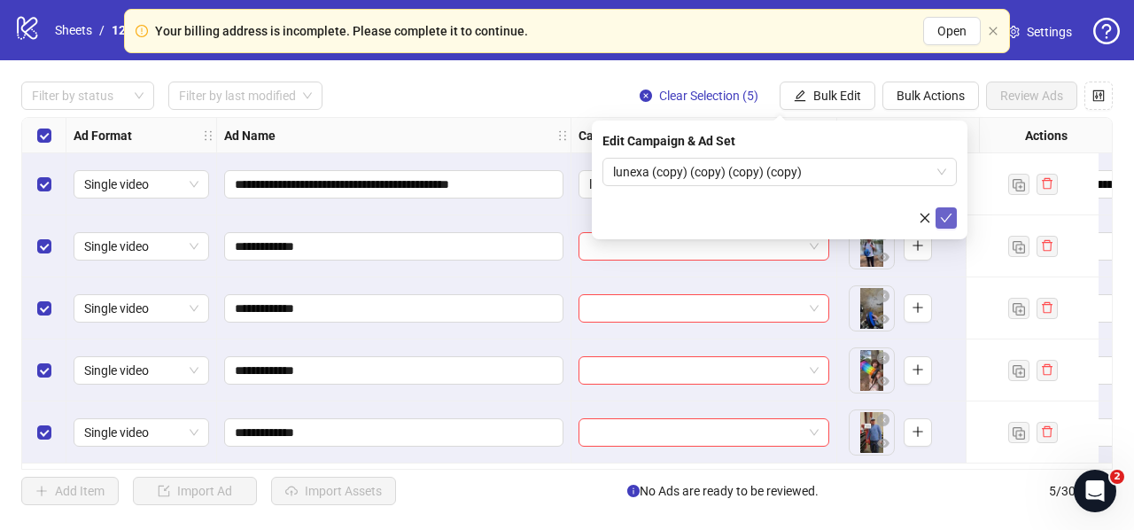
click at [953, 215] on button "submit" at bounding box center [945, 217] width 21 height 21
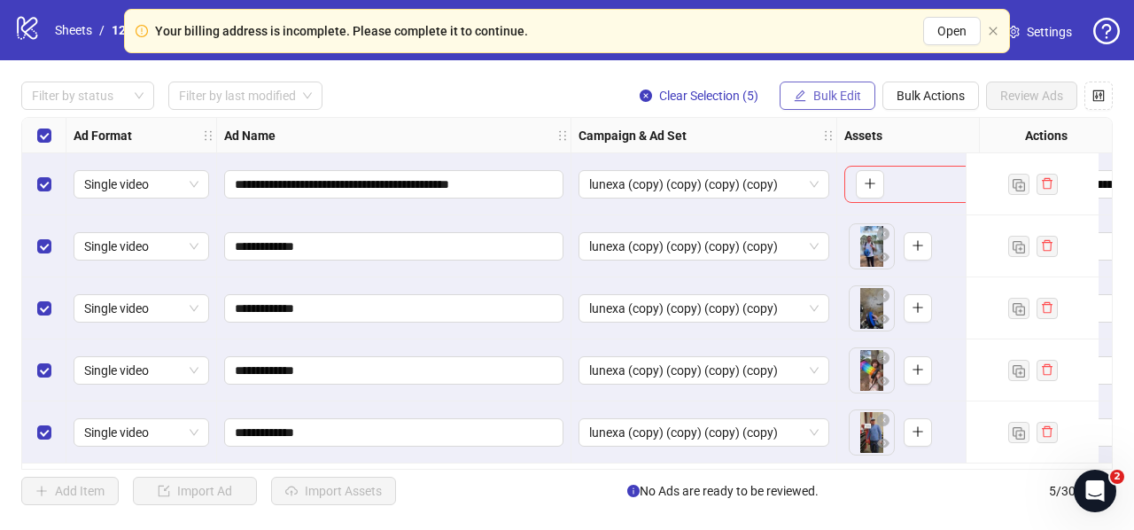
click at [847, 90] on span "Bulk Edit" at bounding box center [837, 96] width 48 height 14
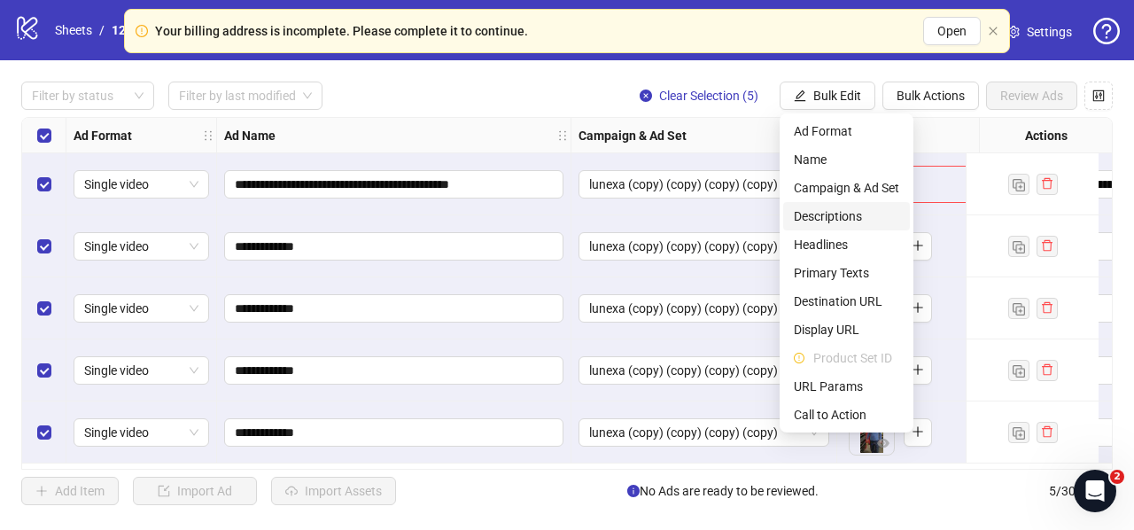
click at [817, 215] on span "Descriptions" at bounding box center [846, 215] width 105 height 19
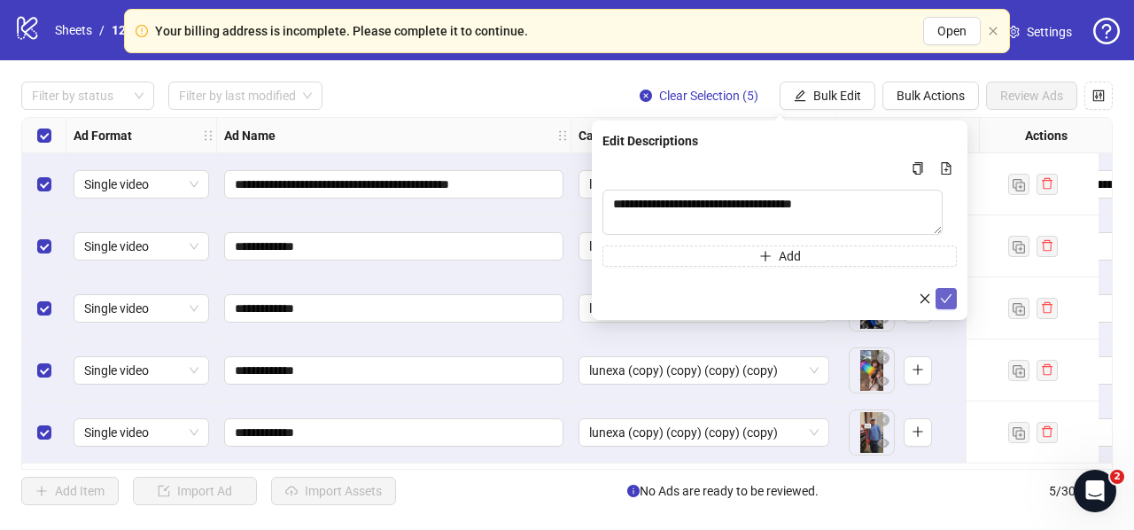
click at [950, 297] on icon "check" at bounding box center [947, 298] width 12 height 9
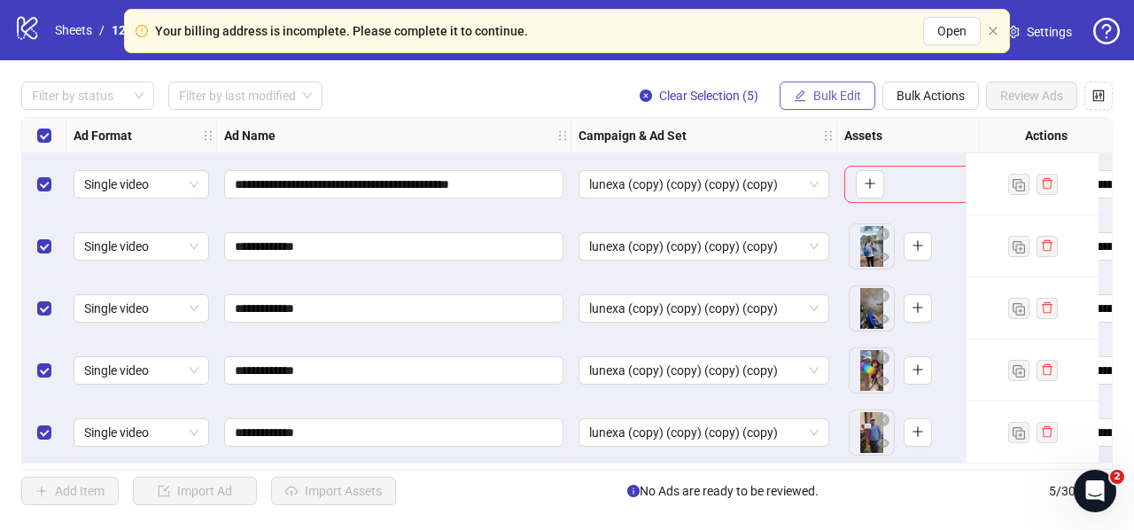
click at [830, 95] on span "Bulk Edit" at bounding box center [837, 96] width 48 height 14
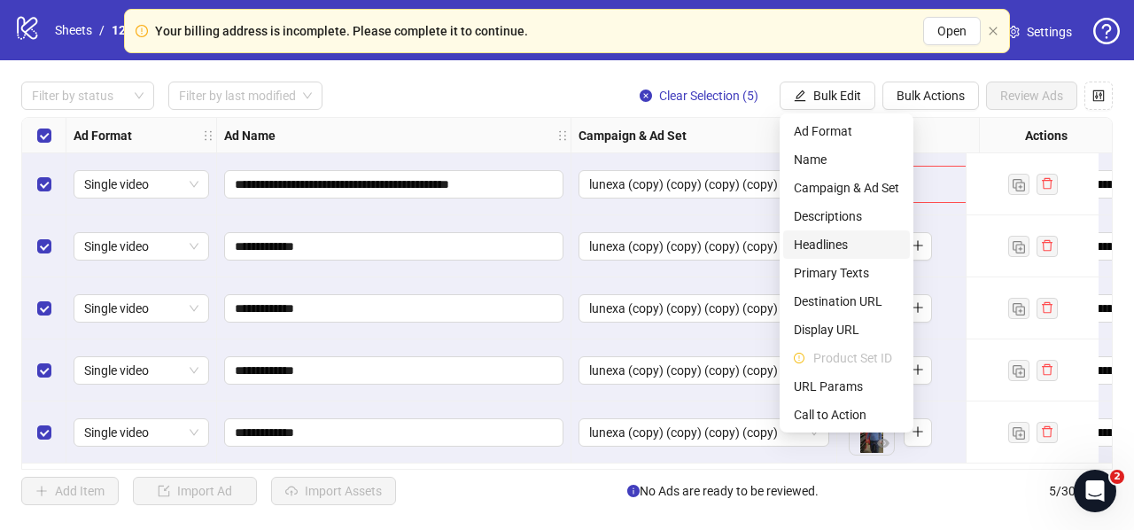
click at [842, 250] on span "Headlines" at bounding box center [846, 244] width 105 height 19
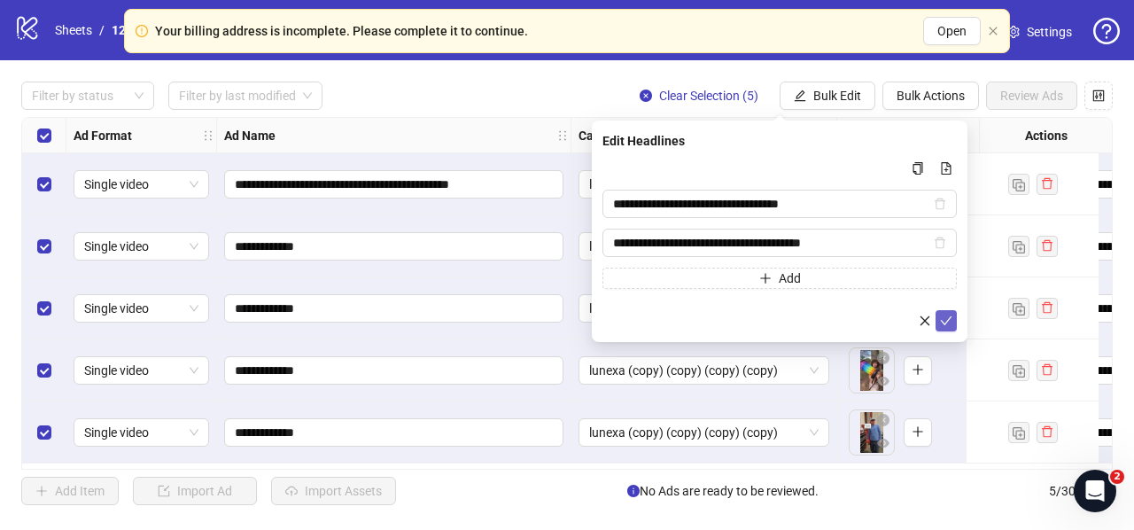
click at [946, 316] on icon "check" at bounding box center [946, 320] width 12 height 12
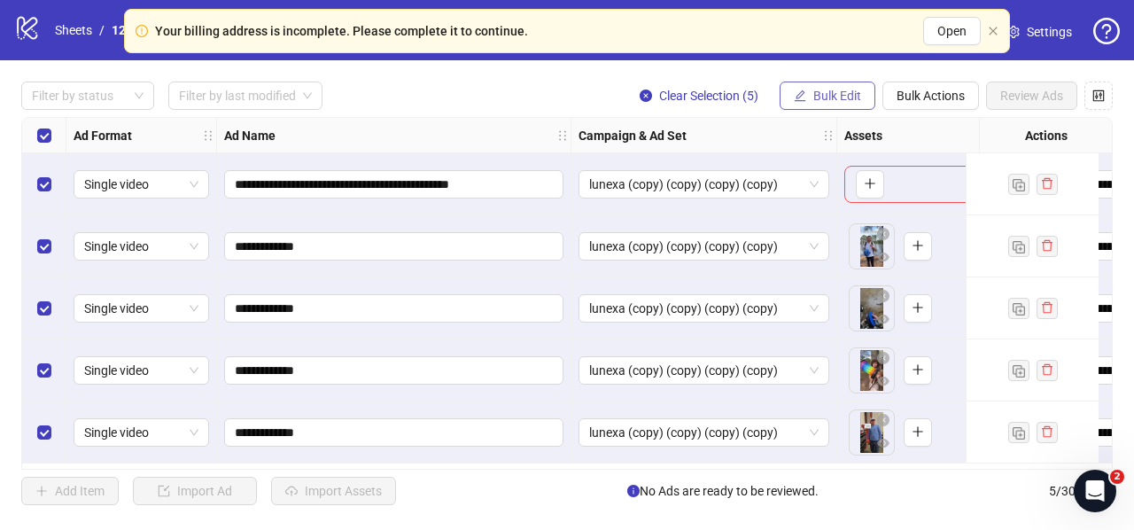
click at [831, 97] on span "Bulk Edit" at bounding box center [837, 96] width 48 height 14
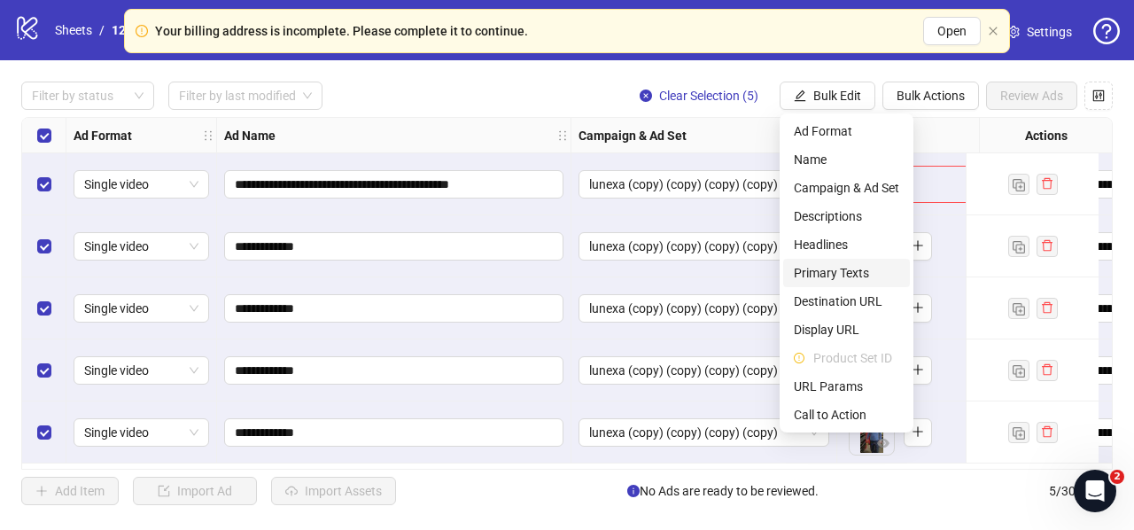
click at [819, 275] on span "Primary Texts" at bounding box center [846, 272] width 105 height 19
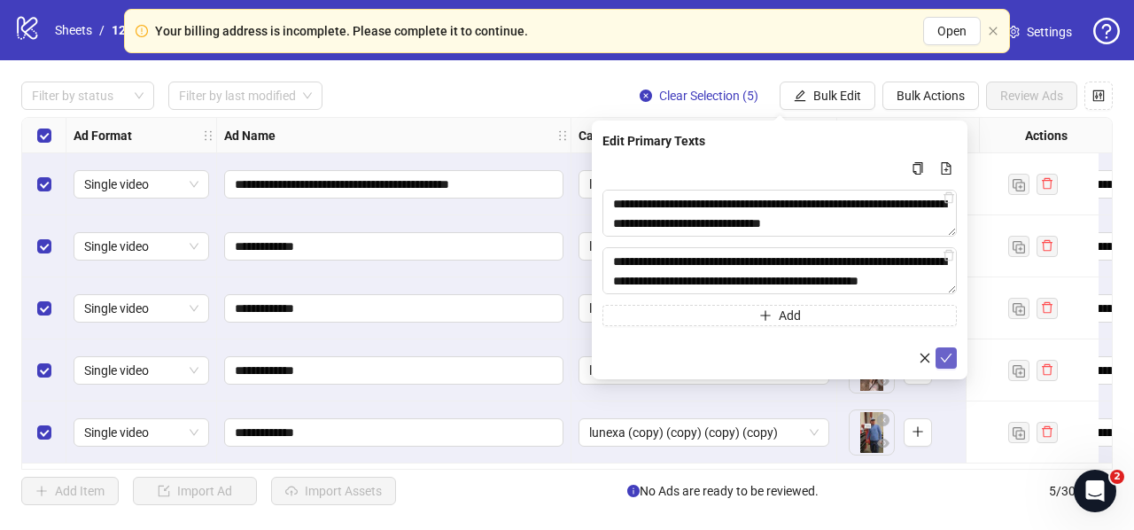
click at [946, 355] on icon "check" at bounding box center [946, 358] width 12 height 12
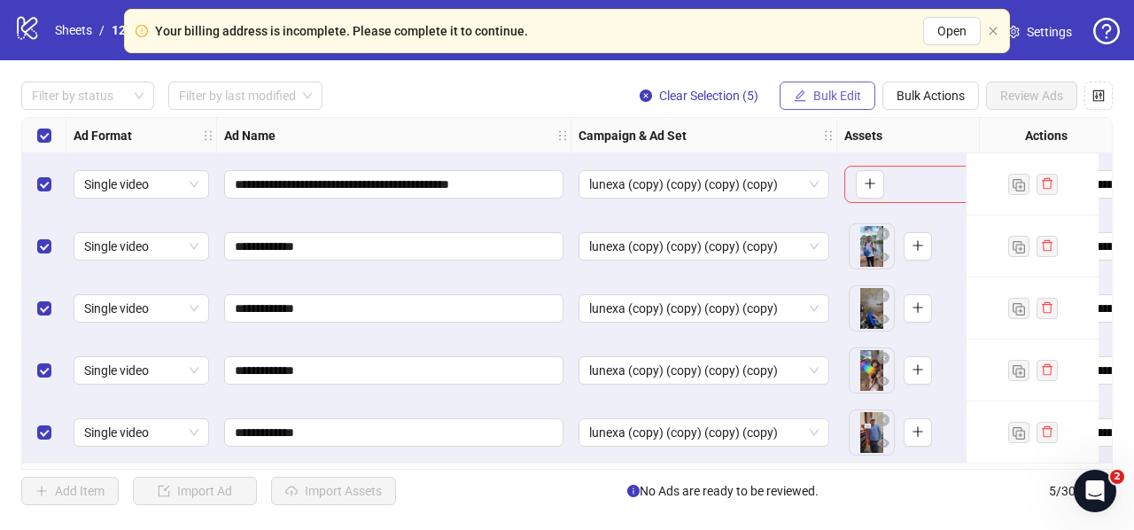
click at [809, 95] on button "Bulk Edit" at bounding box center [827, 95] width 96 height 28
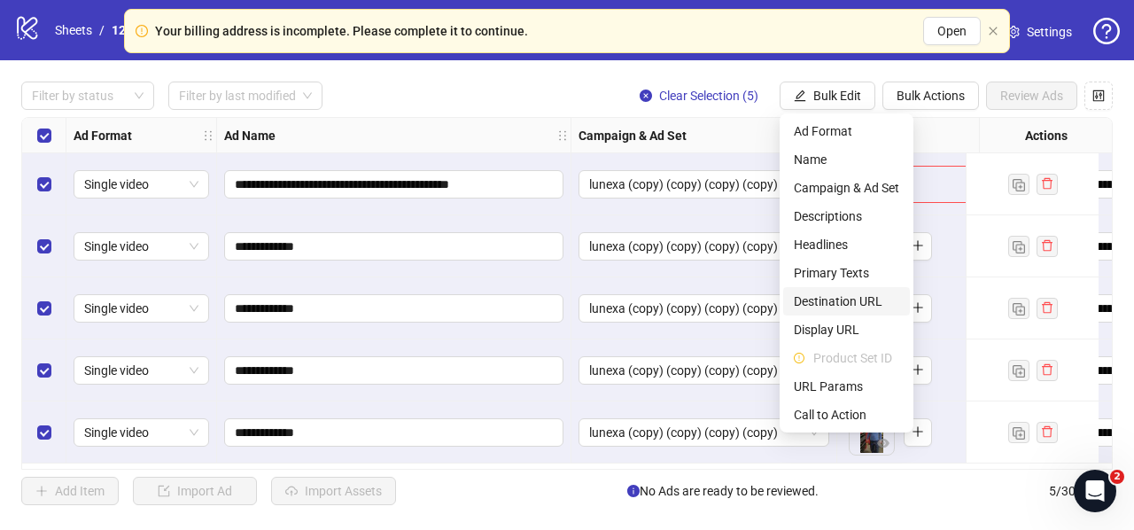
click at [834, 306] on span "Destination URL" at bounding box center [846, 300] width 105 height 19
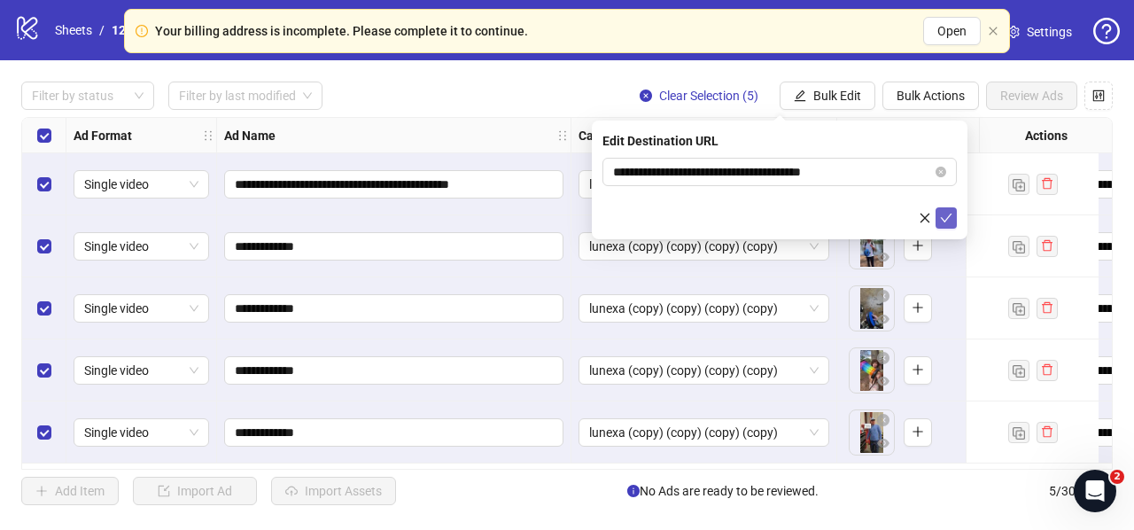
click at [942, 215] on icon "check" at bounding box center [946, 218] width 12 height 12
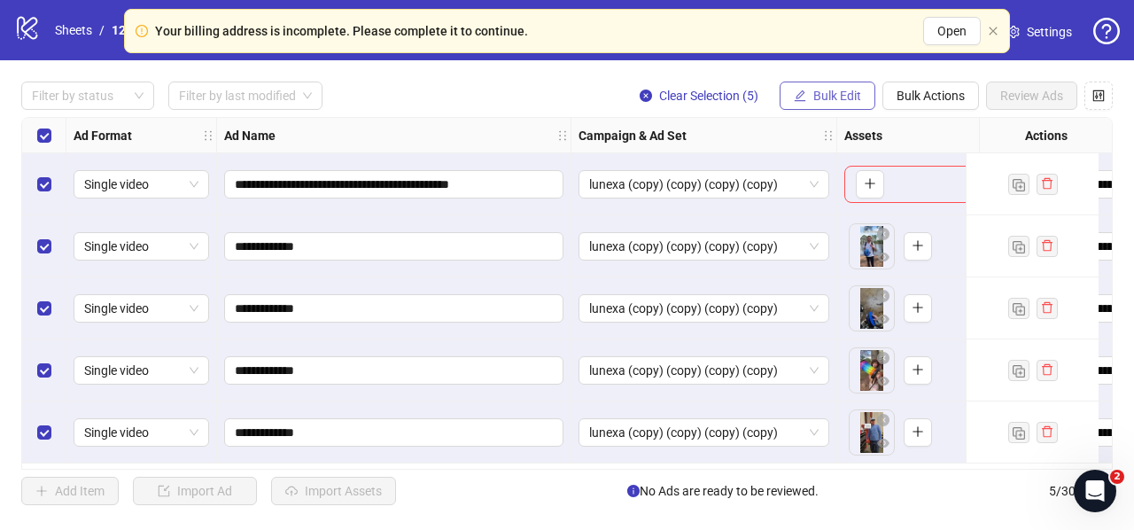
click at [825, 93] on span "Bulk Edit" at bounding box center [837, 96] width 48 height 14
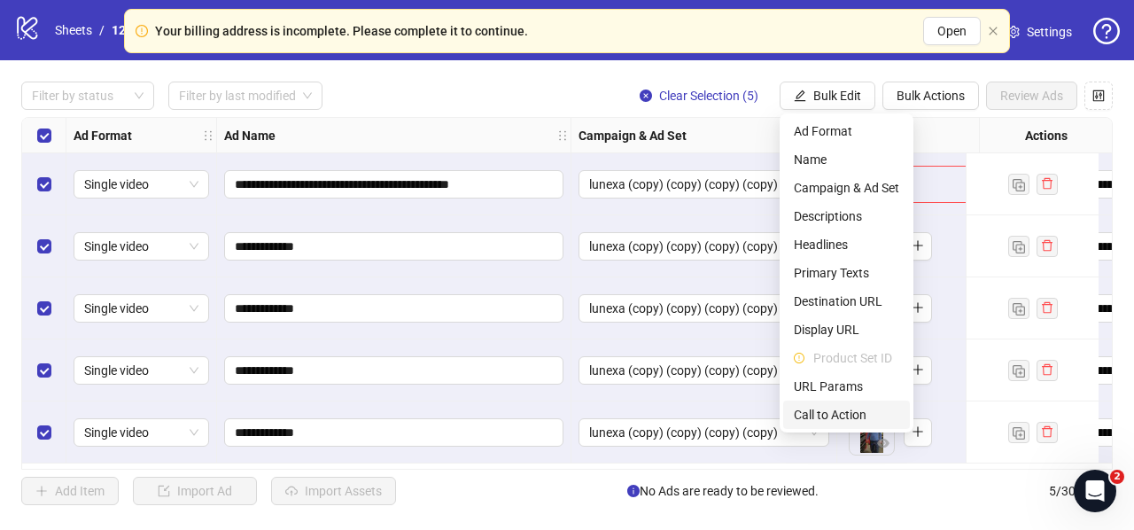
click at [851, 421] on span "Call to Action" at bounding box center [846, 414] width 105 height 19
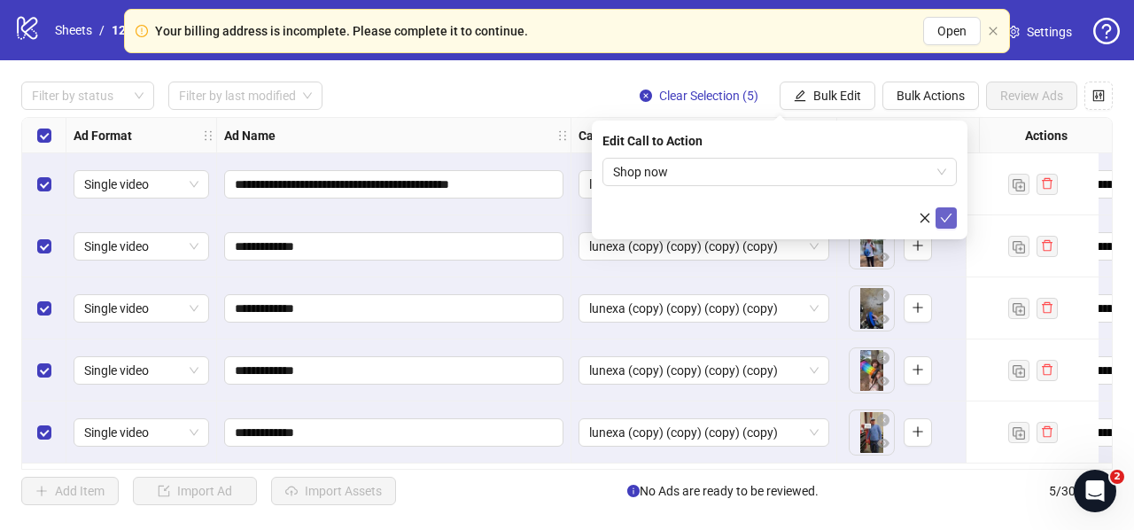
click at [953, 213] on button "submit" at bounding box center [945, 217] width 21 height 21
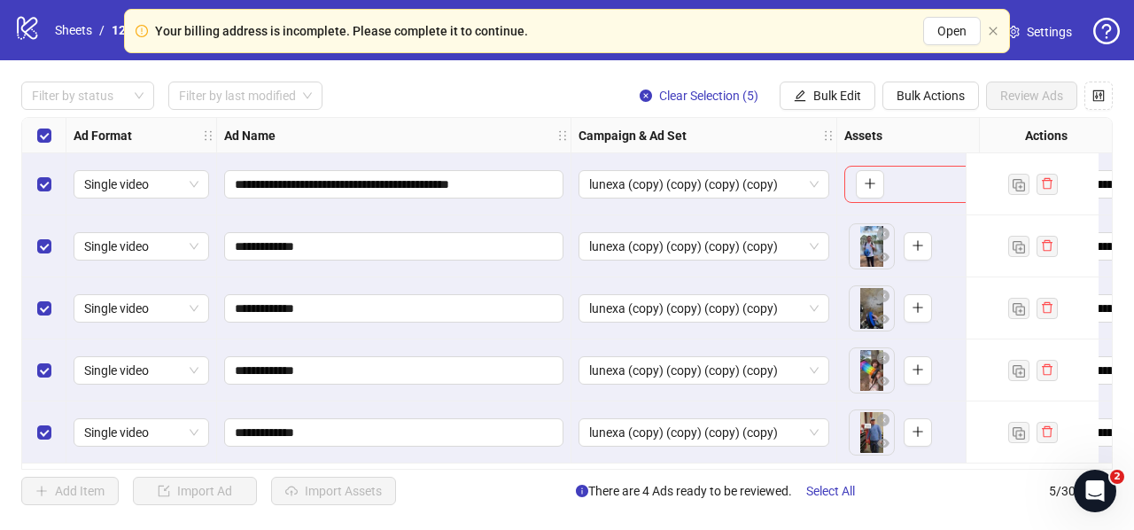
click at [54, 182] on div "Select row 1" at bounding box center [44, 184] width 44 height 62
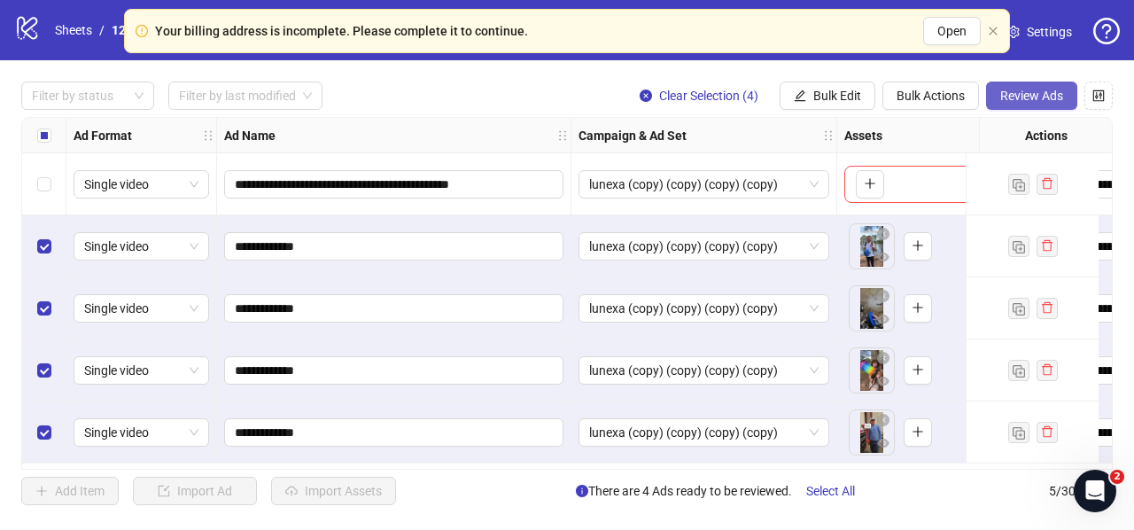
click at [1018, 99] on span "Review Ads" at bounding box center [1031, 96] width 63 height 14
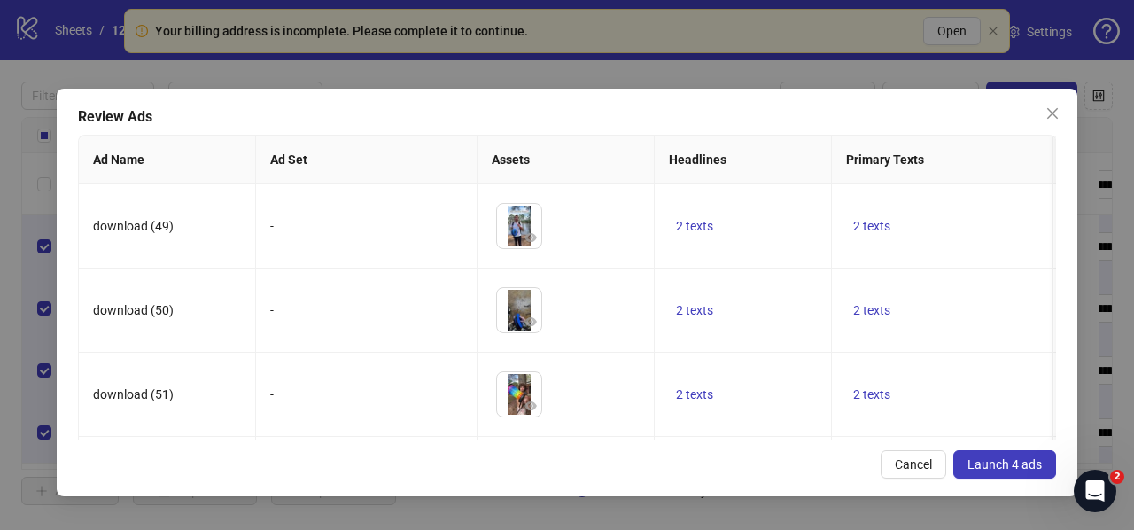
click at [969, 458] on span "Launch 4 ads" at bounding box center [1004, 464] width 74 height 14
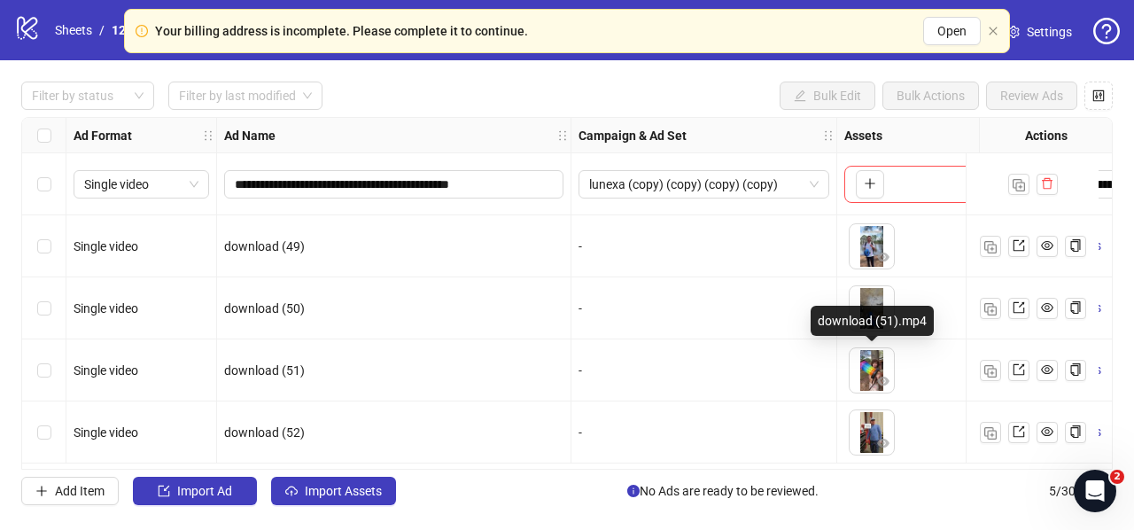
scroll to position [0, 0]
drag, startPoint x: 382, startPoint y: 469, endPoint x: 524, endPoint y: 476, distance: 142.7
click at [524, 476] on div "**********" at bounding box center [567, 293] width 1134 height 466
click at [80, 20] on link "Sheets" at bounding box center [73, 29] width 44 height 19
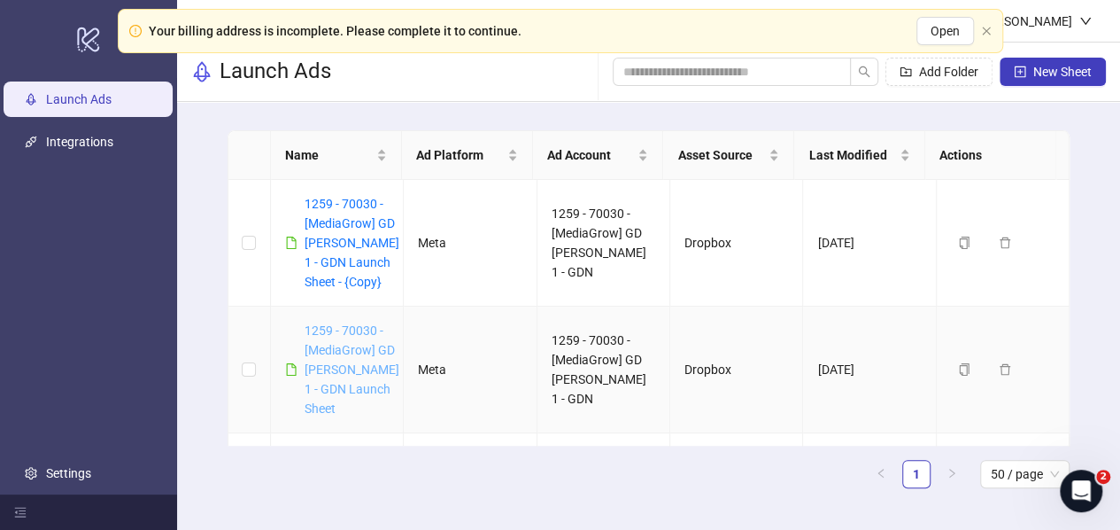
click at [335, 348] on link "1259 - 70030 - [MediaGrow] GD [PERSON_NAME] 1 - GDN Launch Sheet" at bounding box center [352, 369] width 95 height 92
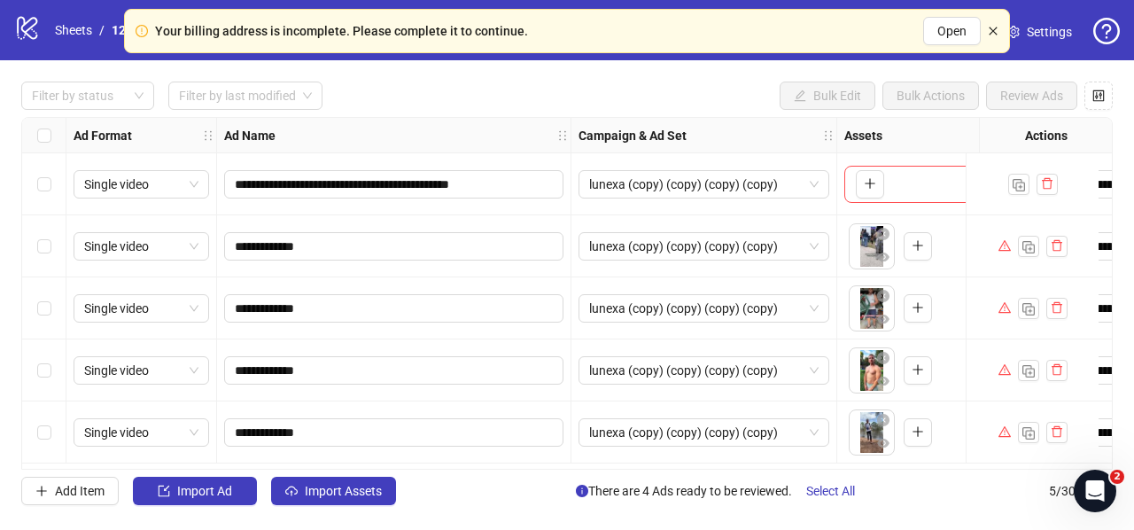
click at [995, 29] on icon "close" at bounding box center [992, 31] width 11 height 11
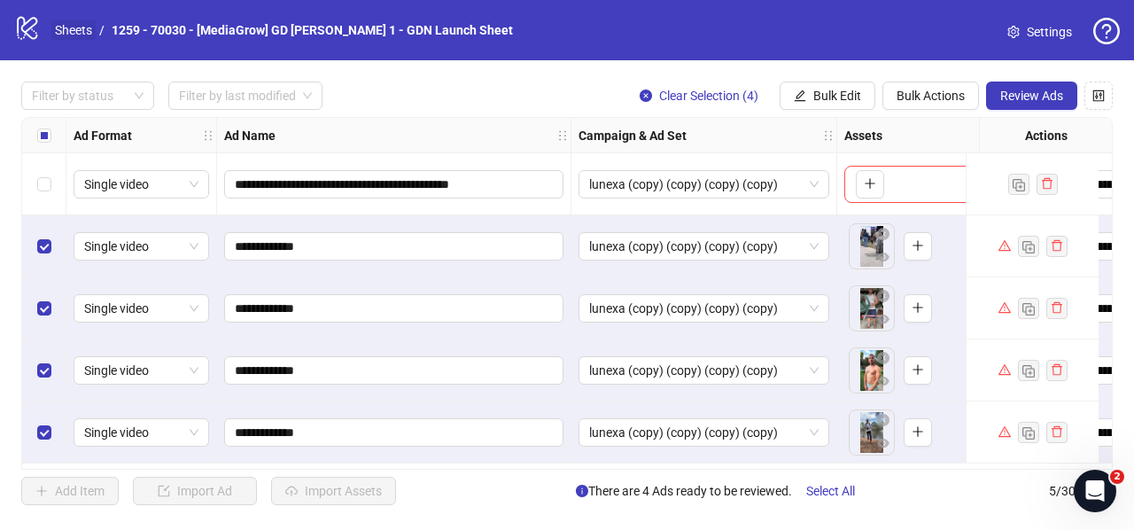
click at [78, 29] on link "Sheets" at bounding box center [73, 29] width 44 height 19
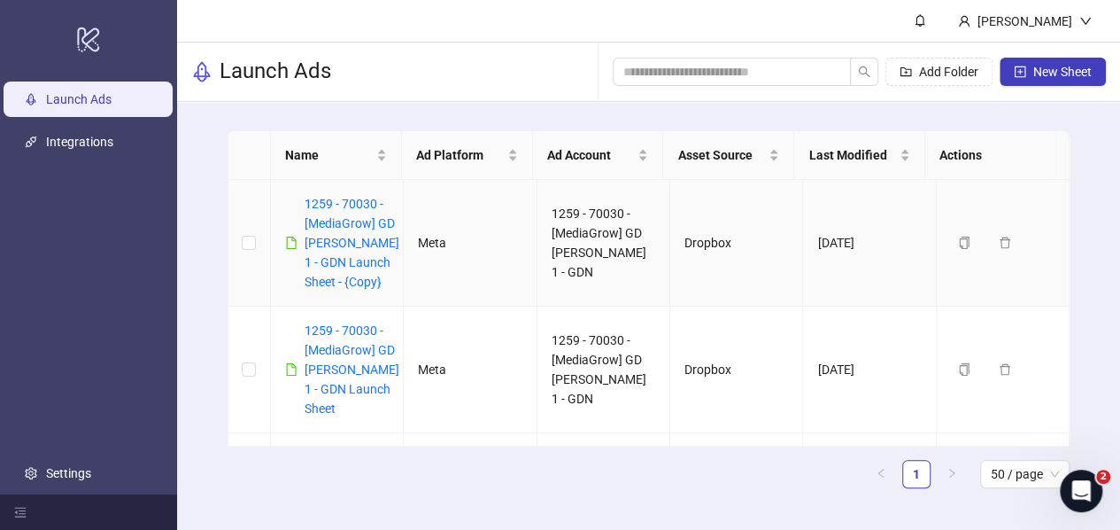
click at [318, 233] on div "1259 - 70030 - [MediaGrow] GD [PERSON_NAME] 1 - GDN Launch Sheet - {Copy}" at bounding box center [352, 242] width 95 height 97
click at [322, 227] on link "1259 - 70030 - [MediaGrow] GD [PERSON_NAME] 1 - GDN Launch Sheet - {Copy}" at bounding box center [352, 243] width 95 height 92
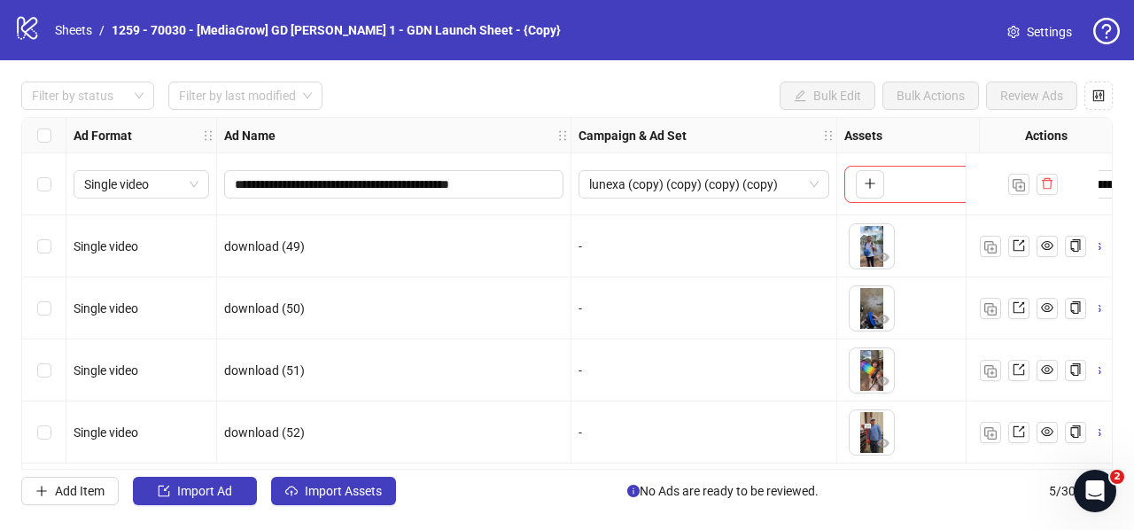
click at [50, 139] on div "Select all rows" at bounding box center [44, 135] width 44 height 35
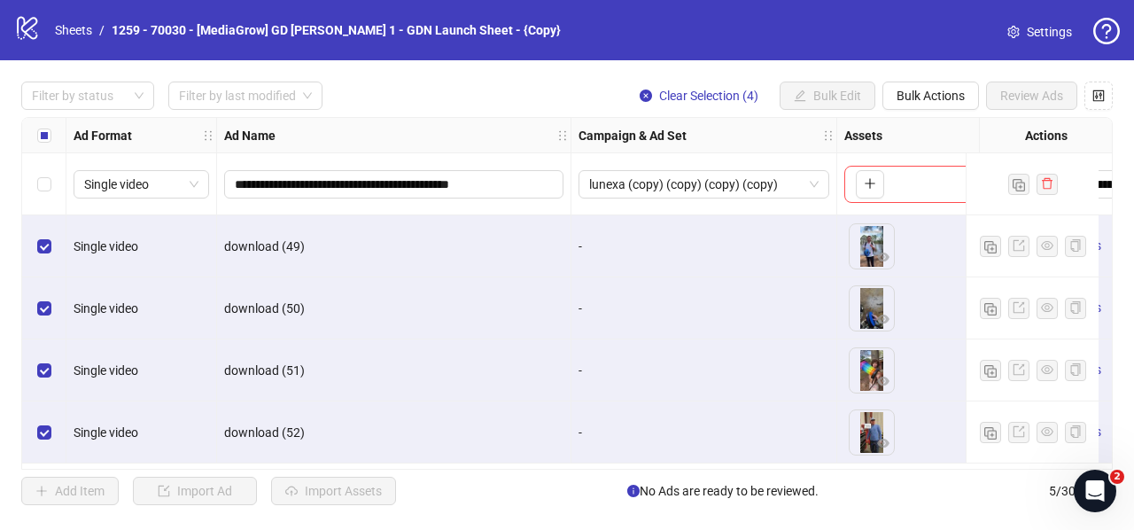
scroll to position [1, 0]
drag, startPoint x: 213, startPoint y: 468, endPoint x: 306, endPoint y: 462, distance: 94.1
click at [306, 462] on div "**********" at bounding box center [566, 293] width 1091 height 352
click at [308, 468] on div "**********" at bounding box center [566, 293] width 1091 height 352
drag, startPoint x: 308, startPoint y: 468, endPoint x: 344, endPoint y: 468, distance: 35.4
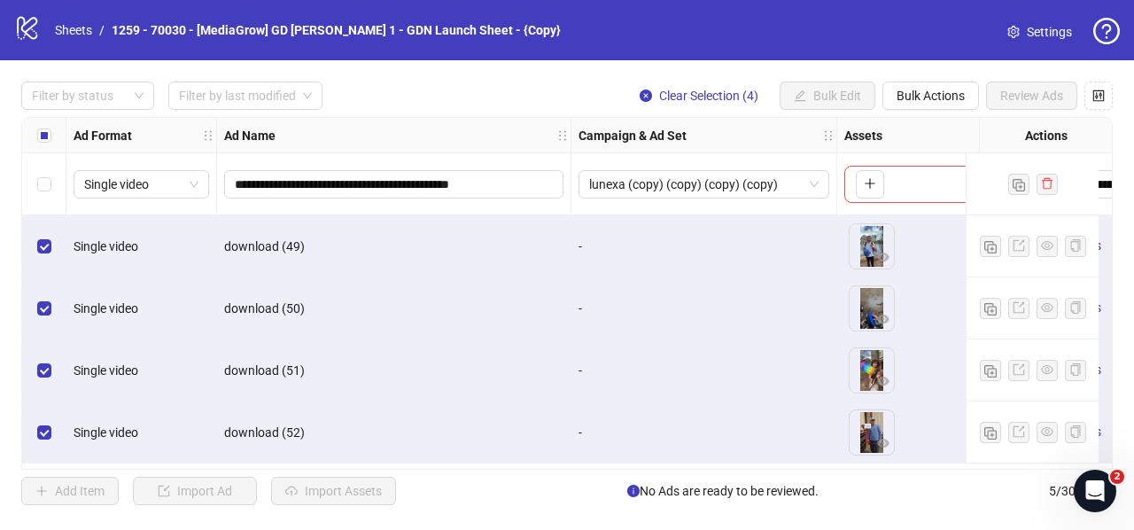
click at [358, 463] on div "**********" at bounding box center [566, 293] width 1091 height 352
drag, startPoint x: 341, startPoint y: 468, endPoint x: 352, endPoint y: 465, distance: 11.2
click at [352, 465] on div "**********" at bounding box center [566, 293] width 1091 height 352
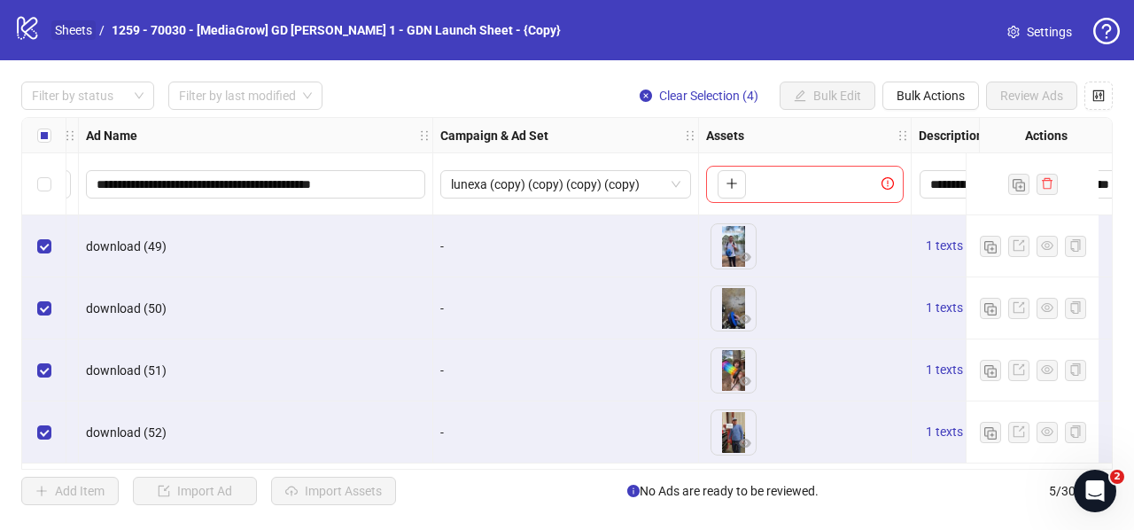
click at [73, 27] on link "Sheets" at bounding box center [73, 29] width 44 height 19
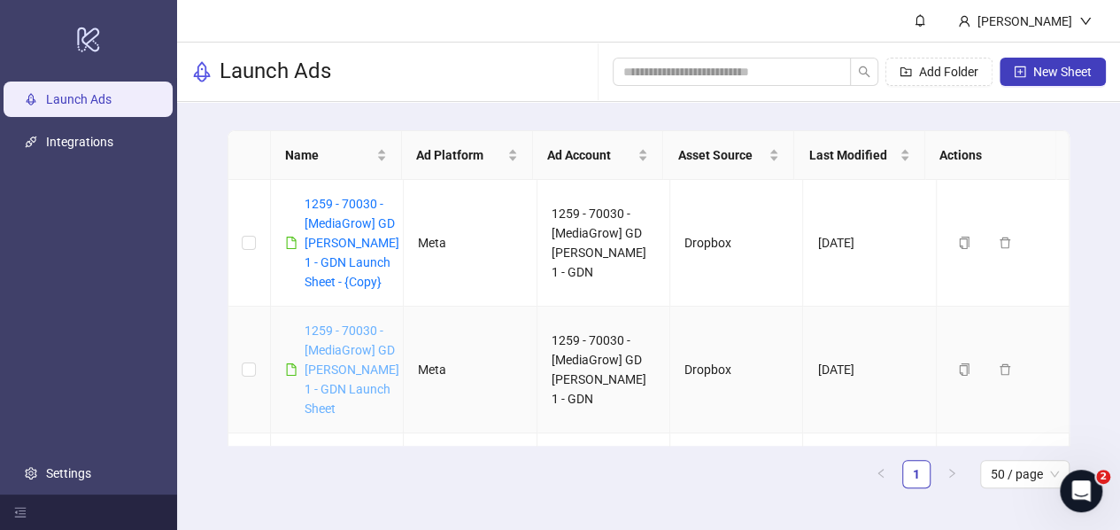
click at [342, 344] on link "1259 - 70030 - [MediaGrow] GD [PERSON_NAME] 1 - GDN Launch Sheet" at bounding box center [352, 369] width 95 height 92
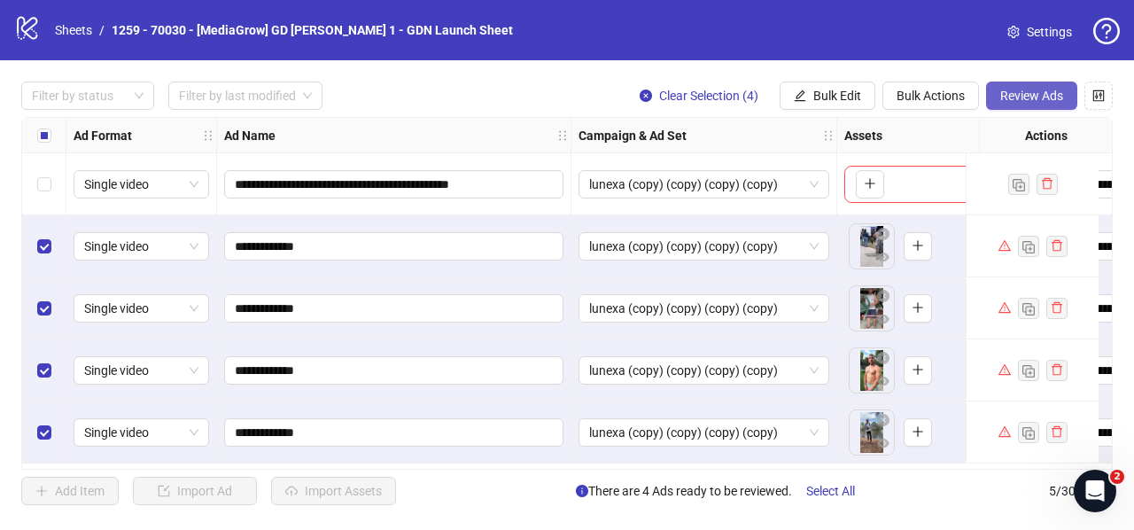
click at [1055, 89] on span "Review Ads" at bounding box center [1031, 96] width 63 height 14
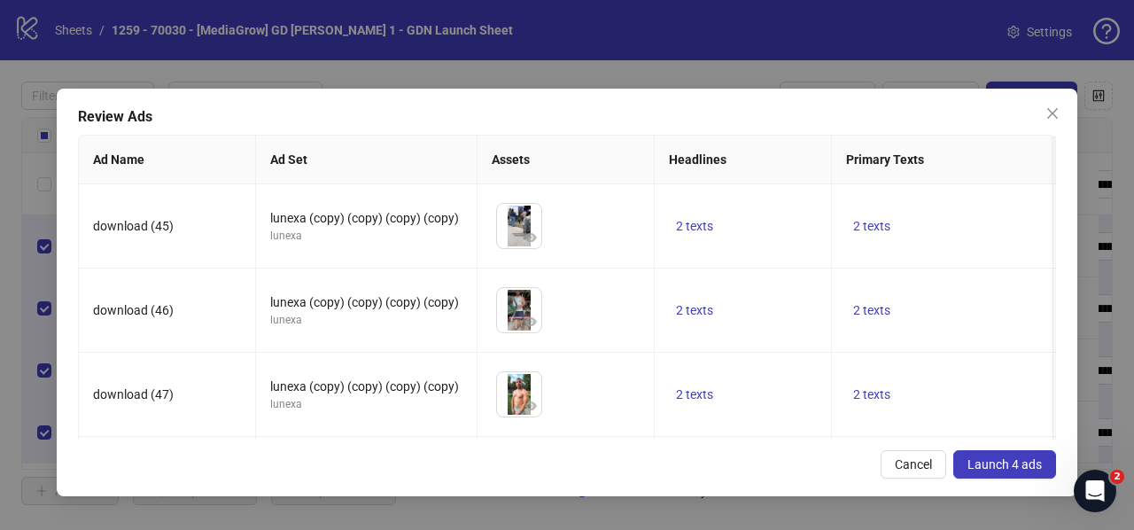
click at [987, 465] on span "Launch 4 ads" at bounding box center [1004, 464] width 74 height 14
